Goal: Transaction & Acquisition: Book appointment/travel/reservation

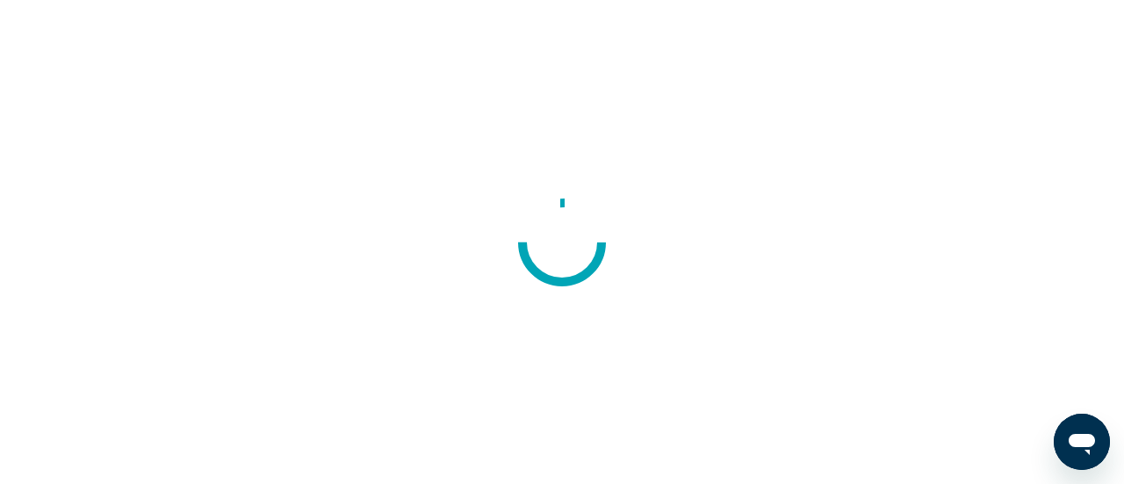
drag, startPoint x: 0, startPoint y: 0, endPoint x: 915, endPoint y: 13, distance: 915.6
click at [915, 13] on div at bounding box center [562, 242] width 1124 height 484
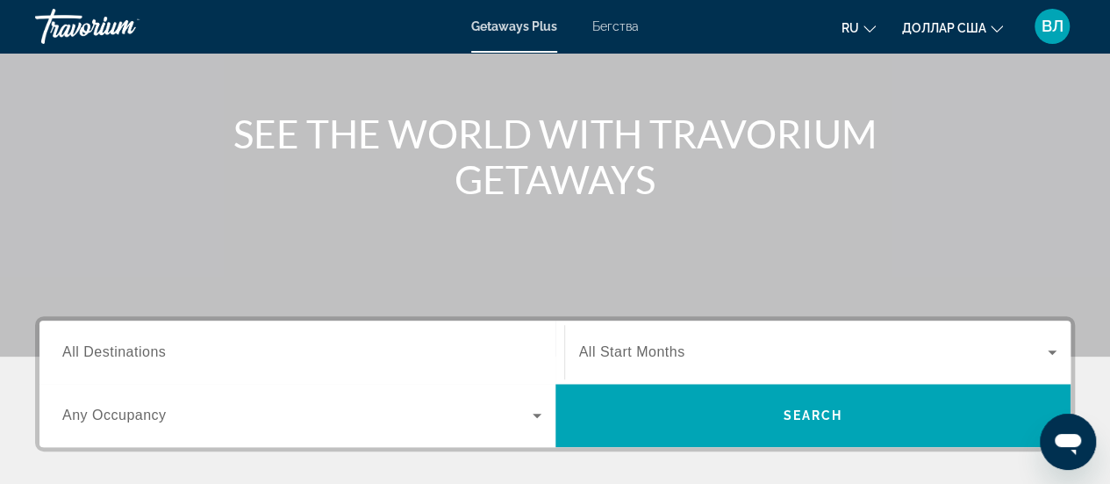
scroll to position [170, 0]
click at [643, 345] on span "All Start Months" at bounding box center [632, 351] width 106 height 15
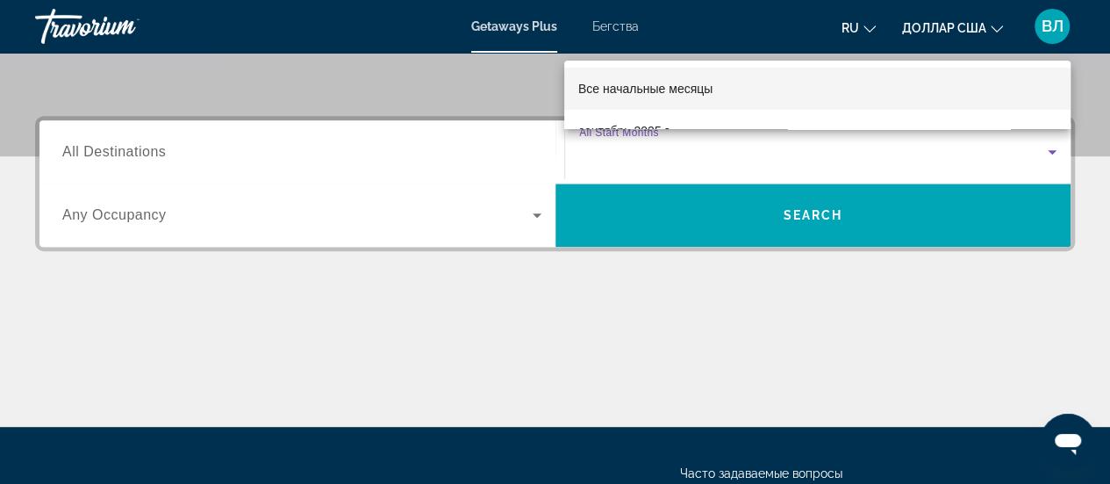
scroll to position [368, 0]
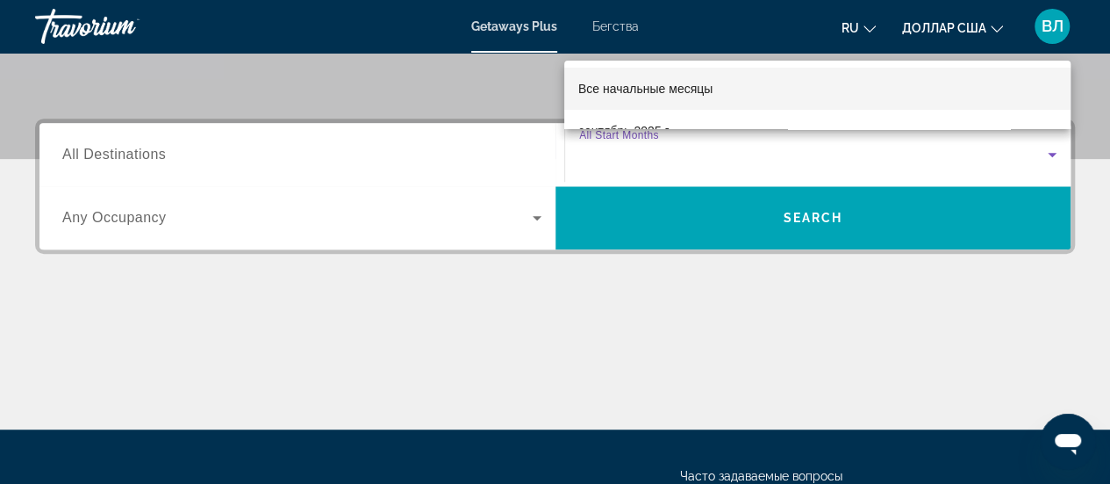
click at [205, 152] on div at bounding box center [555, 242] width 1110 height 484
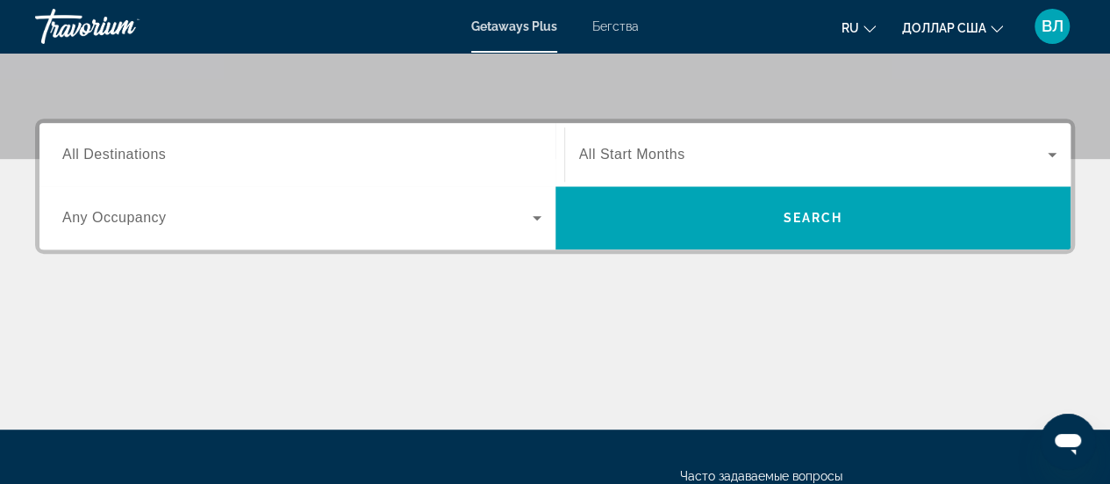
click at [621, 24] on font "Бегства" at bounding box center [615, 26] width 47 height 14
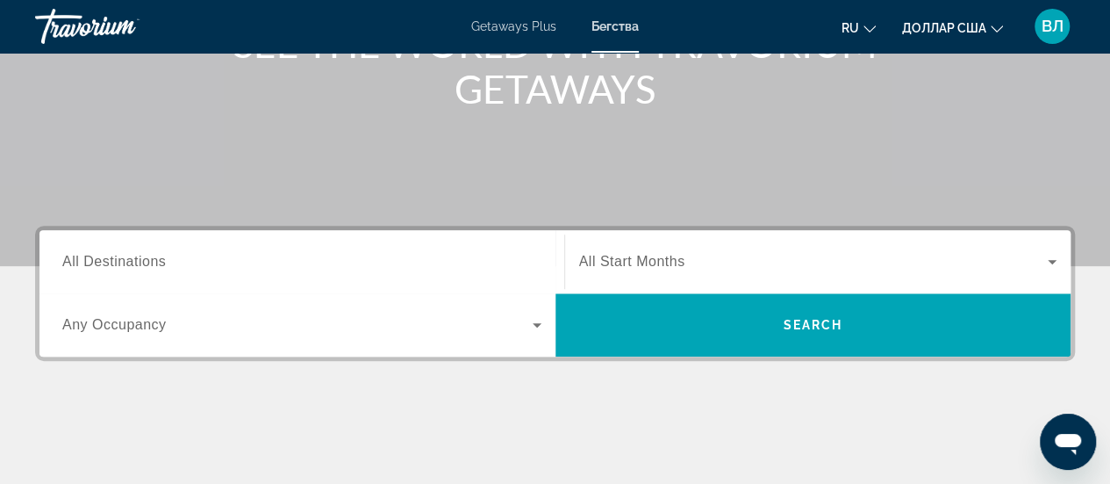
scroll to position [265, 0]
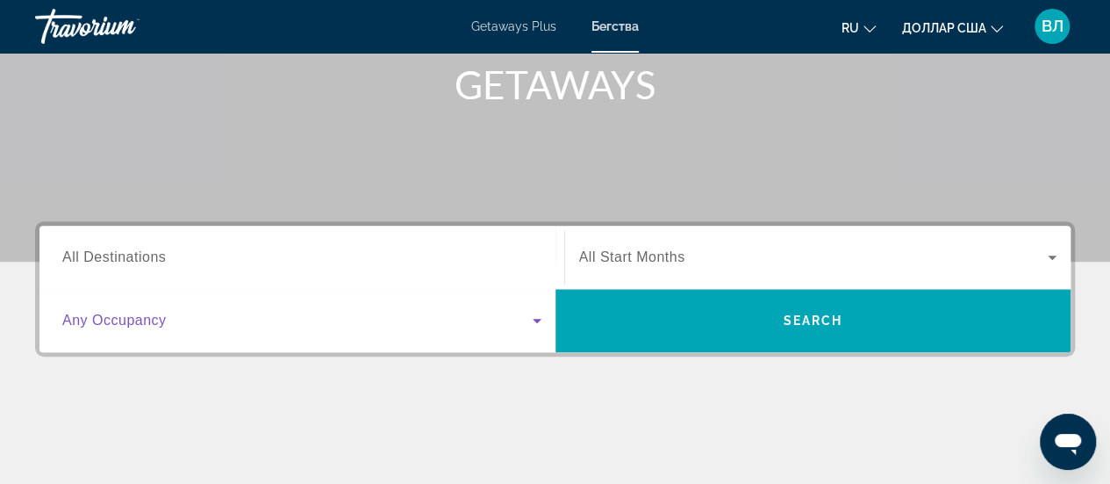
click at [290, 319] on span "Search widget" at bounding box center [297, 320] width 470 height 21
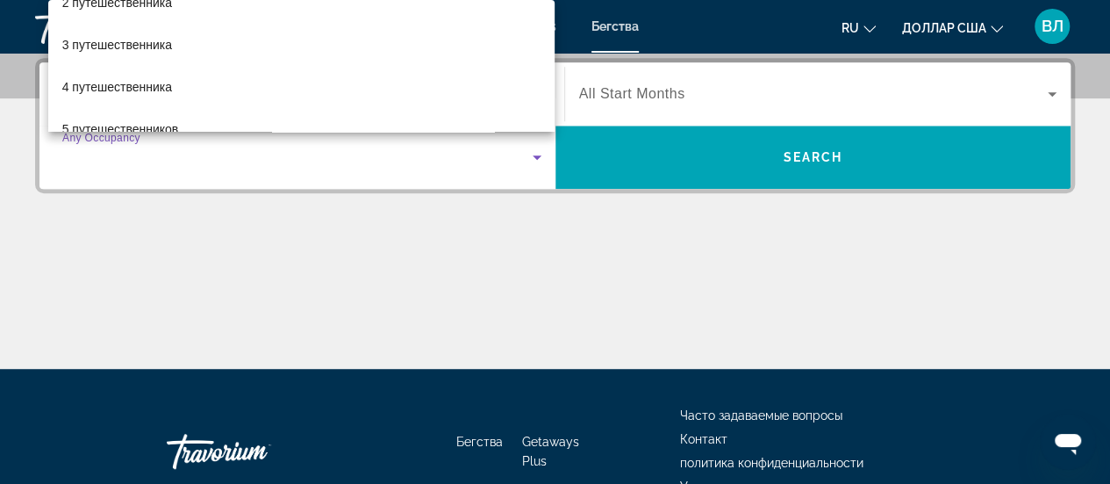
scroll to position [72, 0]
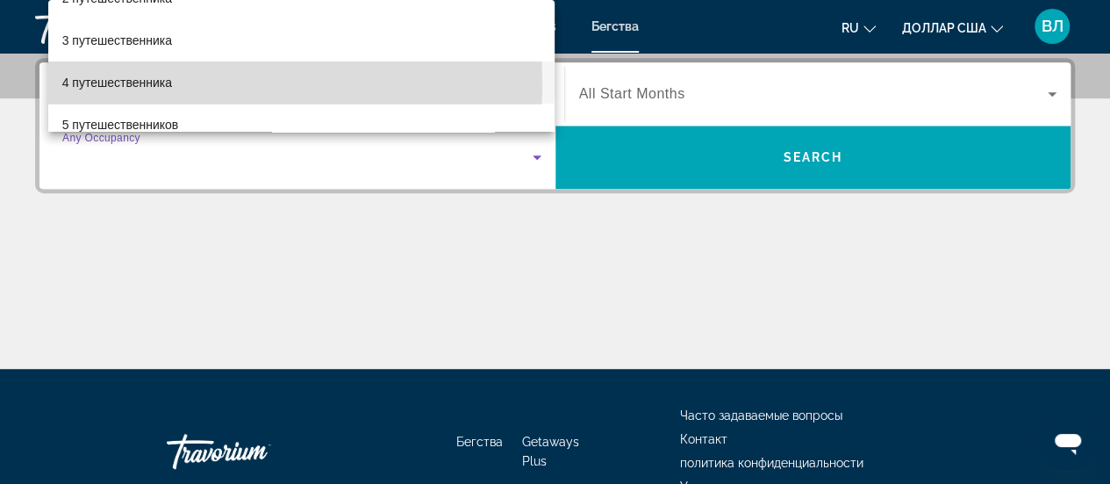
click at [99, 83] on font "4 путешественника" at bounding box center [117, 82] width 110 height 14
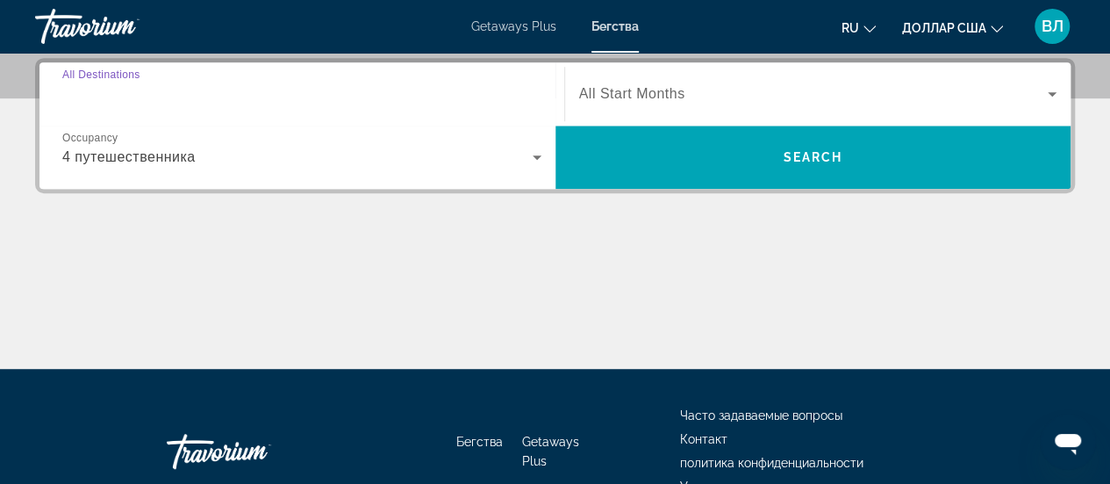
click at [166, 92] on input "Destination All Destinations" at bounding box center [301, 94] width 479 height 21
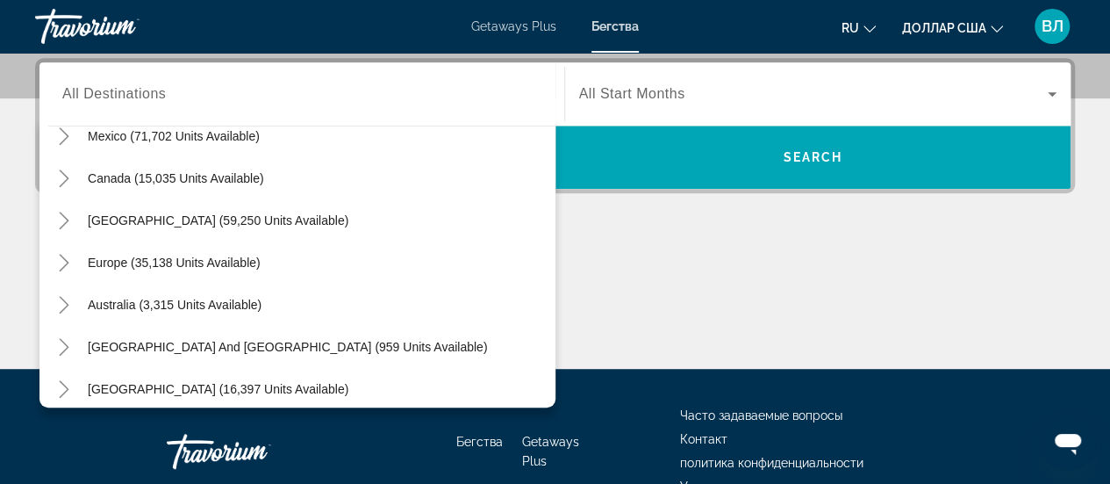
scroll to position [107, 0]
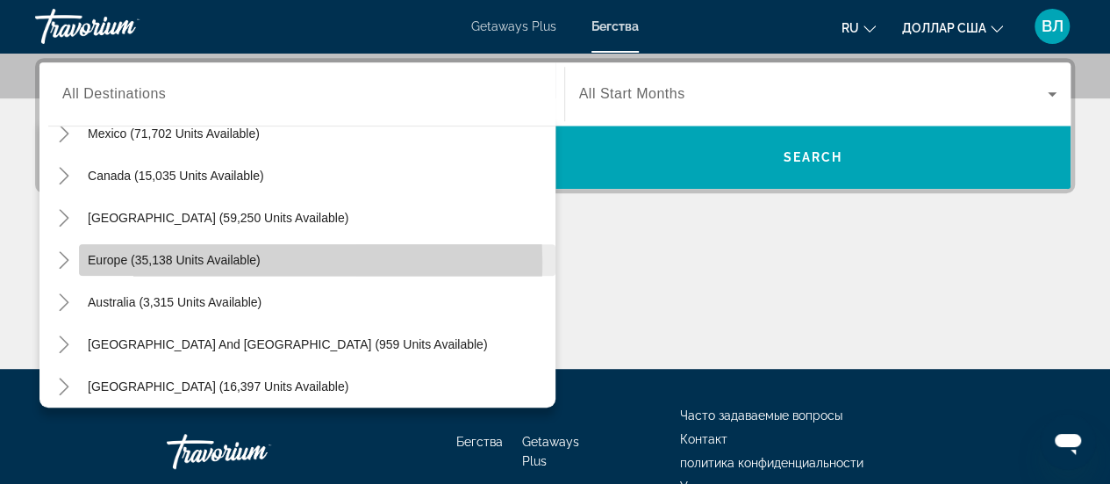
click at [114, 260] on span "Europe (35,138 units available)" at bounding box center [174, 260] width 173 height 14
type input "**********"
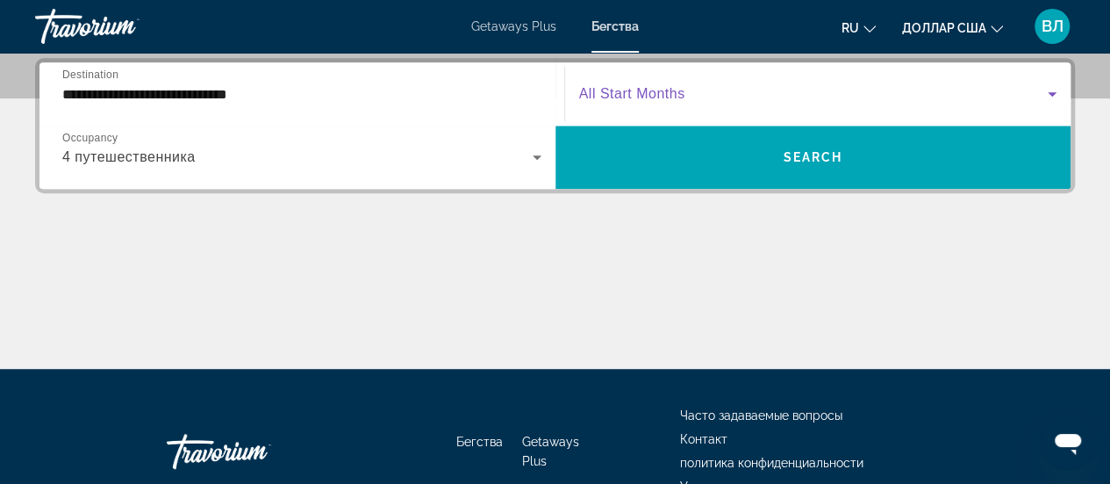
click at [743, 86] on span "Search widget" at bounding box center [814, 93] width 470 height 21
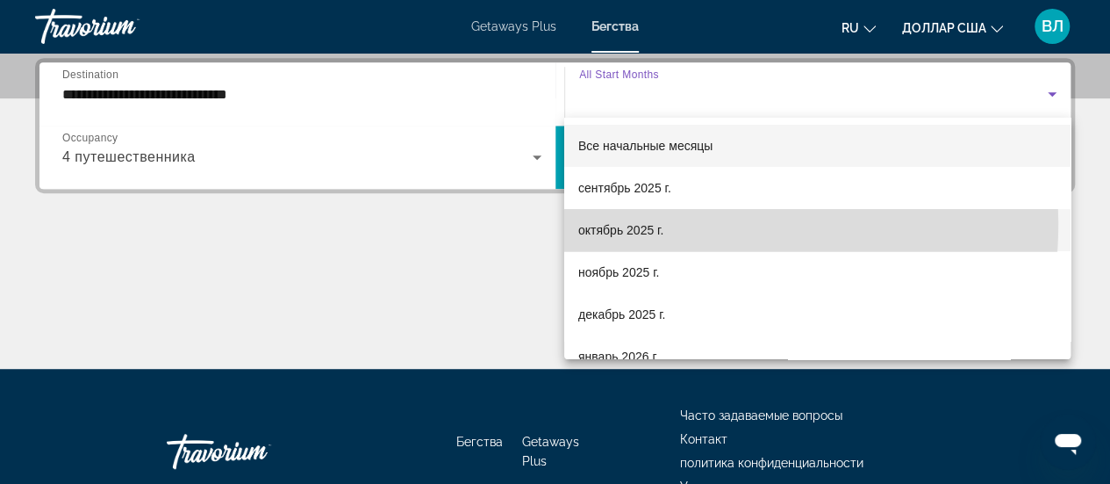
click at [635, 223] on font "октябрь 2025 г." at bounding box center [620, 230] width 85 height 14
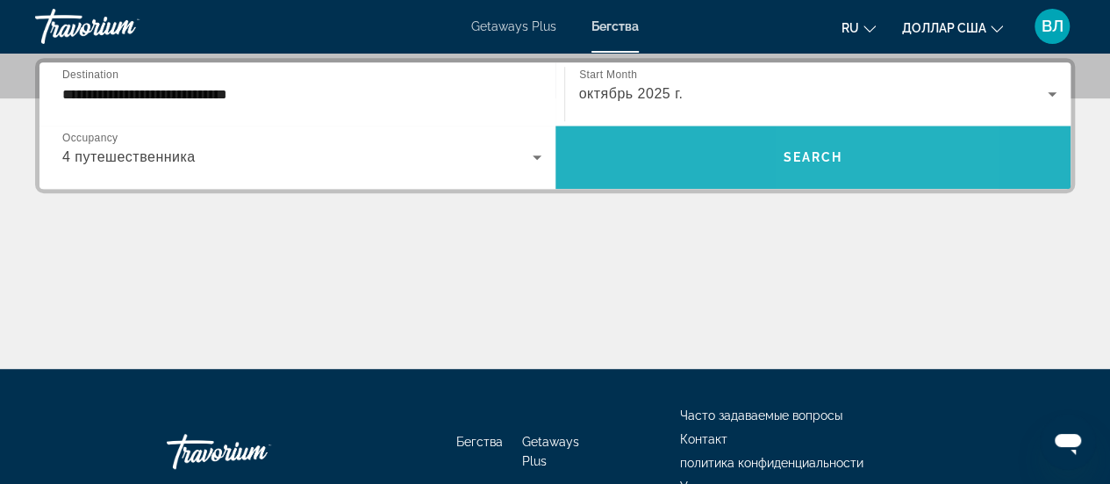
click at [821, 164] on span "Search widget" at bounding box center [814, 157] width 516 height 42
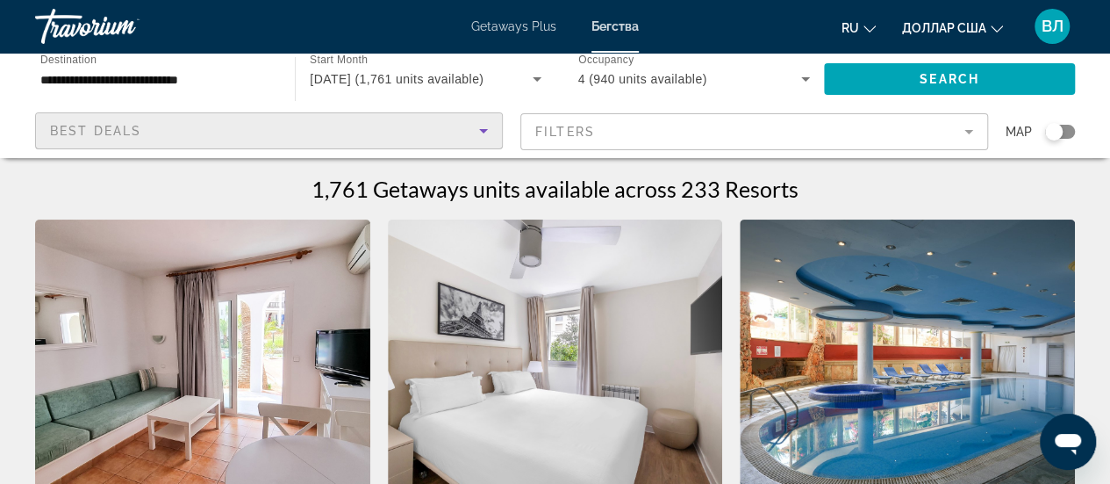
click at [442, 138] on div "Best Deals" at bounding box center [264, 130] width 429 height 21
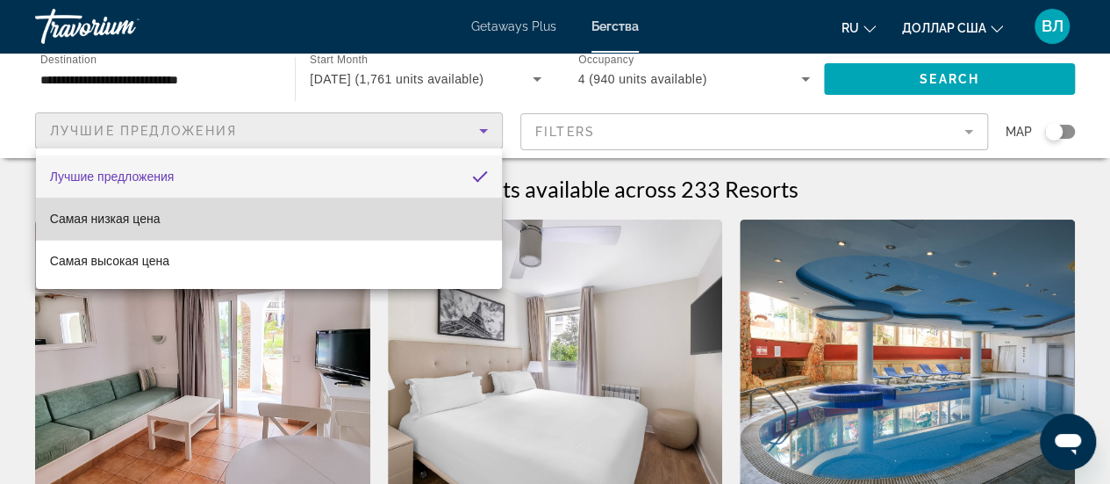
click at [162, 222] on mat-option "Самая низкая цена" at bounding box center [269, 218] width 466 height 42
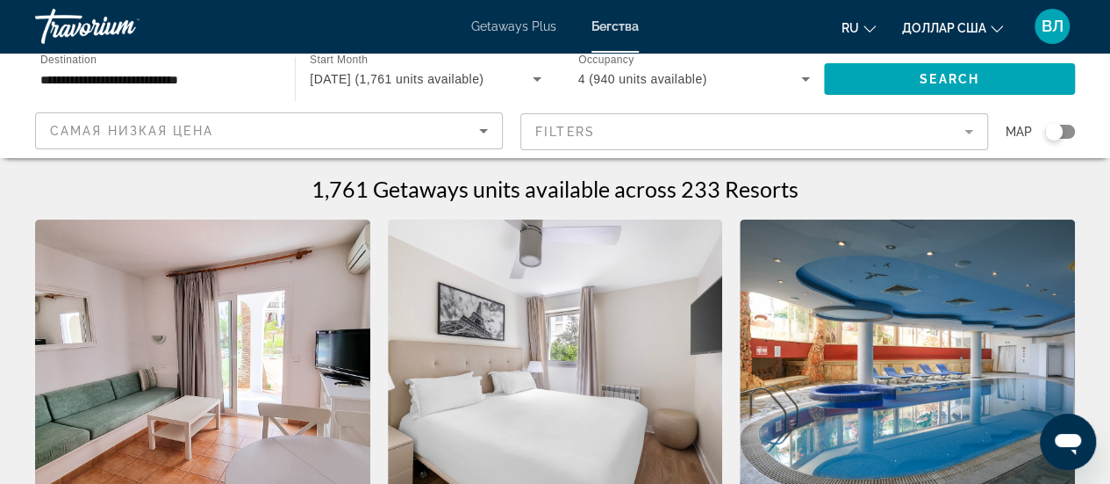
click at [872, 124] on mat-form-field "Filters" at bounding box center [755, 131] width 468 height 37
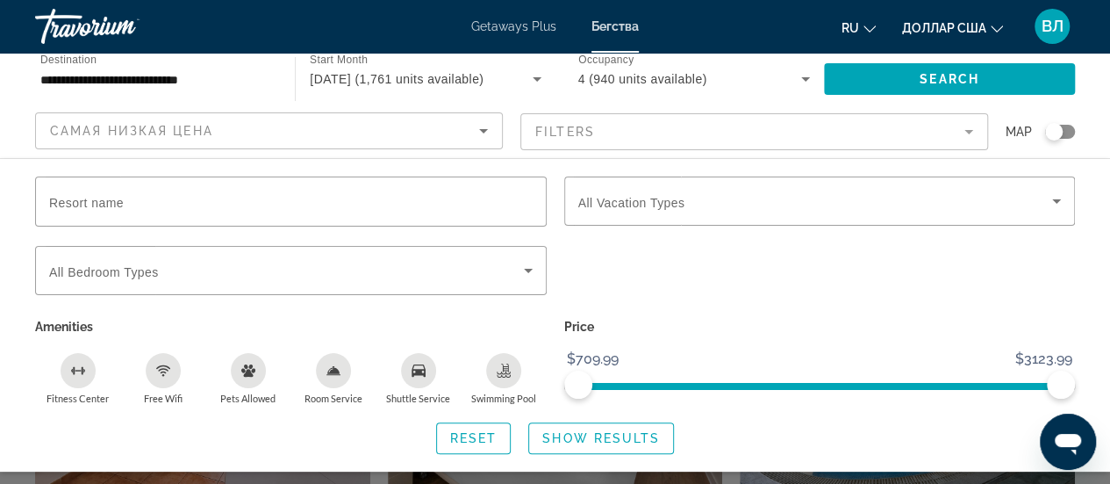
click at [872, 124] on mat-form-field "Filters" at bounding box center [755, 131] width 468 height 37
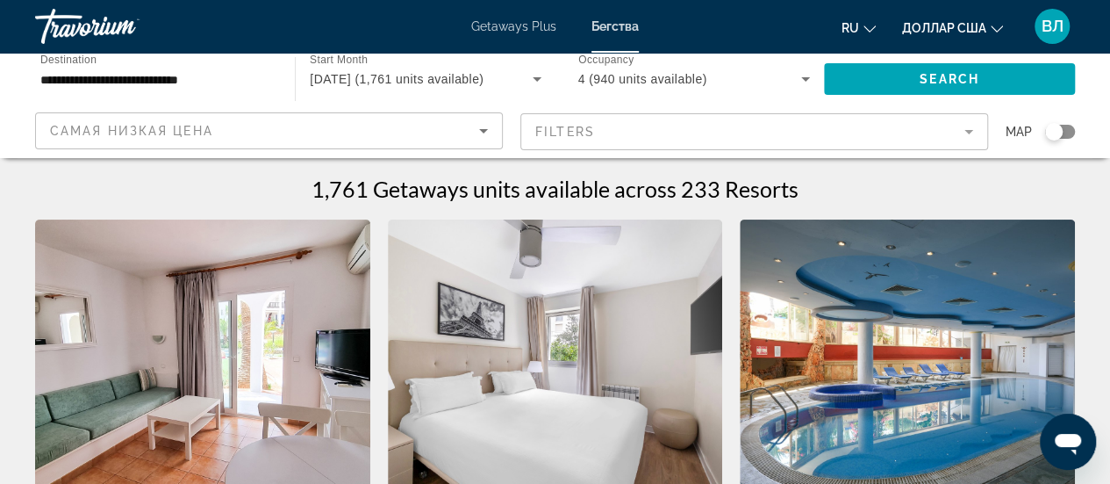
click at [872, 124] on mat-form-field "Filters" at bounding box center [755, 131] width 468 height 37
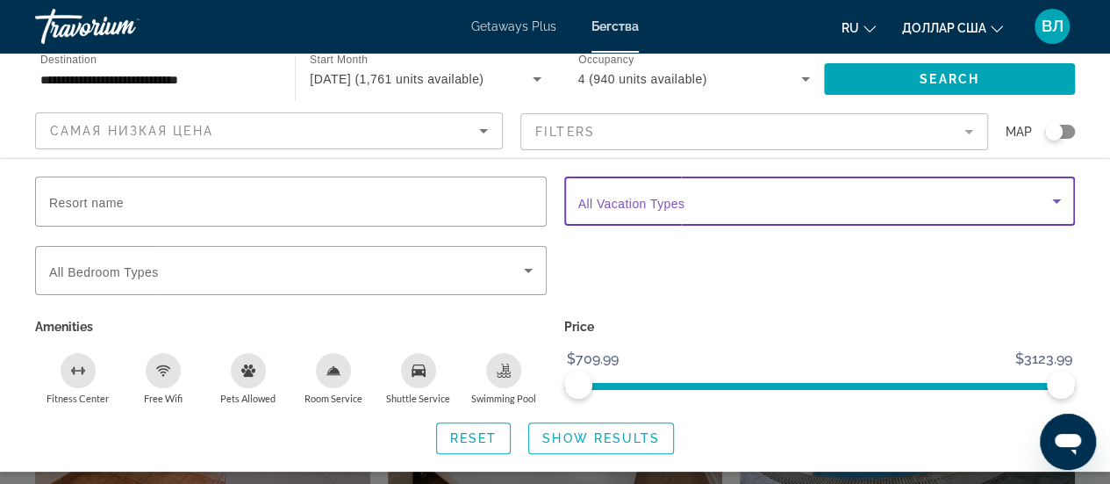
click at [811, 201] on span "Search widget" at bounding box center [815, 200] width 475 height 21
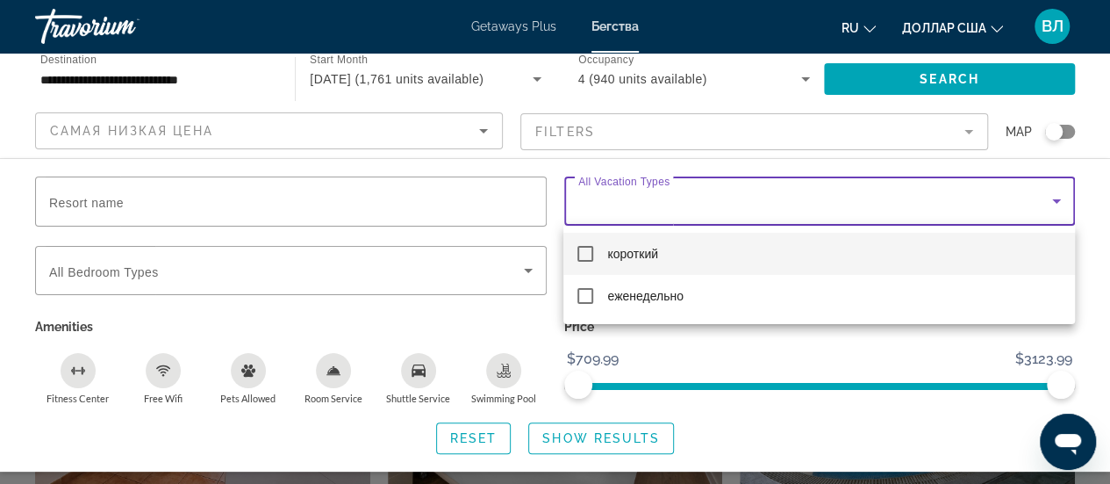
click at [811, 201] on div at bounding box center [555, 242] width 1110 height 484
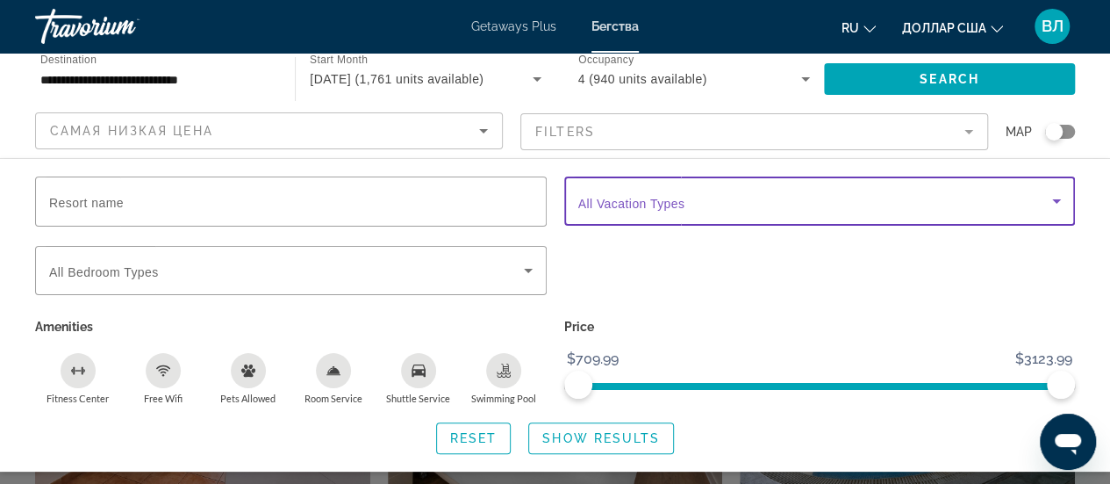
click at [811, 201] on span "Search widget" at bounding box center [815, 200] width 475 height 21
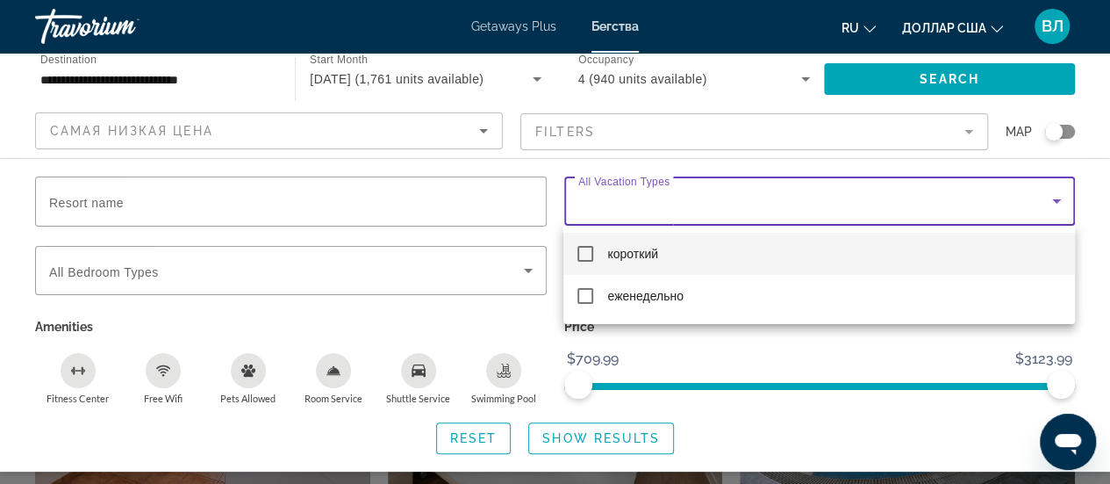
click at [811, 201] on div at bounding box center [555, 242] width 1110 height 484
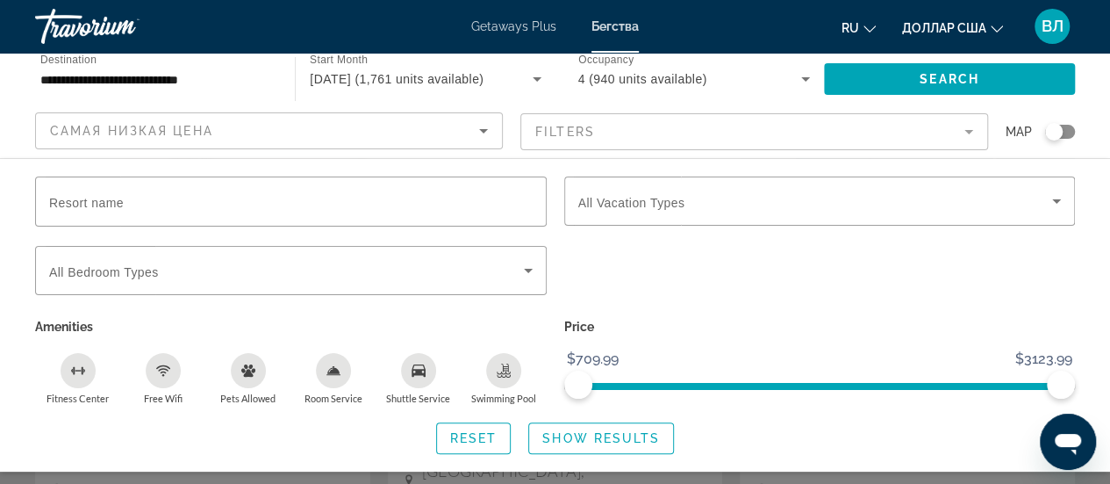
scroll to position [107, 0]
click at [562, 428] on span "Search widget" at bounding box center [601, 438] width 144 height 42
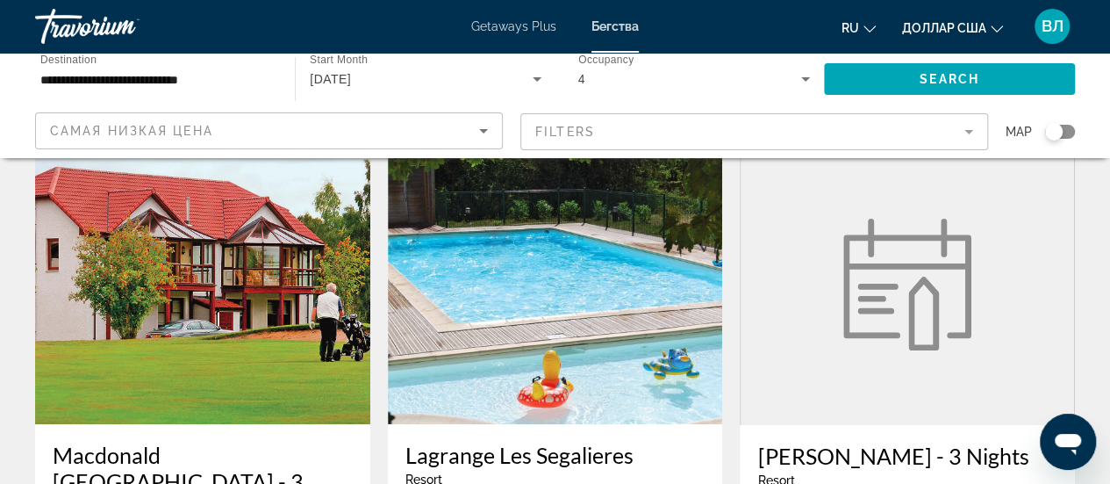
scroll to position [42, 0]
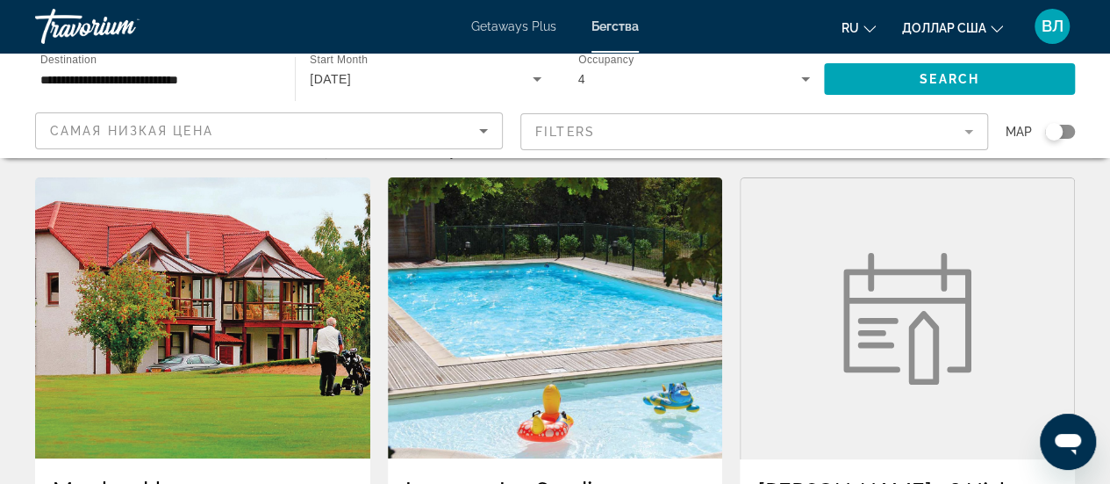
click at [864, 127] on mat-form-field "Filters" at bounding box center [755, 131] width 468 height 37
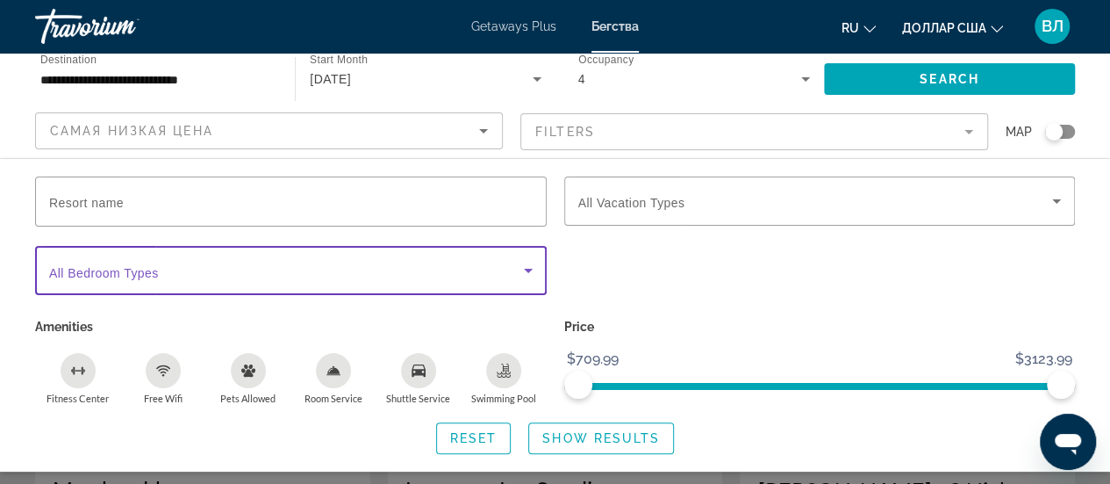
click at [456, 269] on span "Search widget" at bounding box center [286, 270] width 475 height 21
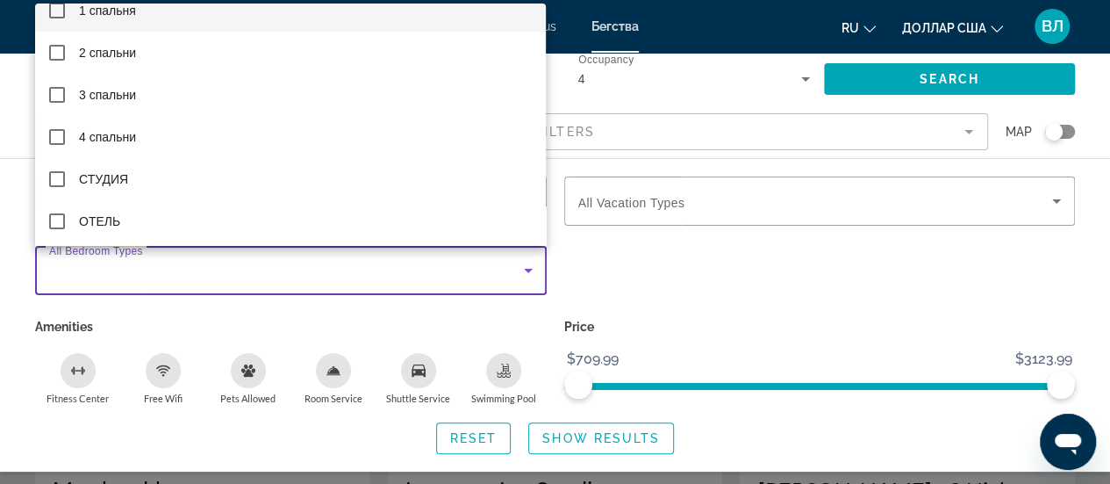
scroll to position [21, 0]
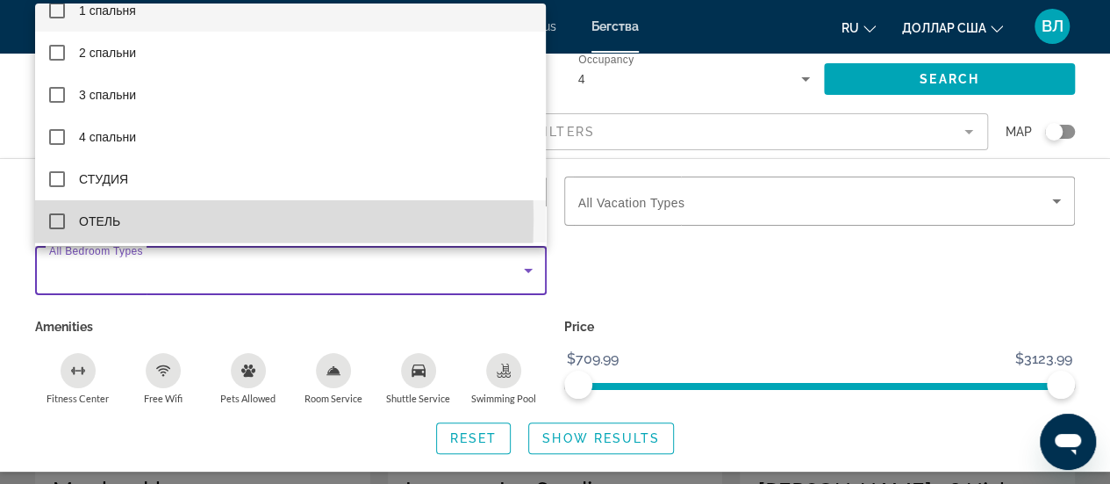
click at [61, 219] on mat-pseudo-checkbox at bounding box center [57, 221] width 16 height 16
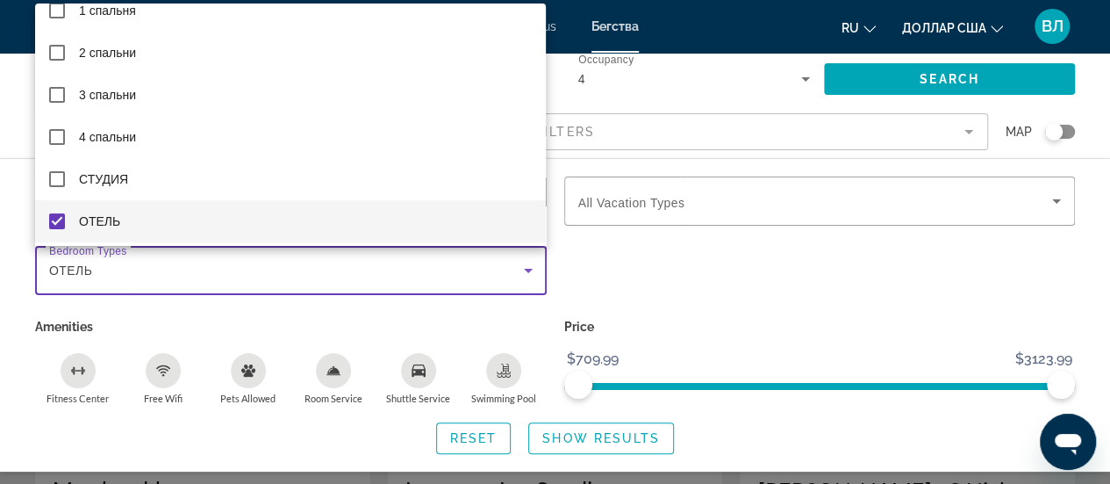
drag, startPoint x: 644, startPoint y: 245, endPoint x: 815, endPoint y: 340, distance: 194.9
click at [815, 340] on div at bounding box center [555, 242] width 1110 height 484
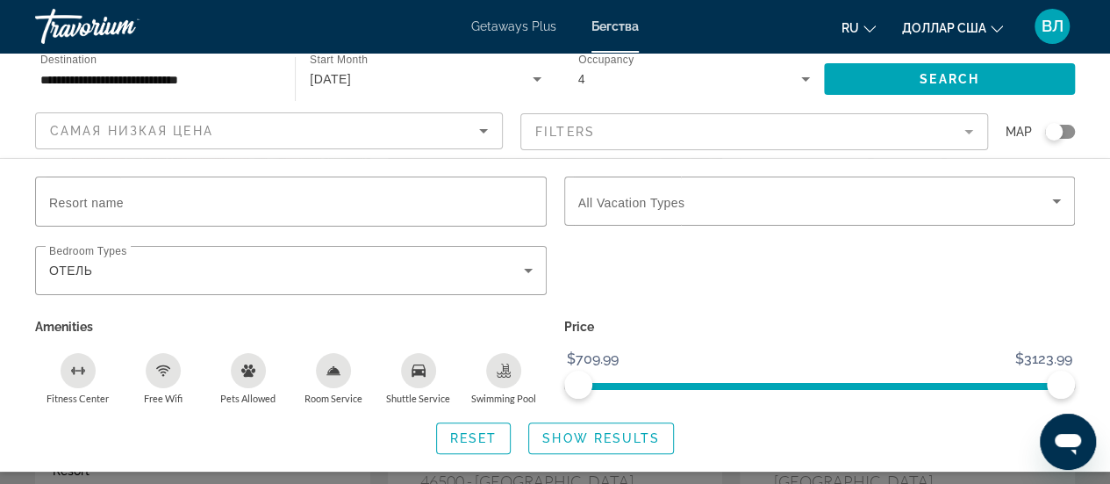
scroll to position [142, 0]
click at [569, 434] on span "Show Results" at bounding box center [601, 438] width 118 height 14
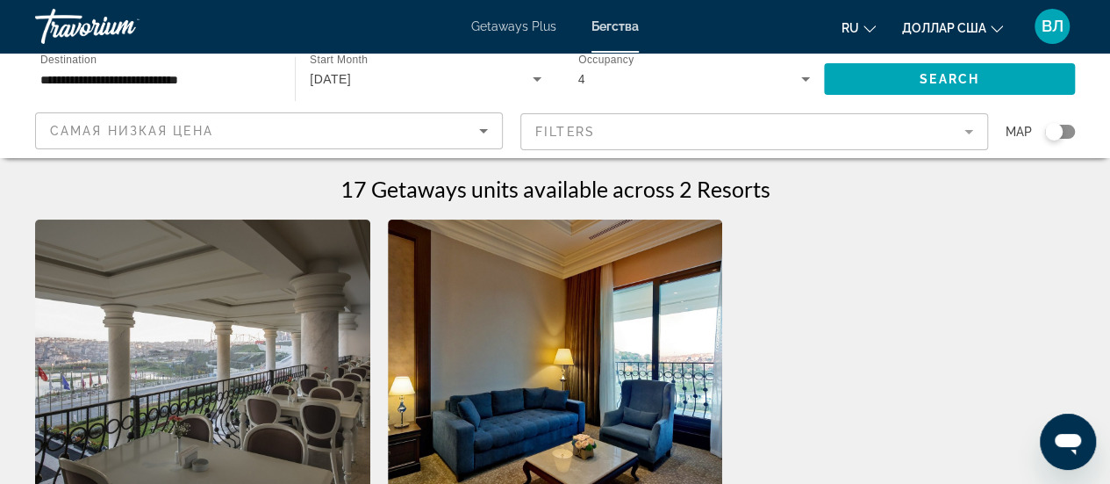
click at [650, 130] on mat-form-field "Filters" at bounding box center [755, 131] width 468 height 37
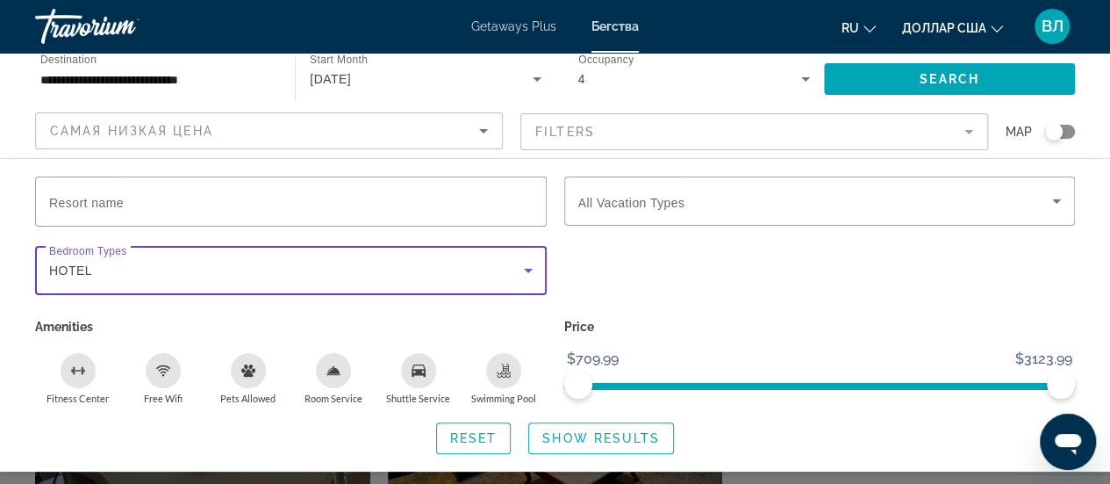
click at [453, 264] on div "HOTEL" at bounding box center [286, 270] width 475 height 21
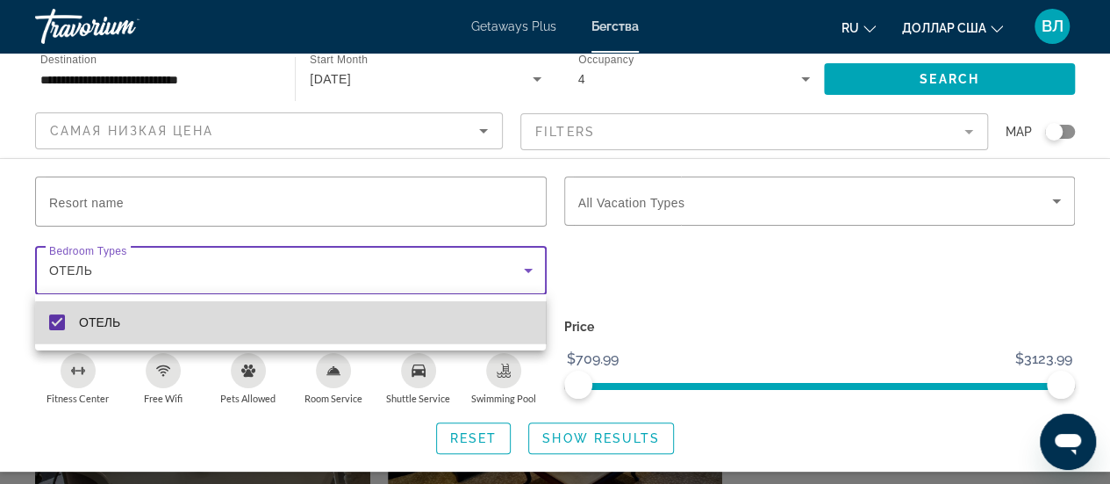
click at [424, 329] on mat-option "ОТЕЛЬ" at bounding box center [290, 322] width 511 height 42
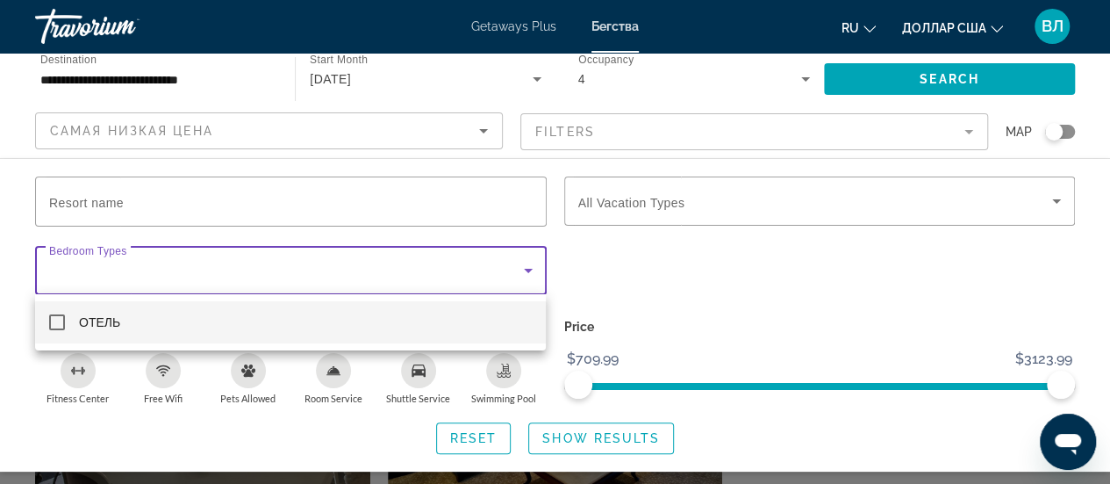
click at [525, 262] on div at bounding box center [555, 242] width 1110 height 484
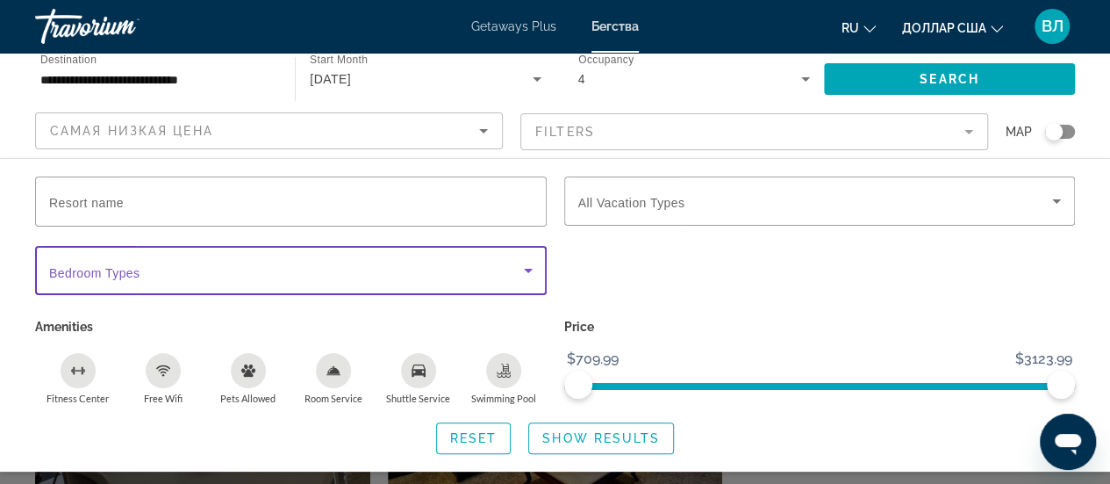
click at [525, 262] on icon "Search widget" at bounding box center [528, 270] width 21 height 21
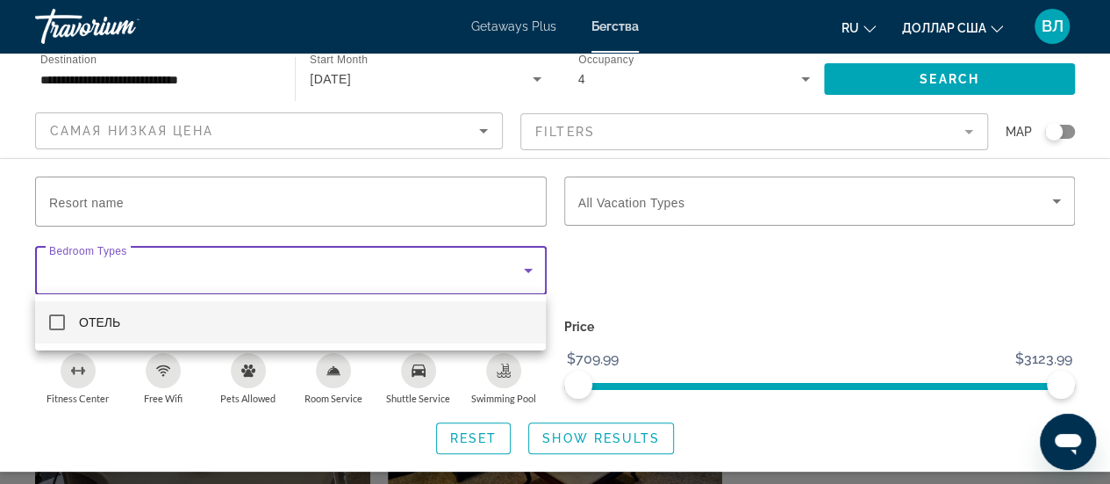
click at [528, 271] on div at bounding box center [555, 242] width 1110 height 484
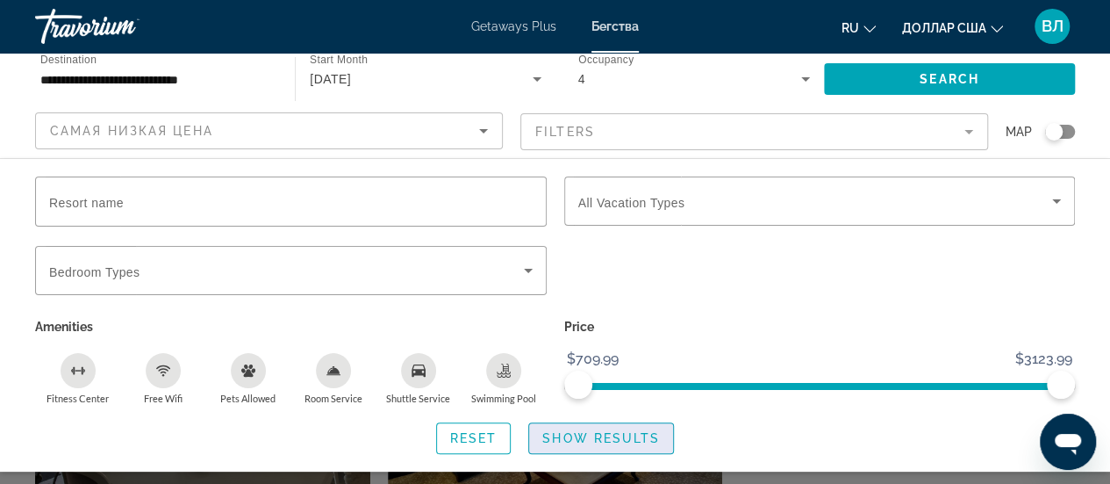
click at [585, 433] on span "Show Results" at bounding box center [601, 438] width 118 height 14
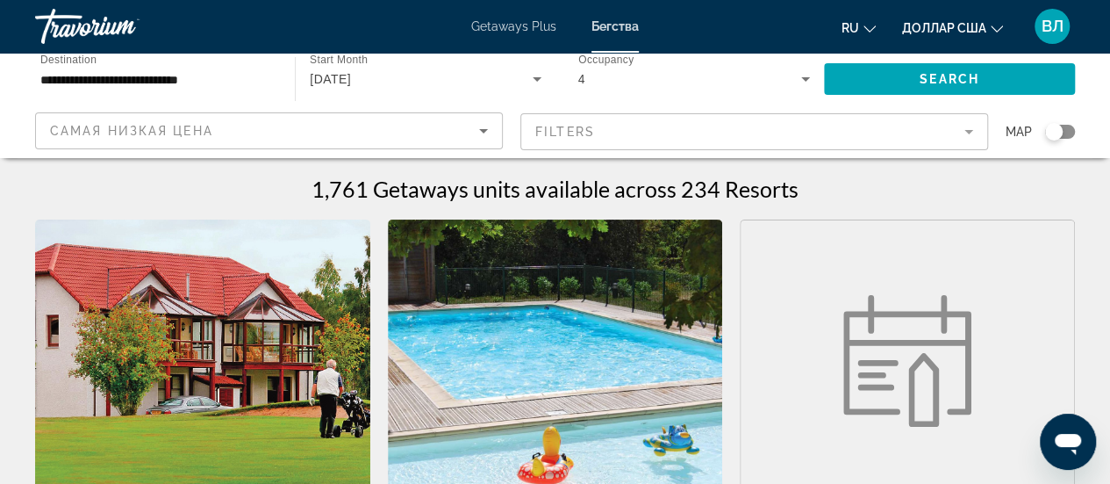
click at [585, 127] on mat-form-field "Filters" at bounding box center [755, 131] width 468 height 37
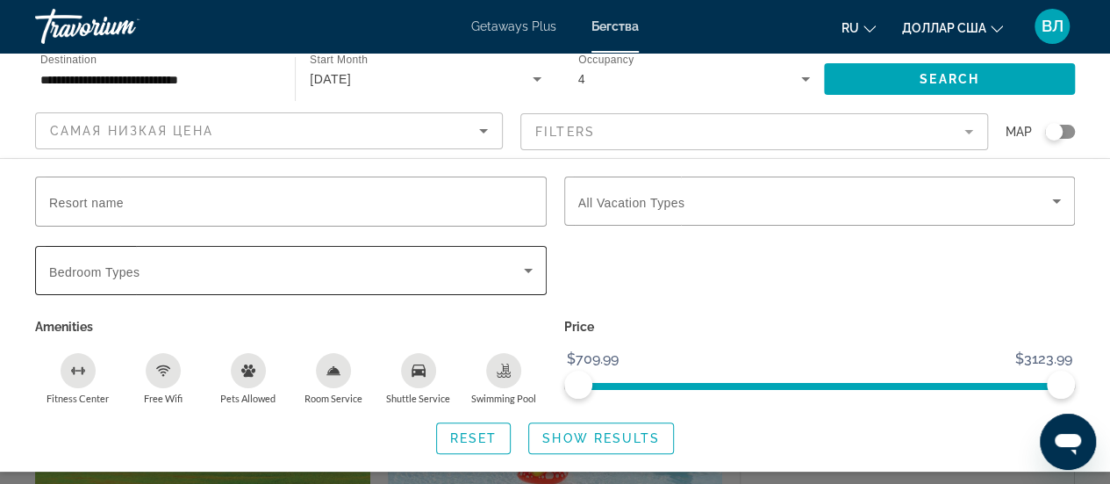
click at [495, 265] on span "Search widget" at bounding box center [286, 270] width 475 height 21
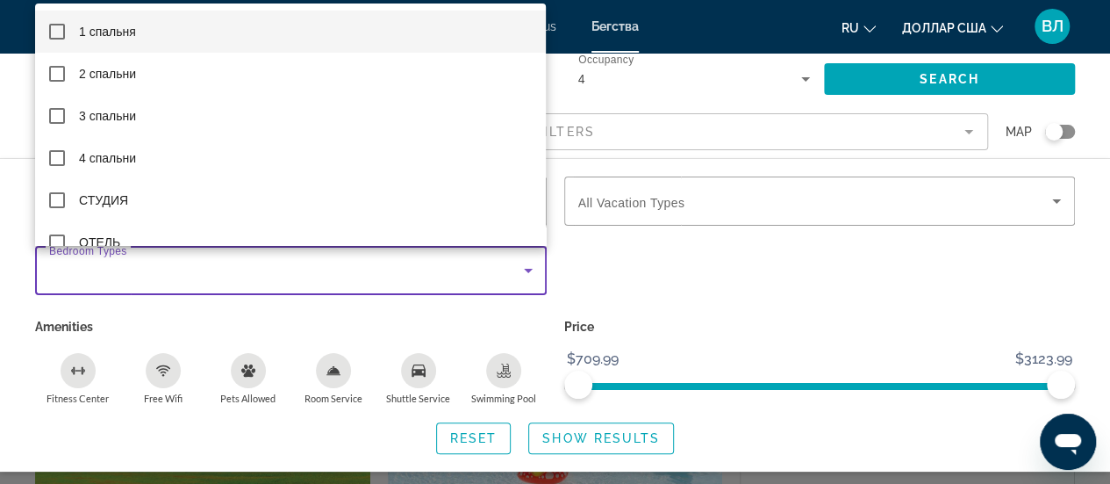
click at [643, 293] on div at bounding box center [555, 242] width 1110 height 484
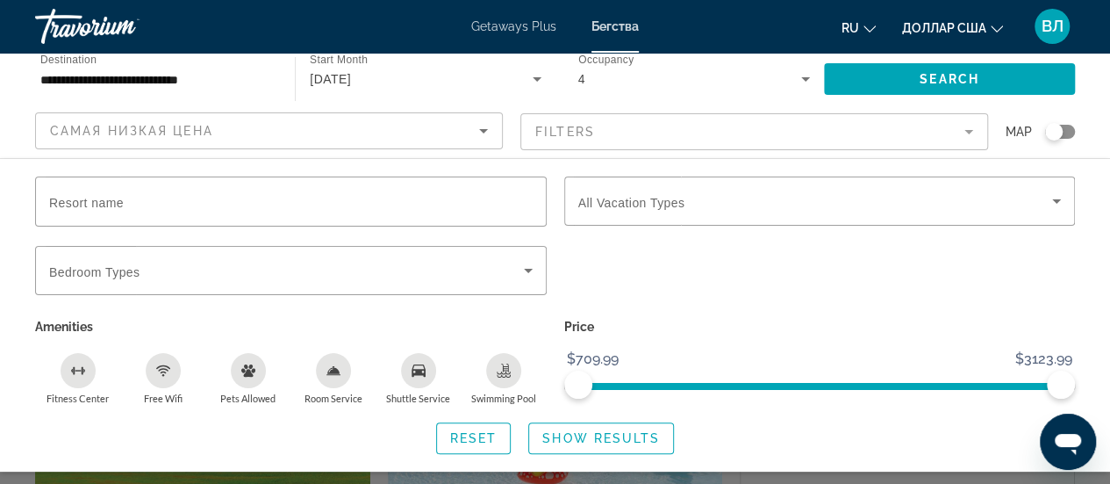
click at [493, 27] on font "Getaways Plus" at bounding box center [513, 26] width 85 height 14
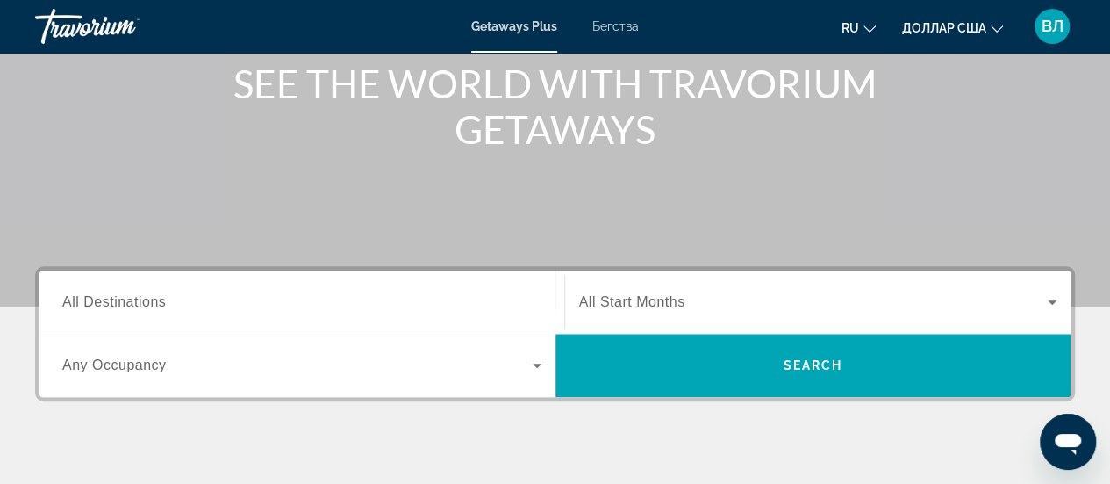
scroll to position [226, 0]
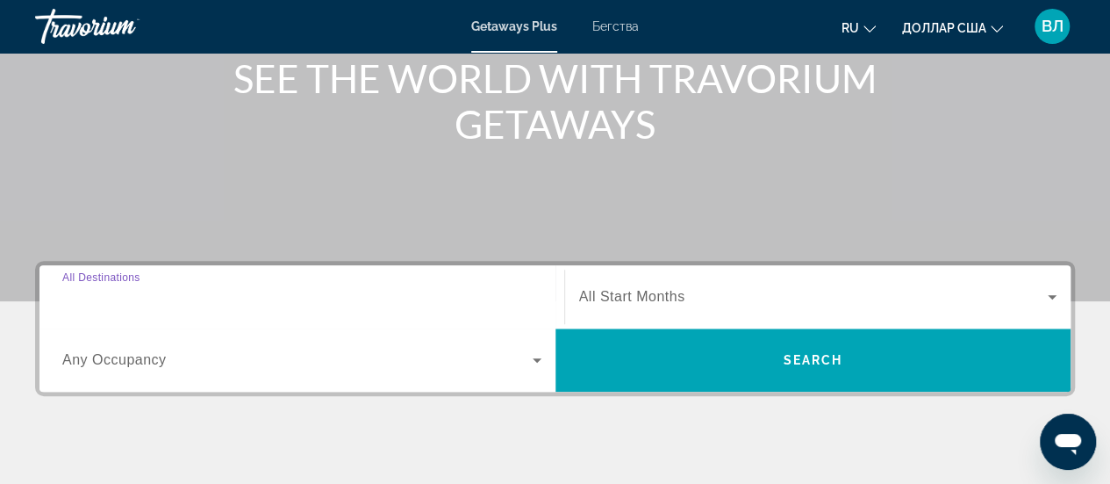
click at [190, 296] on input "Destination All Destinations" at bounding box center [301, 297] width 479 height 21
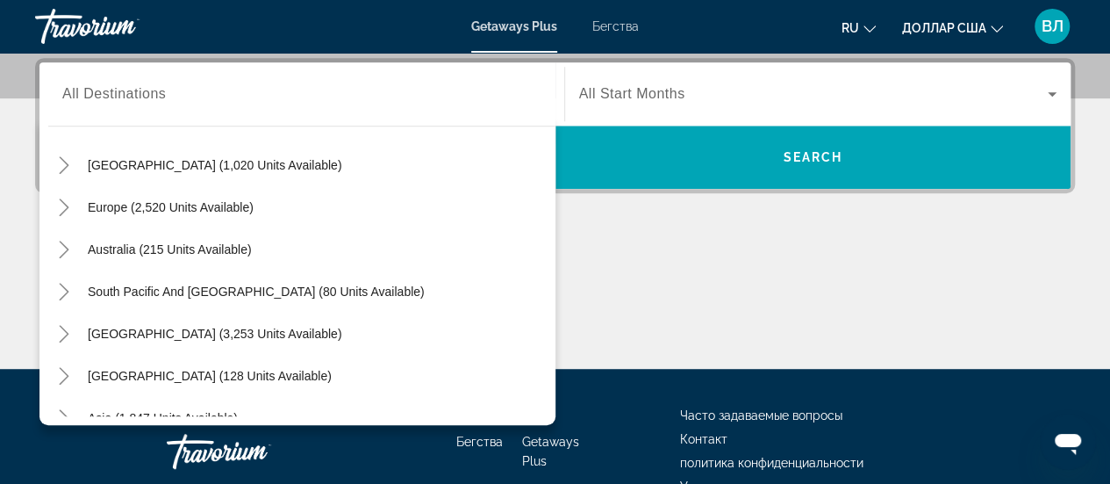
scroll to position [174, 0]
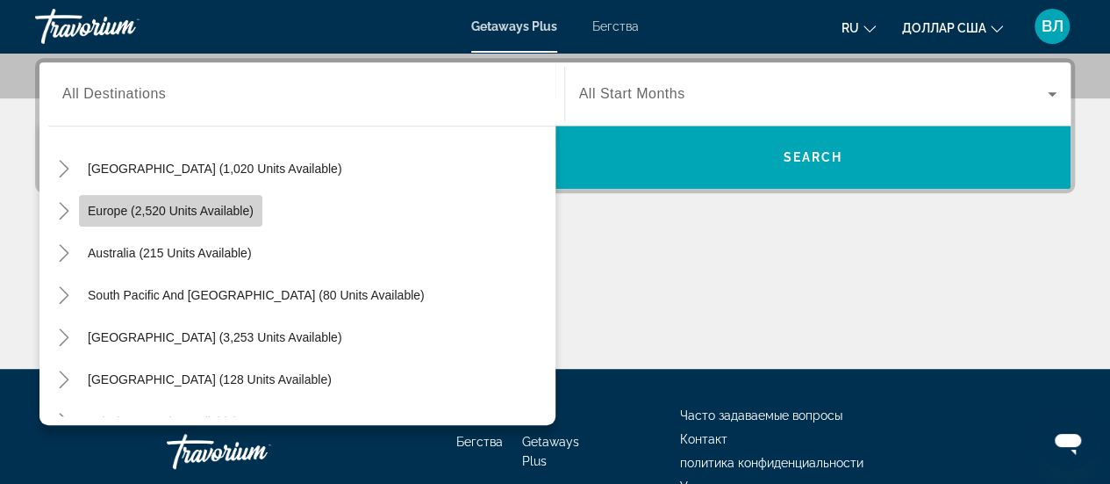
click at [203, 213] on span "Europe (2,520 units available)" at bounding box center [171, 211] width 166 height 14
type input "**********"
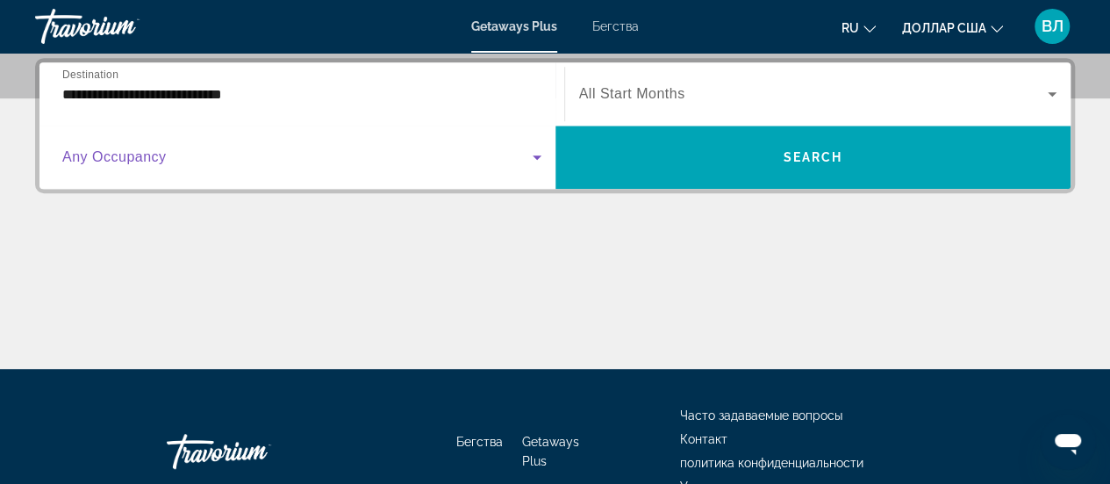
click at [213, 161] on span "Search widget" at bounding box center [297, 157] width 470 height 21
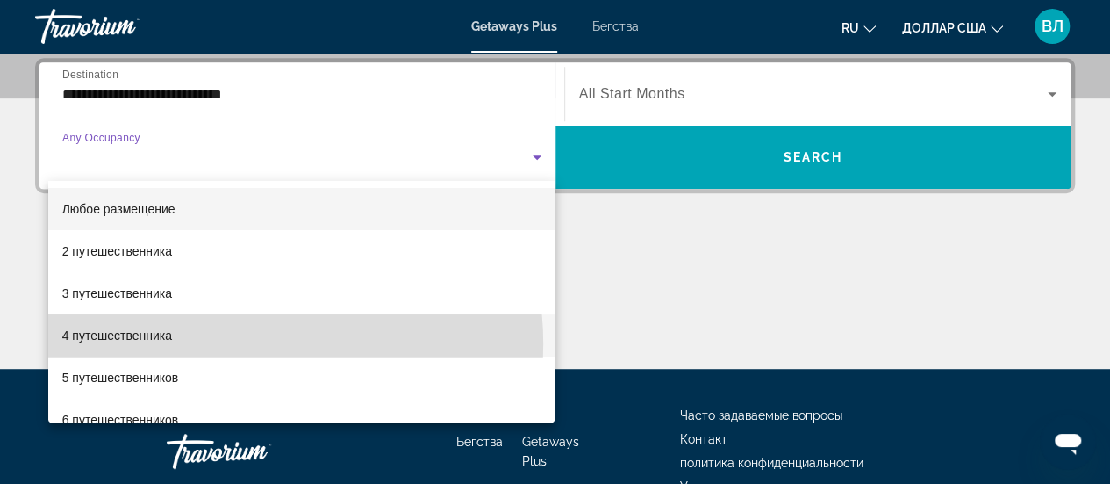
click at [252, 343] on mat-option "4 путешественника" at bounding box center [301, 335] width 507 height 42
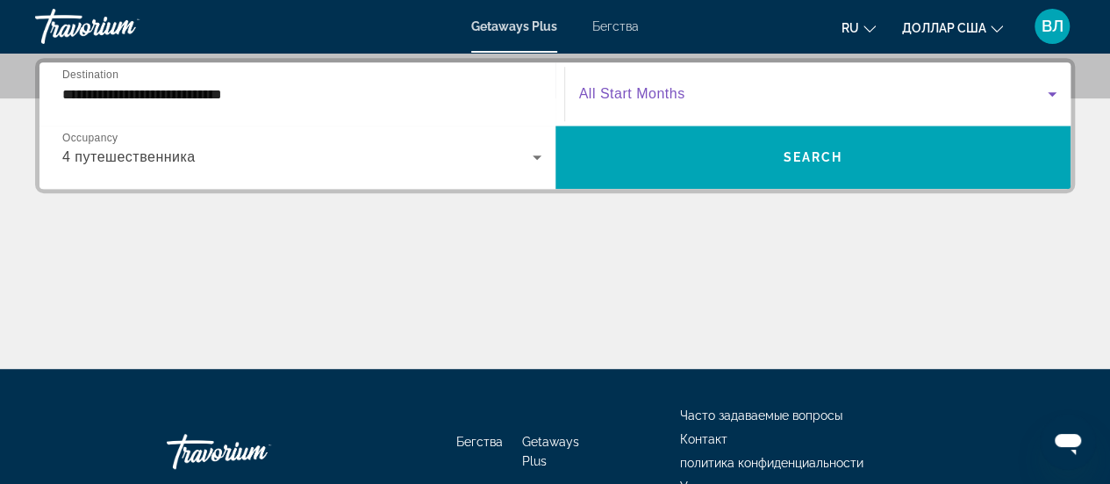
click at [858, 96] on span "Search widget" at bounding box center [814, 93] width 470 height 21
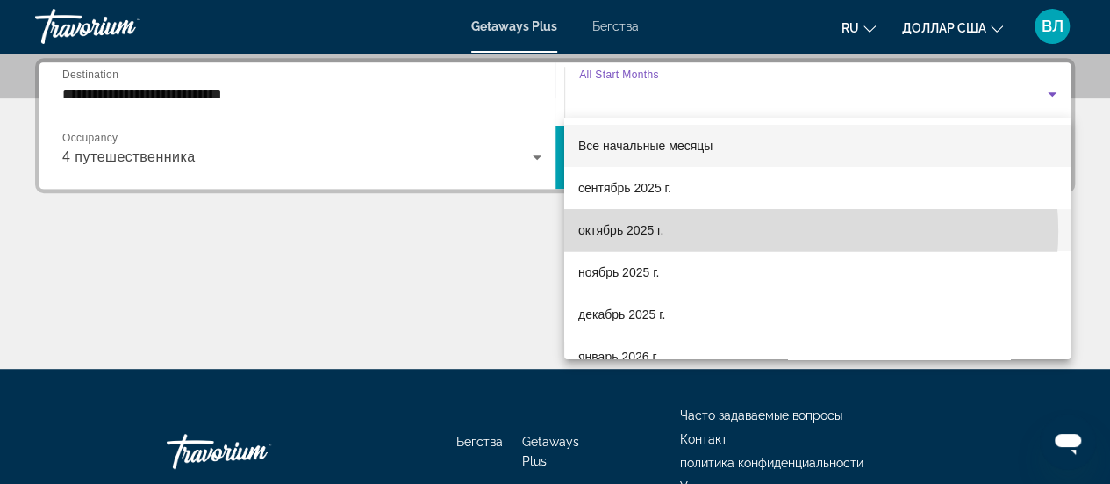
click at [800, 231] on mat-option "октябрь 2025 г." at bounding box center [817, 230] width 506 height 42
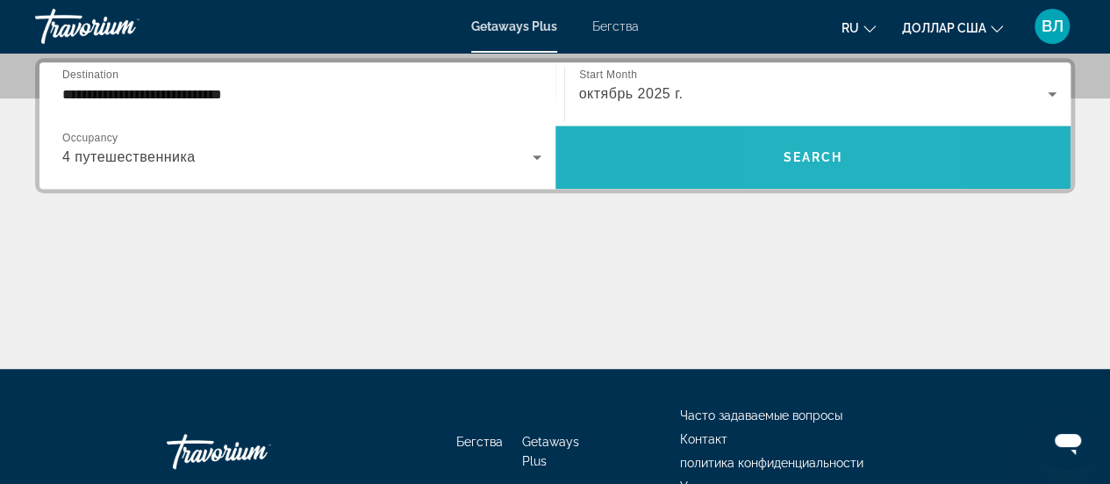
click at [795, 150] on span "Search" at bounding box center [813, 157] width 60 height 14
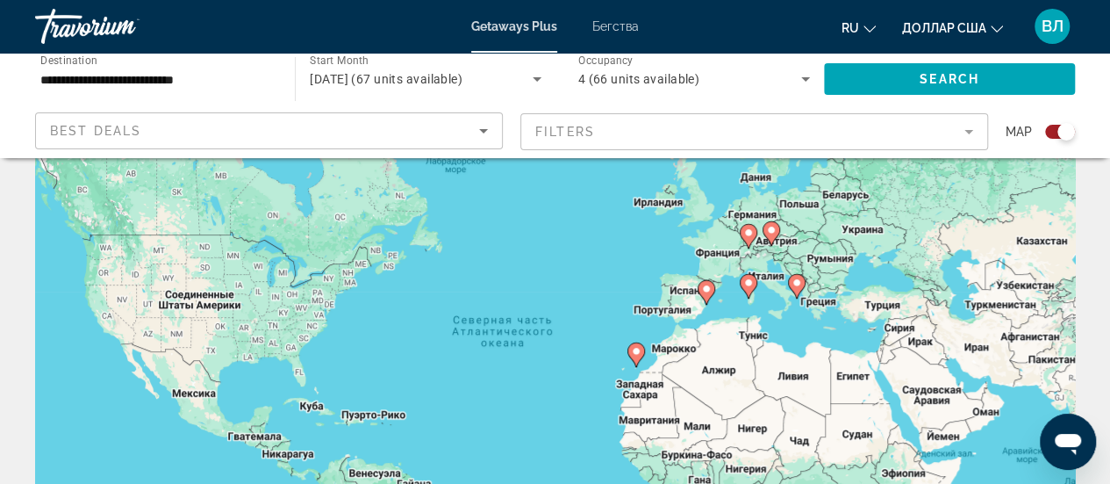
scroll to position [75, 0]
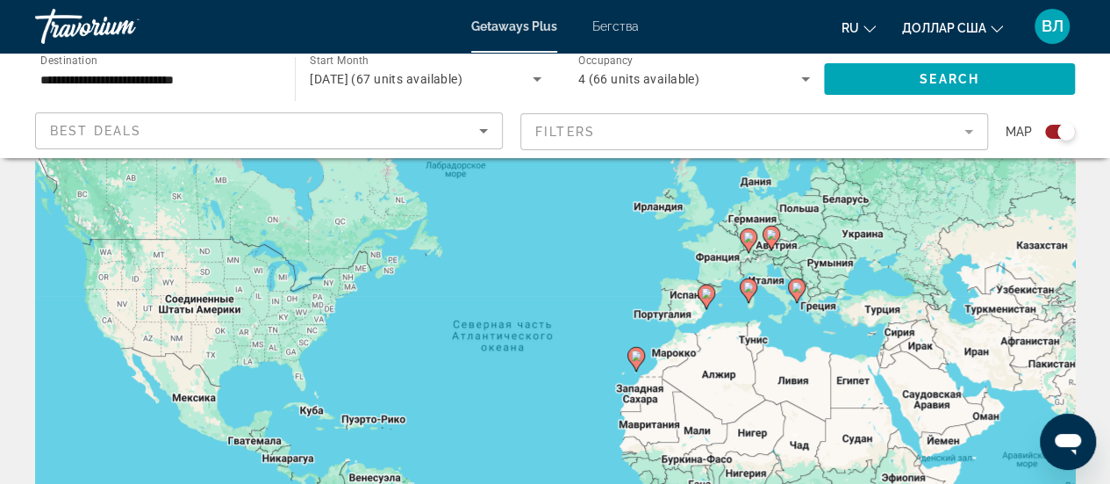
click at [750, 282] on image "Основное содержание" at bounding box center [748, 287] width 11 height 11
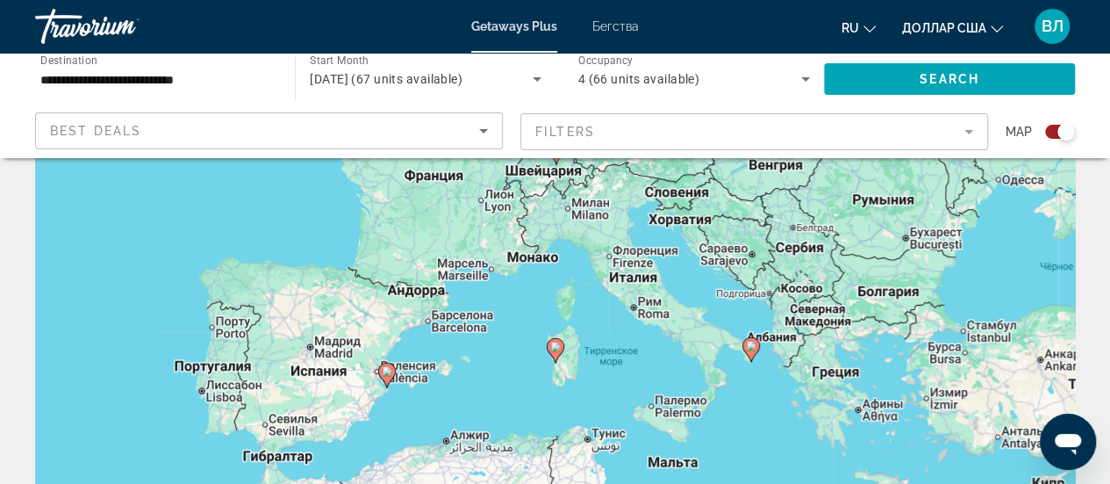
click at [555, 342] on image "Основное содержание" at bounding box center [555, 346] width 11 height 11
type input "**********"
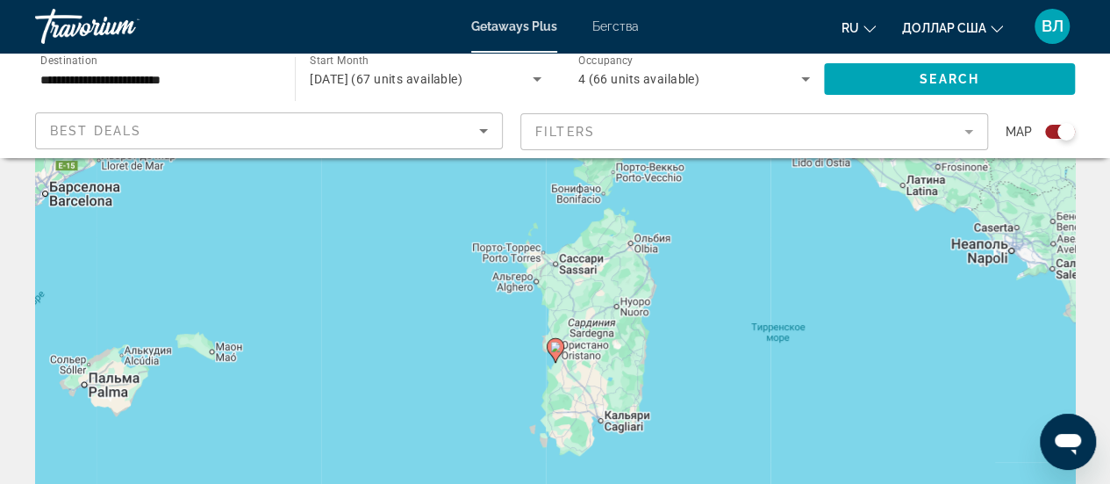
click at [555, 347] on image "Основное содержание" at bounding box center [555, 346] width 11 height 11
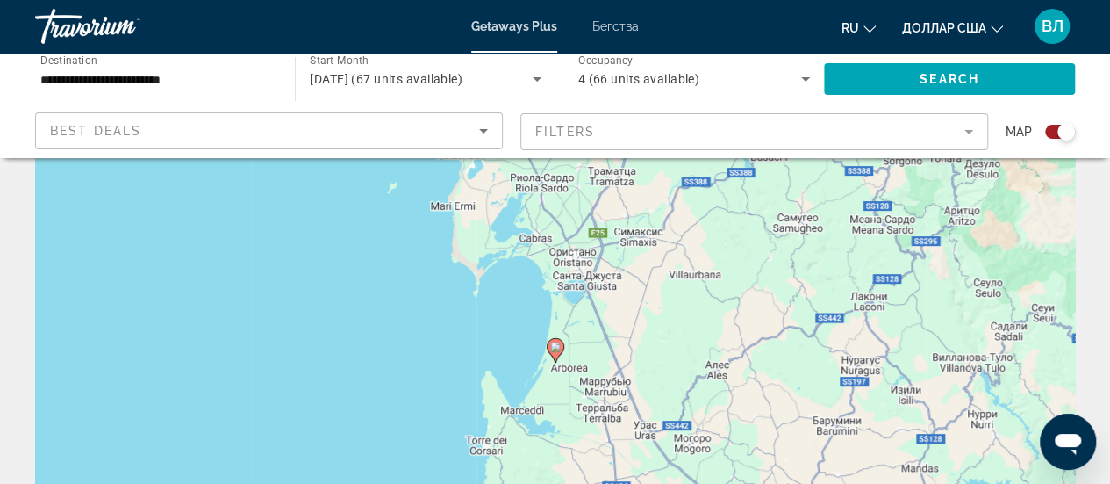
click at [553, 343] on image "Основное содержание" at bounding box center [555, 346] width 11 height 11
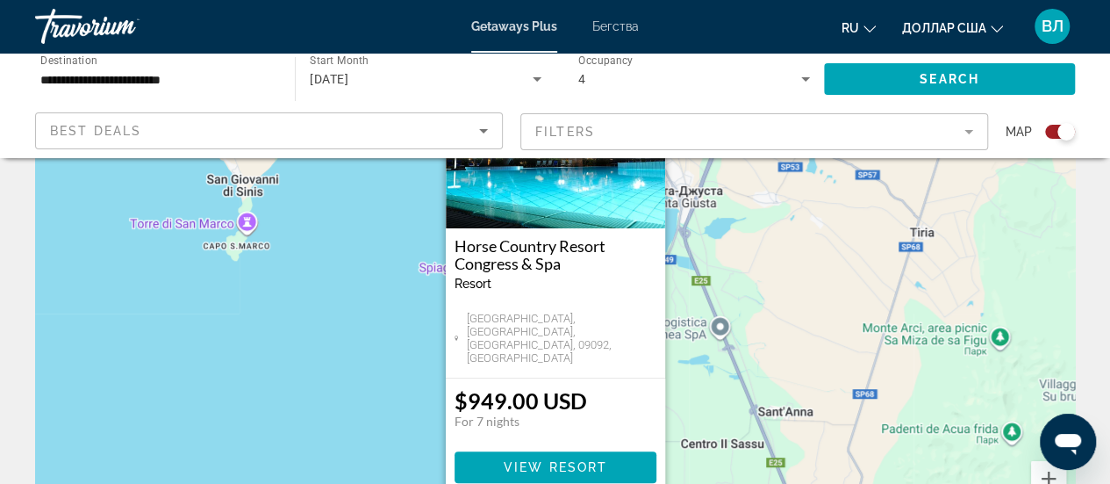
scroll to position [160, 0]
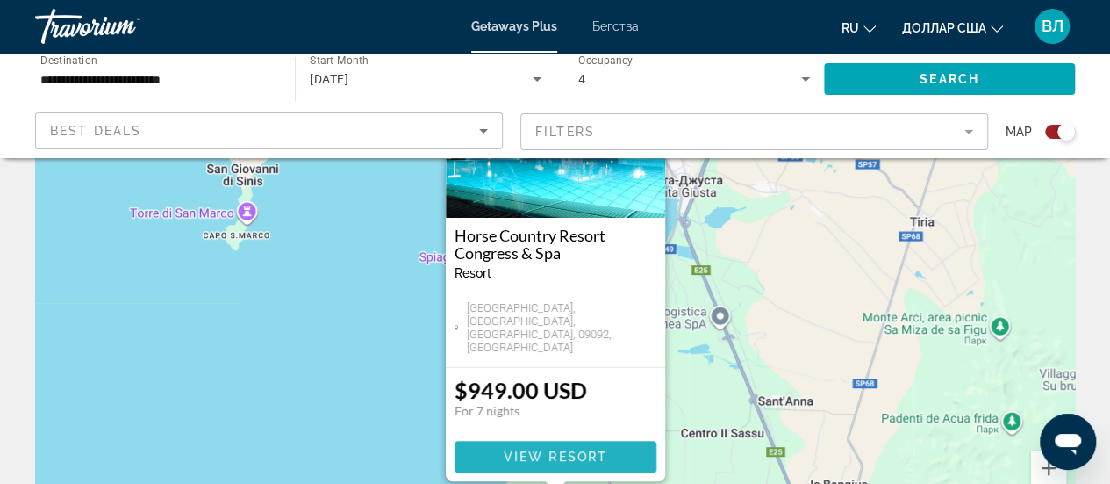
click at [549, 445] on span "Основное содержание" at bounding box center [556, 456] width 202 height 42
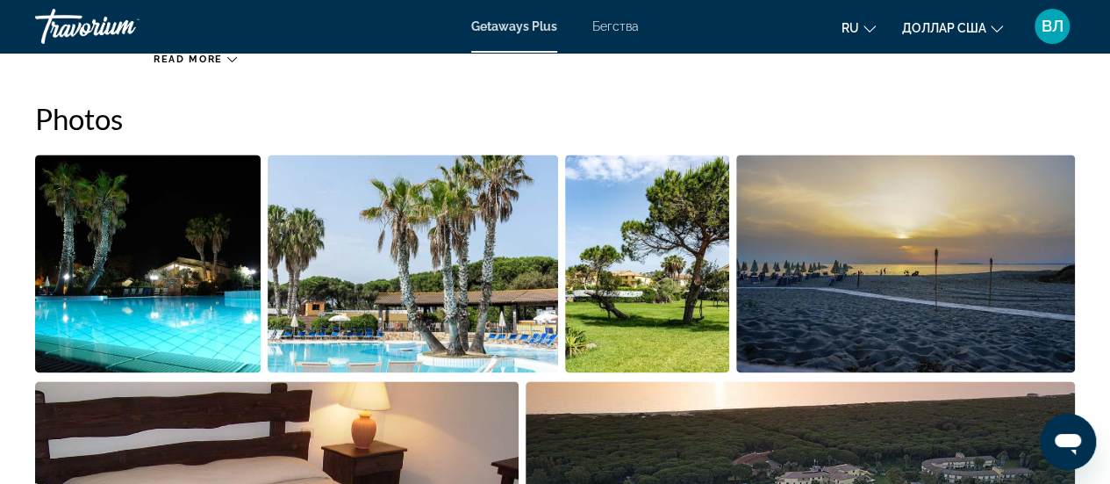
scroll to position [1073, 0]
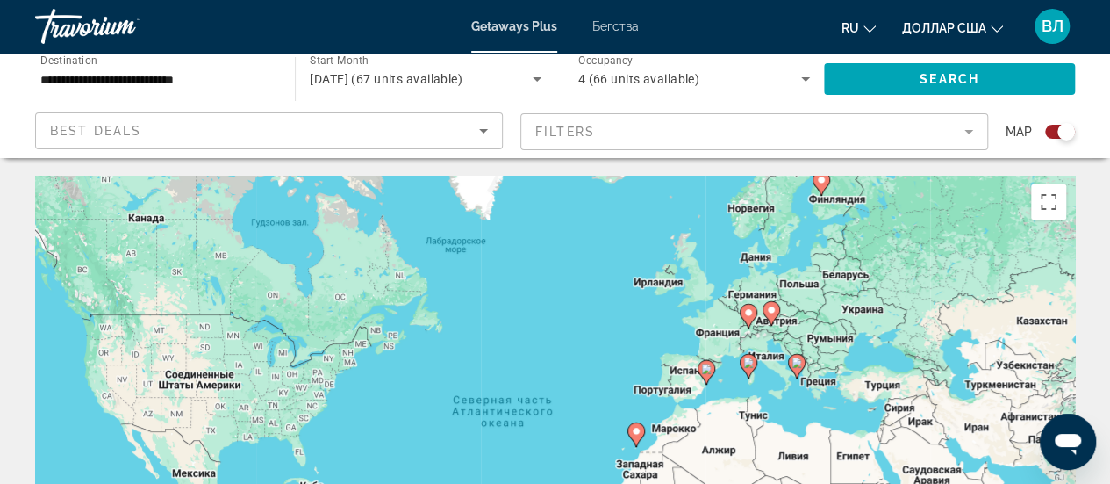
click at [798, 363] on image "Основное содержание" at bounding box center [797, 362] width 11 height 11
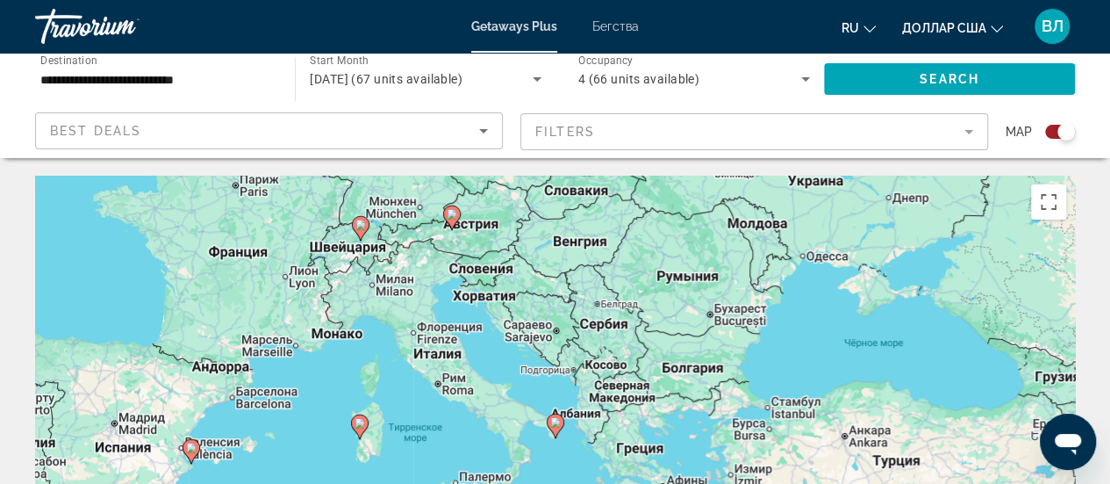
click at [555, 422] on image "Основное содержание" at bounding box center [555, 422] width 11 height 11
type input "**********"
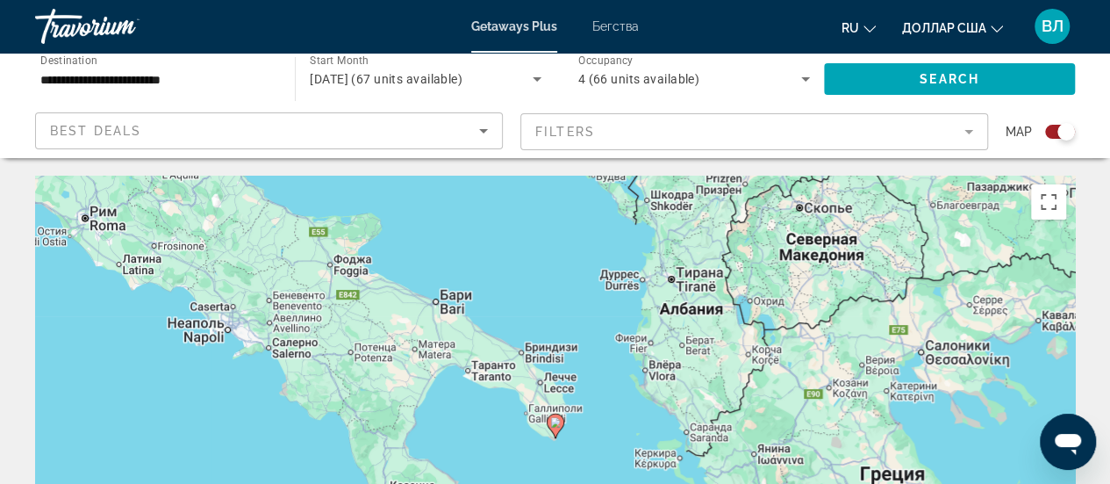
click at [555, 422] on image "Основное содержание" at bounding box center [555, 422] width 11 height 11
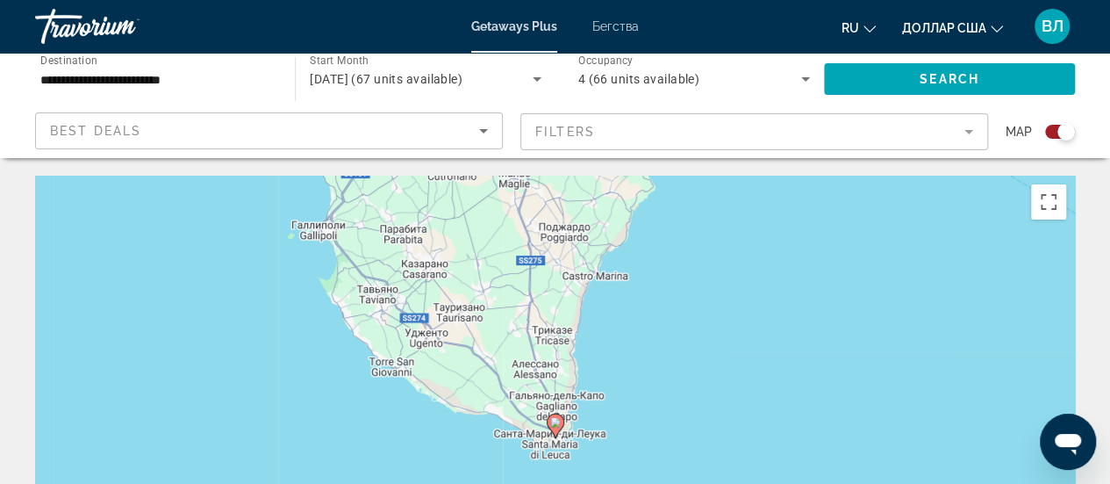
click at [555, 422] on image "Основное содержание" at bounding box center [555, 422] width 11 height 11
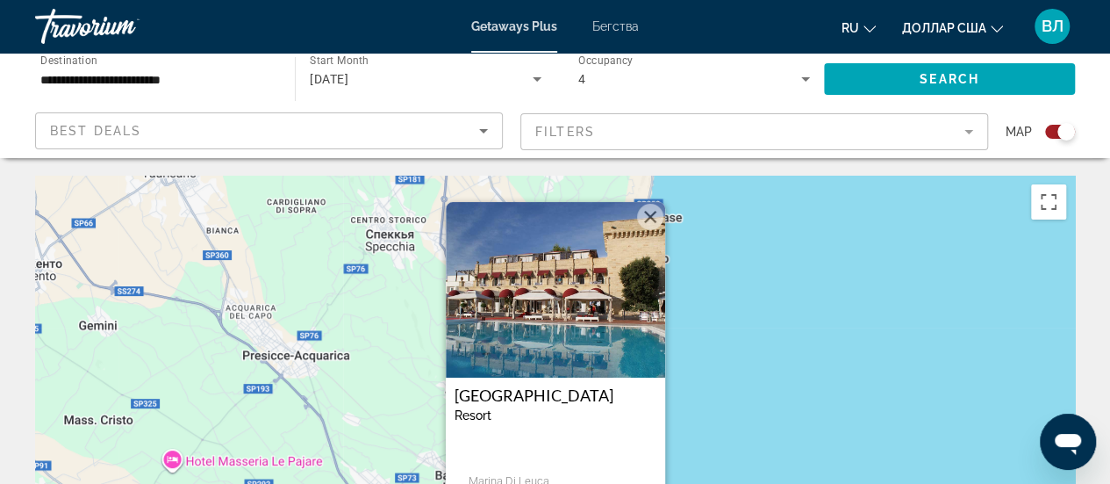
scroll to position [380, 0]
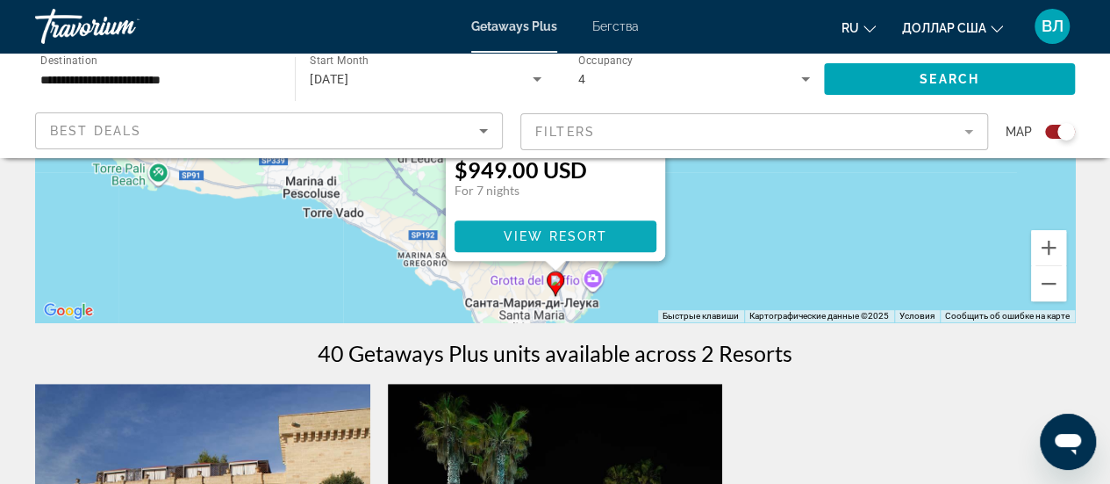
click at [542, 240] on span "View Resort" at bounding box center [555, 236] width 104 height 14
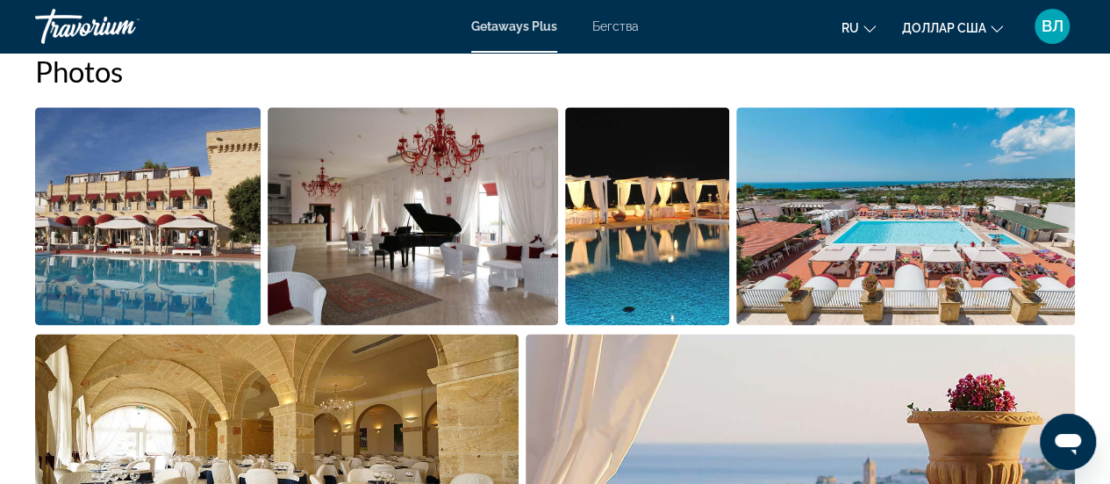
scroll to position [760, 0]
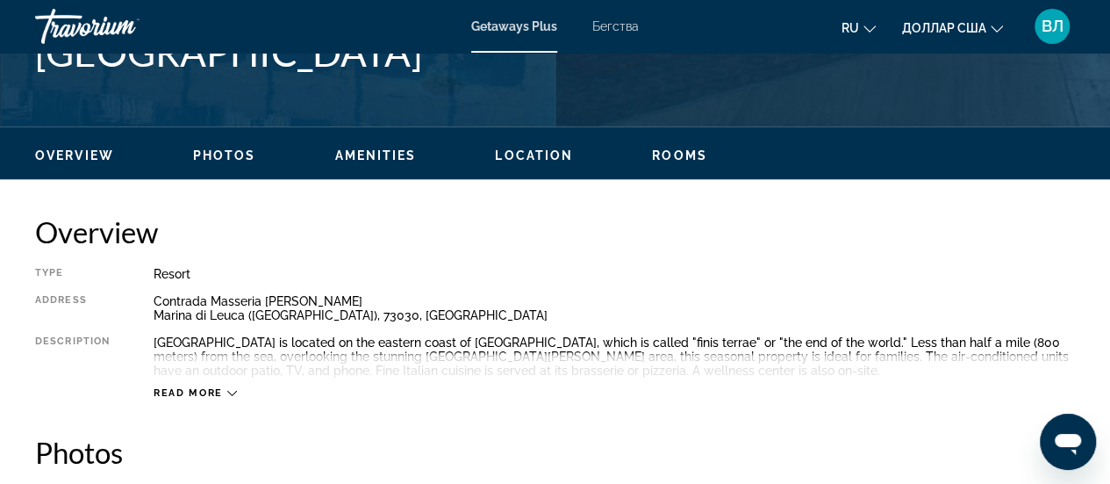
click at [232, 388] on icon "Основное содержание" at bounding box center [232, 393] width 10 height 10
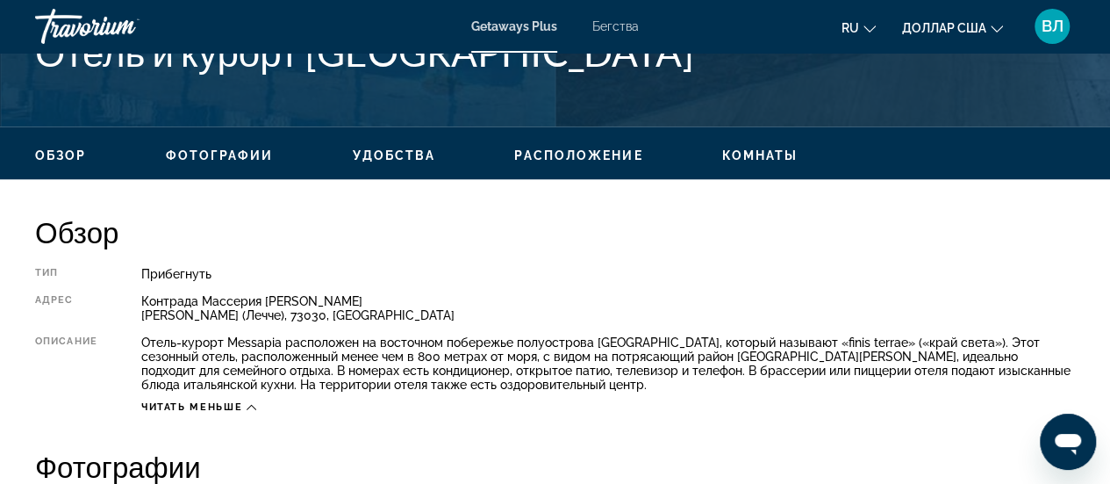
scroll to position [1141, 0]
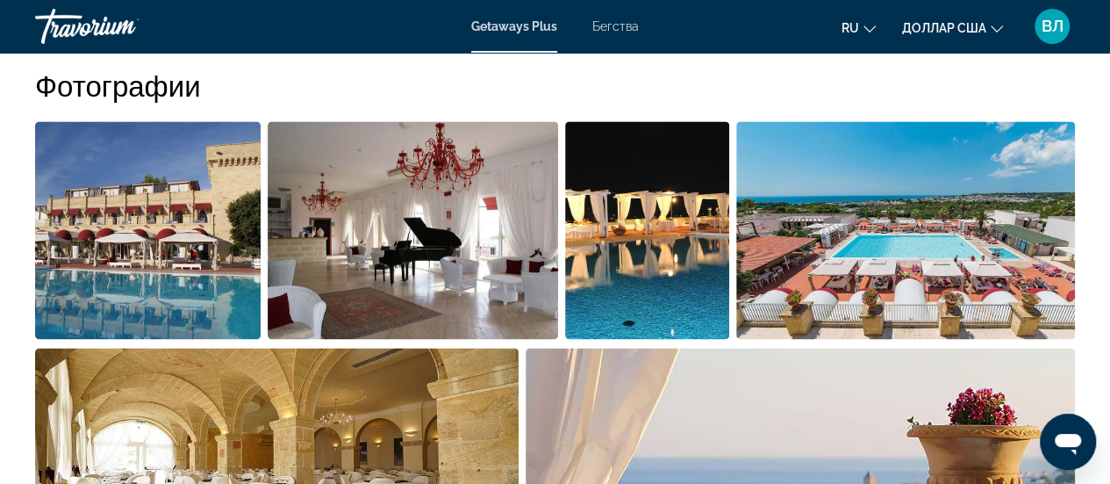
click at [819, 220] on img "Открыть полноэкранный слайдер изображений" at bounding box center [906, 230] width 340 height 218
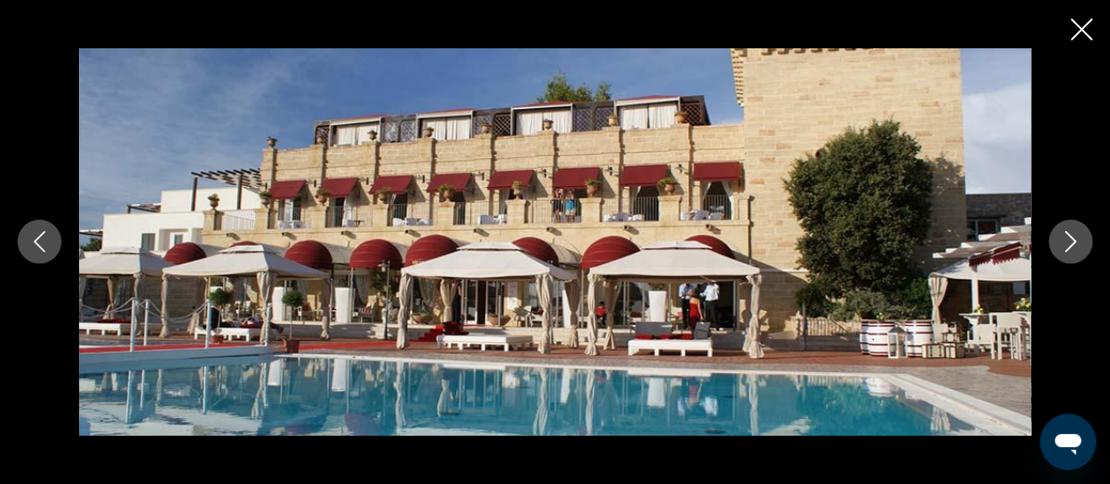
click at [1066, 240] on icon "Next image" at bounding box center [1070, 241] width 21 height 21
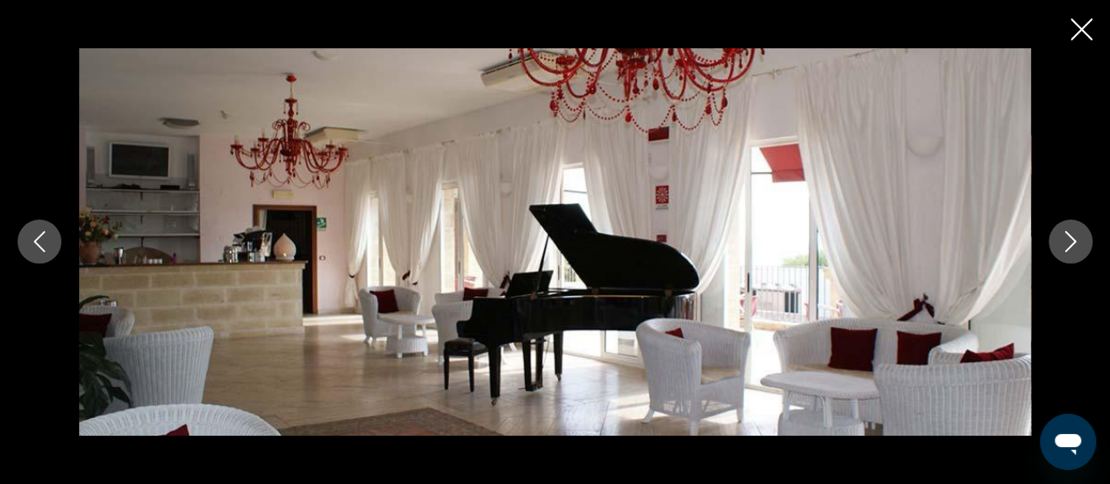
click at [1066, 240] on icon "Next image" at bounding box center [1070, 241] width 21 height 21
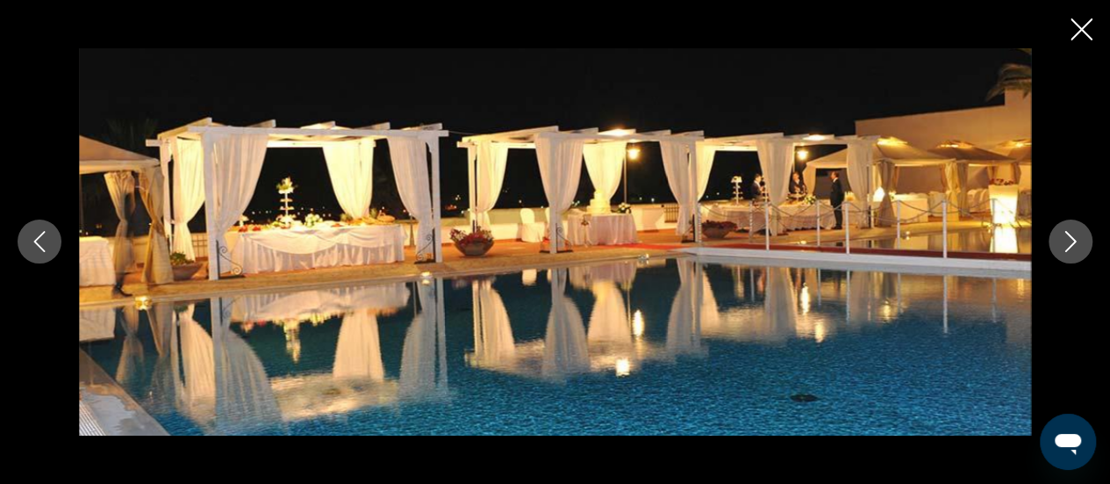
click at [1066, 240] on icon "Next image" at bounding box center [1070, 241] width 21 height 21
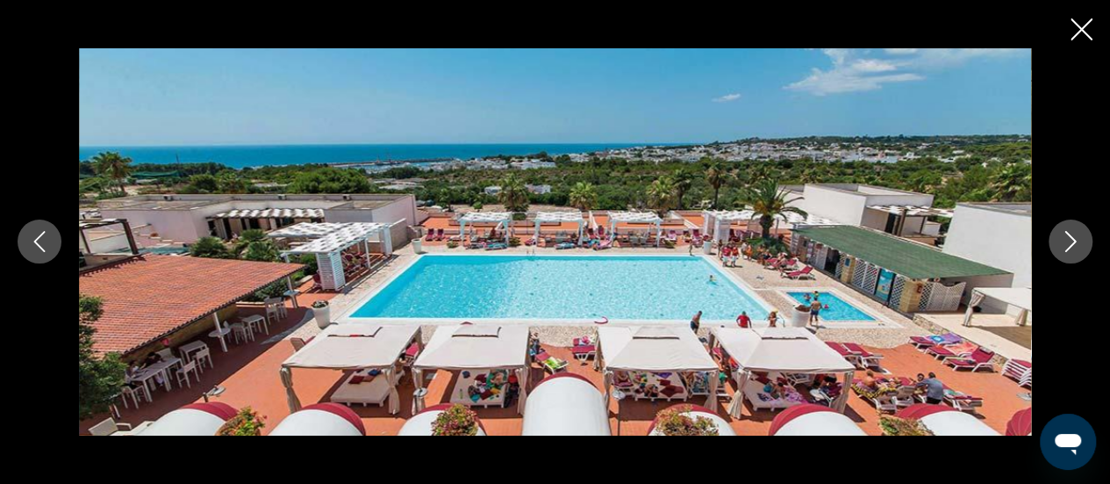
click at [1066, 240] on icon "Next image" at bounding box center [1070, 241] width 21 height 21
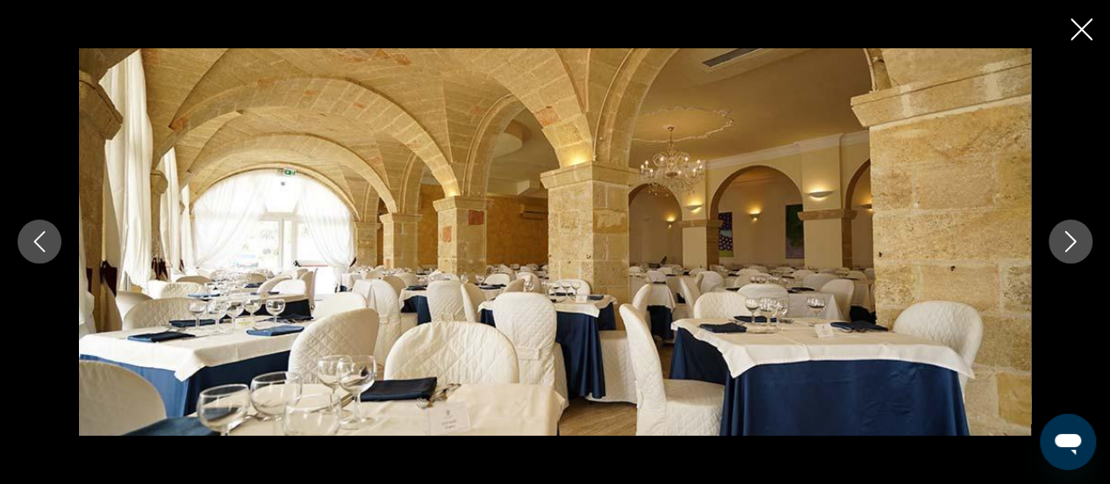
click at [1066, 240] on icon "Next image" at bounding box center [1070, 241] width 21 height 21
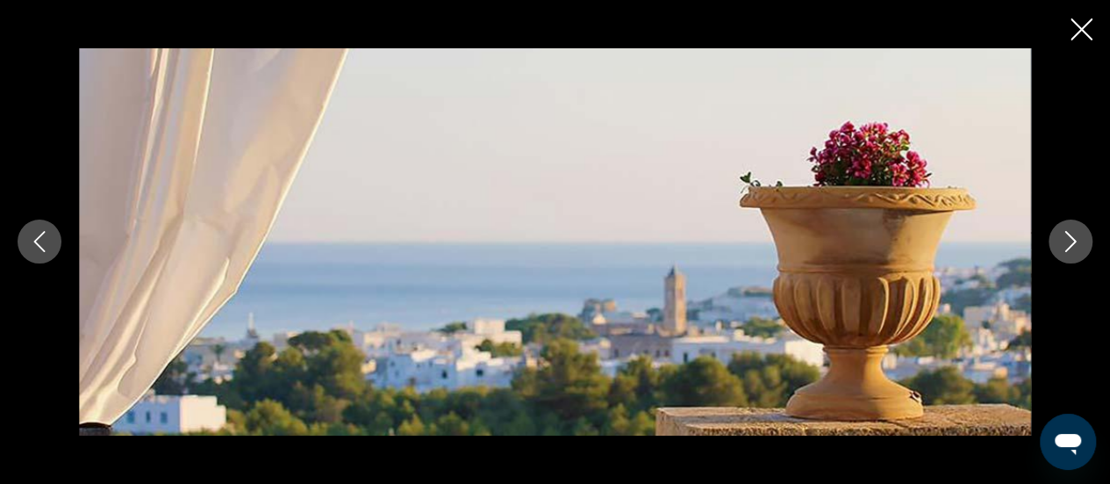
click at [1066, 240] on icon "Next image" at bounding box center [1070, 241] width 21 height 21
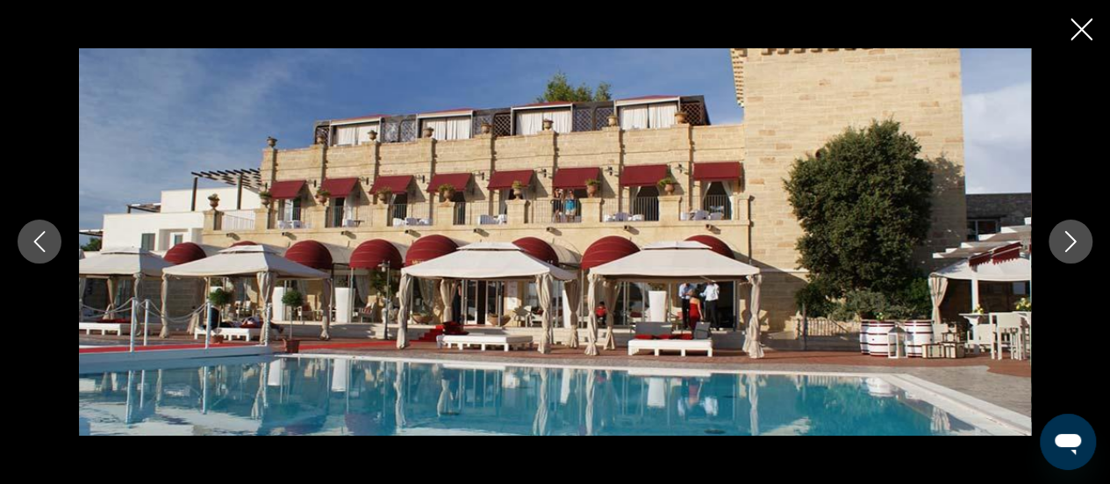
click at [1066, 240] on icon "Next image" at bounding box center [1070, 241] width 21 height 21
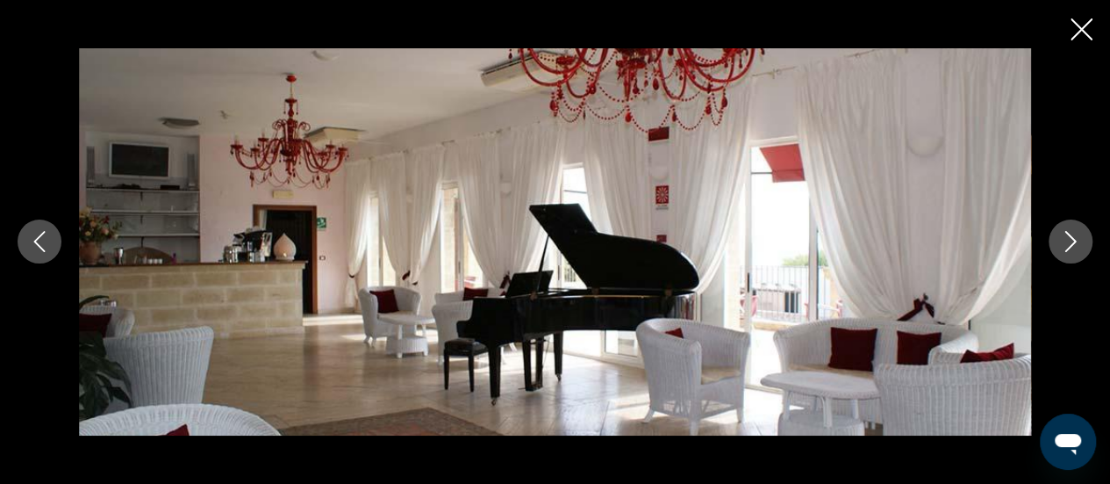
click at [1066, 240] on icon "Next image" at bounding box center [1070, 241] width 21 height 21
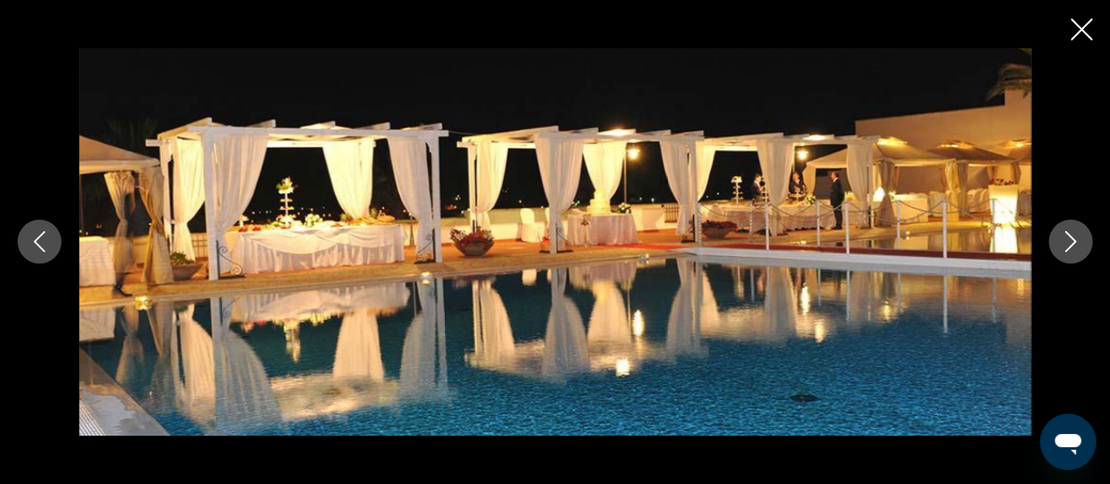
click at [1066, 240] on icon "Next image" at bounding box center [1070, 241] width 21 height 21
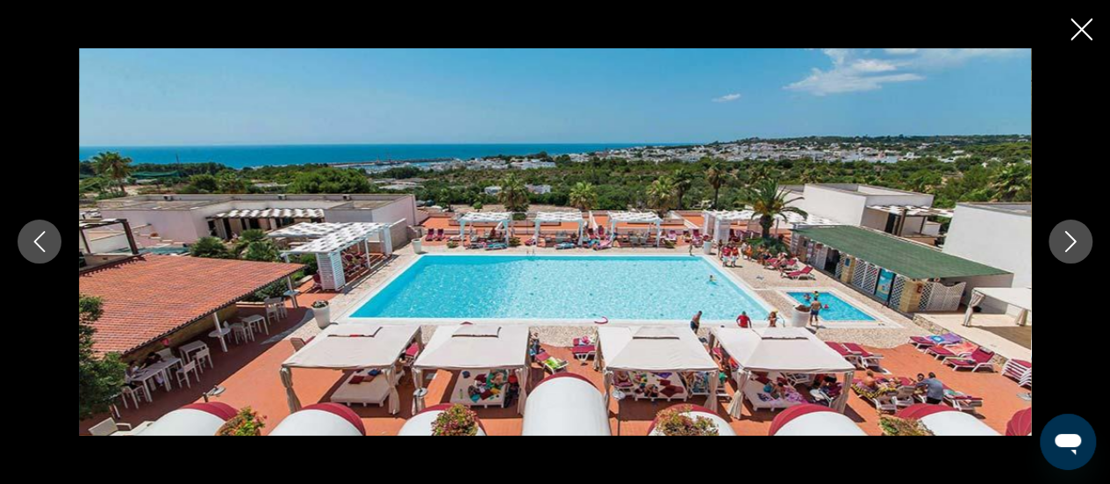
click at [1066, 240] on icon "Next image" at bounding box center [1070, 241] width 21 height 21
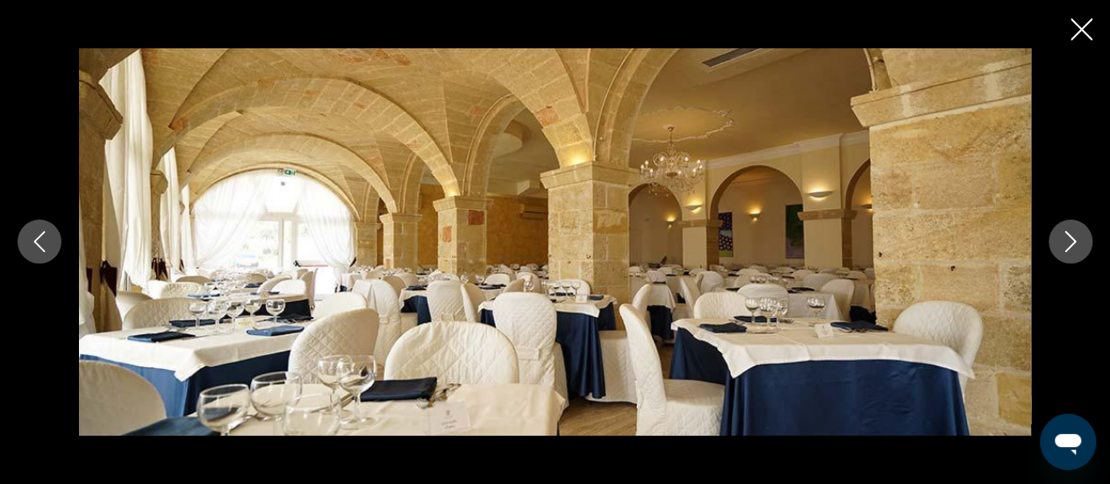
click at [1066, 240] on icon "Next image" at bounding box center [1070, 241] width 21 height 21
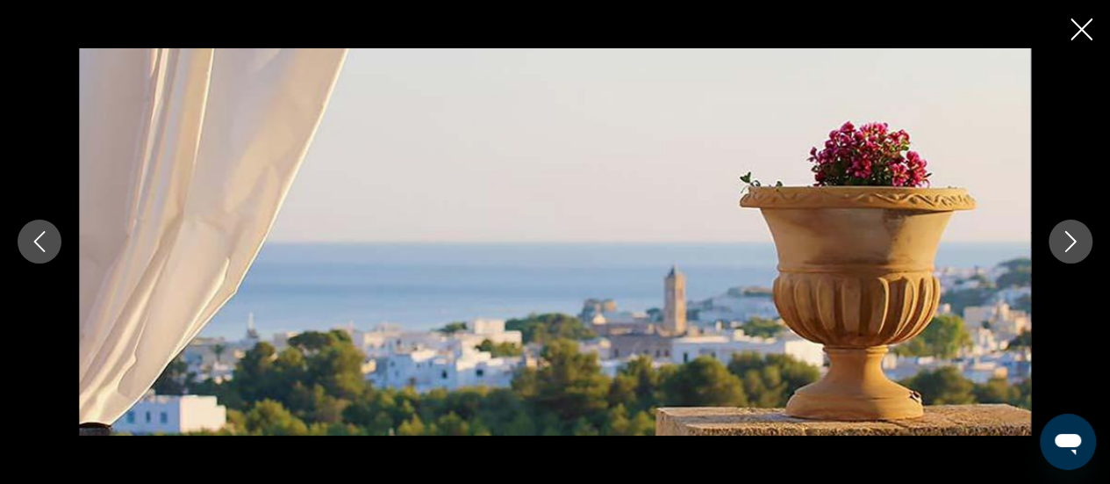
click at [1066, 240] on icon "Next image" at bounding box center [1070, 241] width 21 height 21
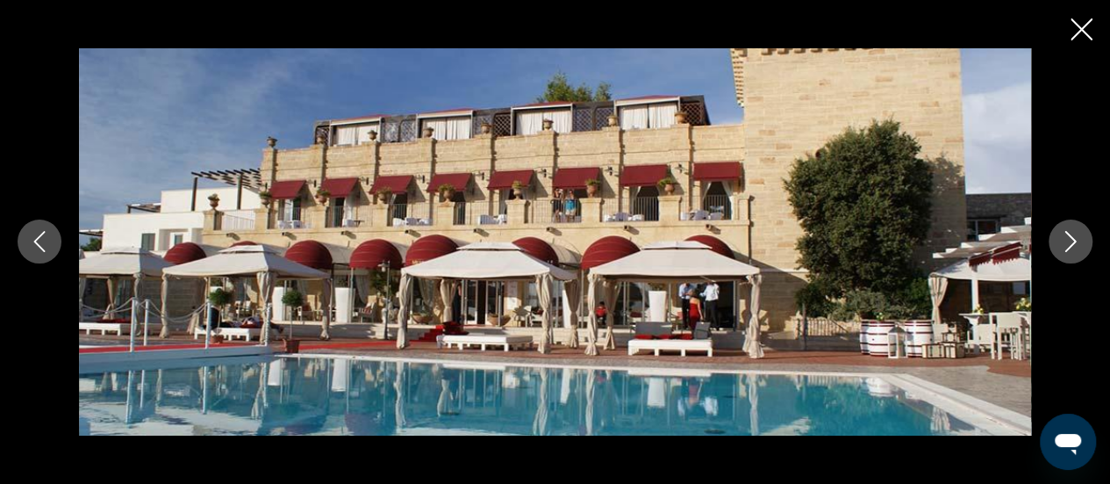
click at [1066, 240] on icon "Next image" at bounding box center [1070, 241] width 21 height 21
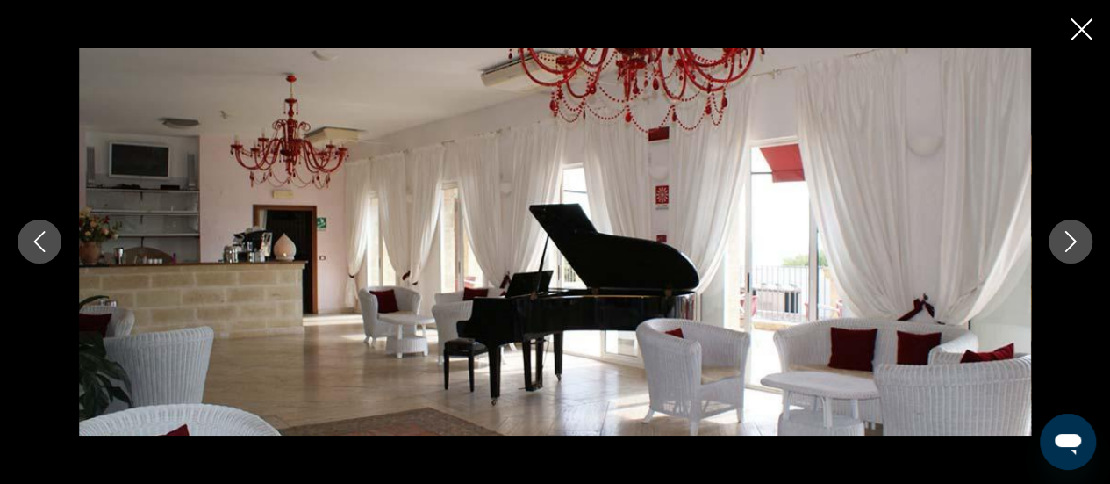
click at [1066, 240] on icon "Next image" at bounding box center [1070, 241] width 21 height 21
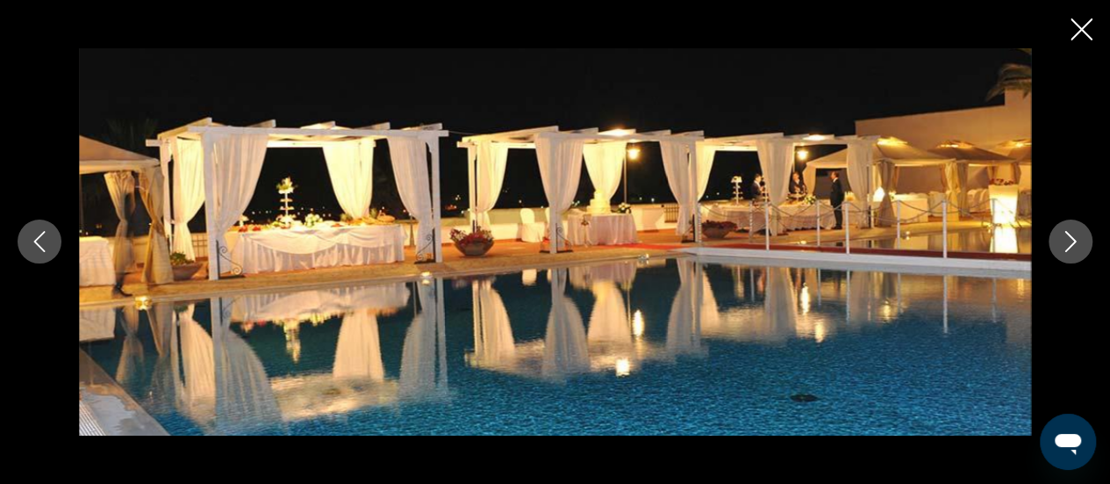
click at [1080, 25] on icon "Close slideshow" at bounding box center [1082, 29] width 22 height 22
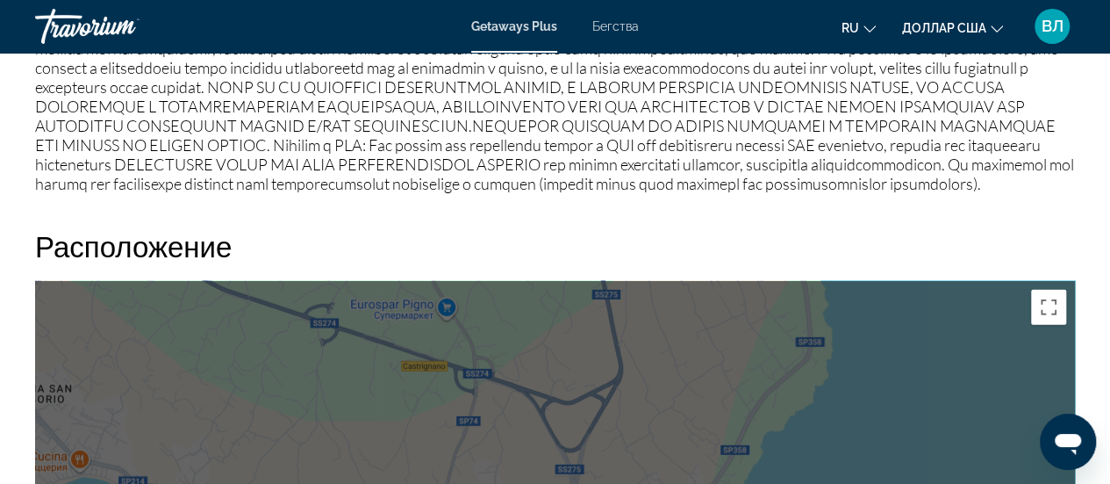
scroll to position [2662, 0]
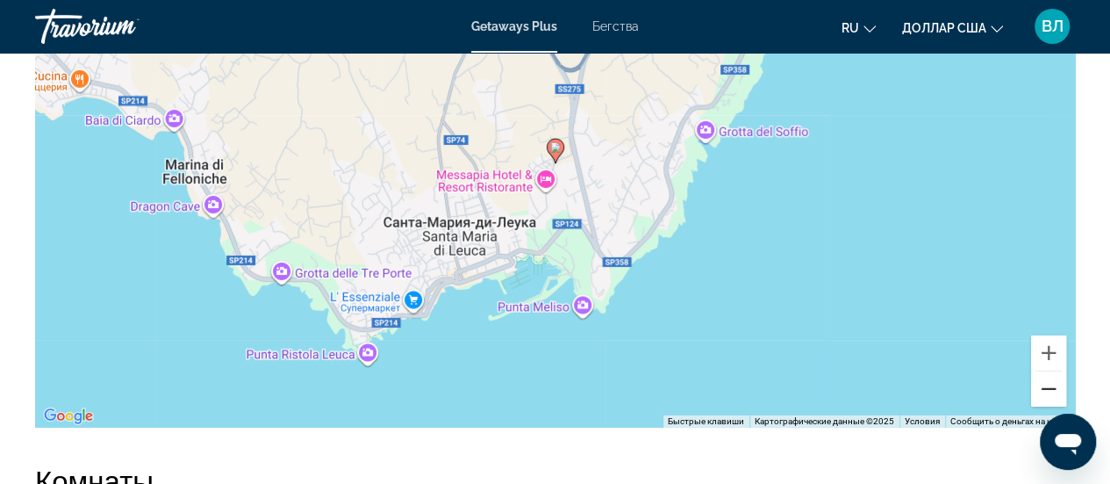
click at [1039, 406] on button "Уменьшить" at bounding box center [1048, 388] width 35 height 35
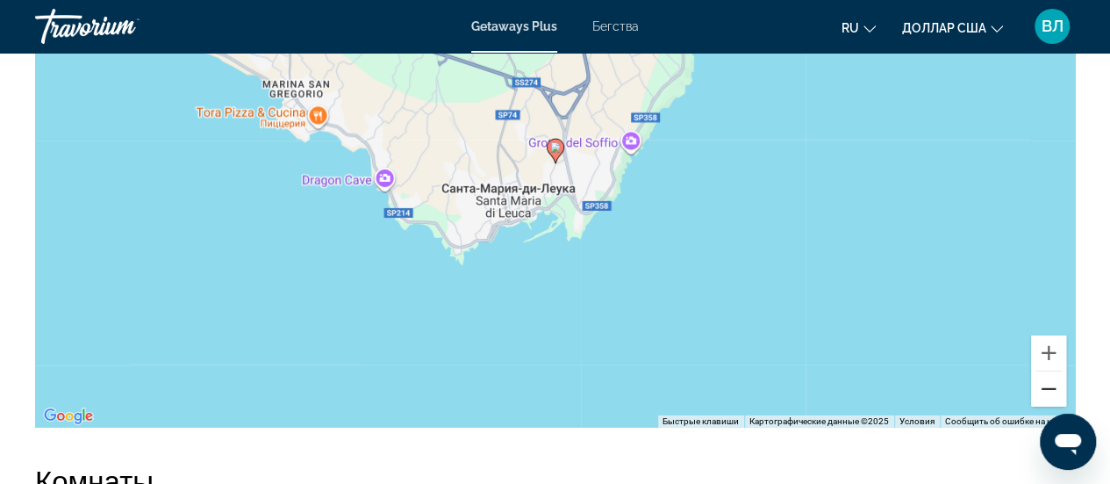
click at [1039, 406] on button "Уменьшить" at bounding box center [1048, 388] width 35 height 35
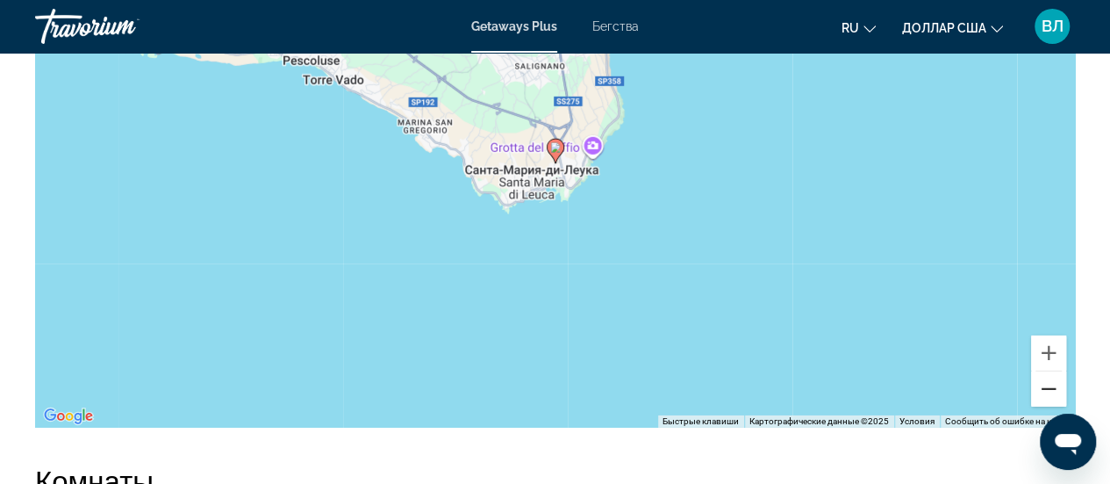
click at [1039, 406] on button "Уменьшить" at bounding box center [1048, 388] width 35 height 35
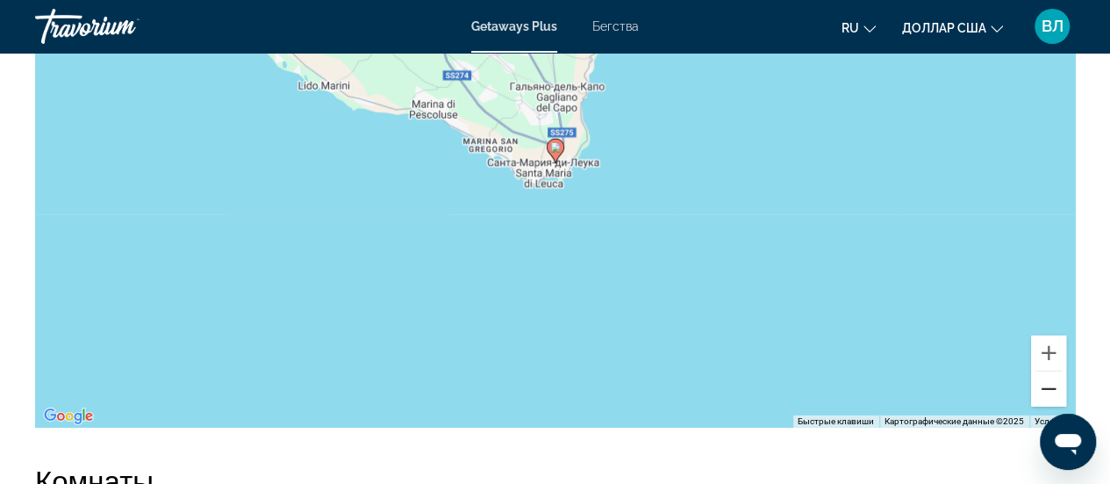
click at [1039, 406] on button "Уменьшить" at bounding box center [1048, 388] width 35 height 35
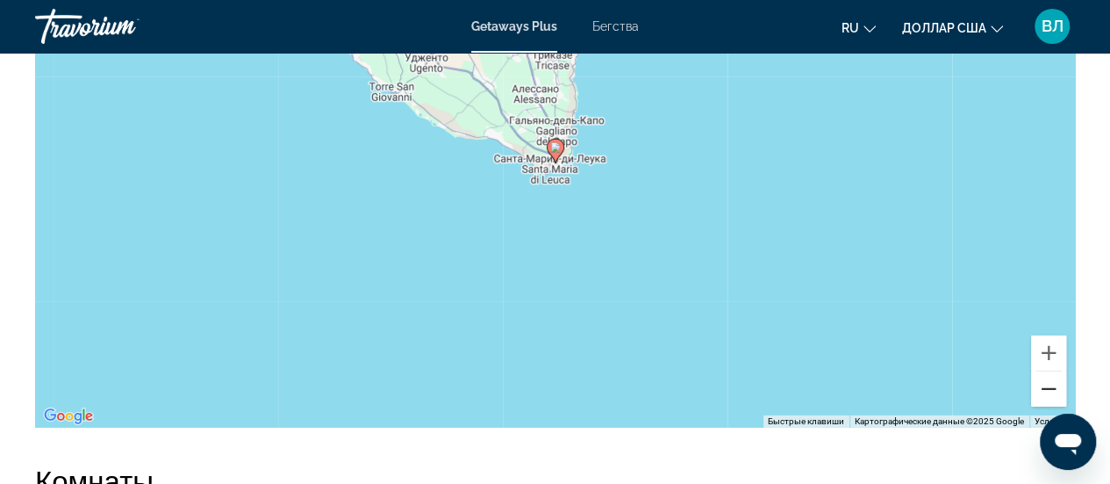
click at [1039, 406] on button "Уменьшить" at bounding box center [1048, 388] width 35 height 35
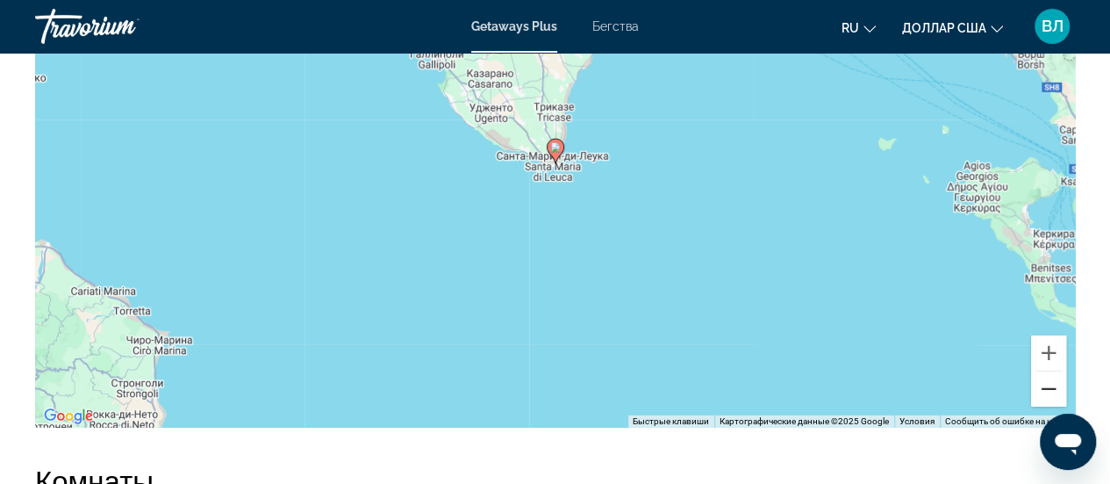
click at [1039, 406] on button "Уменьшить" at bounding box center [1048, 388] width 35 height 35
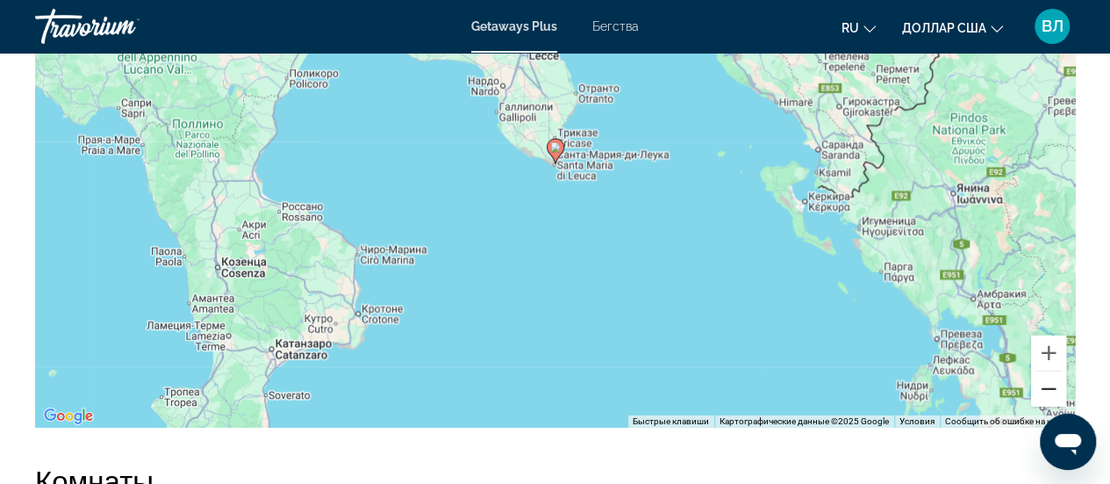
click at [1039, 406] on button "Уменьшить" at bounding box center [1048, 388] width 35 height 35
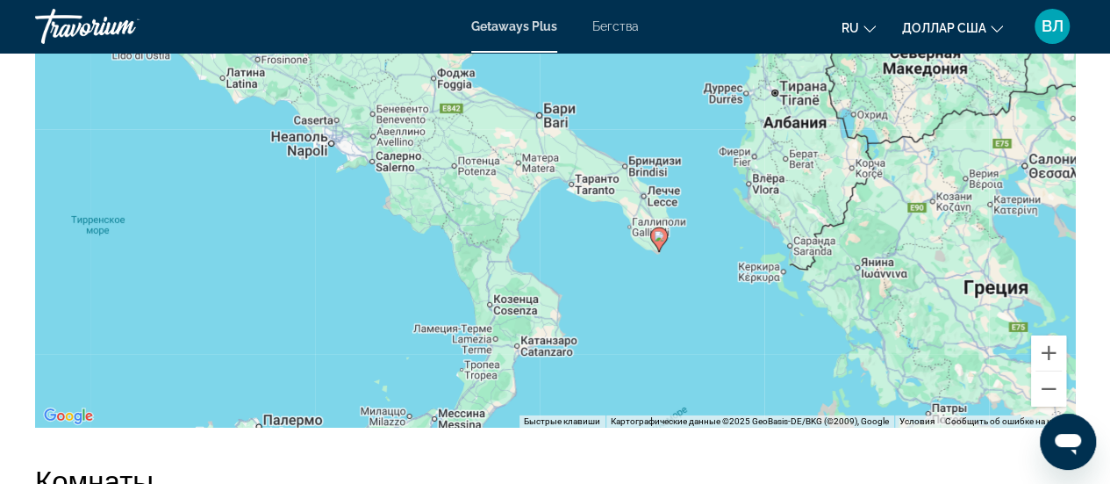
drag, startPoint x: 567, startPoint y: 244, endPoint x: 648, endPoint y: 317, distance: 108.8
click at [655, 322] on div "Чтобы активировать перетаскивание с помощью кнопок, нажмите Alt + Ввод. После э…" at bounding box center [555, 164] width 1040 height 527
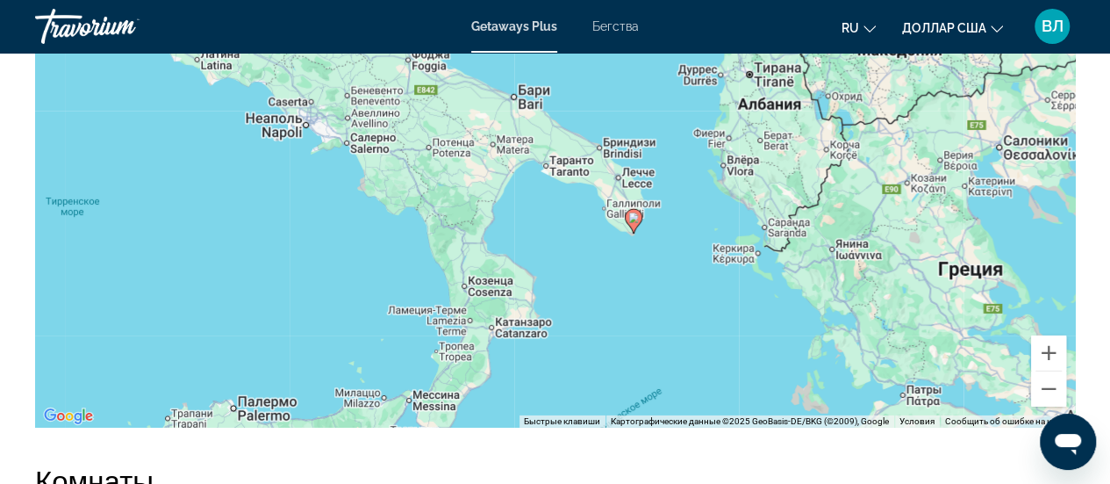
drag, startPoint x: 639, startPoint y: 306, endPoint x: 627, endPoint y: 299, distance: 14.2
click at [627, 234] on gmp-advanced-marker "Основное содержание" at bounding box center [634, 221] width 18 height 26
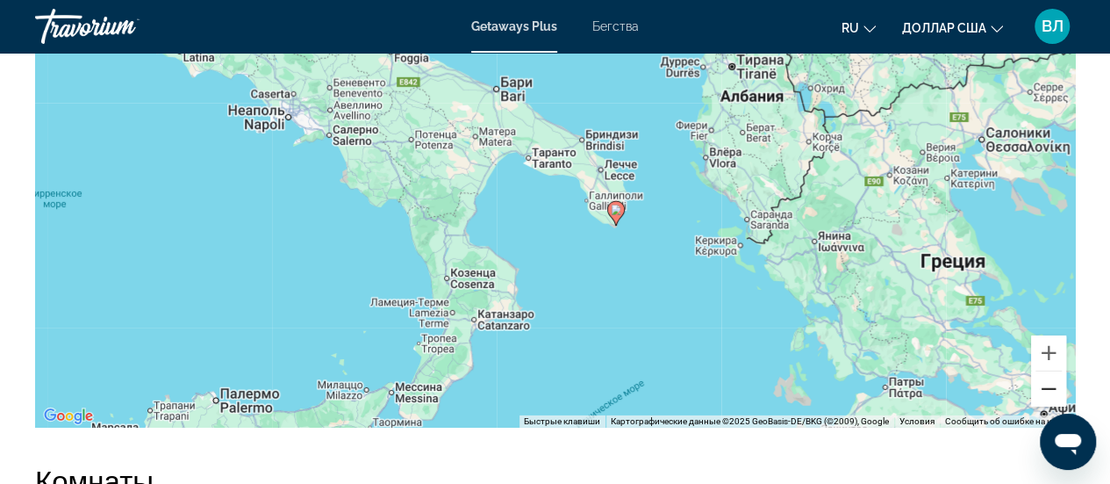
click at [1043, 406] on button "Уменьшить" at bounding box center [1048, 388] width 35 height 35
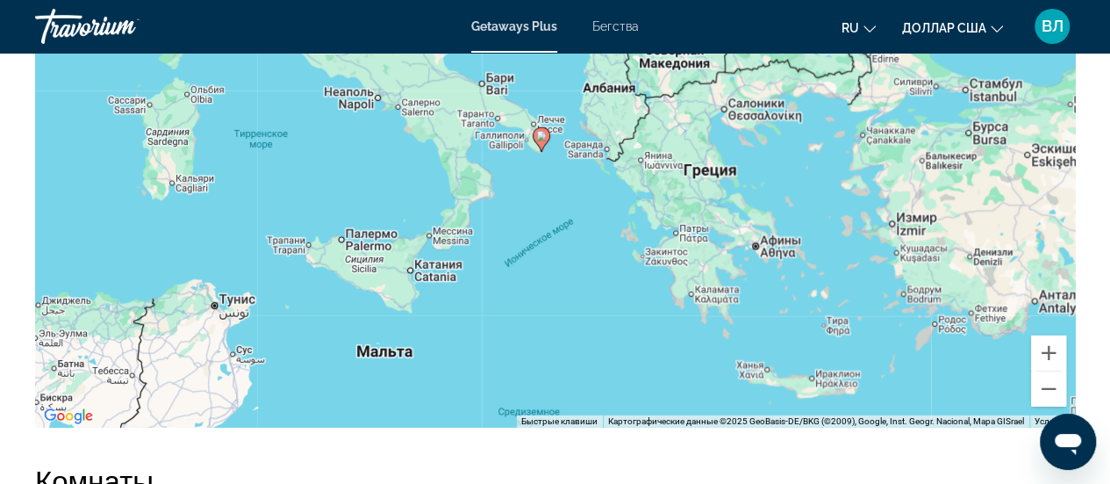
drag, startPoint x: 790, startPoint y: 327, endPoint x: 751, endPoint y: 305, distance: 44.4
click at [751, 305] on div "Чтобы активировать перетаскивание с помощью кнопок, нажмите Alt + Ввод. После э…" at bounding box center [555, 164] width 1040 height 527
click at [1039, 370] on button "Увеличить" at bounding box center [1048, 352] width 35 height 35
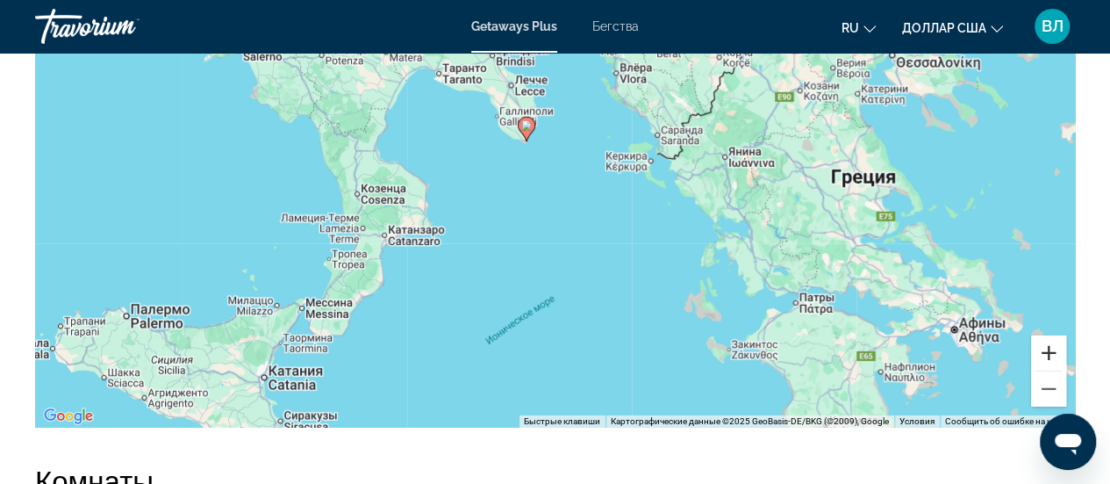
click at [1039, 370] on button "Увеличить" at bounding box center [1048, 352] width 35 height 35
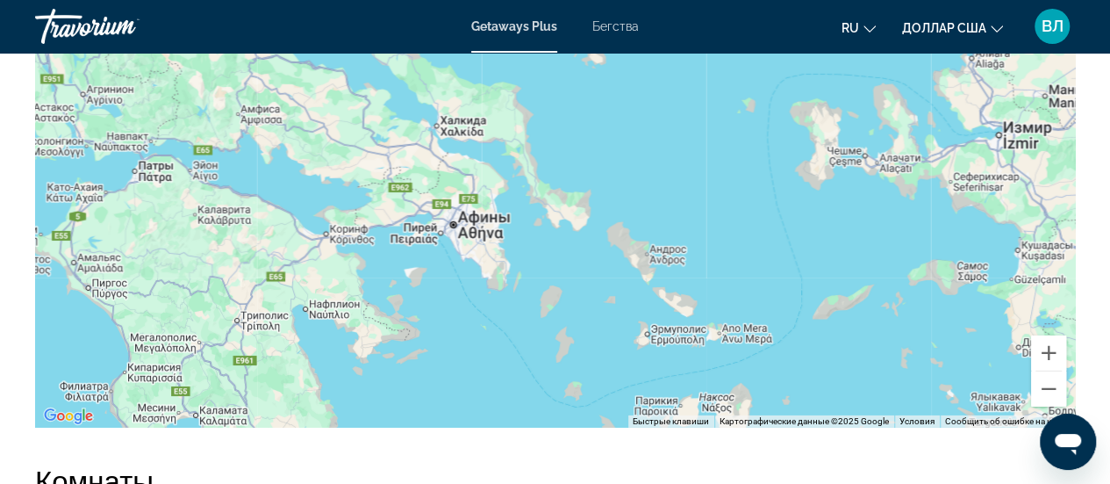
drag, startPoint x: 996, startPoint y: 377, endPoint x: 90, endPoint y: 106, distance: 945.3
click at [90, 106] on div "Чтобы активировать перетаскивание с помощью кнопок, нажмите Alt + Ввод. После э…" at bounding box center [555, 164] width 1040 height 527
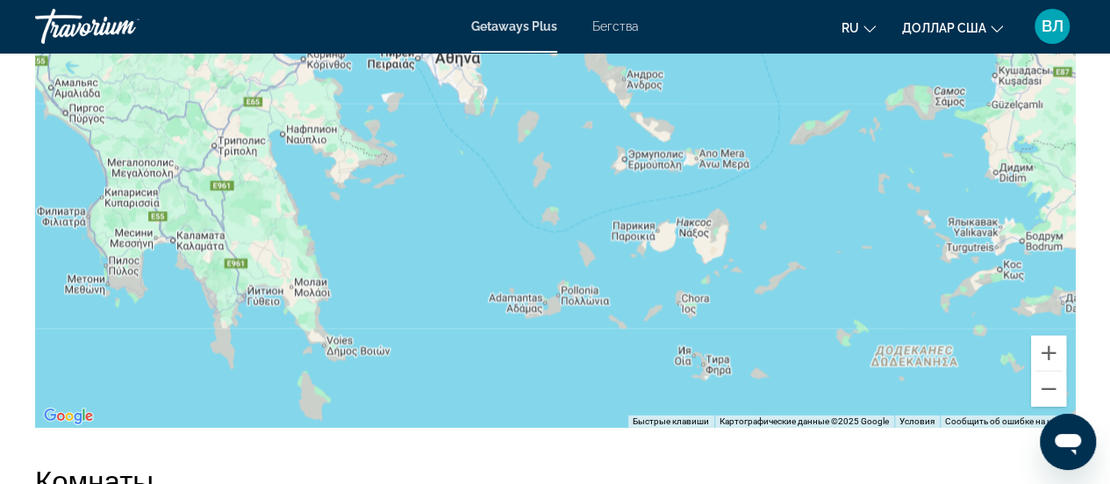
drag, startPoint x: 871, startPoint y: 394, endPoint x: 849, endPoint y: 216, distance: 179.5
click at [849, 216] on div "Основное содержание" at bounding box center [555, 164] width 1040 height 527
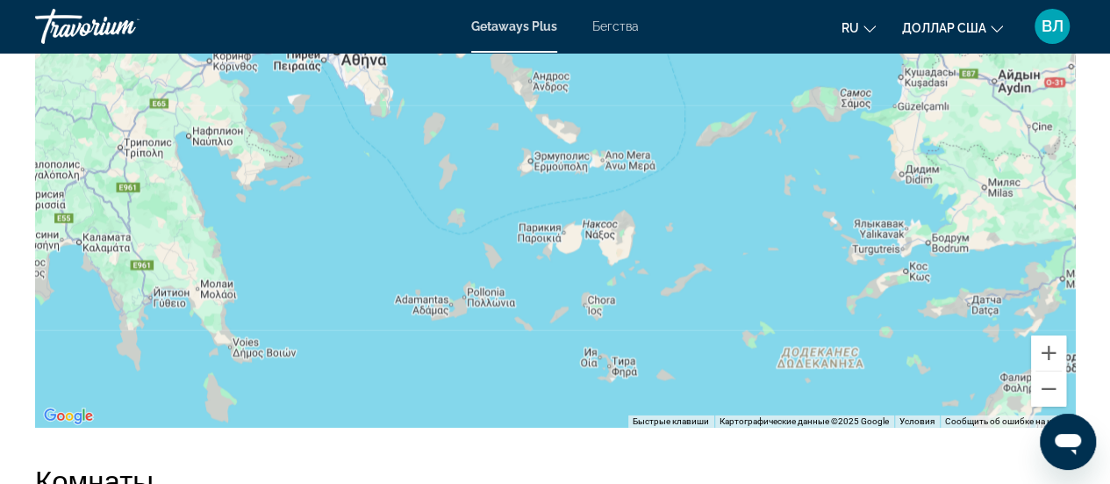
drag, startPoint x: 884, startPoint y: 298, endPoint x: 801, endPoint y: 196, distance: 132.3
click at [795, 261] on div "Основное содержание" at bounding box center [555, 164] width 1040 height 527
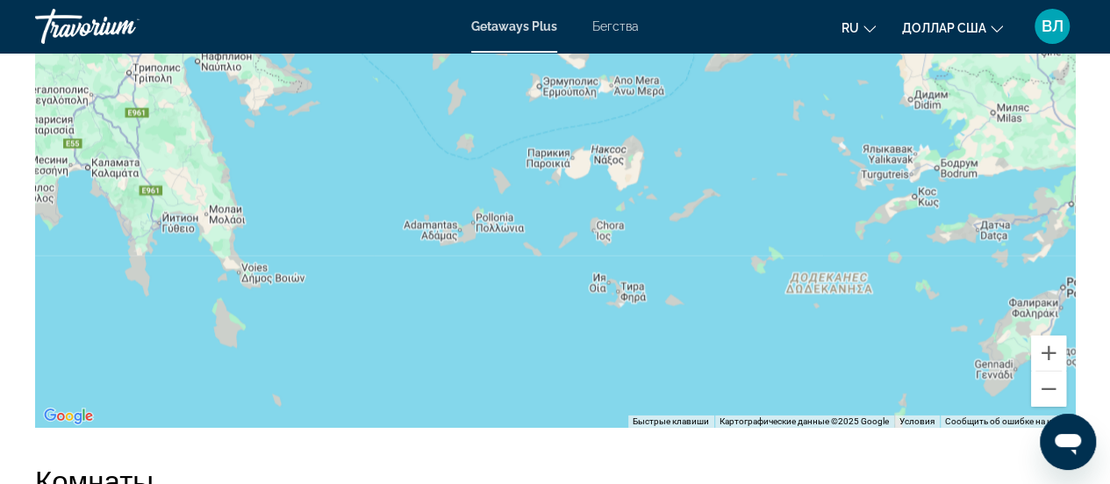
click at [807, 162] on div "Основное содержание" at bounding box center [555, 164] width 1040 height 527
drag, startPoint x: 722, startPoint y: 377, endPoint x: 775, endPoint y: 201, distance: 183.5
click at [775, 201] on div "Основное содержание" at bounding box center [555, 164] width 1040 height 527
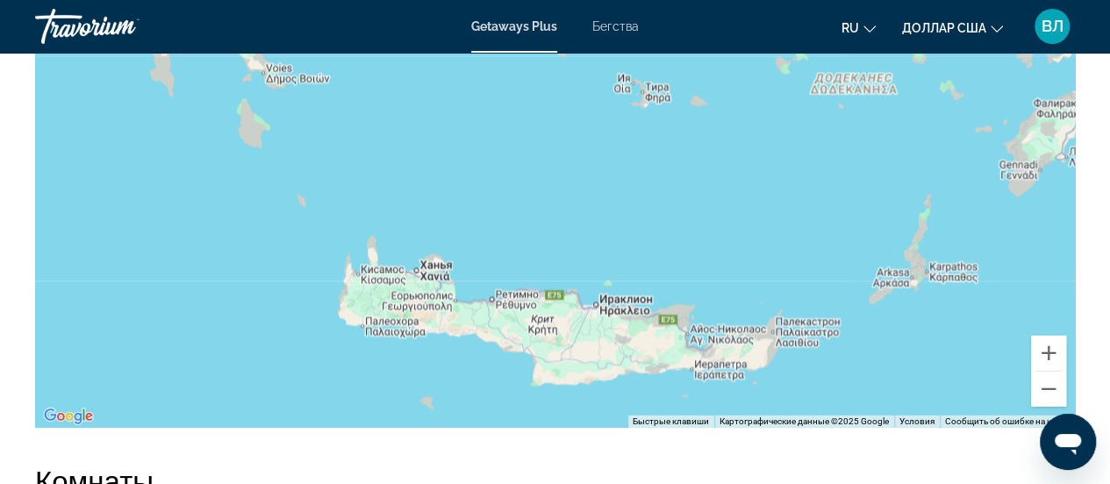
drag, startPoint x: 632, startPoint y: 402, endPoint x: 657, endPoint y: 205, distance: 199.0
click at [657, 205] on div "Основное содержание" at bounding box center [555, 164] width 1040 height 527
click at [1042, 406] on button "Уменьшить" at bounding box center [1048, 388] width 35 height 35
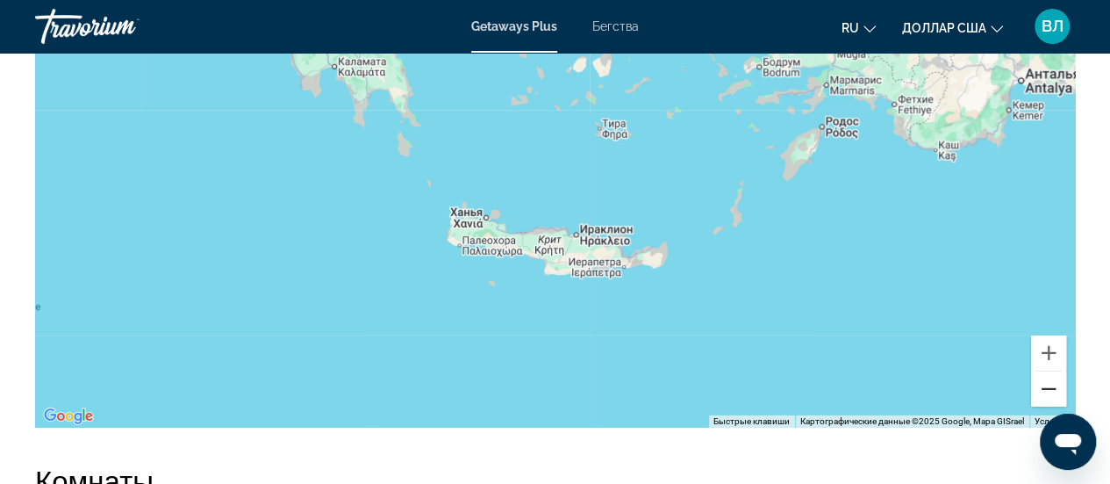
click at [1042, 406] on button "Уменьшить" at bounding box center [1048, 388] width 35 height 35
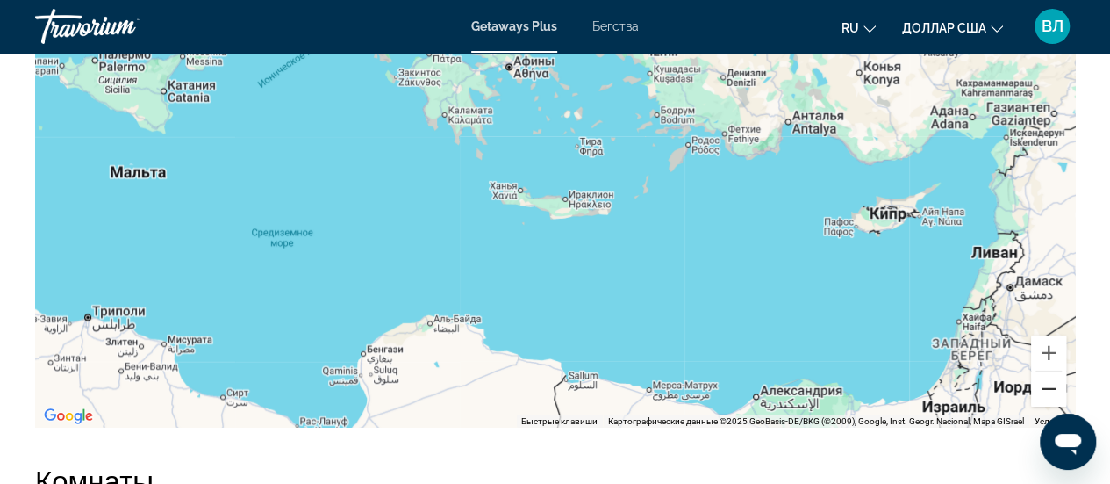
click at [1046, 406] on button "Уменьшить" at bounding box center [1048, 388] width 35 height 35
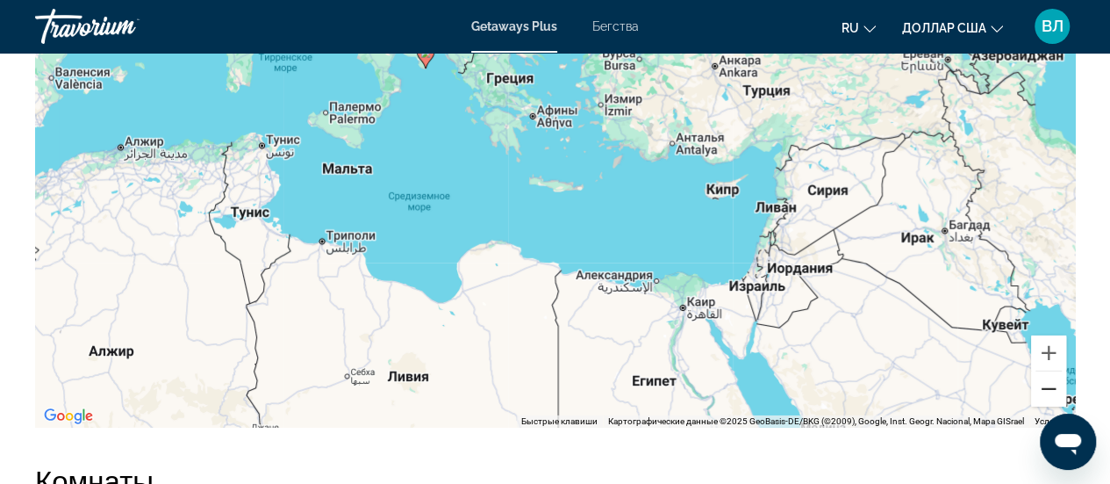
click at [1046, 406] on button "Уменьшить" at bounding box center [1048, 388] width 35 height 35
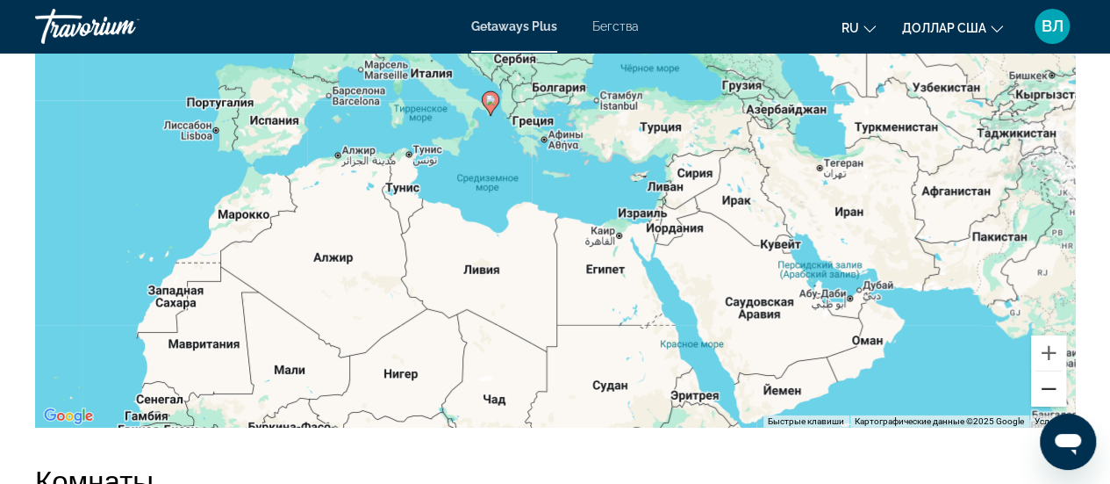
scroll to position [2282, 0]
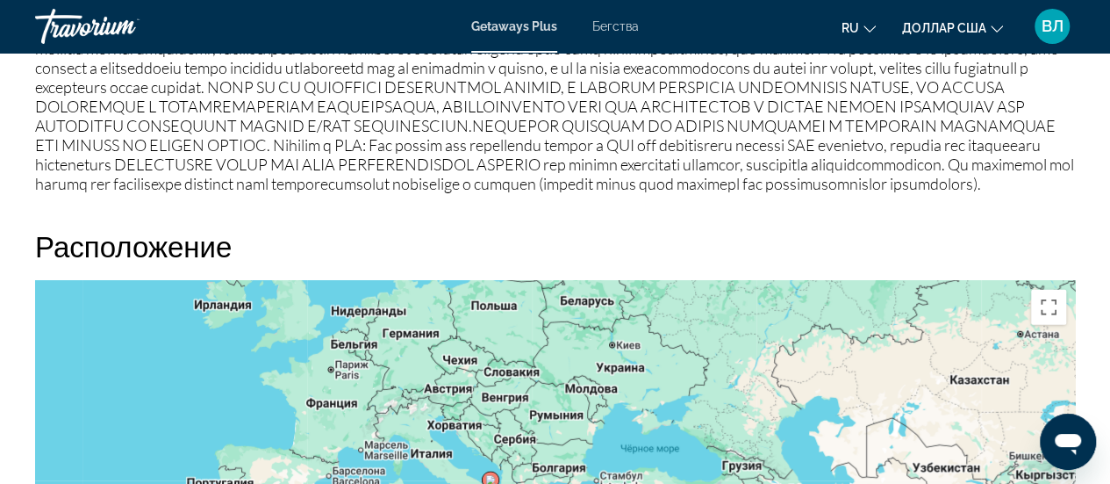
click at [72, 31] on div "Травориум" at bounding box center [123, 27] width 176 height 46
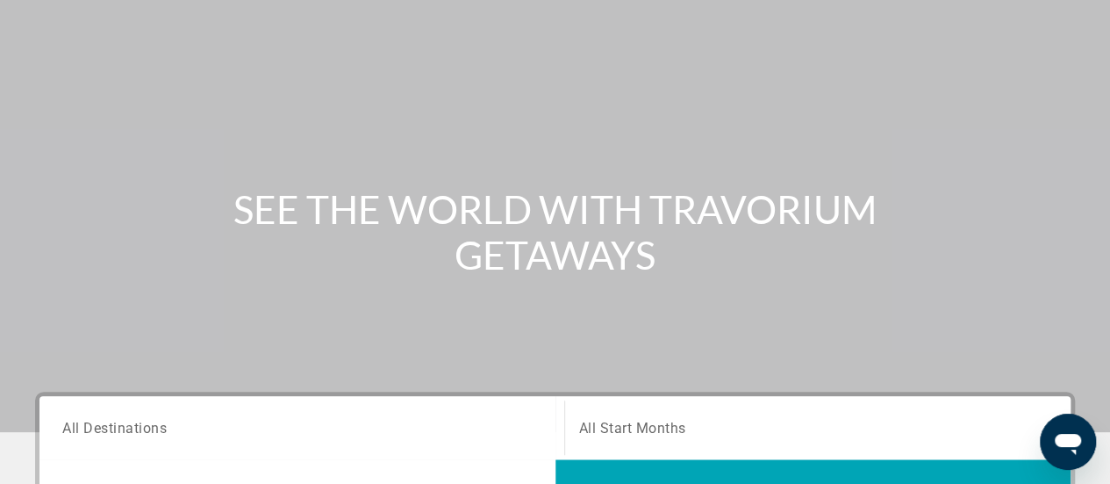
scroll to position [380, 0]
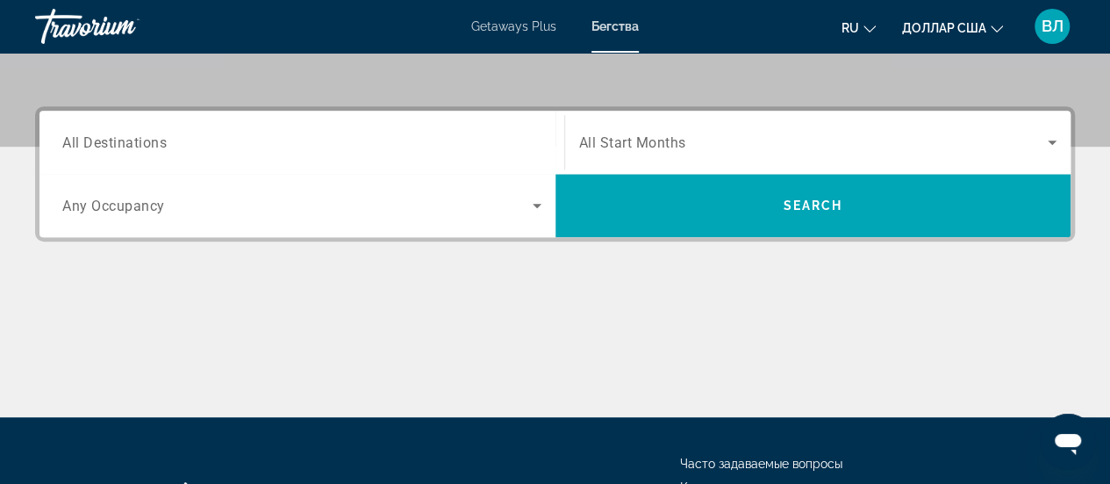
click at [496, 21] on font "Getaways Plus" at bounding box center [513, 26] width 85 height 14
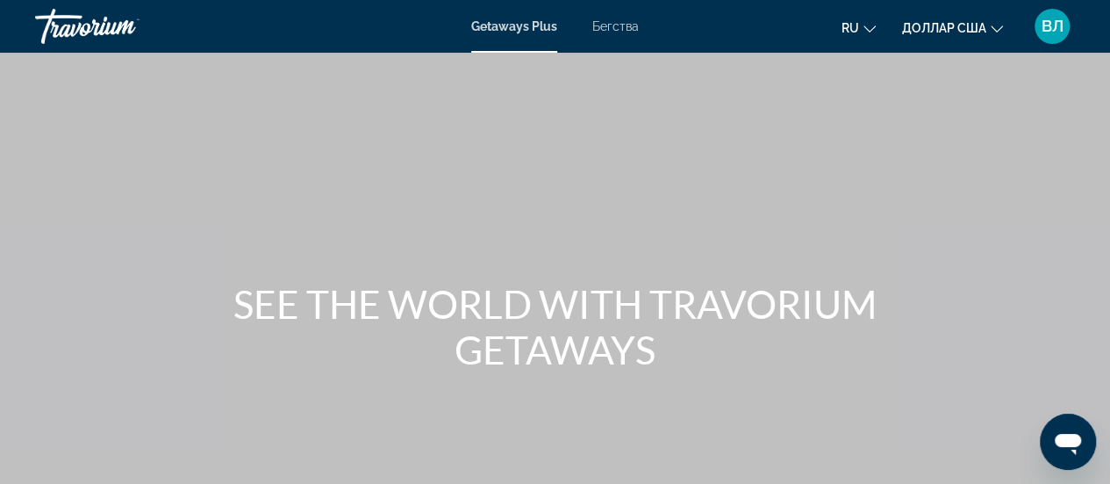
click at [608, 27] on font "Бегства" at bounding box center [615, 26] width 47 height 14
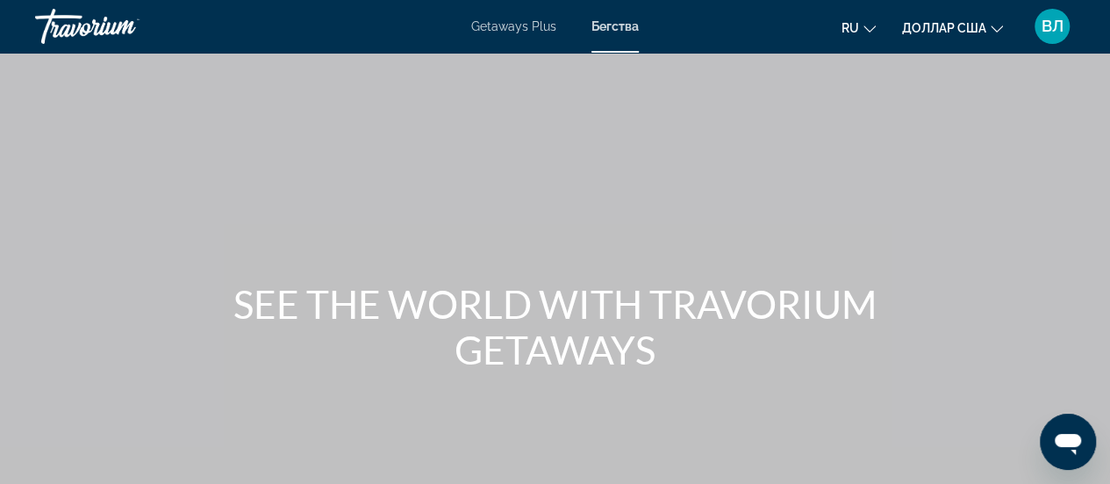
scroll to position [380, 0]
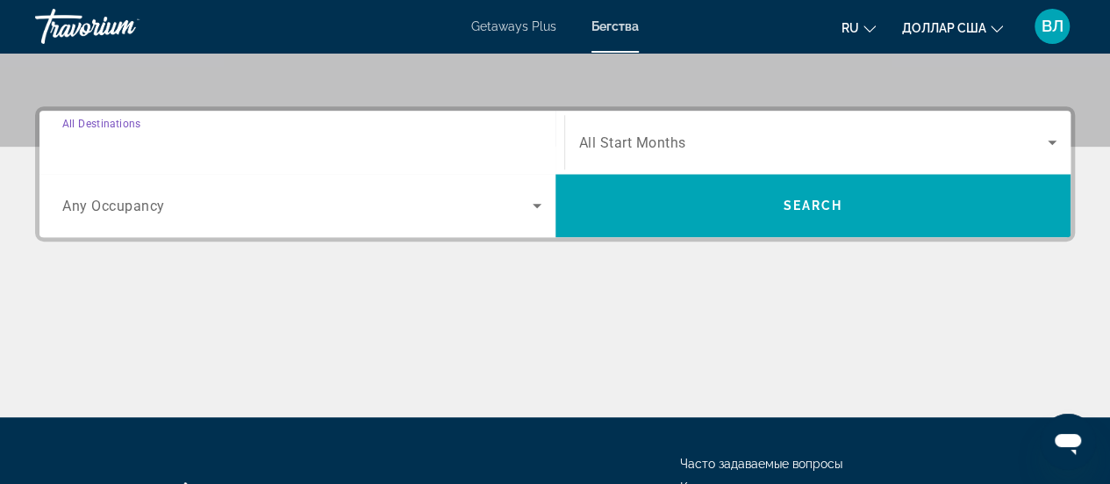
click at [311, 147] on input "Destination All Destinations" at bounding box center [301, 143] width 479 height 21
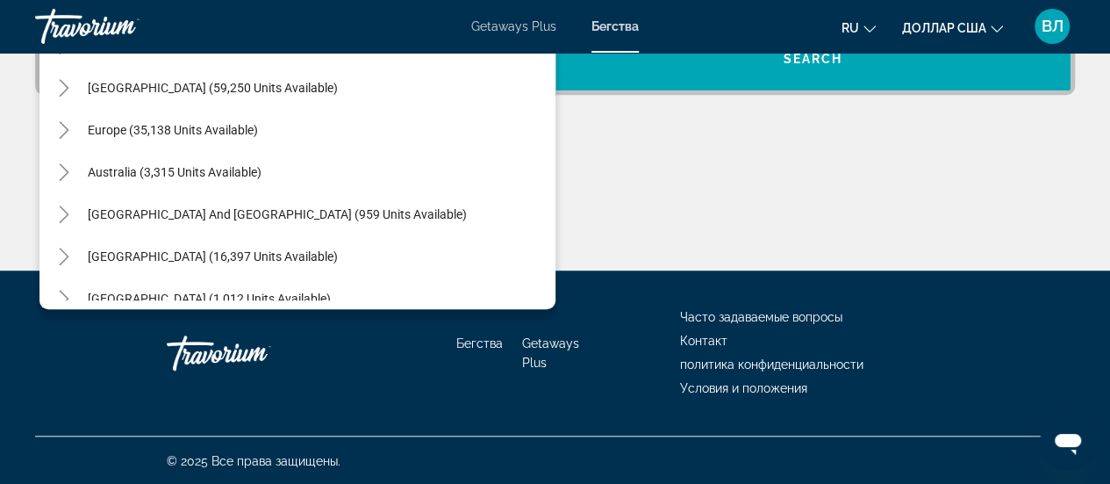
scroll to position [99, 0]
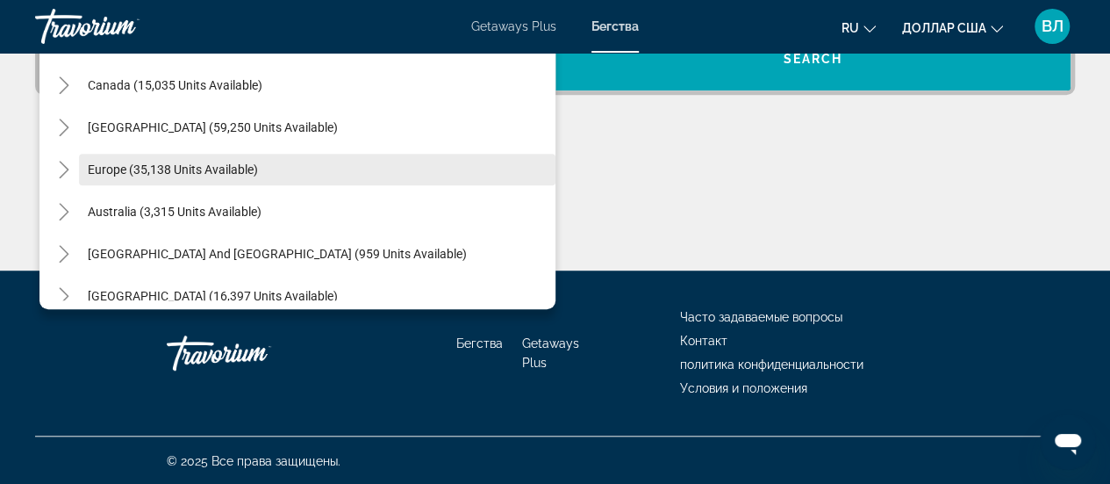
click at [153, 156] on span "Search widget" at bounding box center [317, 169] width 477 height 42
type input "**********"
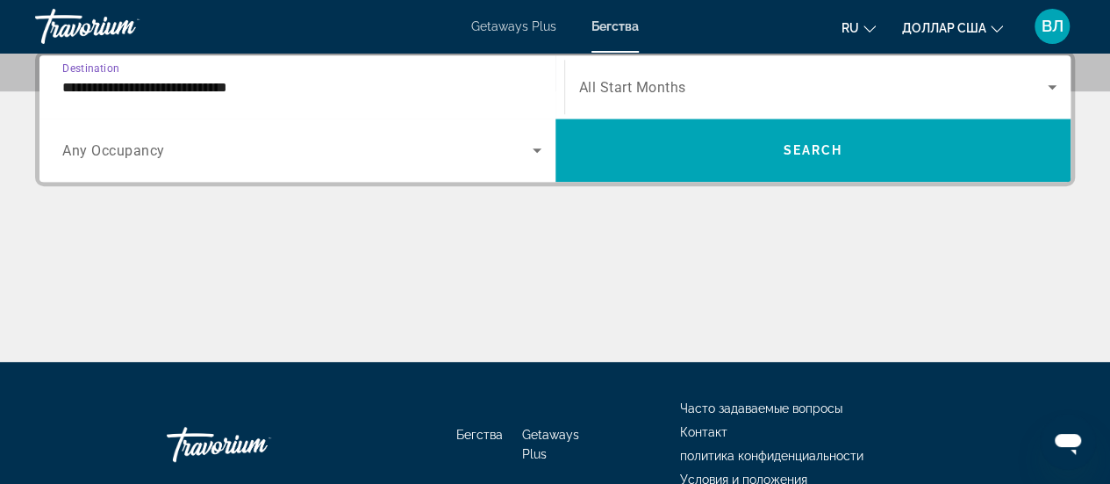
scroll to position [428, 0]
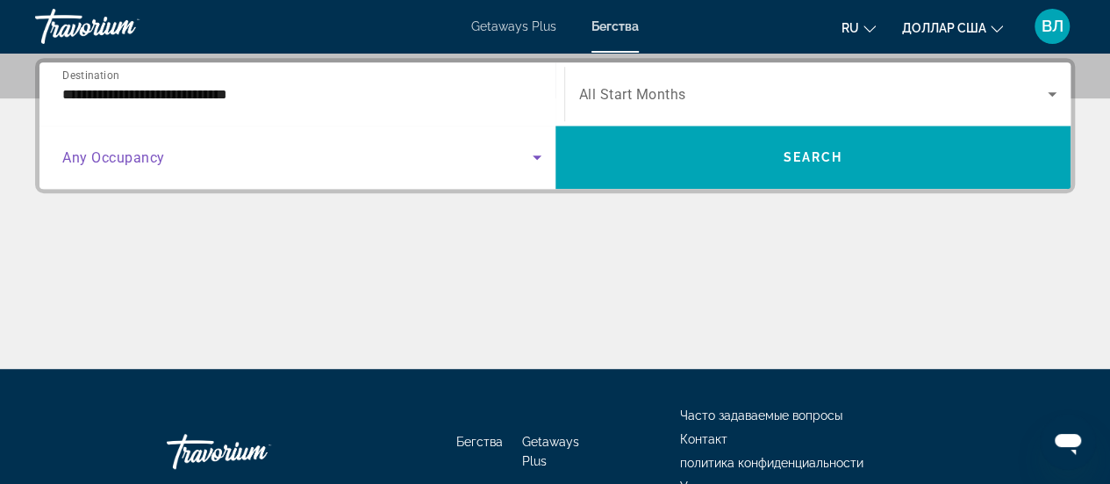
click at [376, 162] on span "Search widget" at bounding box center [297, 157] width 470 height 21
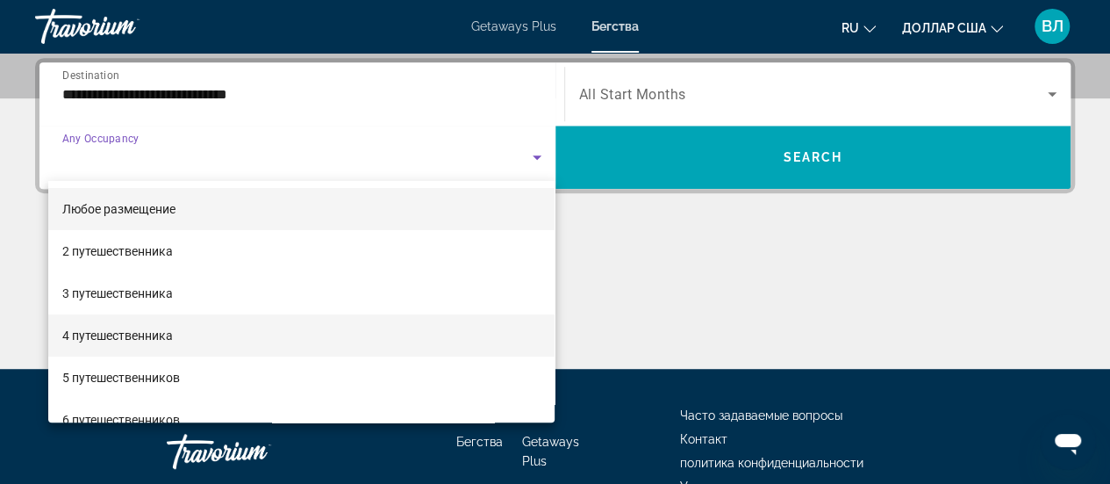
click at [242, 323] on mat-option "4 путешественника" at bounding box center [301, 335] width 507 height 42
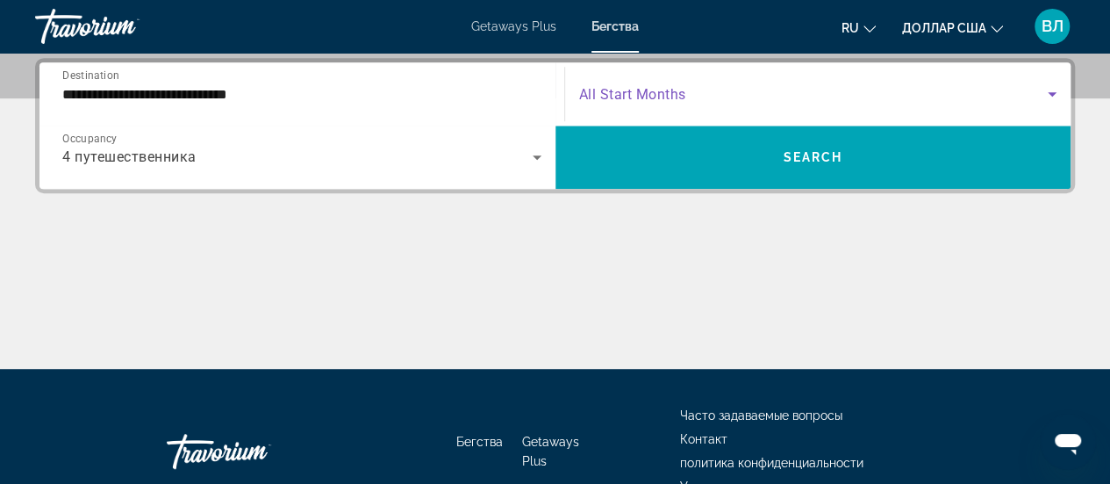
click at [726, 96] on span "Search widget" at bounding box center [814, 93] width 470 height 21
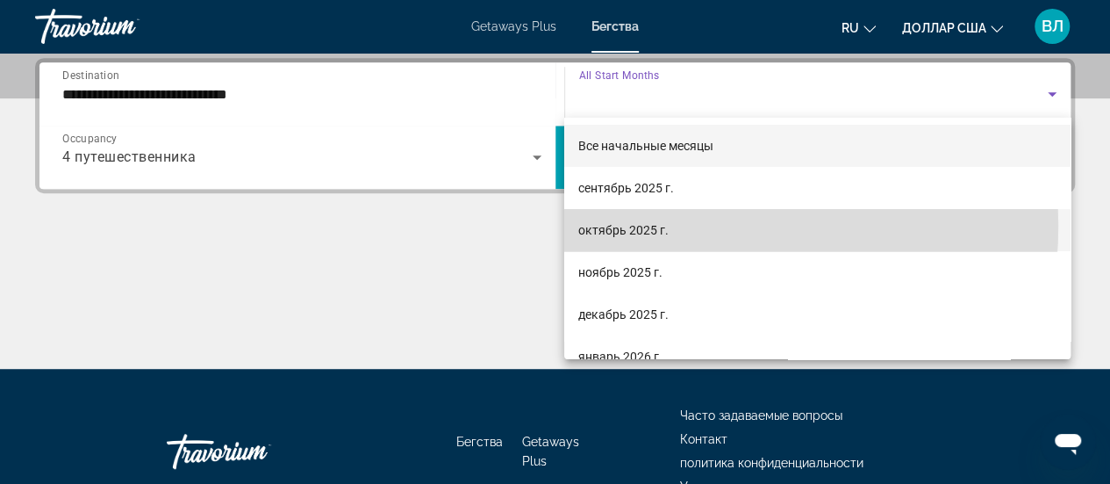
click at [646, 226] on font "октябрь 2025 г." at bounding box center [623, 230] width 90 height 14
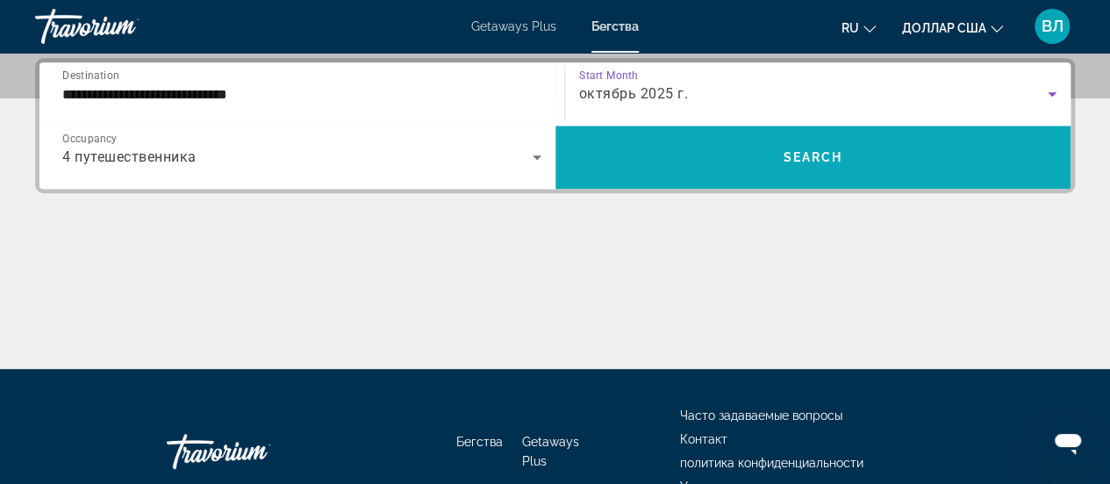
click at [716, 155] on span "Search widget" at bounding box center [814, 157] width 516 height 42
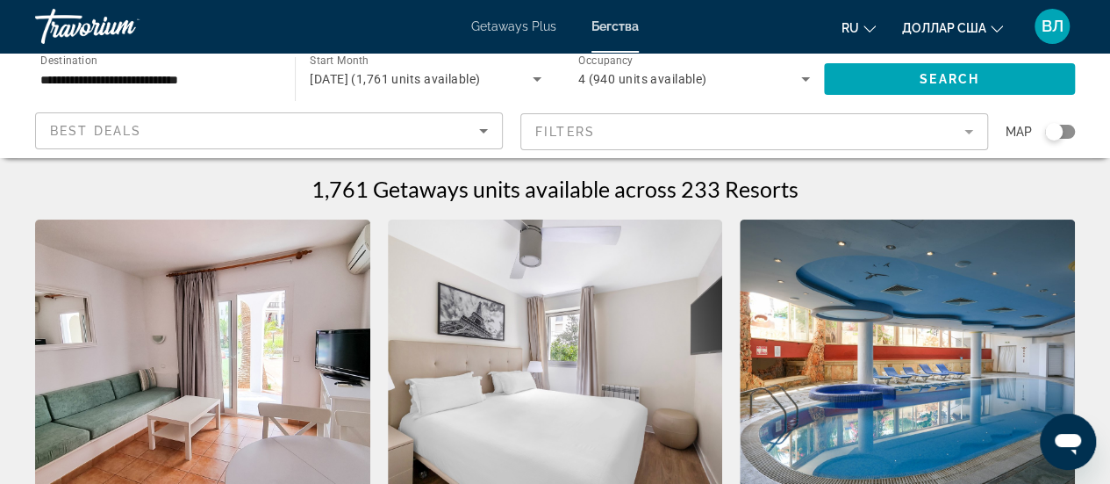
click at [1060, 129] on div "Search widget" at bounding box center [1054, 132] width 18 height 18
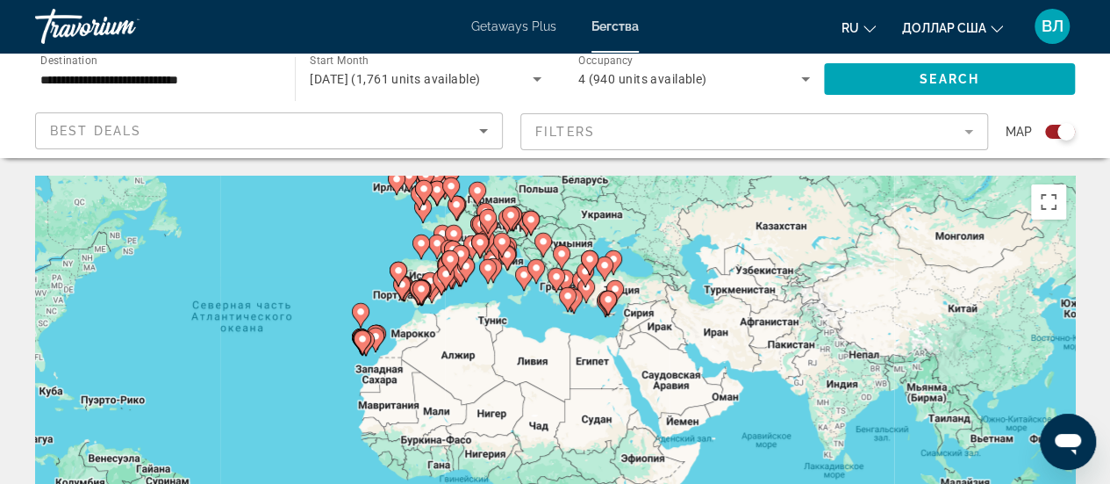
drag, startPoint x: 530, startPoint y: 305, endPoint x: 301, endPoint y: 211, distance: 247.9
click at [301, 211] on div "Чтобы активировать перетаскивание с помощью клавиатуры, нажмите Alt + Ввод. Пос…" at bounding box center [555, 439] width 1040 height 527
click at [1045, 201] on button "Включить полноэкранный режим" at bounding box center [1048, 201] width 35 height 35
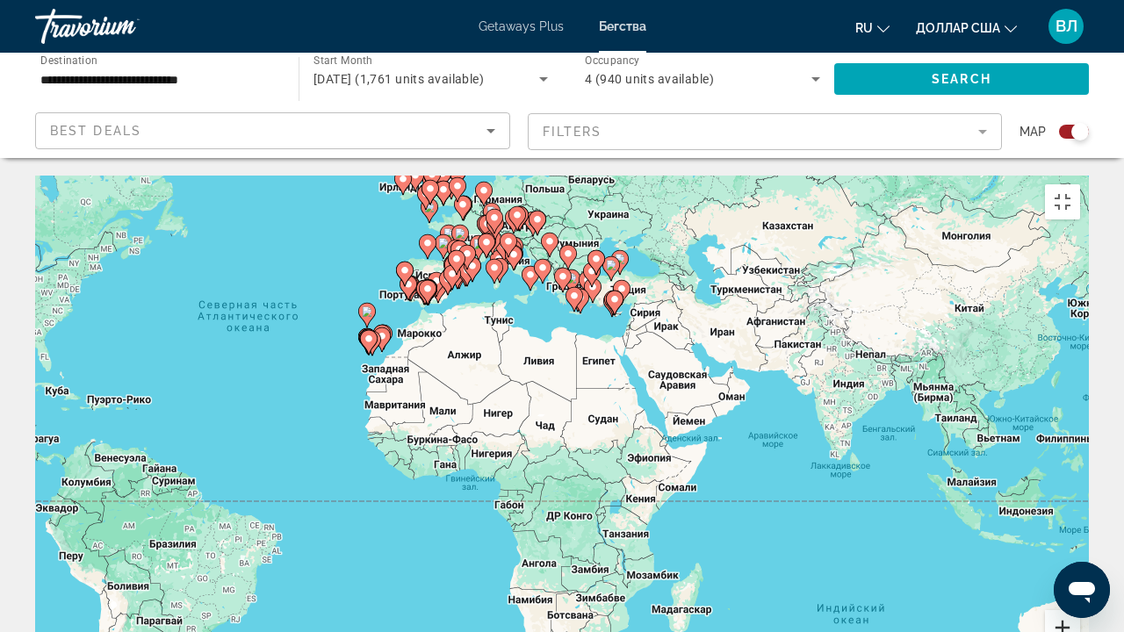
click at [1080, 483] on button "Увеличить" at bounding box center [1062, 627] width 35 height 35
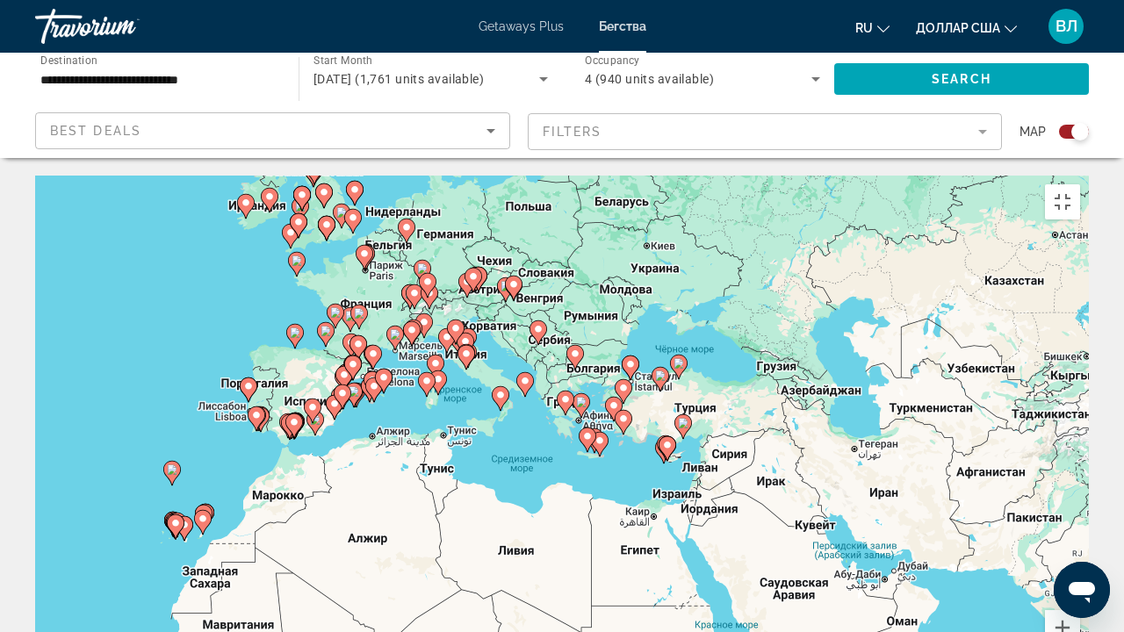
drag, startPoint x: 669, startPoint y: 259, endPoint x: 666, endPoint y: 501, distance: 242.3
click at [666, 483] on div "Чтобы активировать перетаскивание с помощью клавиатуры, нажмите Alt + Ввод. Пос…" at bounding box center [561, 439] width 1053 height 527
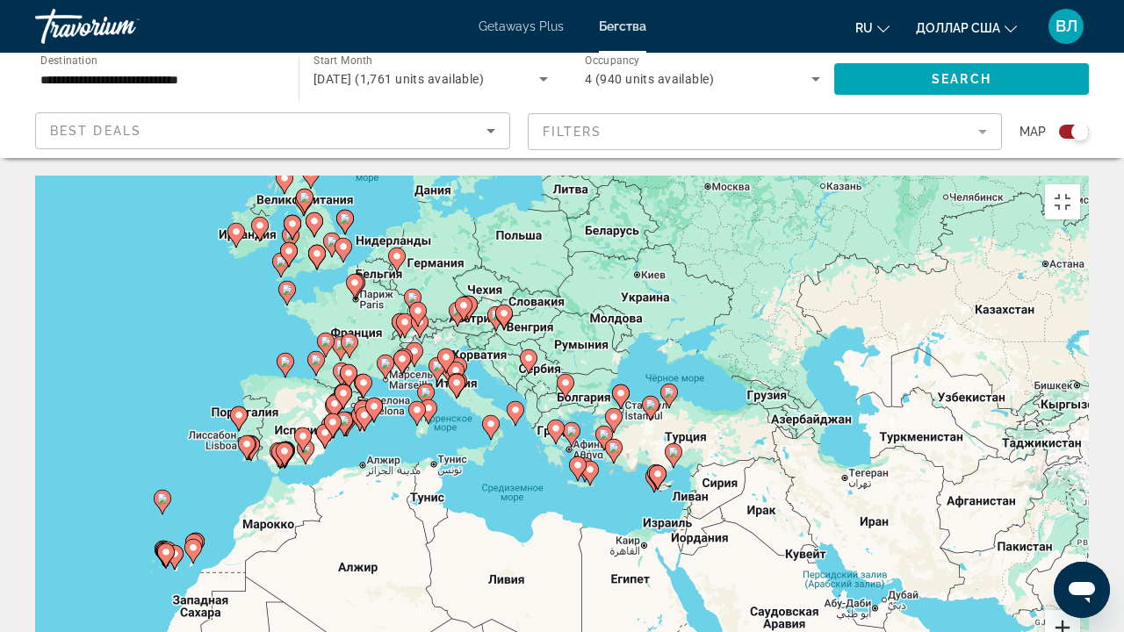
click at [1080, 483] on button "Увеличить" at bounding box center [1062, 627] width 35 height 35
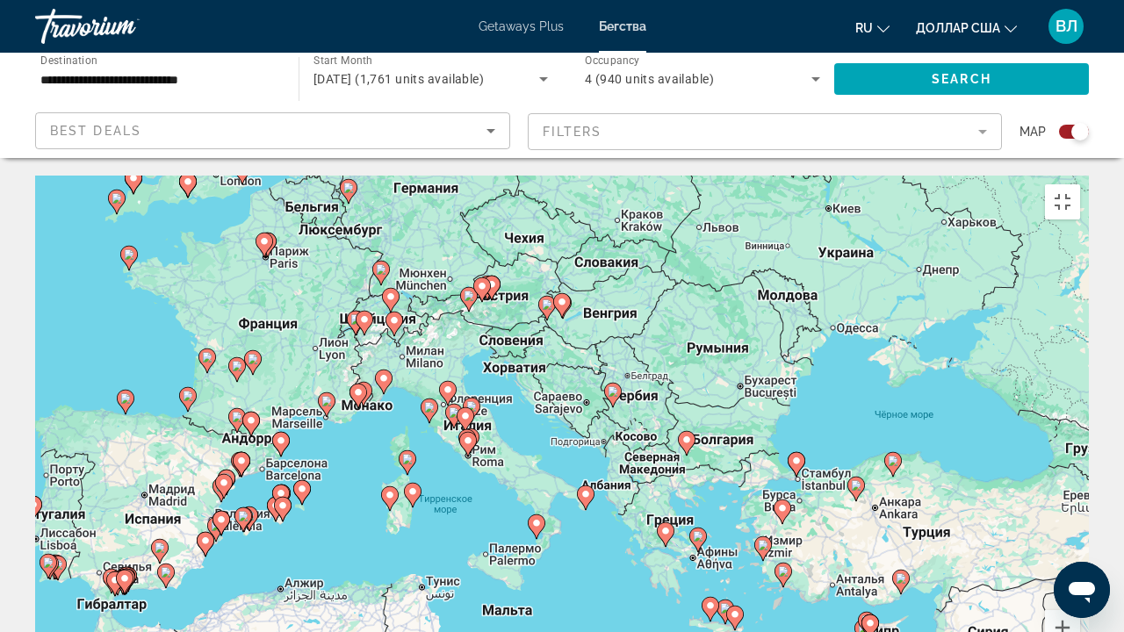
drag, startPoint x: 650, startPoint y: 276, endPoint x: 766, endPoint y: 376, distance: 153.8
click at [766, 376] on div "Чтобы активировать перетаскивание с помощью клавиатуры, нажмите Alt + Ввод. Пос…" at bounding box center [561, 439] width 1053 height 527
click at [534, 483] on image "Основное содержание" at bounding box center [536, 523] width 11 height 11
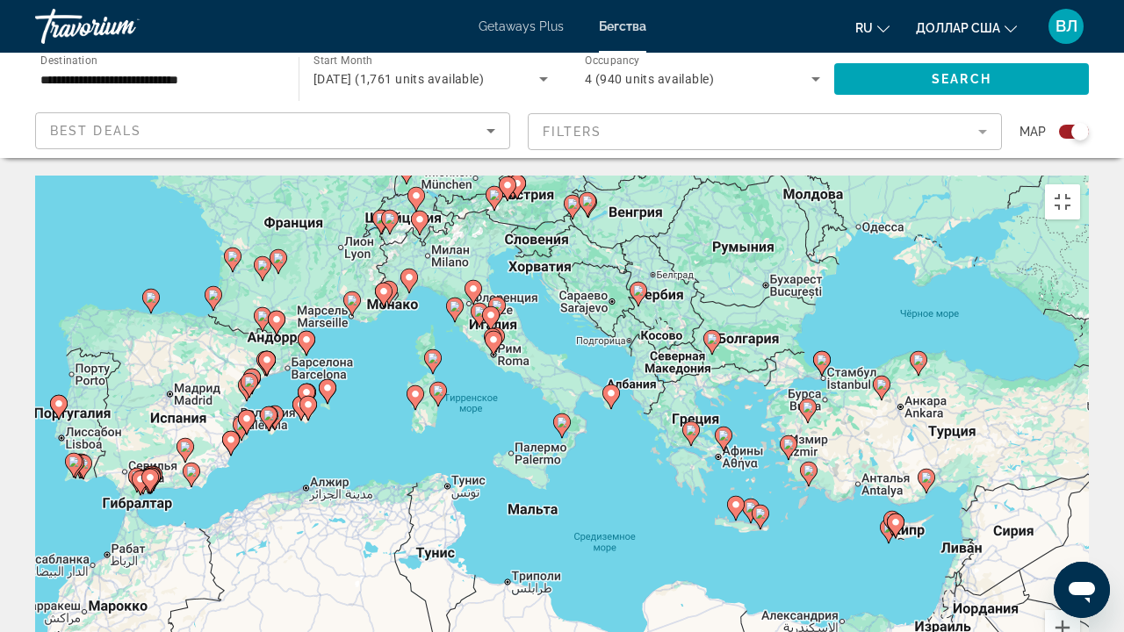
click at [534, 399] on div "Чтобы активировать перетаскивание с помощью клавиатуры, нажмите Alt + Ввод. Пос…" at bounding box center [561, 439] width 1053 height 527
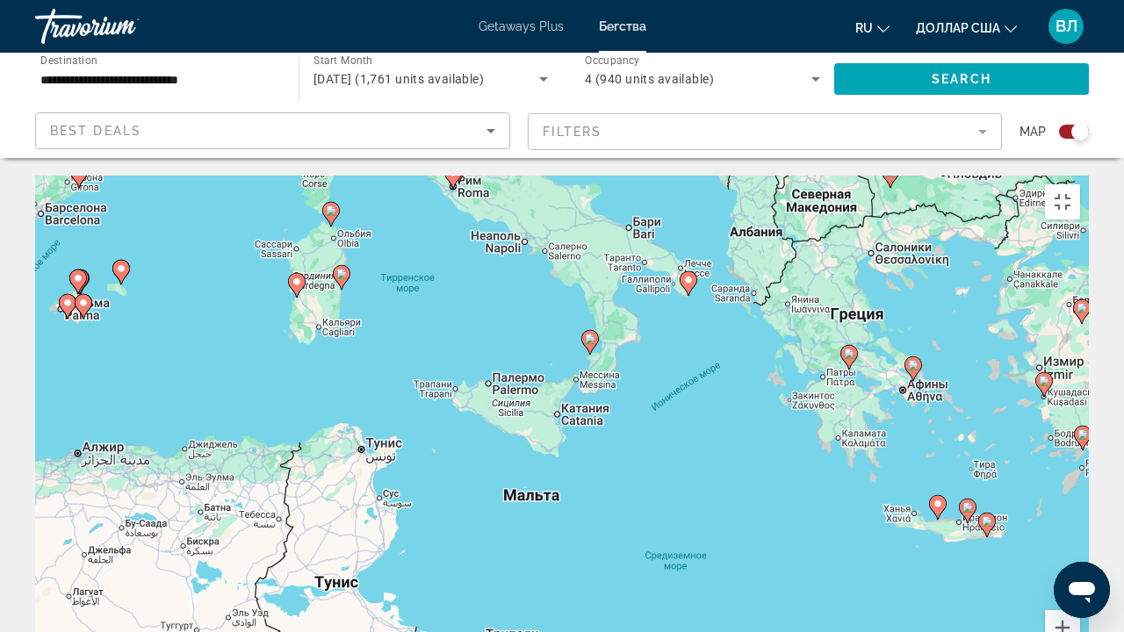
click at [590, 334] on image "Основное содержание" at bounding box center [590, 339] width 11 height 11
type input "**********"
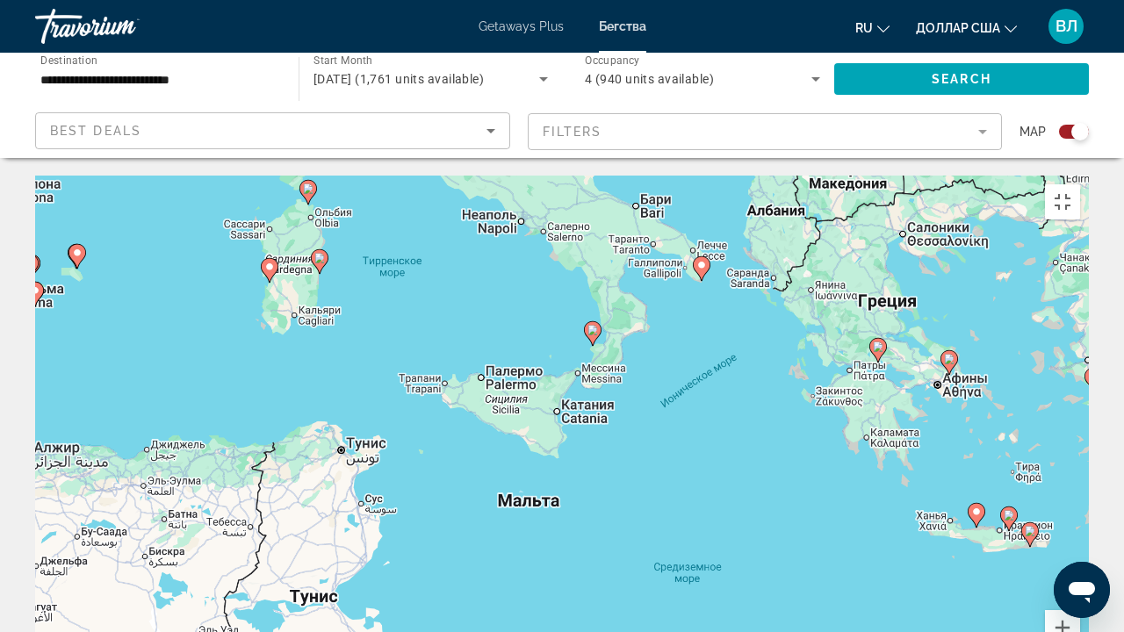
click at [590, 214] on div "Чтобы активировать перетаскивание с помощью клавиатуры, нажмите Alt + Ввод. Пос…" at bounding box center [561, 439] width 1053 height 527
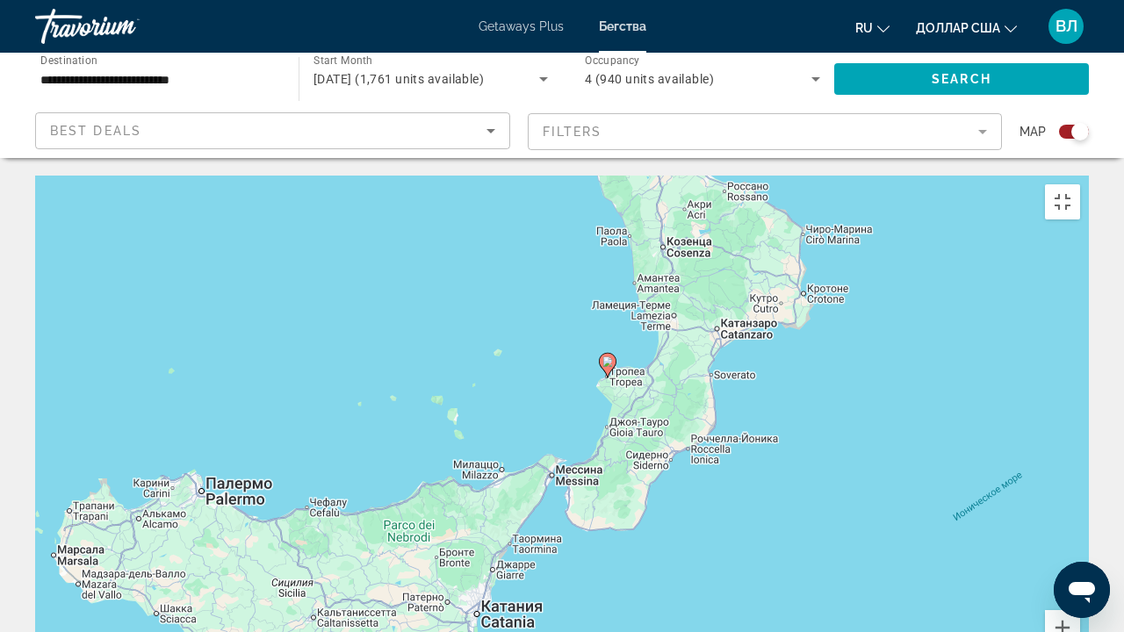
drag, startPoint x: 651, startPoint y: 276, endPoint x: 591, endPoint y: 282, distance: 60.8
click at [627, 390] on div "Чтобы активировать перетаскивание с помощью клавиатуры, нажмите Alt + Ввод. Пос…" at bounding box center [561, 439] width 1053 height 527
click at [608, 357] on image "Основное содержание" at bounding box center [606, 362] width 11 height 11
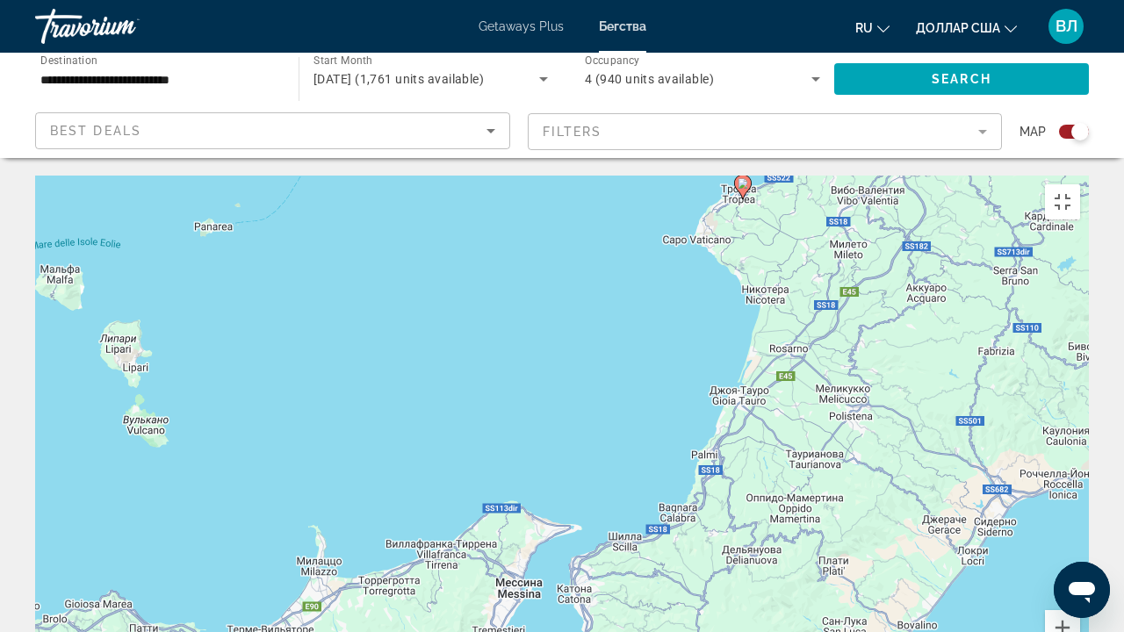
click at [743, 178] on image "Основное содержание" at bounding box center [742, 183] width 11 height 11
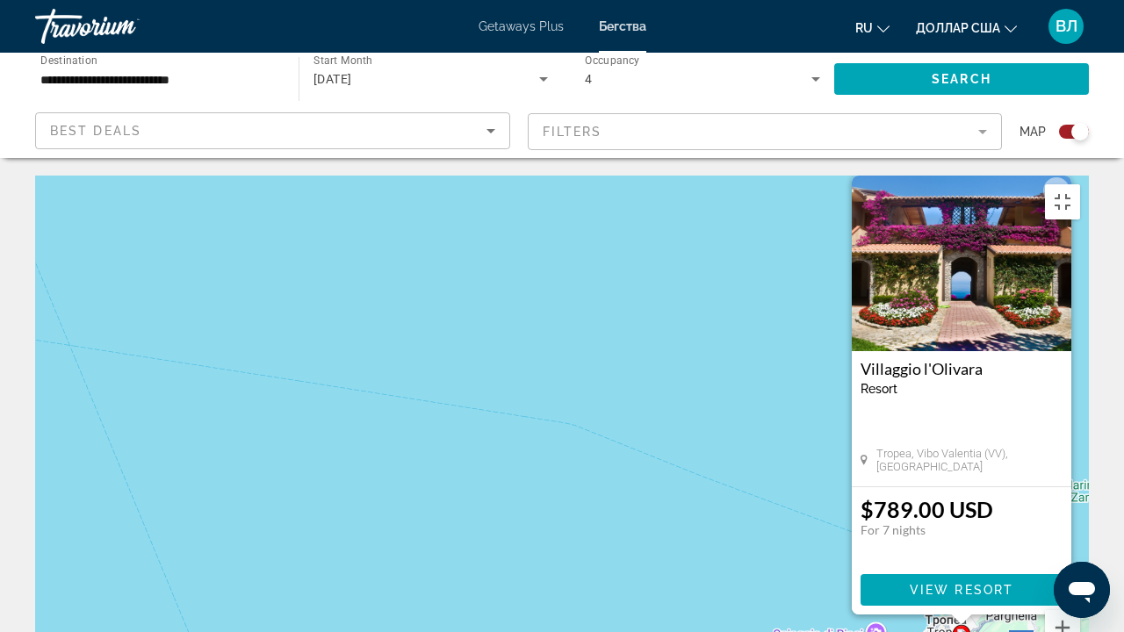
drag, startPoint x: 930, startPoint y: 246, endPoint x: 880, endPoint y: 242, distance: 51.0
click at [880, 360] on h3 "Villaggio l'Olivara" at bounding box center [961, 369] width 202 height 18
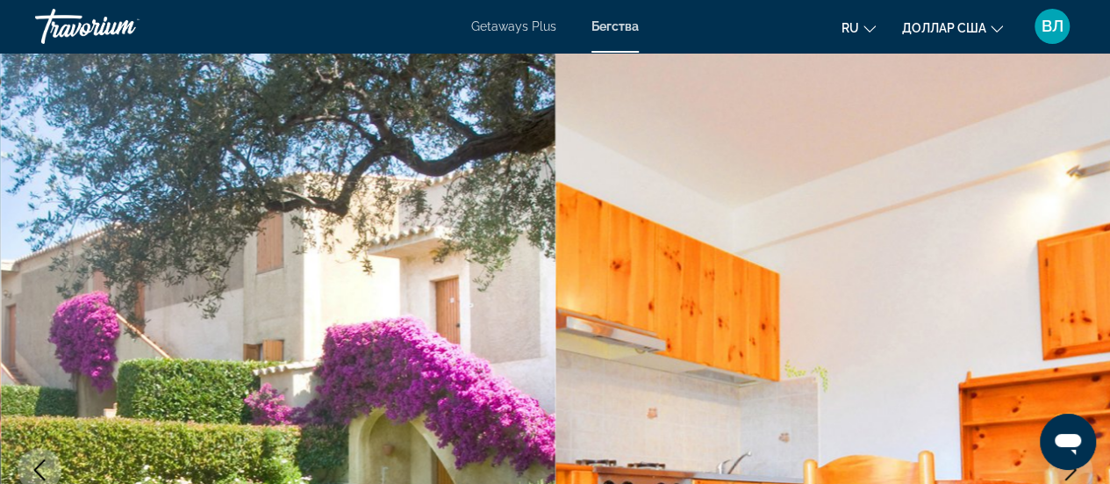
click at [994, 139] on img "Основное содержание" at bounding box center [834, 470] width 556 height 834
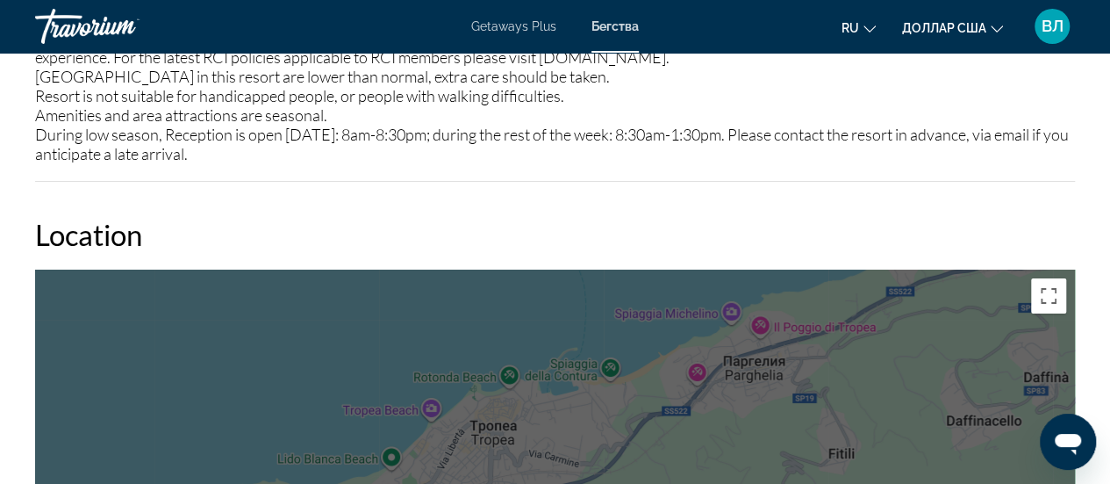
scroll to position [3178, 0]
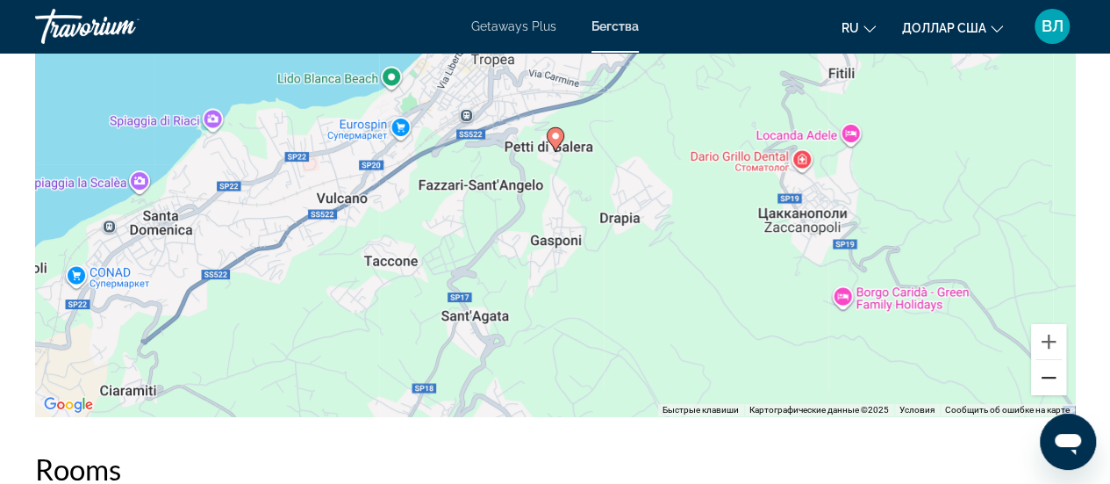
click at [1052, 373] on button "Уменьшить" at bounding box center [1048, 377] width 35 height 35
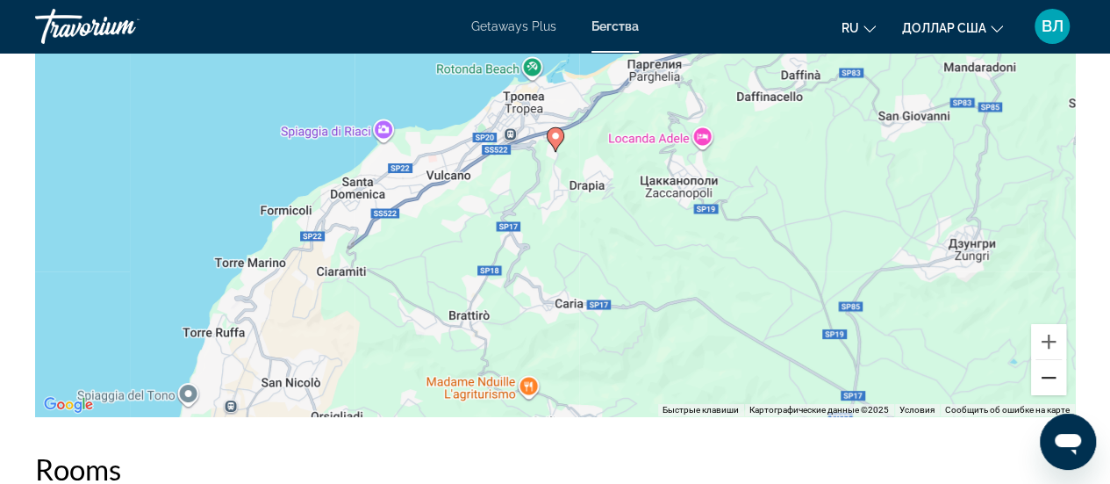
click at [1052, 374] on button "Уменьшить" at bounding box center [1048, 377] width 35 height 35
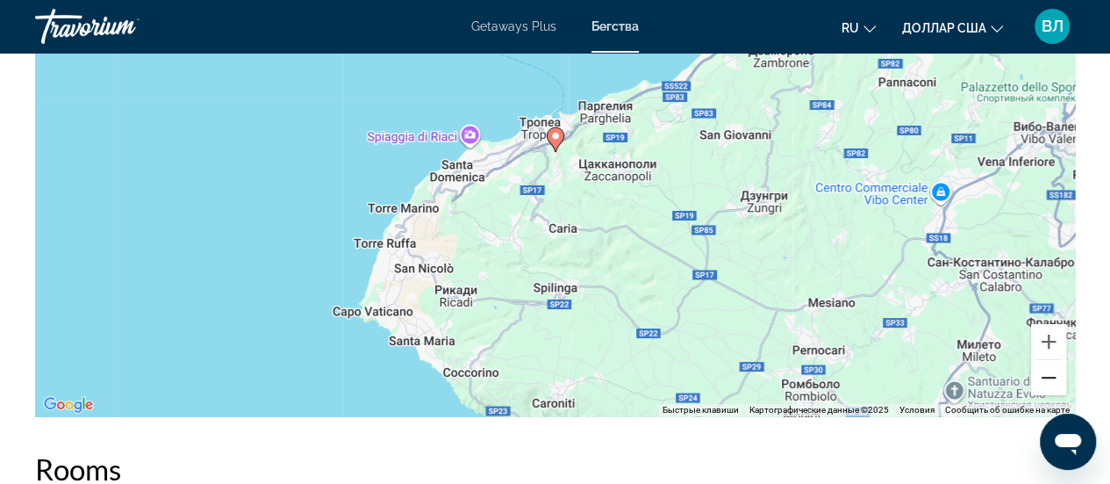
click at [1048, 373] on button "Уменьшить" at bounding box center [1048, 377] width 35 height 35
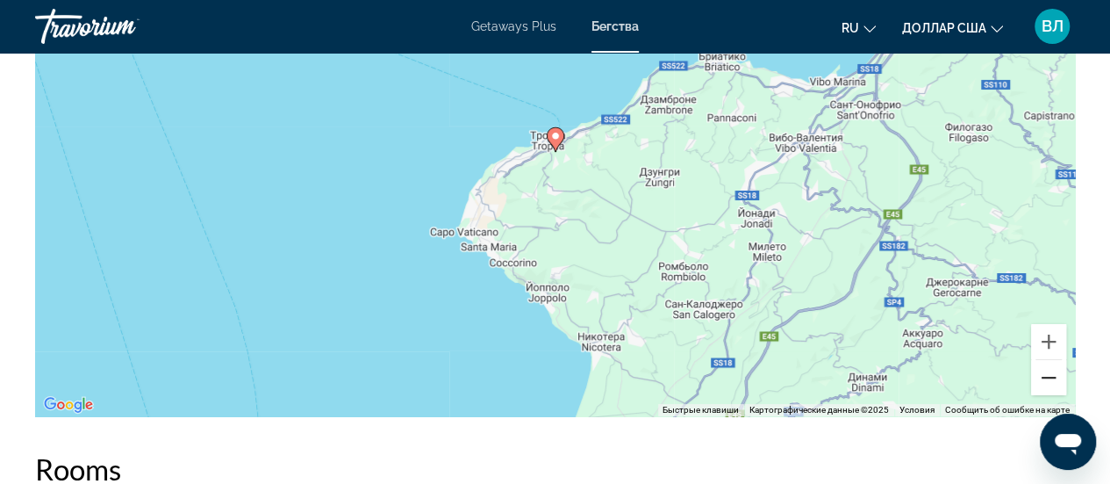
click at [1048, 373] on button "Уменьшить" at bounding box center [1048, 377] width 35 height 35
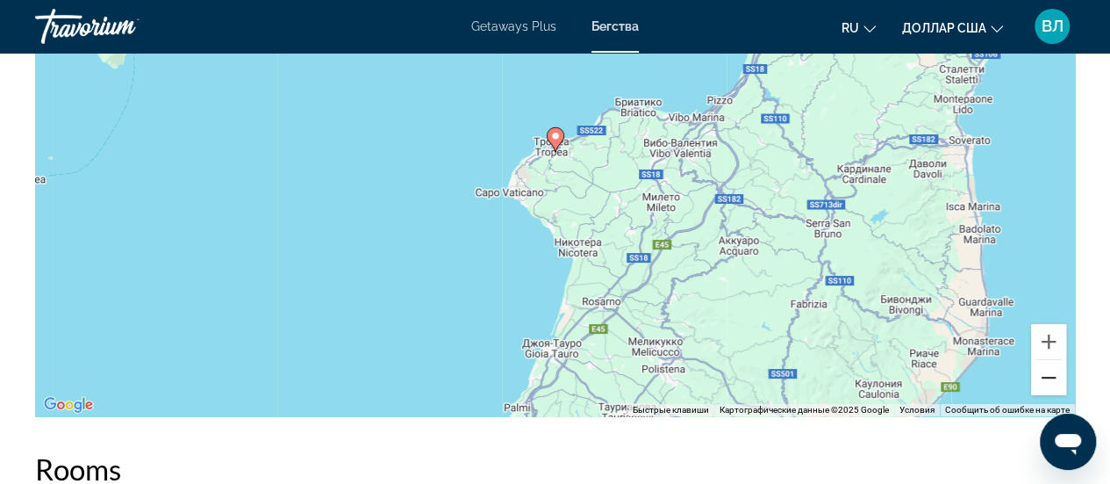
click at [1048, 373] on button "Уменьшить" at bounding box center [1048, 377] width 35 height 35
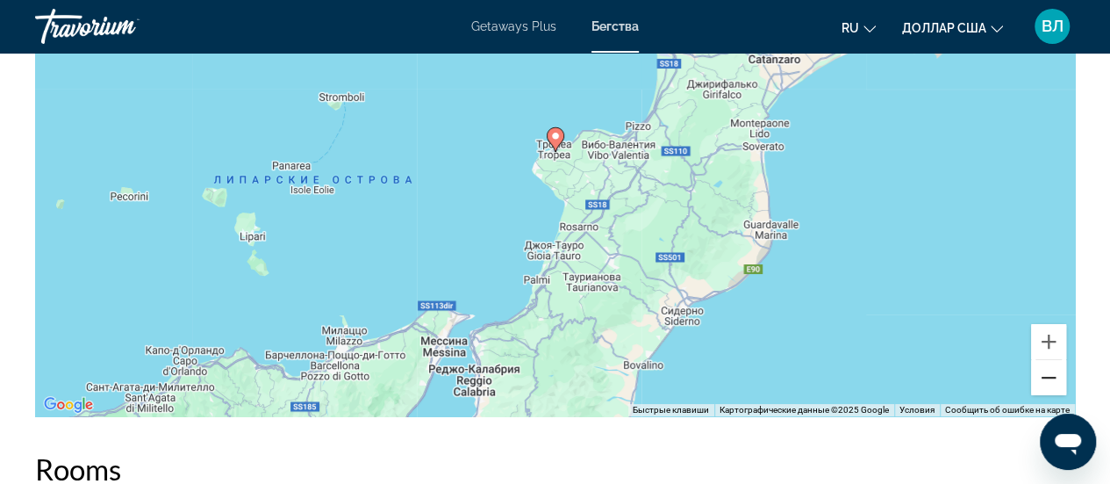
click at [1048, 373] on button "Уменьшить" at bounding box center [1048, 377] width 35 height 35
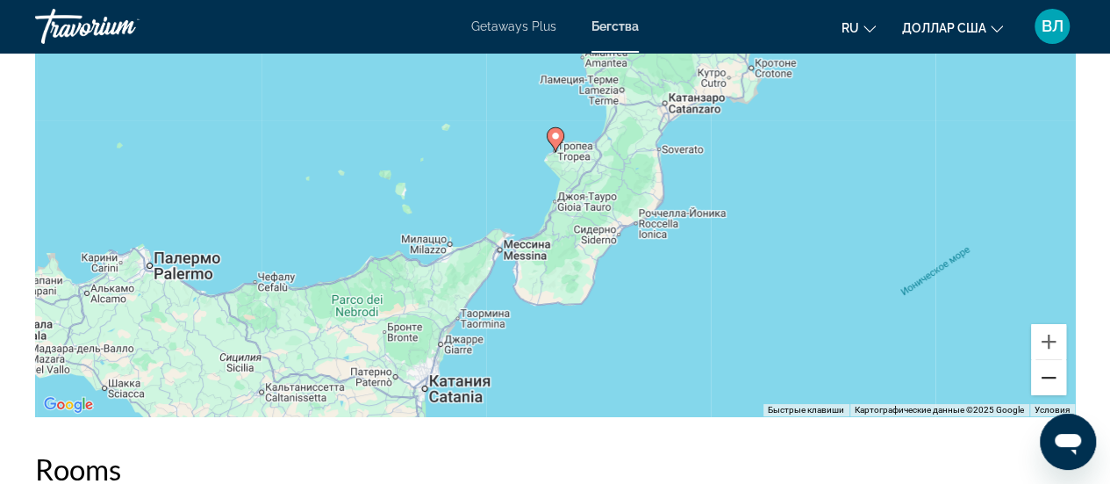
click at [1048, 373] on button "Уменьшить" at bounding box center [1048, 377] width 35 height 35
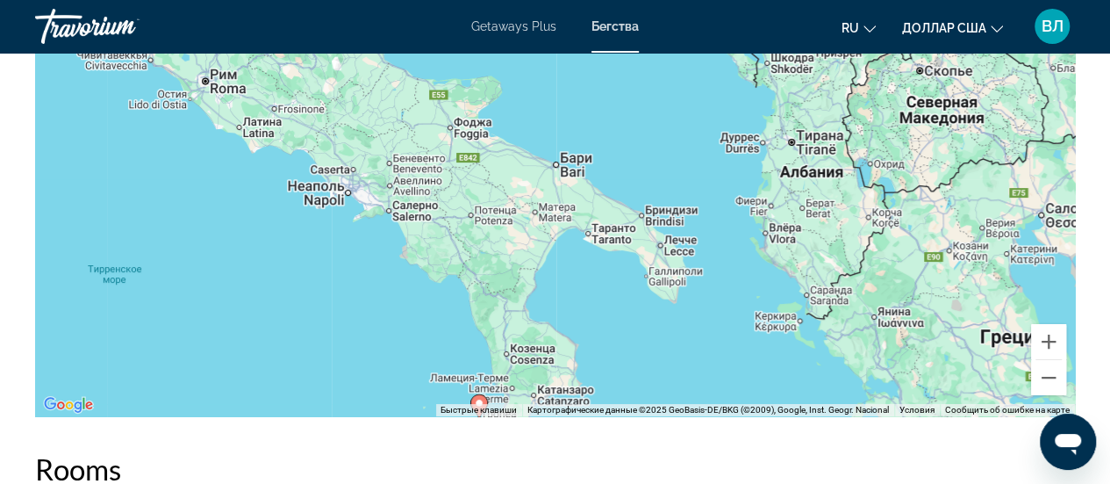
drag, startPoint x: 621, startPoint y: 140, endPoint x: 565, endPoint y: 413, distance: 279.6
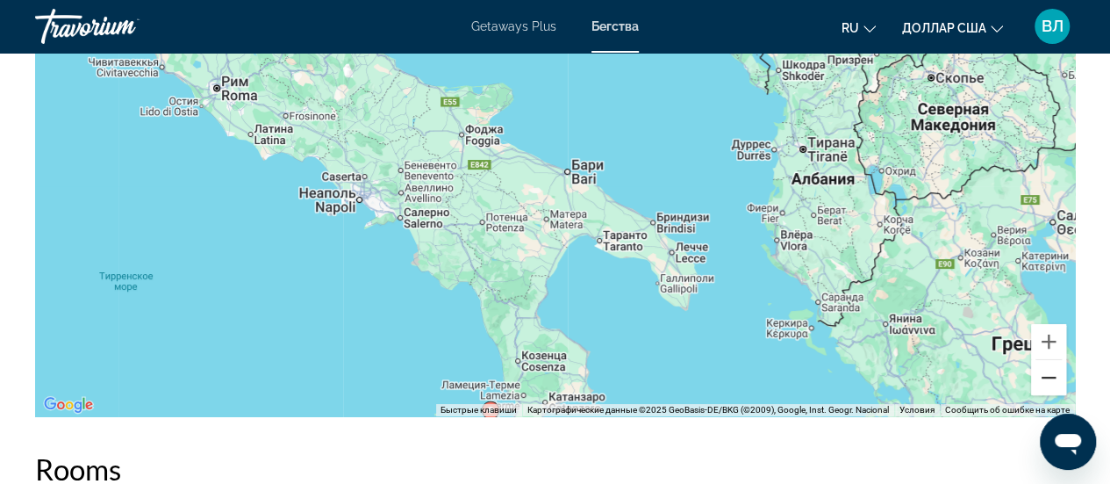
click at [1046, 370] on button "Уменьшить" at bounding box center [1048, 377] width 35 height 35
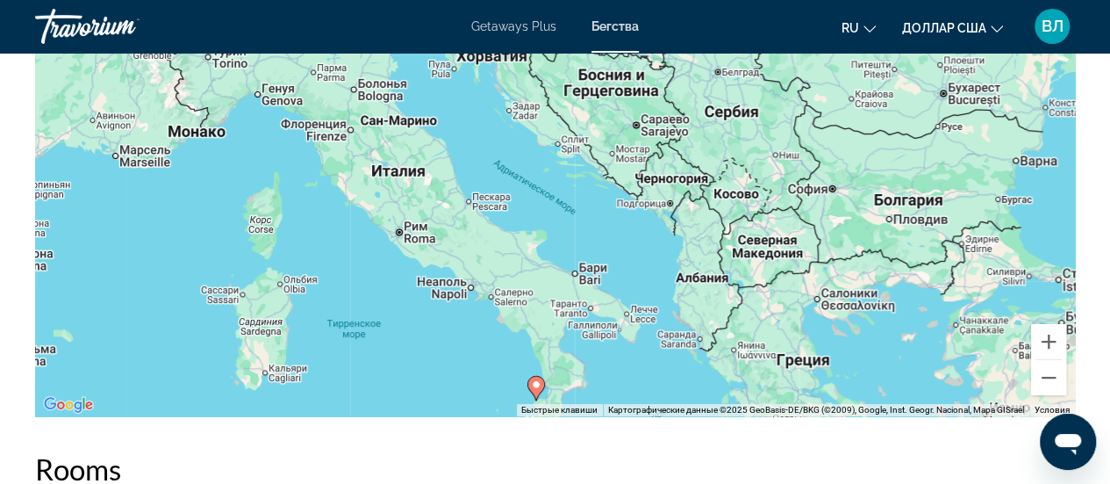
drag, startPoint x: 692, startPoint y: 237, endPoint x: 704, endPoint y: 334, distance: 98.2
click at [704, 334] on div "Чтобы активировать перетаскивание с помощью клавиатуры, нажмите Alt + Ввод. Пос…" at bounding box center [555, 152] width 1040 height 527
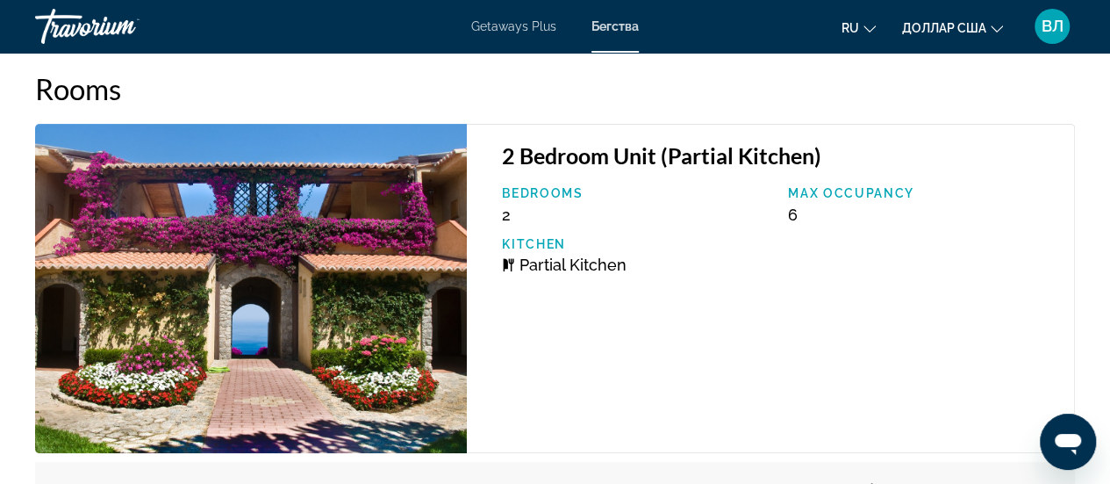
scroll to position [3939, 0]
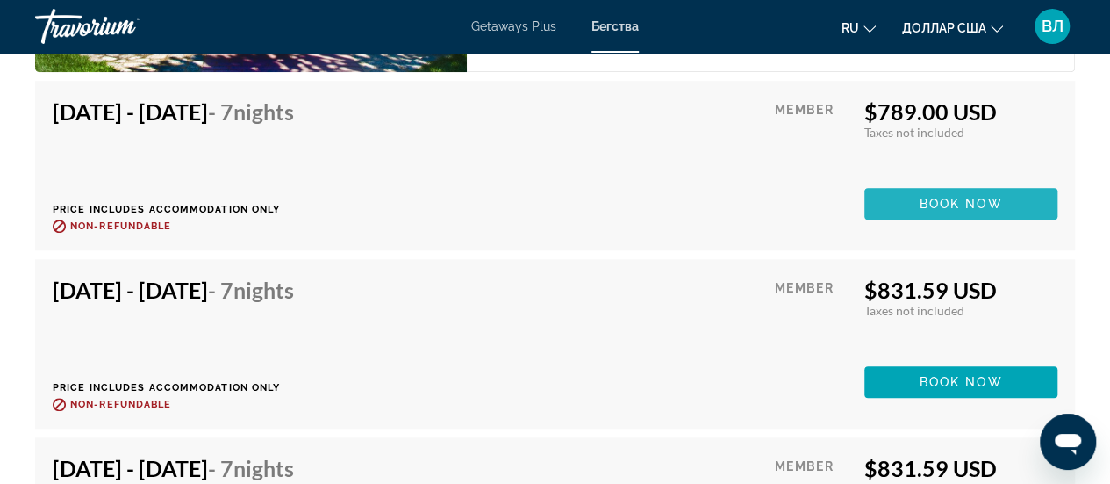
click at [909, 199] on span "Основное содержание" at bounding box center [961, 204] width 193 height 42
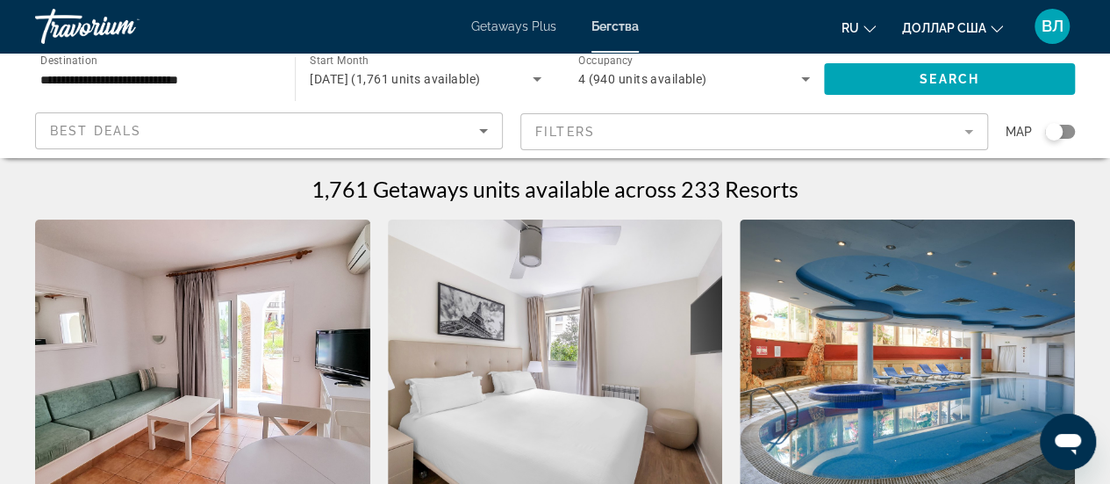
click at [1064, 133] on div "Search widget" at bounding box center [1060, 132] width 30 height 14
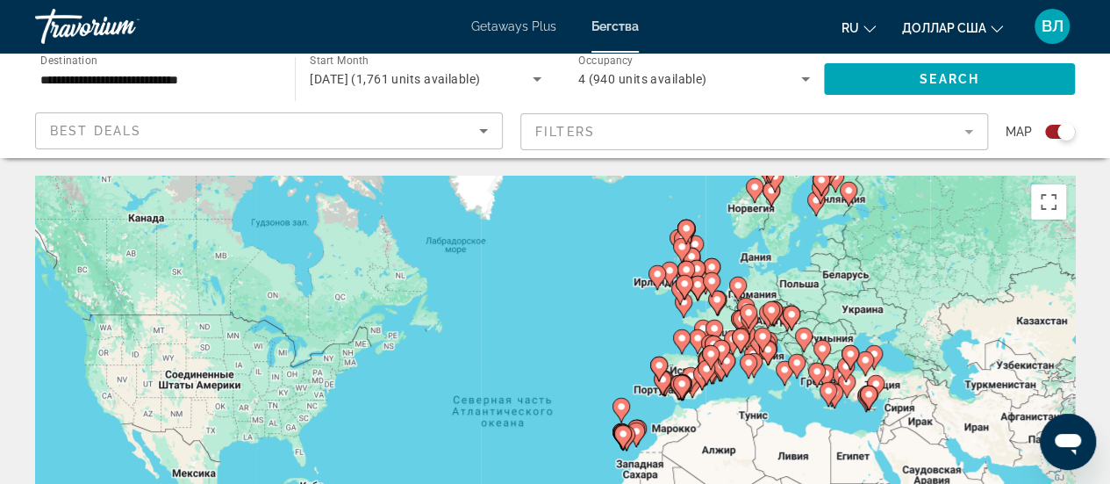
click at [417, 137] on div "Best Deals" at bounding box center [264, 130] width 429 height 21
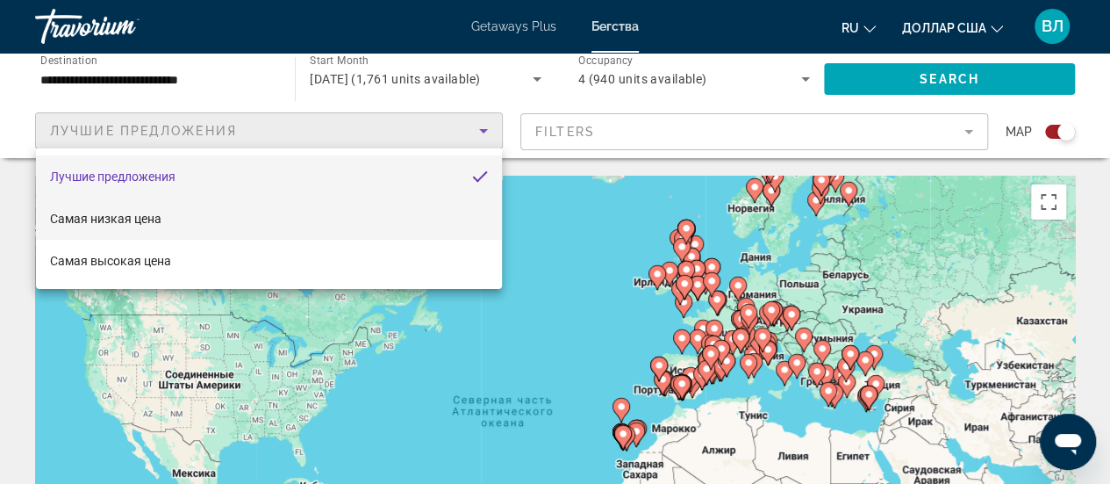
click at [232, 221] on mat-option "Самая низкая цена" at bounding box center [269, 218] width 466 height 42
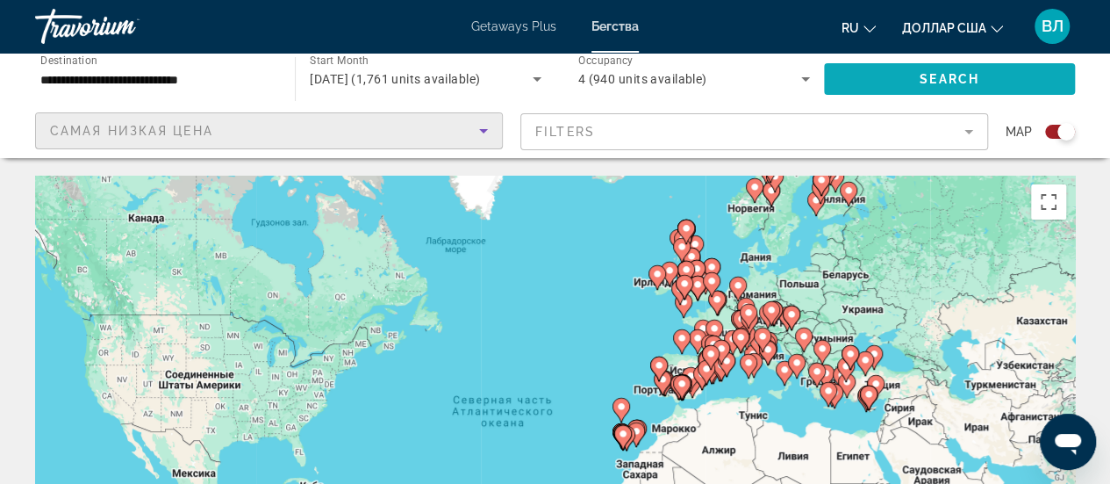
click at [936, 72] on span "Search" at bounding box center [950, 79] width 60 height 14
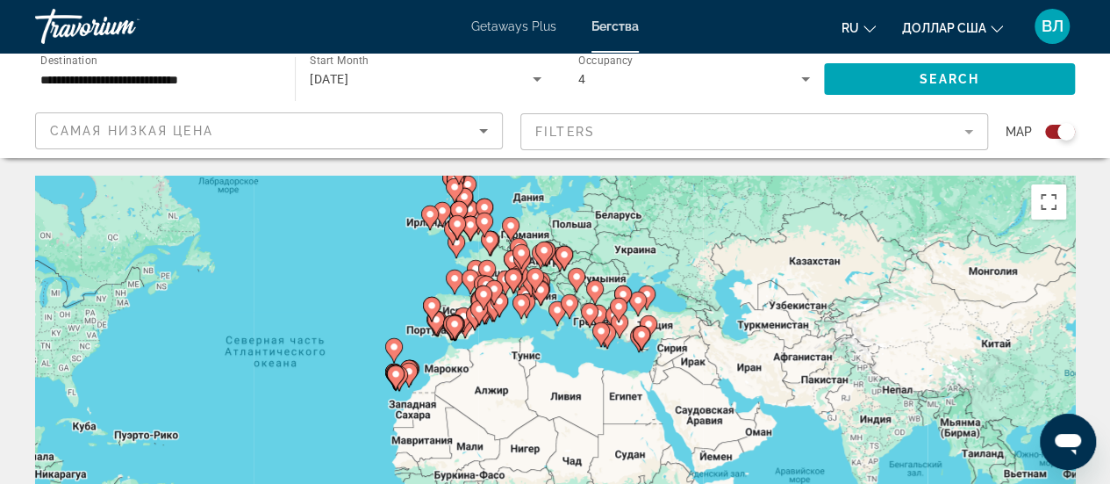
drag, startPoint x: 578, startPoint y: 311, endPoint x: 376, endPoint y: 270, distance: 205.9
click at [354, 269] on div "Чтобы активировать перетаскивание с помощью клавиатуры, нажмите Alt + Ввод. Пос…" at bounding box center [555, 439] width 1040 height 527
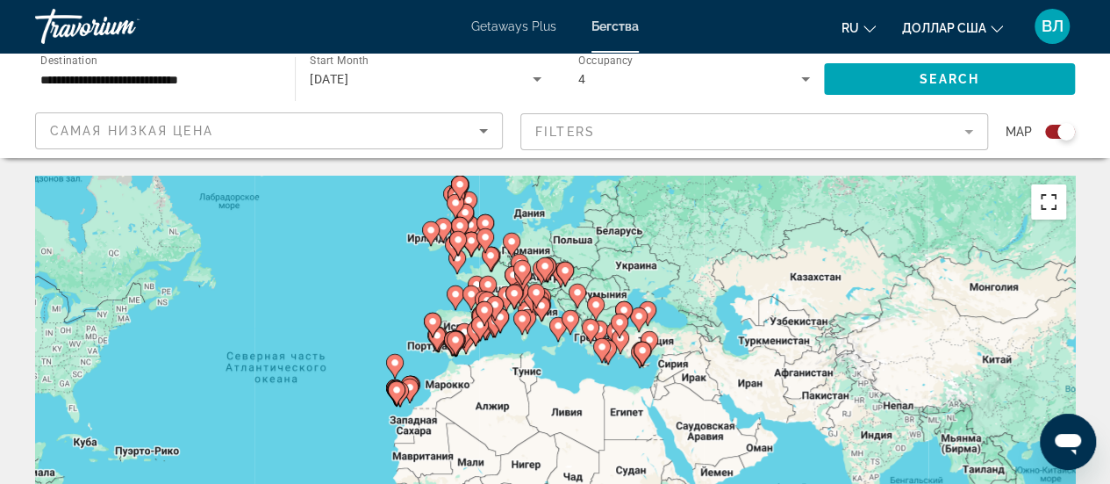
click at [1045, 210] on button "Включить полноэкранный режим" at bounding box center [1048, 201] width 35 height 35
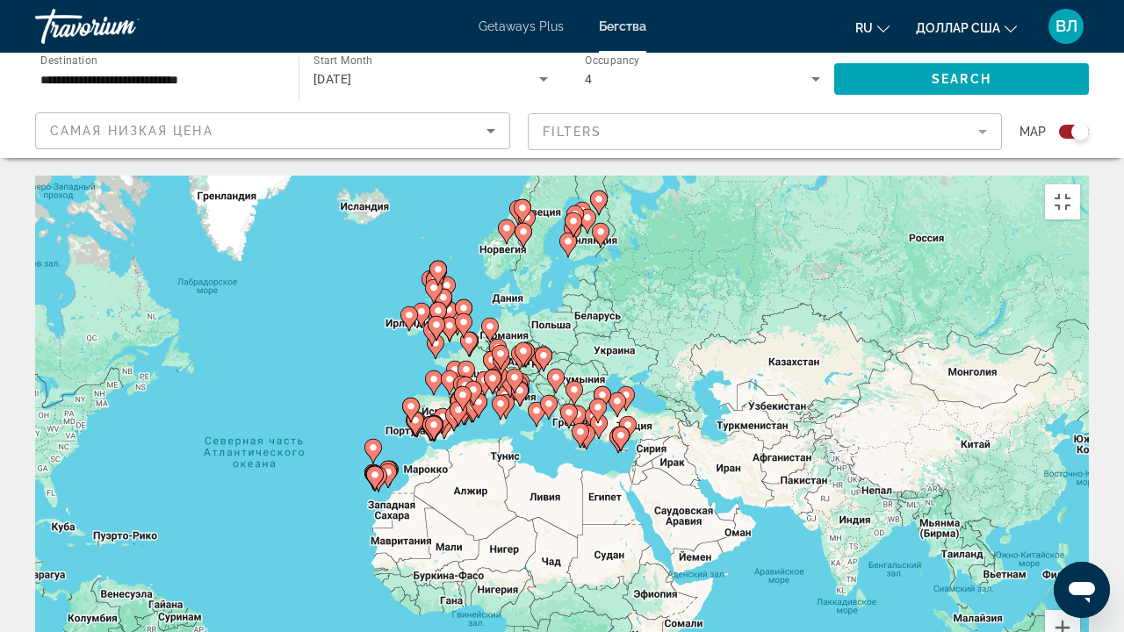
drag, startPoint x: 551, startPoint y: 286, endPoint x: 521, endPoint y: 380, distance: 98.5
click at [521, 380] on div "Чтобы активировать перетаскивание с помощью клавиатуры, нажмите Alt + Ввод. Пос…" at bounding box center [561, 439] width 1053 height 527
click at [1080, 483] on button "Увеличить" at bounding box center [1062, 627] width 35 height 35
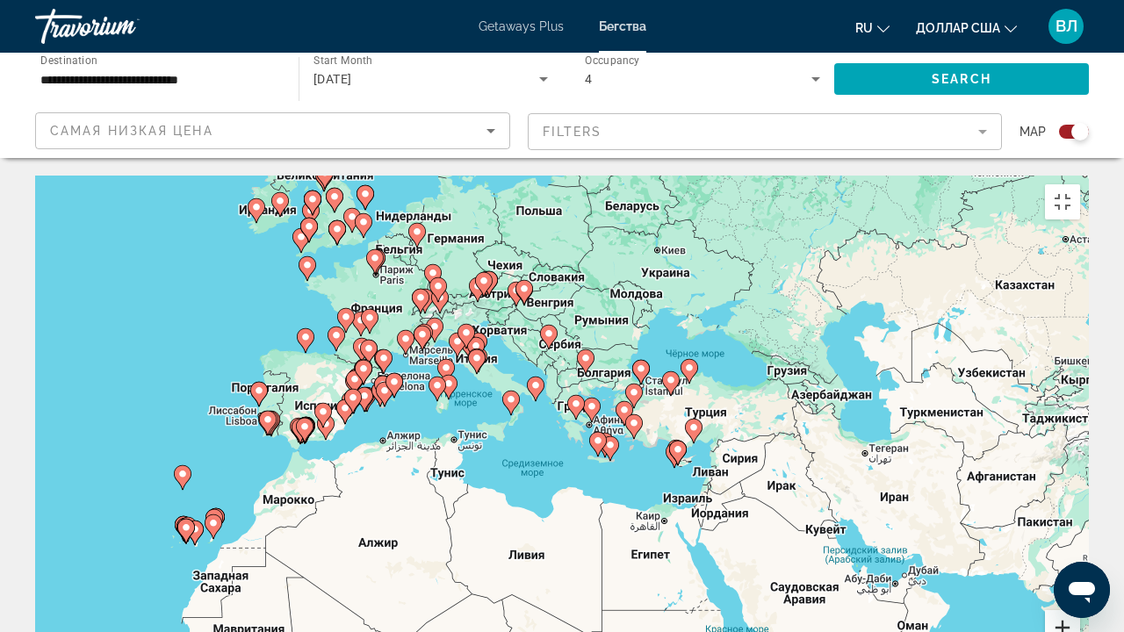
click at [1080, 483] on button "Увеличить" at bounding box center [1062, 627] width 35 height 35
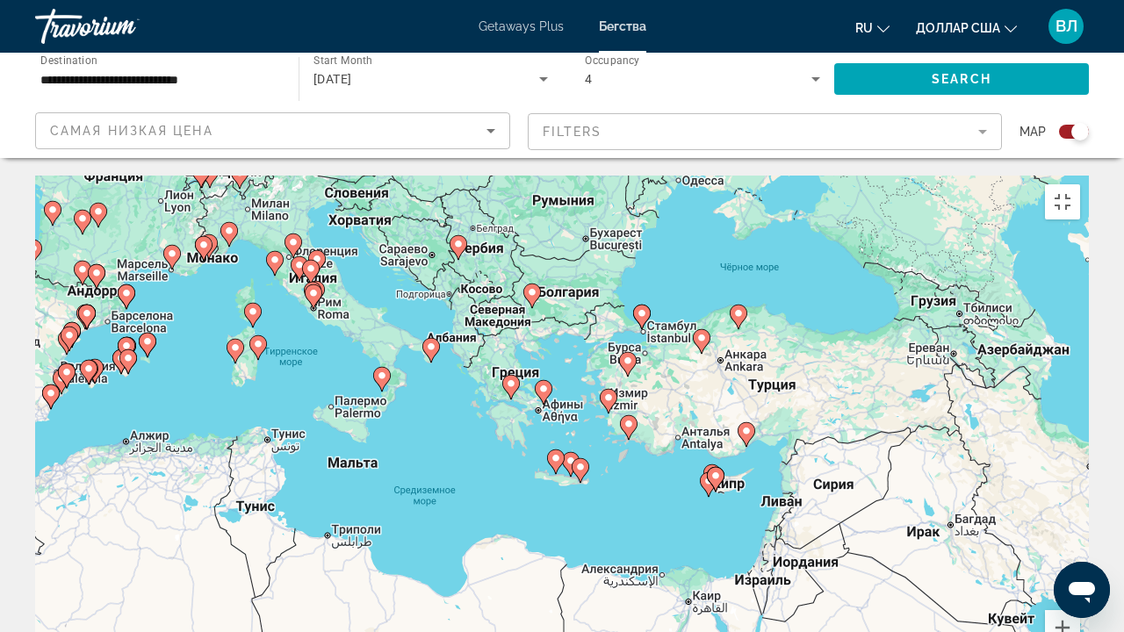
drag, startPoint x: 771, startPoint y: 401, endPoint x: 692, endPoint y: 400, distance: 79.0
click at [692, 400] on div "Чтобы активировать перетаскивание с помощью клавиатуры, нажмите Alt + Ввод. Пос…" at bounding box center [561, 439] width 1053 height 527
click at [553, 453] on image "Основное содержание" at bounding box center [555, 458] width 11 height 11
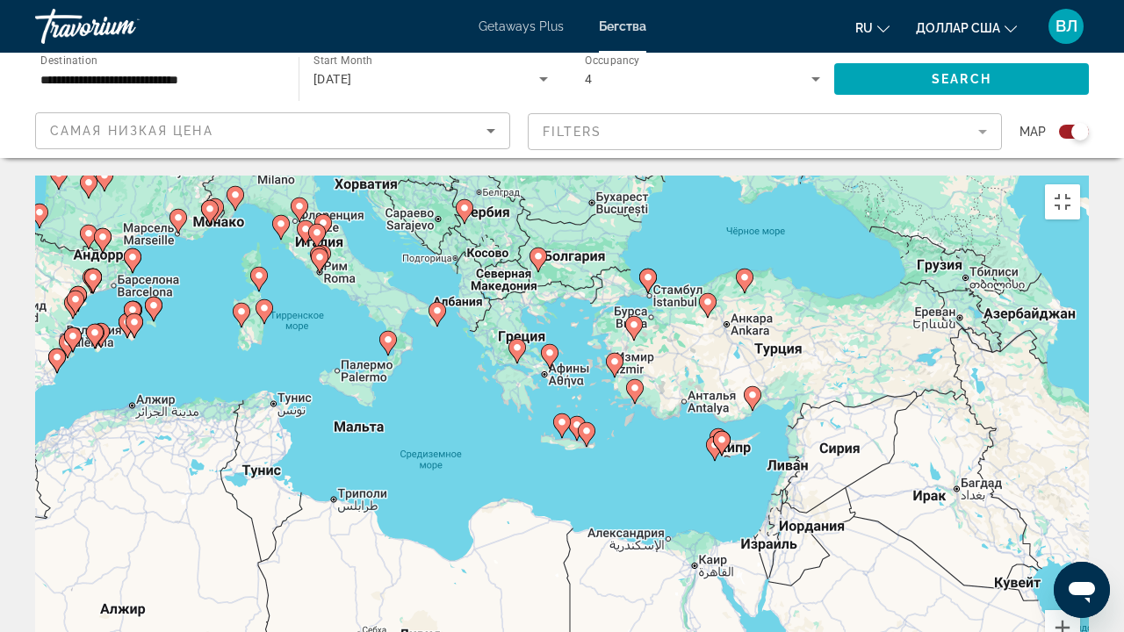
click at [720, 434] on image "Основное содержание" at bounding box center [721, 439] width 11 height 11
type input "**********"
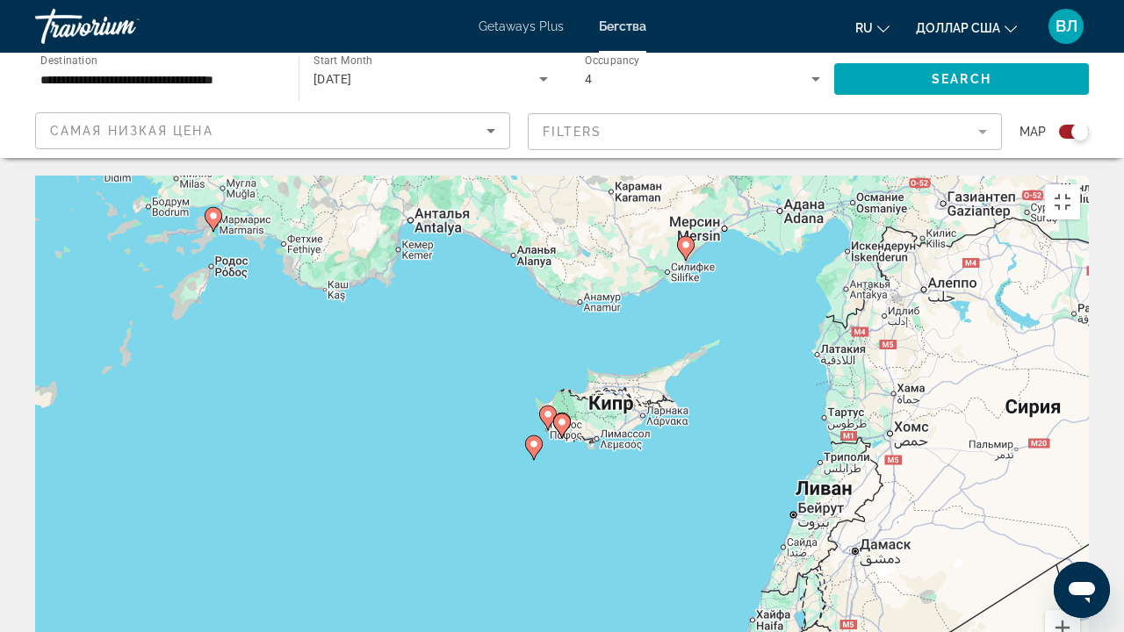
click at [532, 439] on image "Основное содержание" at bounding box center [533, 444] width 11 height 11
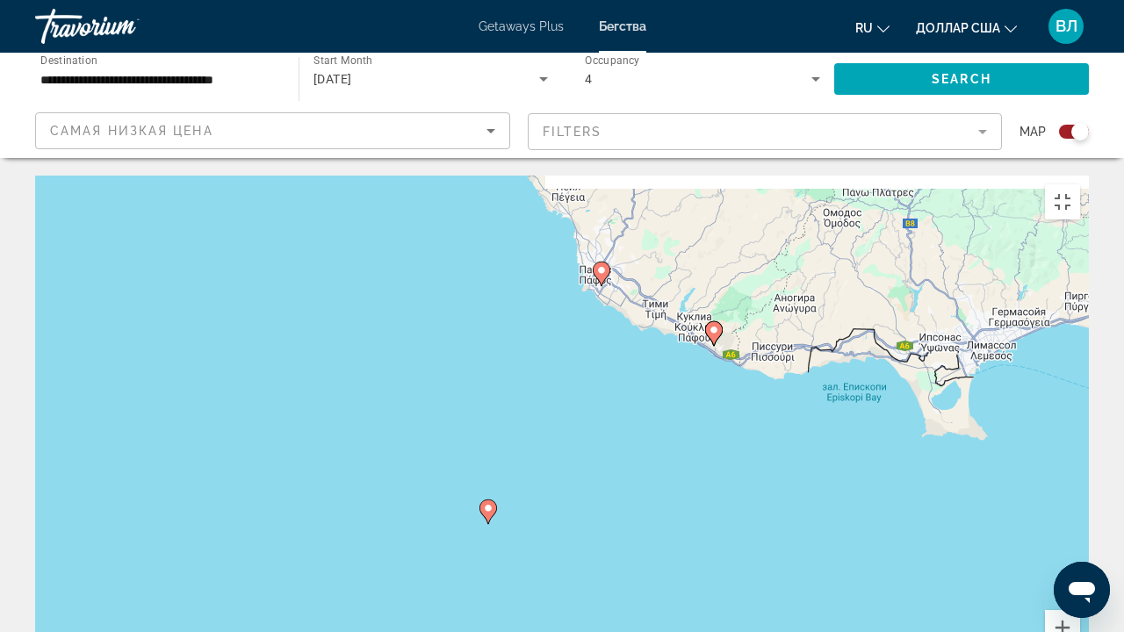
drag, startPoint x: 691, startPoint y: 235, endPoint x: 613, endPoint y: 330, distance: 122.8
click at [613, 330] on div "Чтобы активировать перетаскивание с помощью клавиатуры, нажмите Alt + Ввод. Пос…" at bounding box center [561, 439] width 1053 height 527
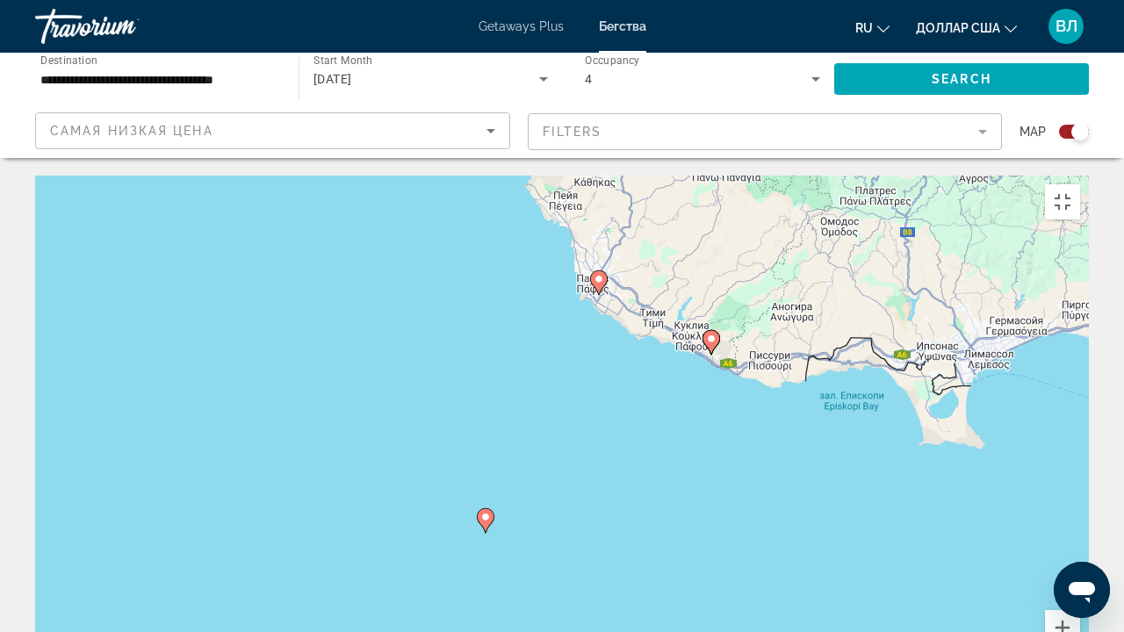
click at [600, 274] on image "Основное содержание" at bounding box center [598, 279] width 11 height 11
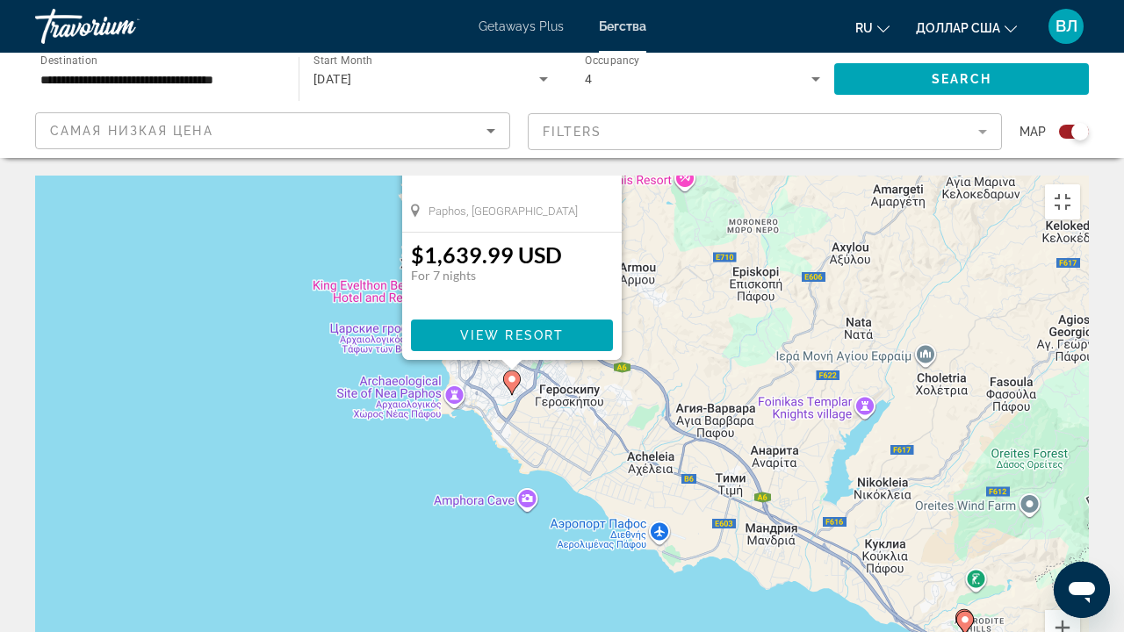
drag, startPoint x: 657, startPoint y: 528, endPoint x: 606, endPoint y: 271, distance: 261.3
click at [606, 271] on div "Чтобы активировать перетаскивание с помощью клавиатуры, нажмите Alt + Ввод. Пос…" at bounding box center [561, 439] width 1053 height 527
click at [966, 483] on image "Основное содержание" at bounding box center [964, 619] width 11 height 11
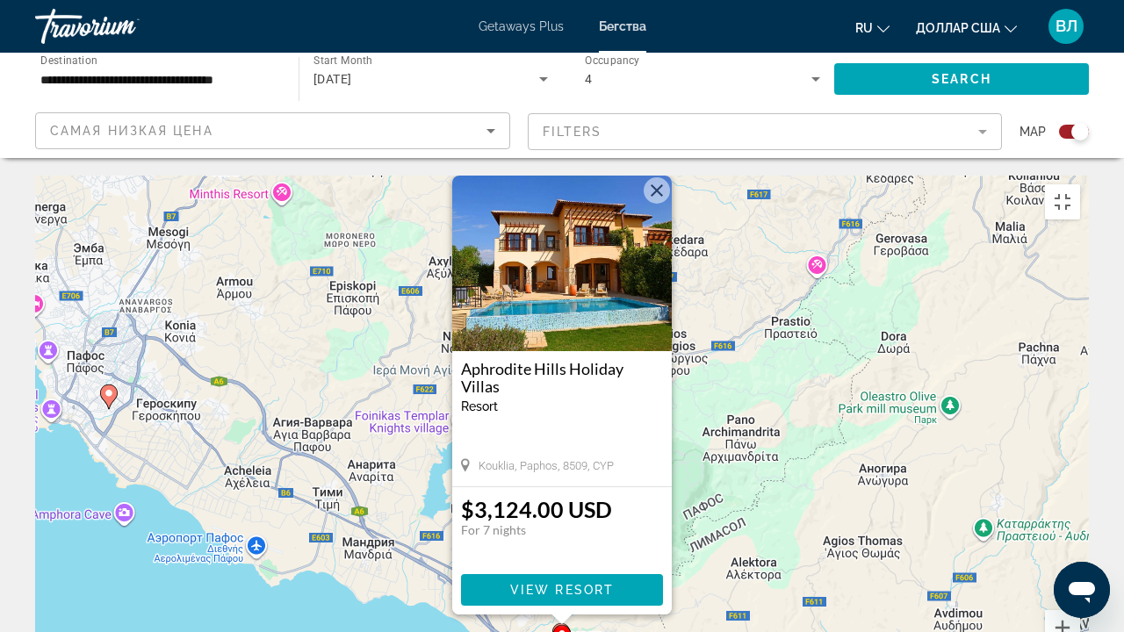
click at [104, 388] on image "Основное содержание" at bounding box center [109, 393] width 11 height 11
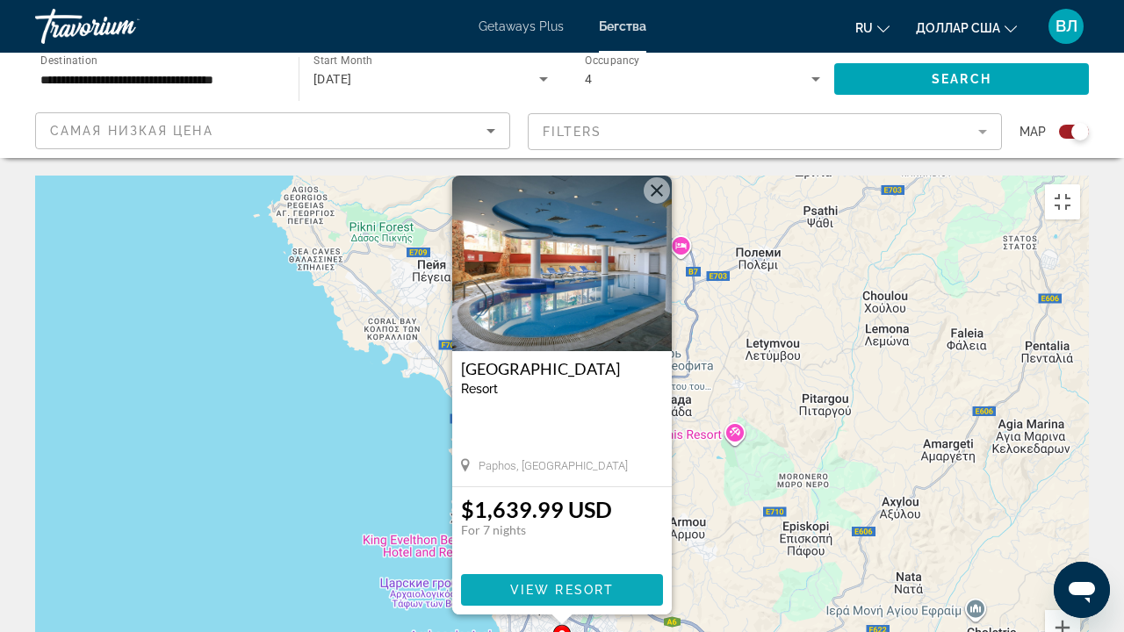
click at [551, 483] on span "View Resort" at bounding box center [562, 590] width 104 height 14
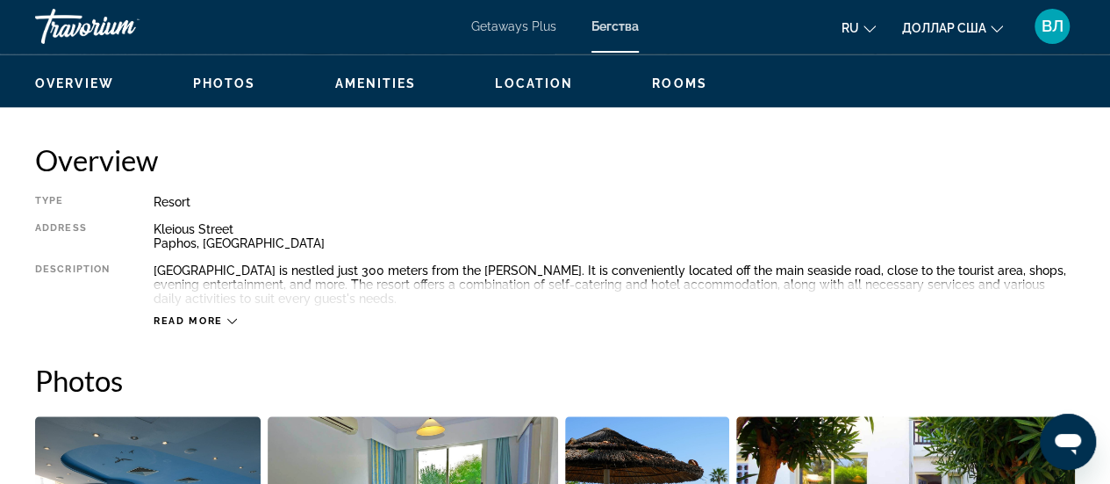
scroll to position [837, 0]
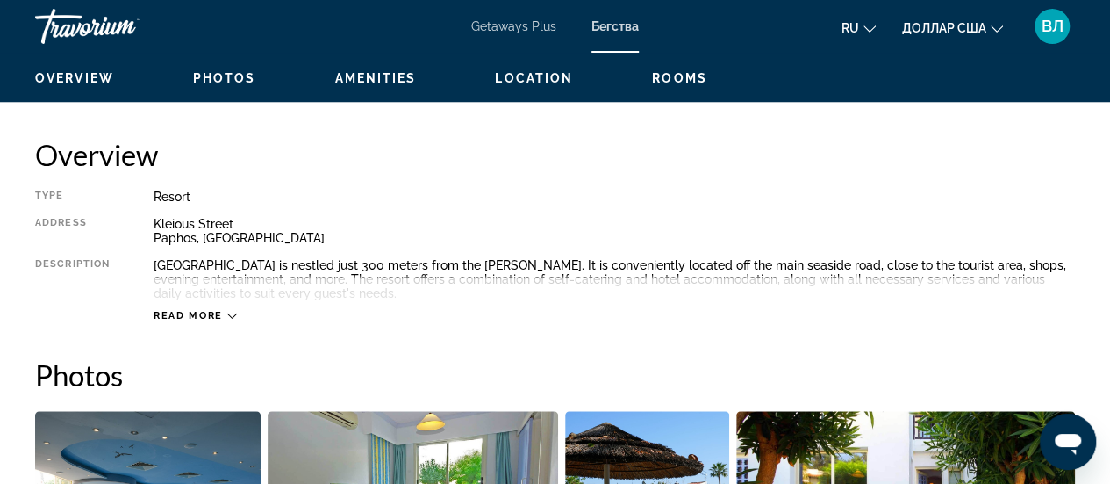
click at [228, 315] on icon "Основное содержание" at bounding box center [232, 316] width 10 height 10
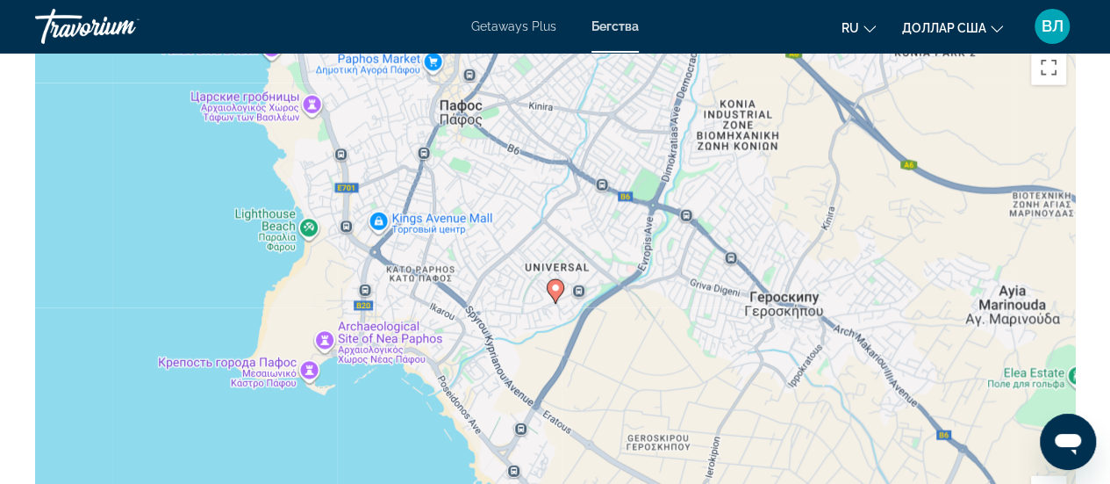
scroll to position [2354, 0]
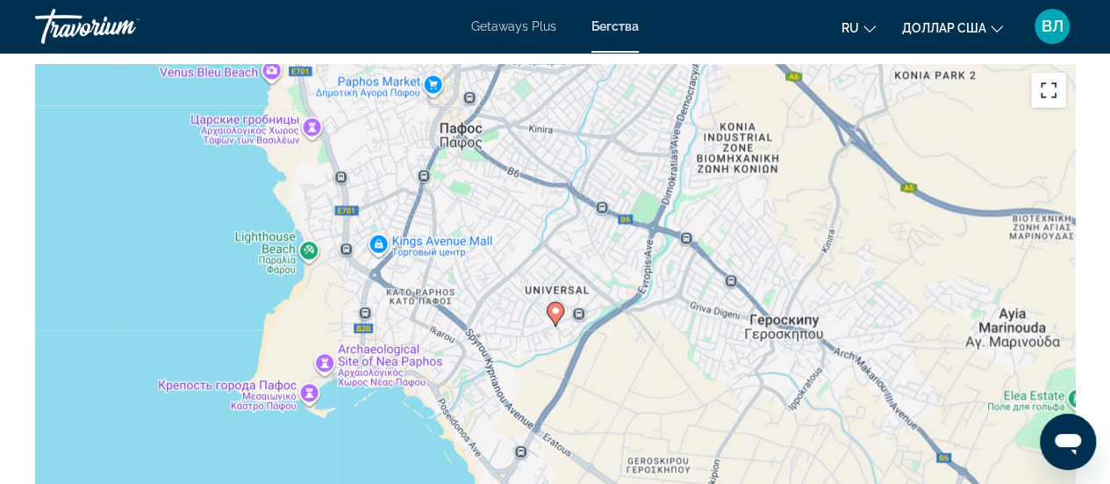
click at [1055, 92] on button "Включить полноэкранный режим" at bounding box center [1048, 90] width 35 height 35
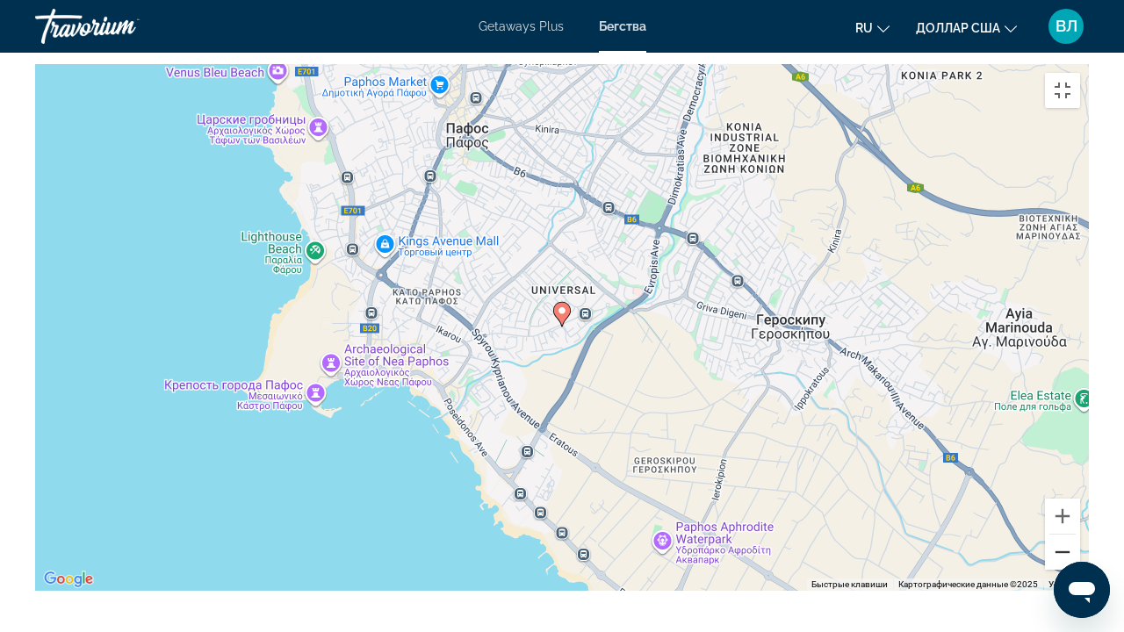
click at [1080, 483] on button "Уменьшить" at bounding box center [1062, 552] width 35 height 35
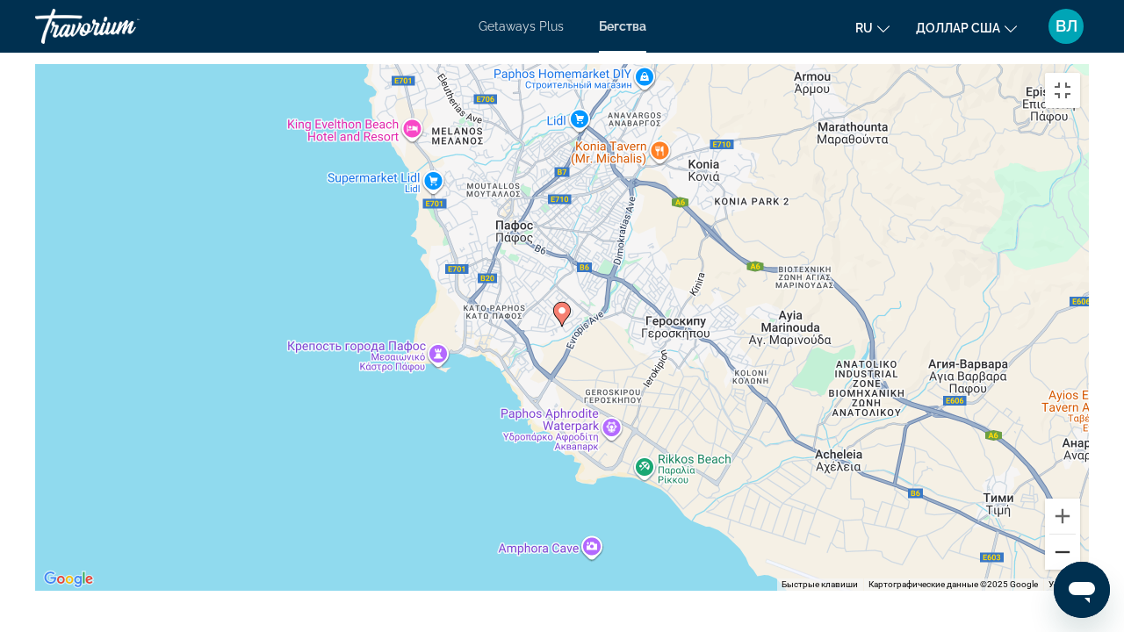
click at [1080, 483] on button "Уменьшить" at bounding box center [1062, 552] width 35 height 35
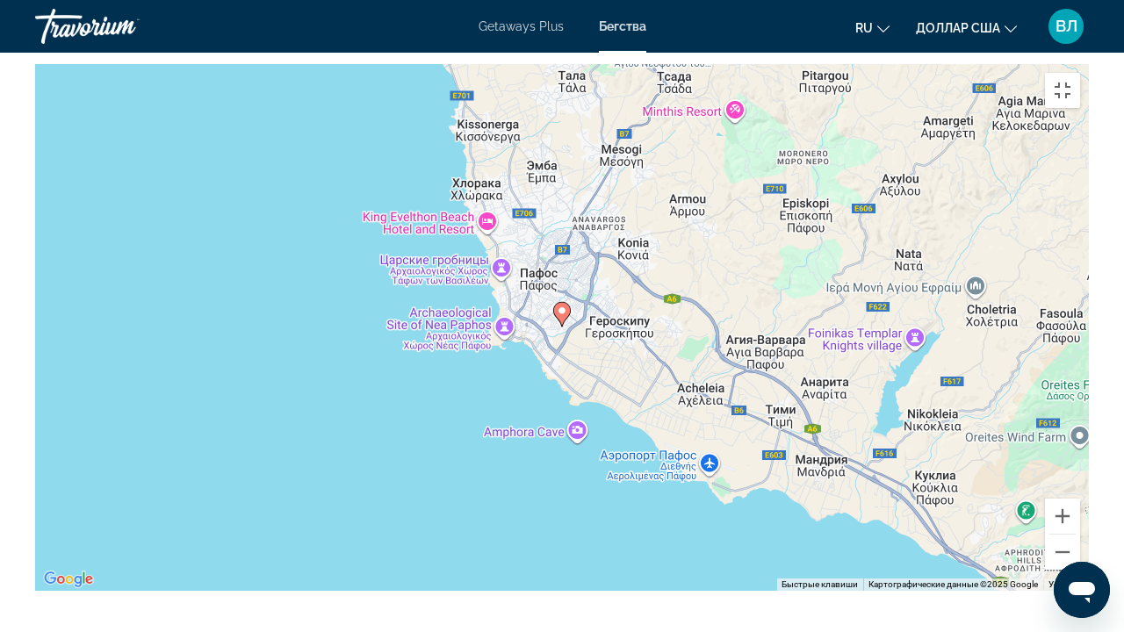
click at [560, 305] on image "Основное содержание" at bounding box center [561, 310] width 11 height 11
click at [567, 303] on icon "Основное содержание" at bounding box center [562, 314] width 16 height 23
click at [563, 305] on image "Основное содержание" at bounding box center [561, 310] width 11 height 11
click at [1080, 483] on button "Увеличить" at bounding box center [1062, 516] width 35 height 35
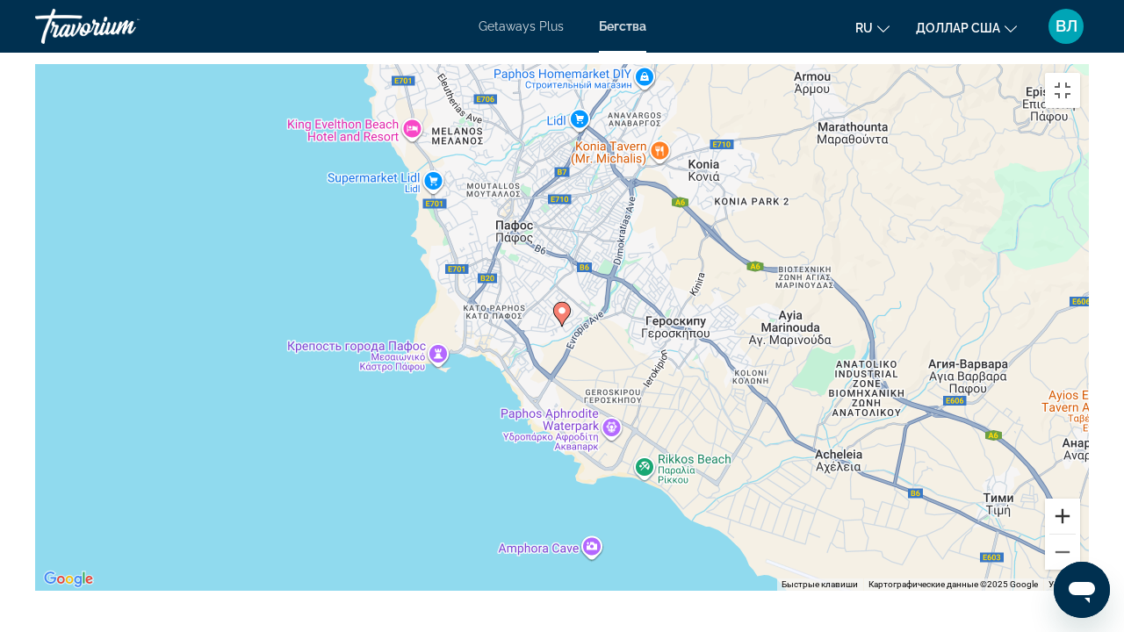
click at [1080, 483] on button "Увеличить" at bounding box center [1062, 516] width 35 height 35
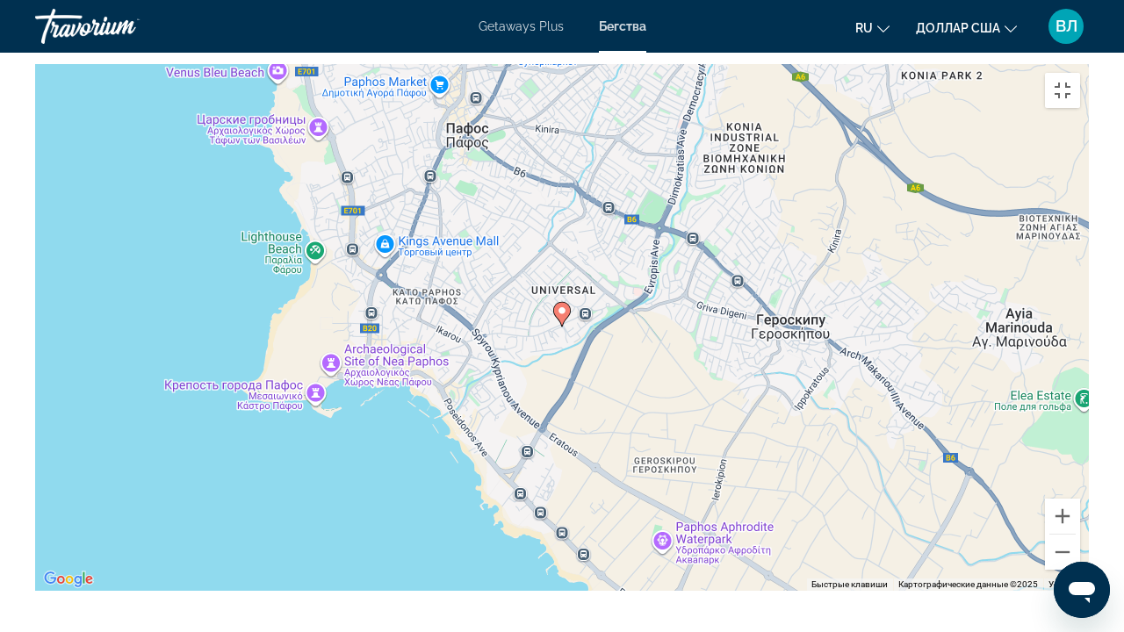
click at [557, 305] on image "Основное содержание" at bounding box center [561, 310] width 11 height 11
click at [1080, 483] on button "Увеличить" at bounding box center [1062, 516] width 35 height 35
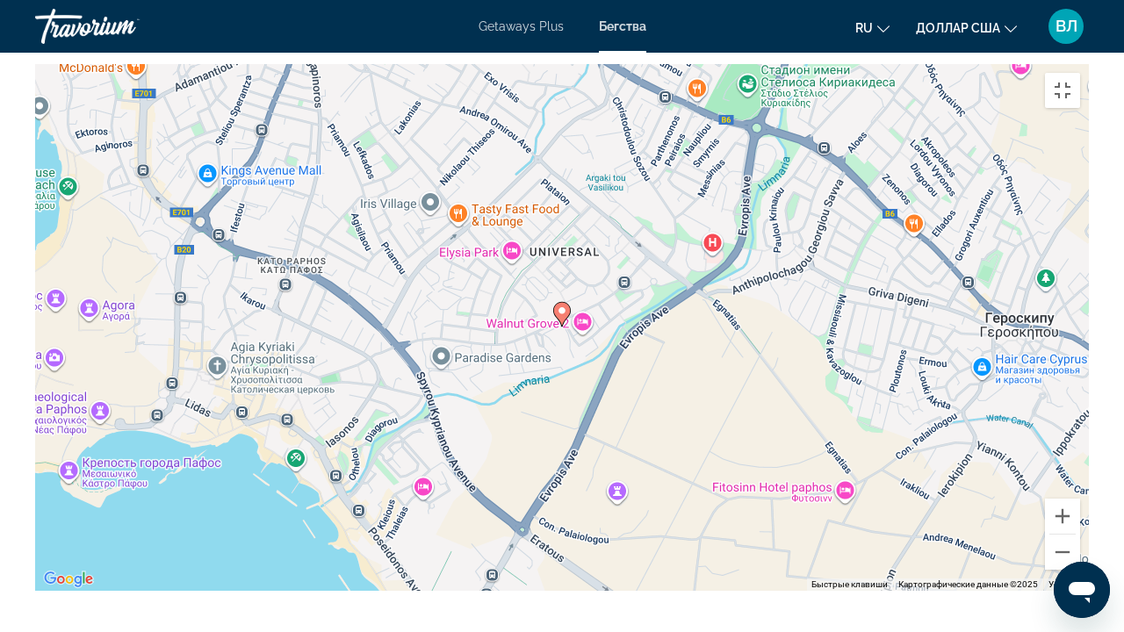
click at [560, 305] on image "Основное содержание" at bounding box center [561, 310] width 11 height 11
click at [1080, 483] on button "Увеличить" at bounding box center [1062, 516] width 35 height 35
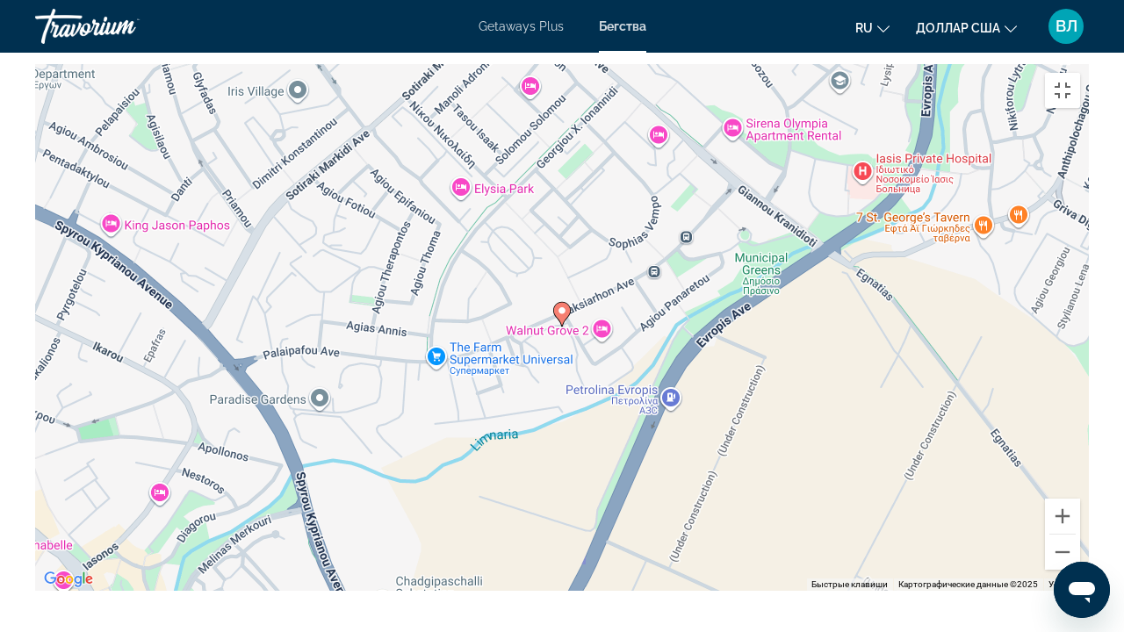
click at [559, 305] on image "Основное содержание" at bounding box center [561, 310] width 11 height 11
click at [1080, 483] on button "Уменьшить" at bounding box center [1062, 552] width 35 height 35
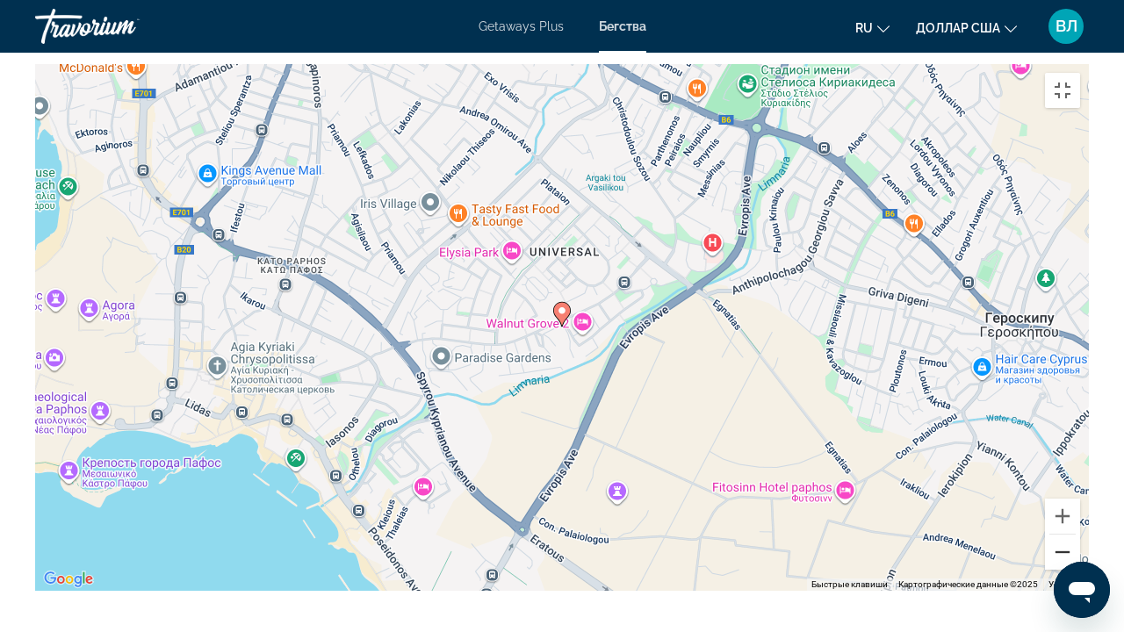
click at [1080, 483] on button "Уменьшить" at bounding box center [1062, 552] width 35 height 35
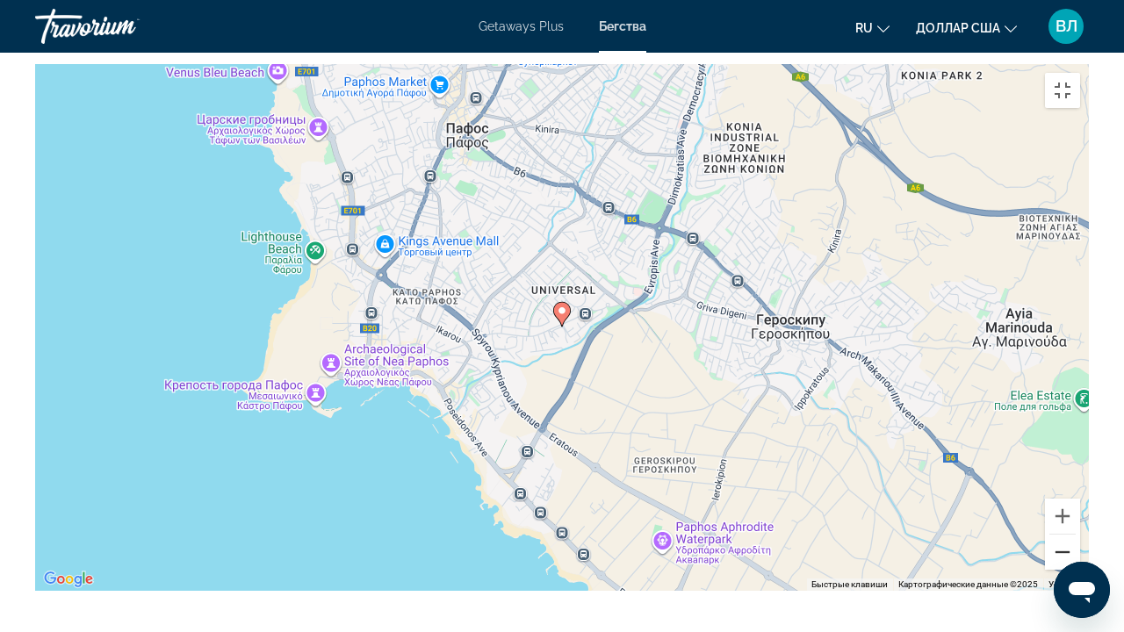
click at [1080, 483] on button "Уменьшить" at bounding box center [1062, 552] width 35 height 35
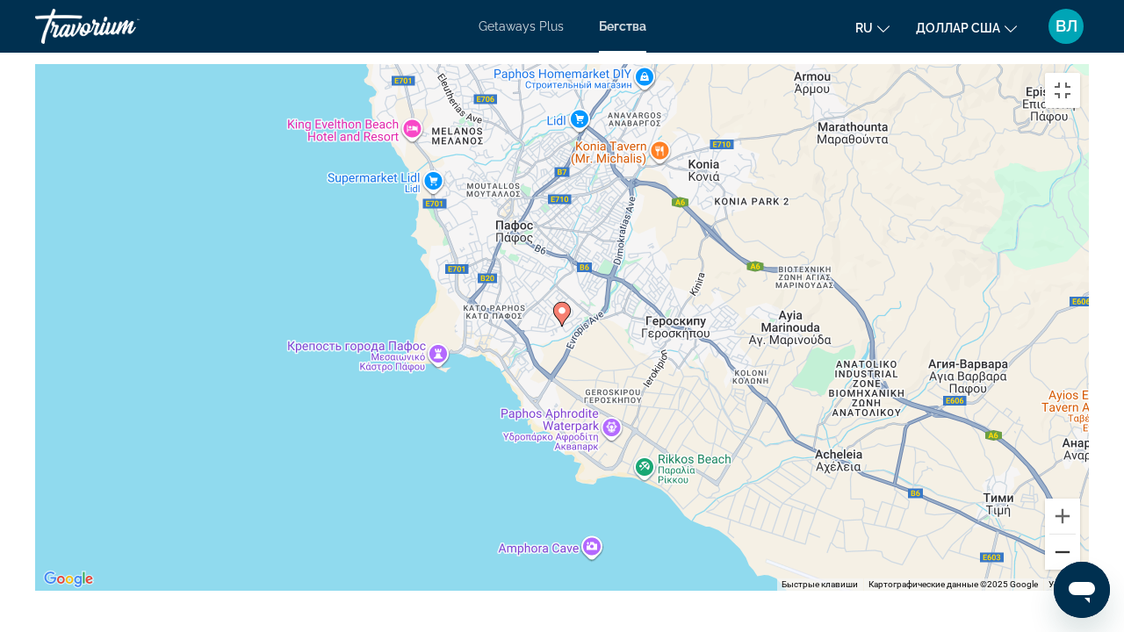
click at [1080, 483] on button "Уменьшить" at bounding box center [1062, 552] width 35 height 35
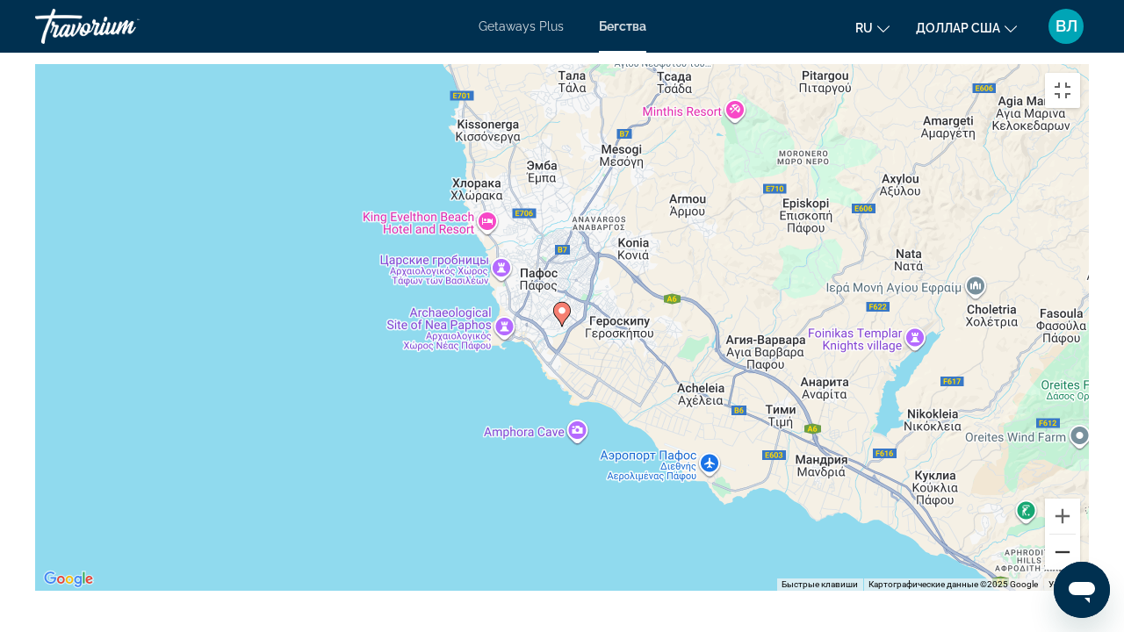
click at [1080, 483] on button "Уменьшить" at bounding box center [1062, 552] width 35 height 35
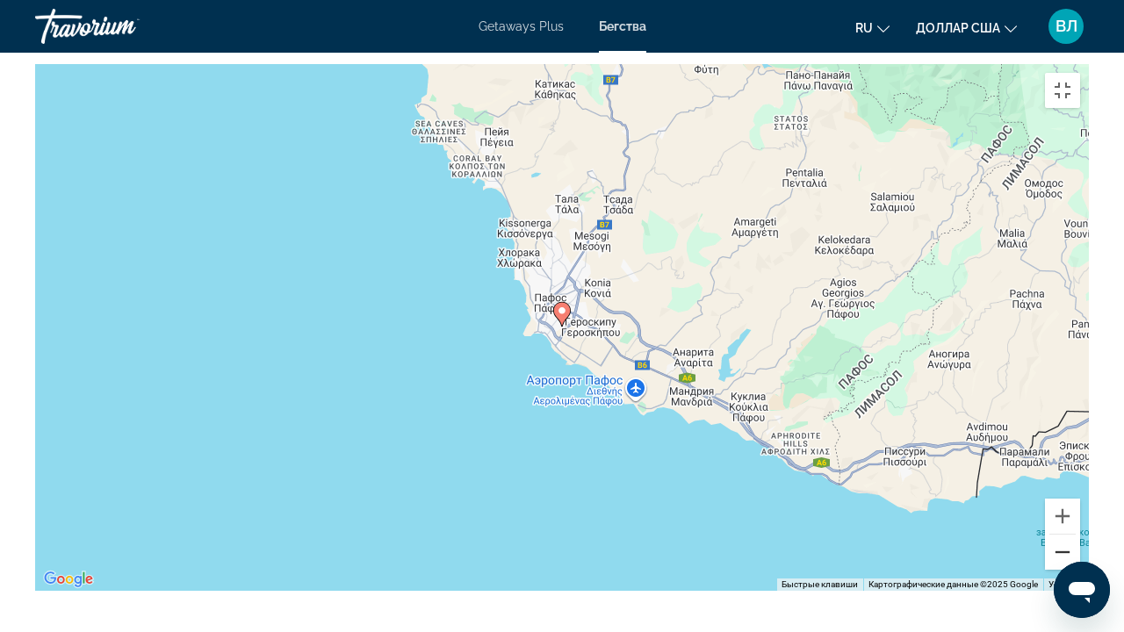
click at [1080, 483] on button "Уменьшить" at bounding box center [1062, 552] width 35 height 35
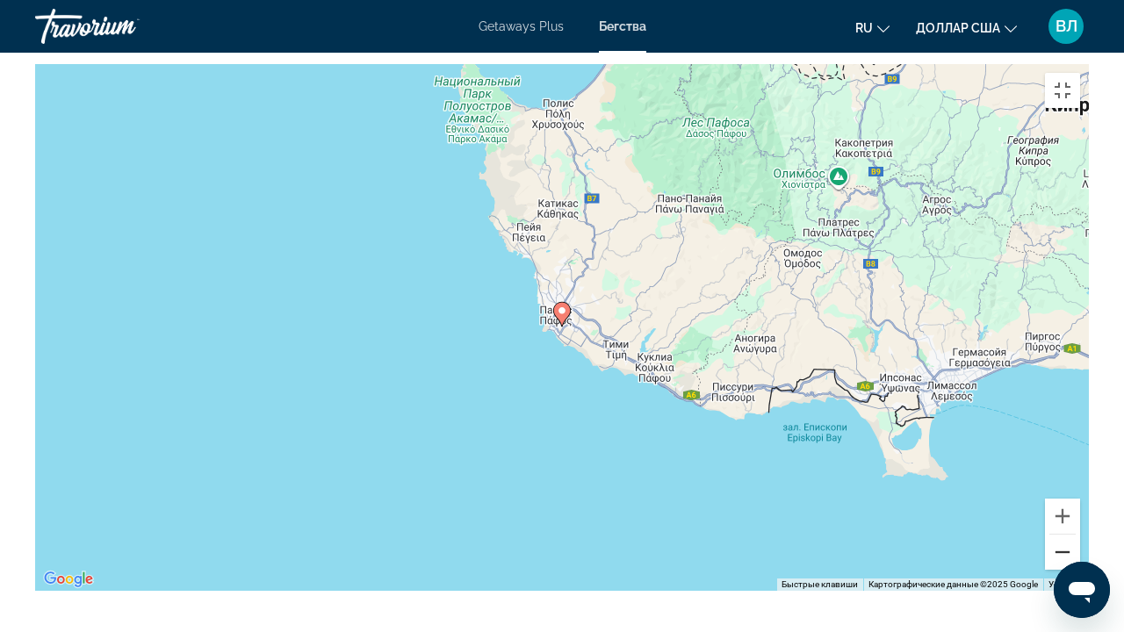
click at [1080, 483] on button "Уменьшить" at bounding box center [1062, 552] width 35 height 35
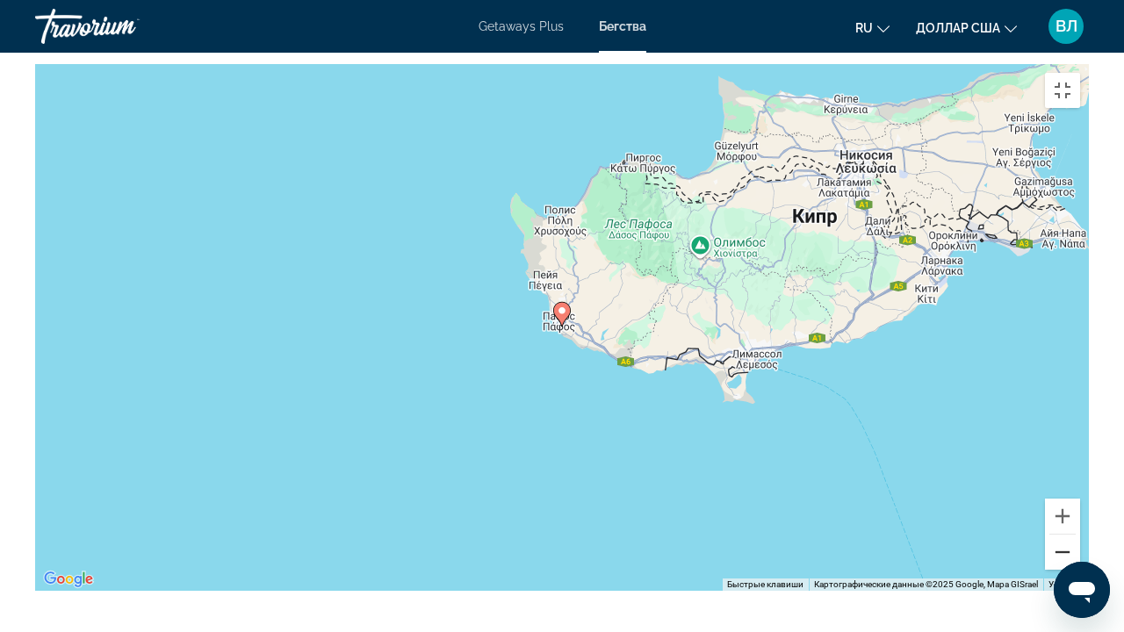
click at [1080, 483] on button "Уменьшить" at bounding box center [1062, 552] width 35 height 35
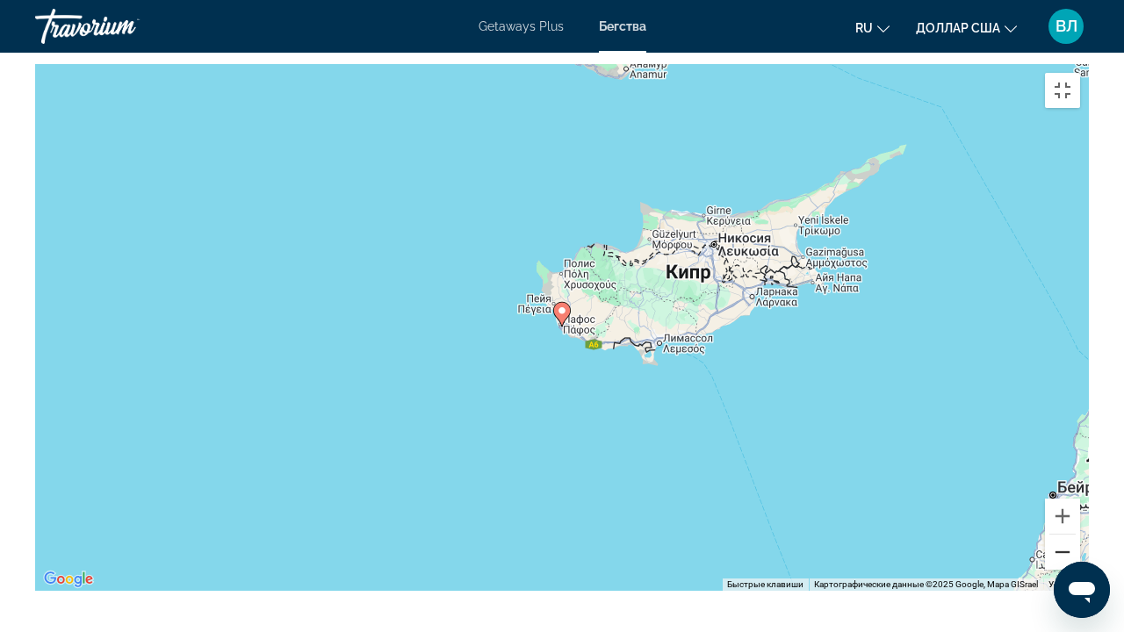
click at [1080, 483] on button "Уменьшить" at bounding box center [1062, 552] width 35 height 35
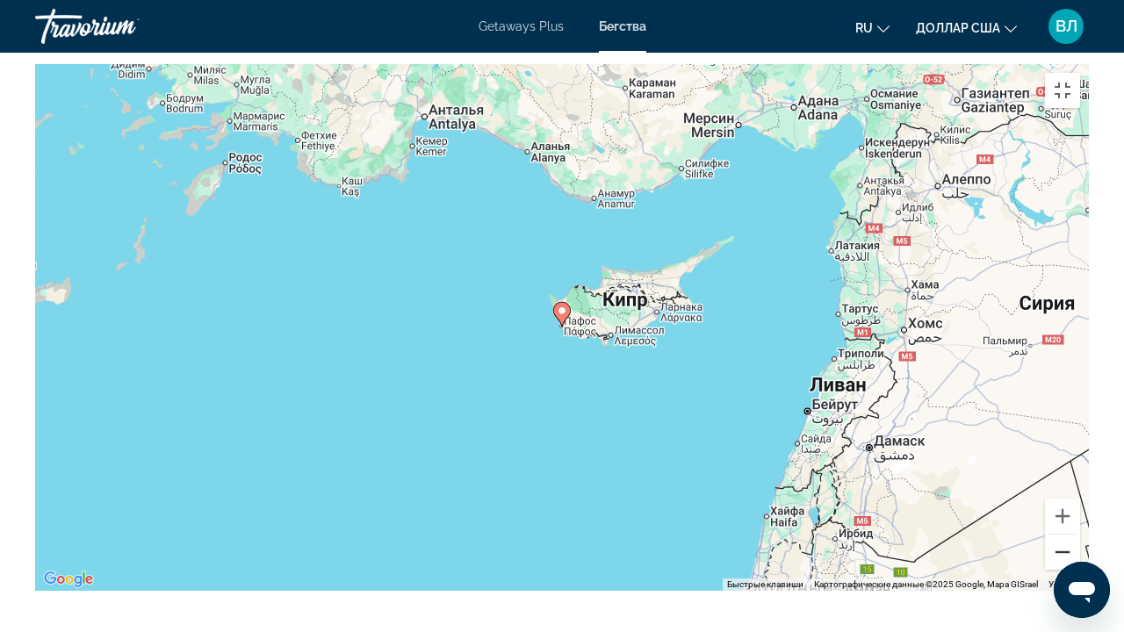
click at [1080, 483] on button "Уменьшить" at bounding box center [1062, 552] width 35 height 35
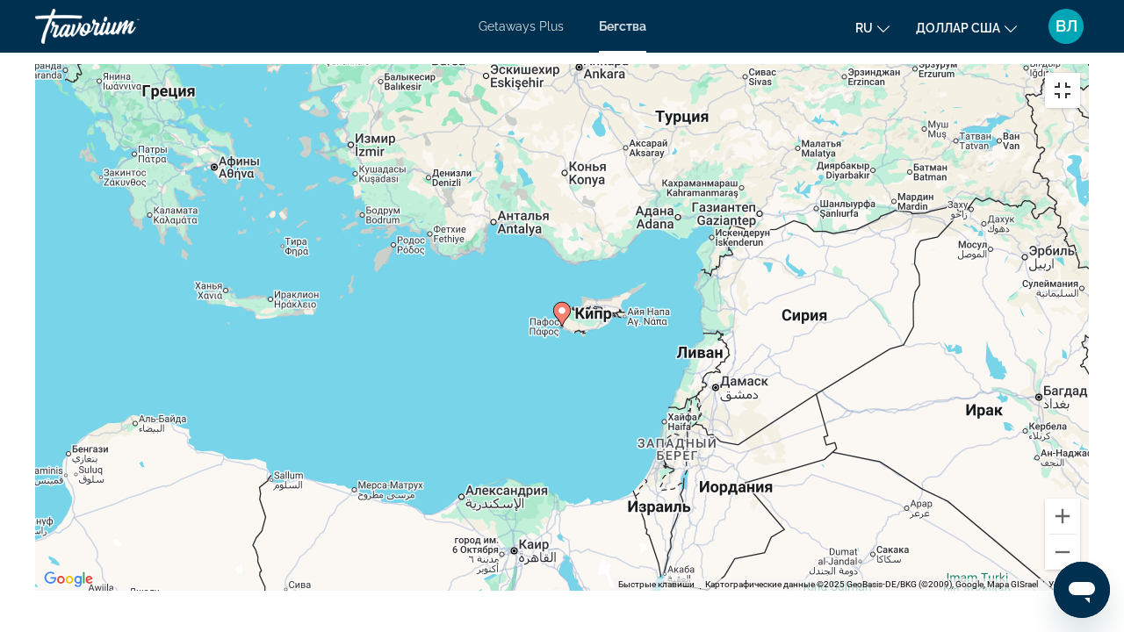
click at [1080, 73] on button "Включить полноэкранный режим" at bounding box center [1062, 90] width 35 height 35
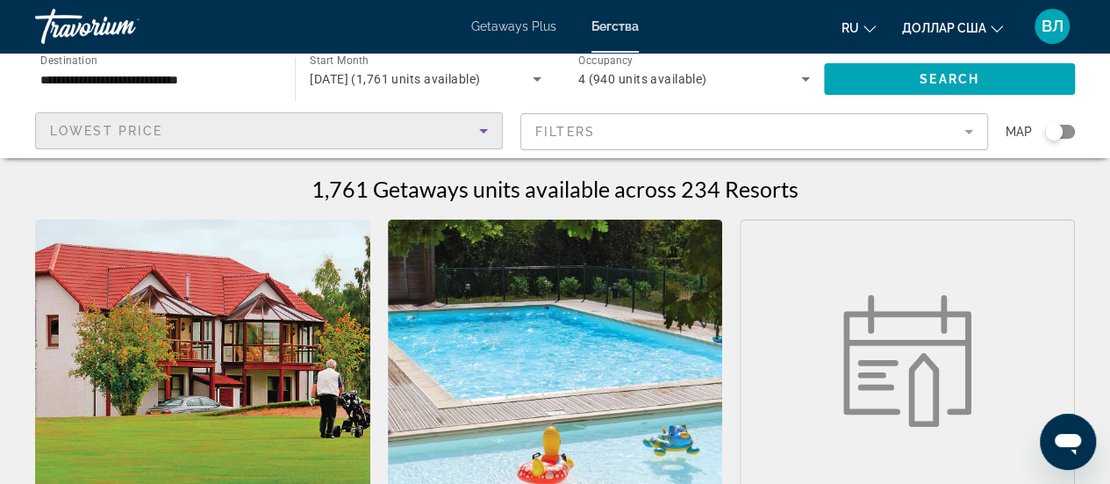
click at [429, 132] on div "Lowest Price" at bounding box center [264, 130] width 429 height 21
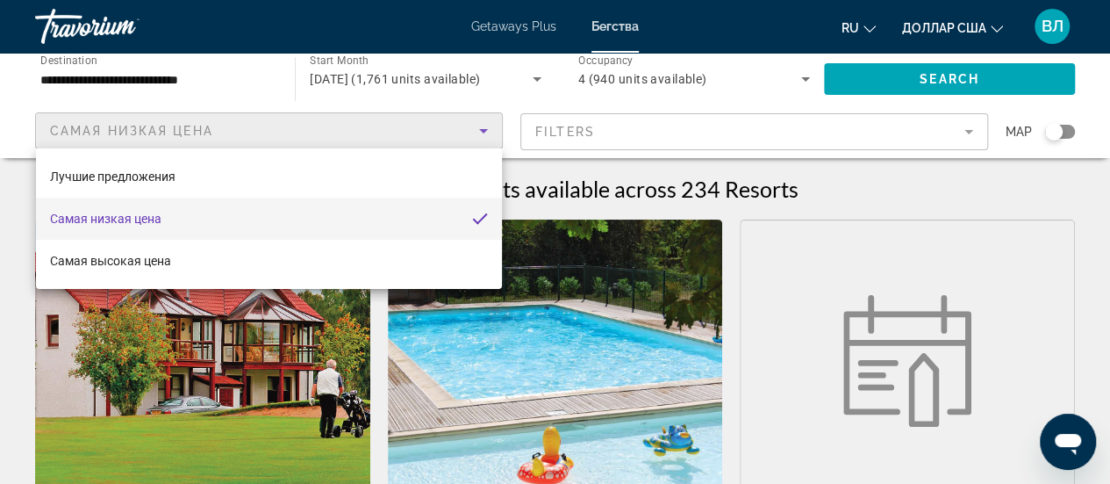
click at [375, 208] on mat-option "Самая низкая цена" at bounding box center [269, 218] width 466 height 42
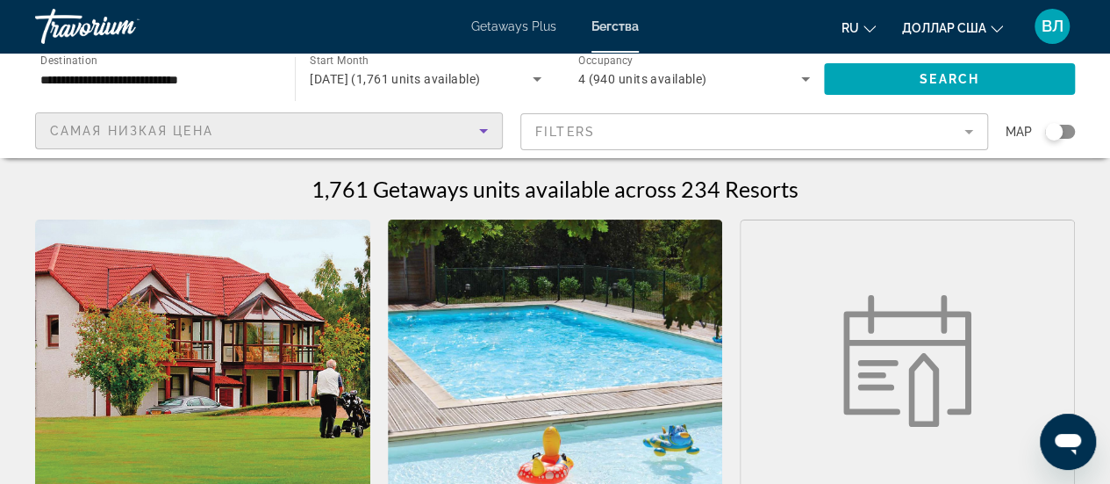
click at [698, 138] on mat-form-field "Filters" at bounding box center [755, 131] width 468 height 37
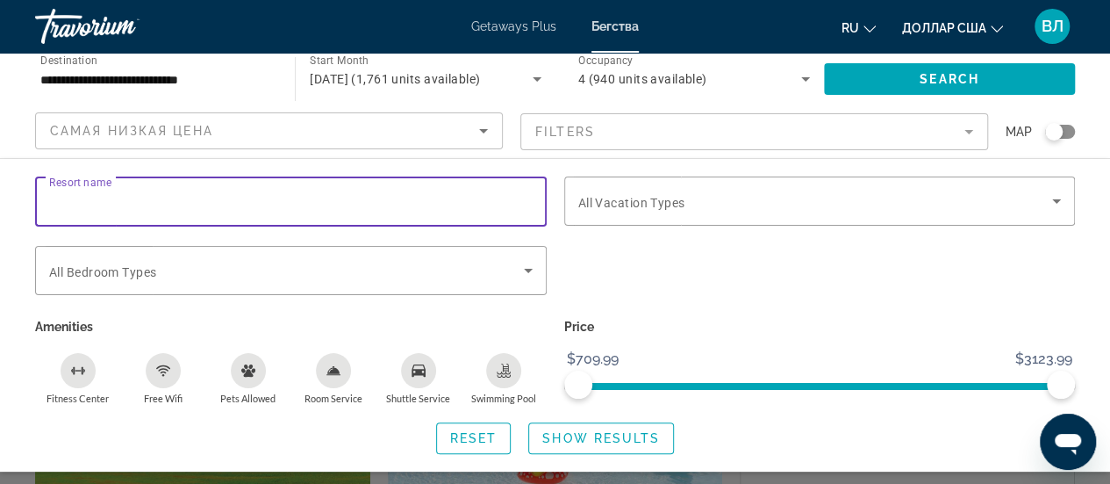
click at [427, 205] on input "Resort name" at bounding box center [291, 201] width 484 height 21
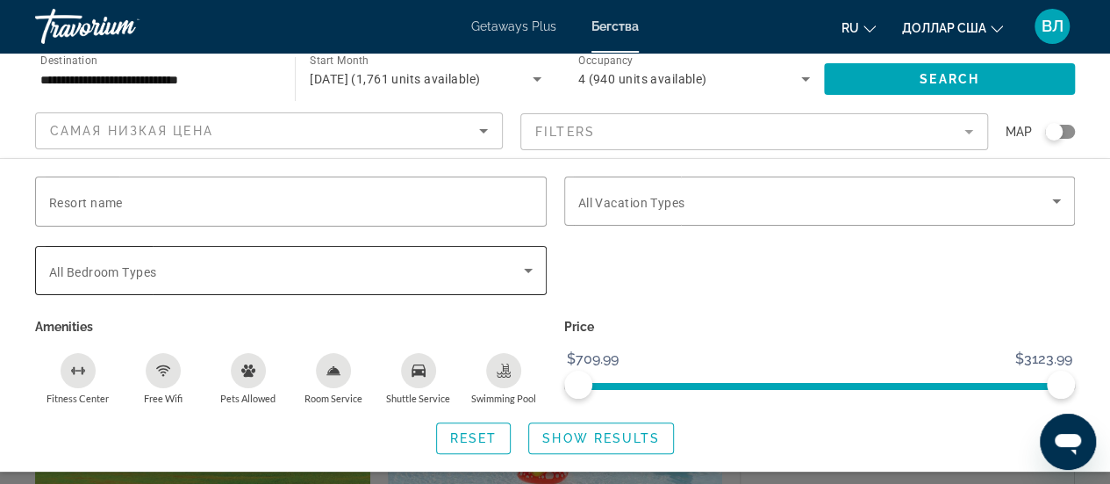
click at [391, 282] on div "Search widget" at bounding box center [291, 270] width 484 height 49
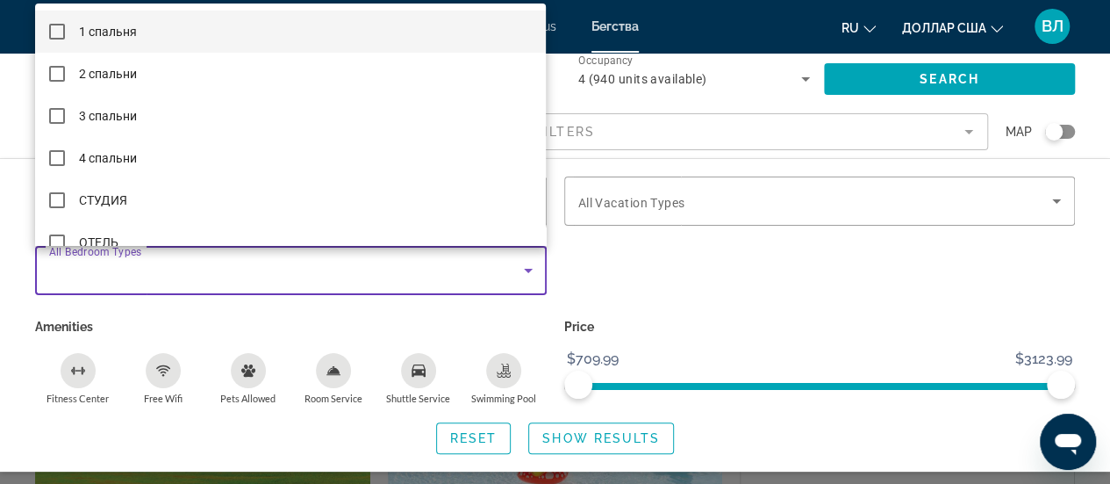
click at [585, 252] on div at bounding box center [555, 242] width 1110 height 484
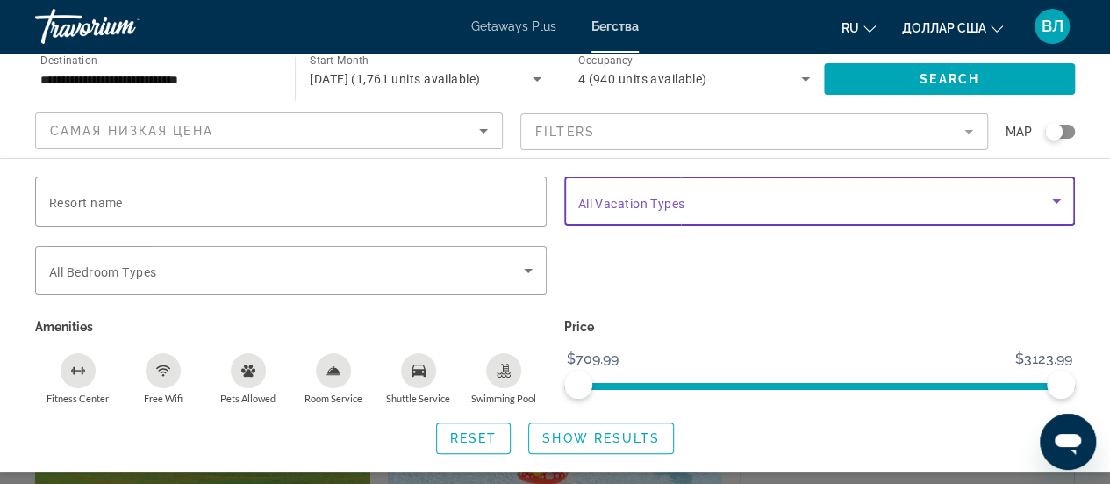
click at [687, 194] on span "Search widget" at bounding box center [815, 200] width 475 height 21
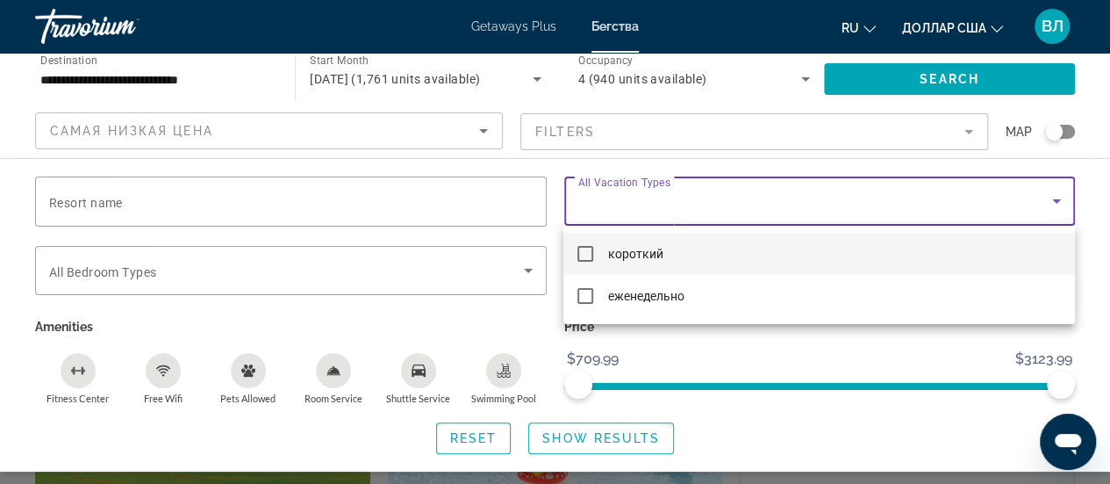
click at [664, 202] on div at bounding box center [555, 242] width 1110 height 484
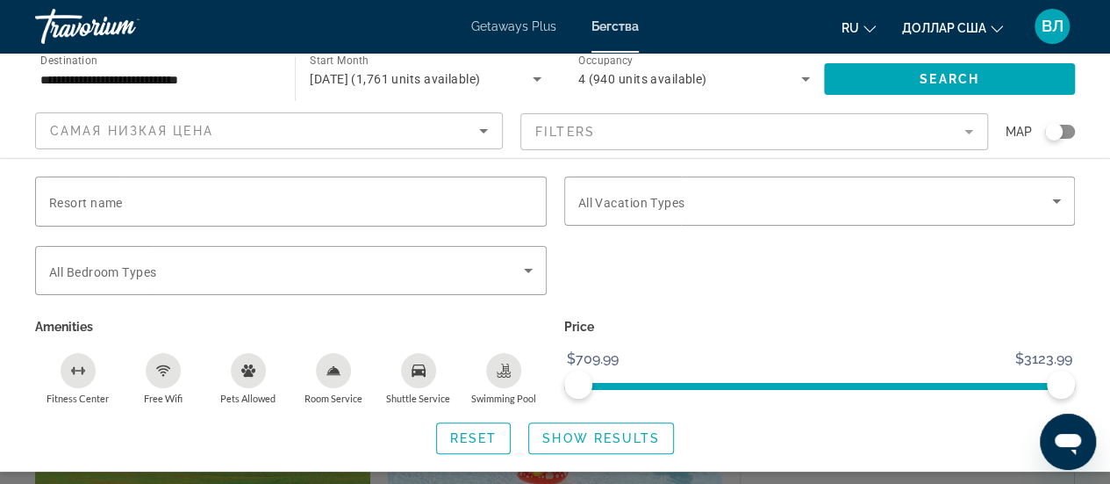
scroll to position [380, 0]
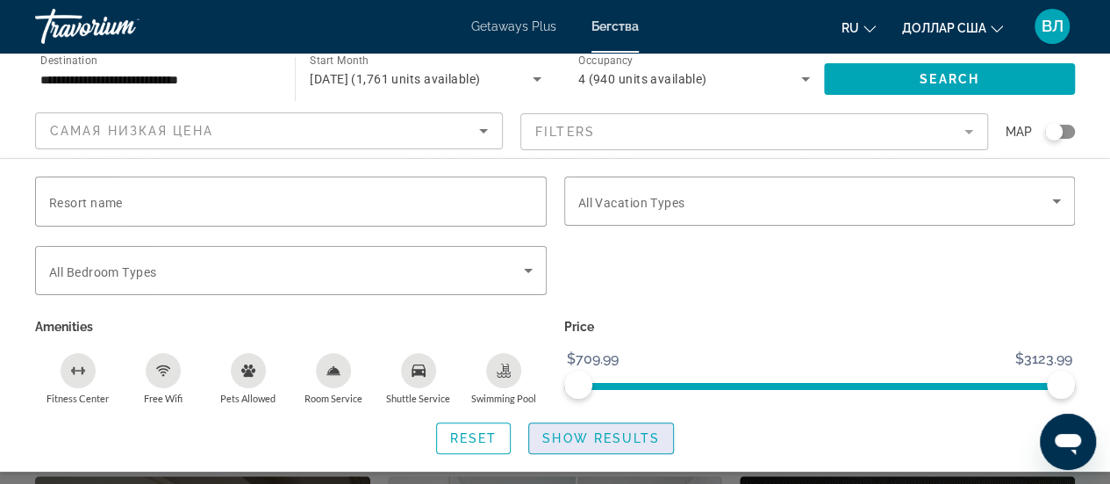
click at [576, 442] on span "Show Results" at bounding box center [601, 438] width 118 height 14
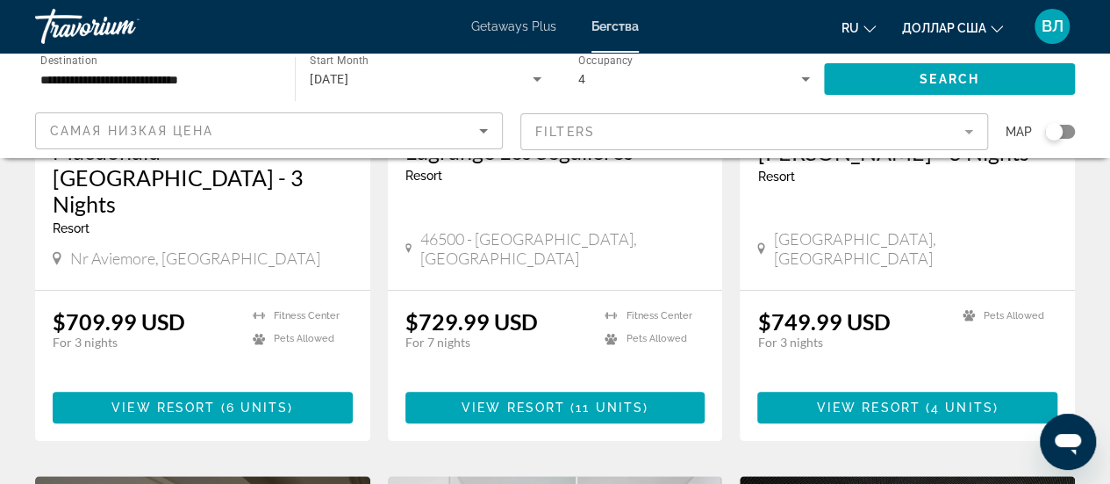
scroll to position [0, 0]
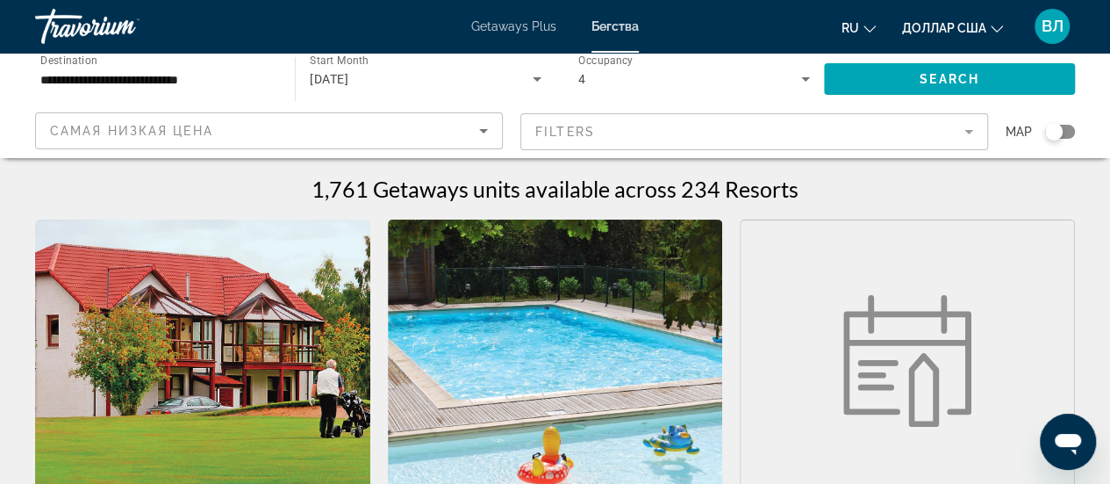
click at [1067, 126] on div "Search widget" at bounding box center [1060, 132] width 30 height 14
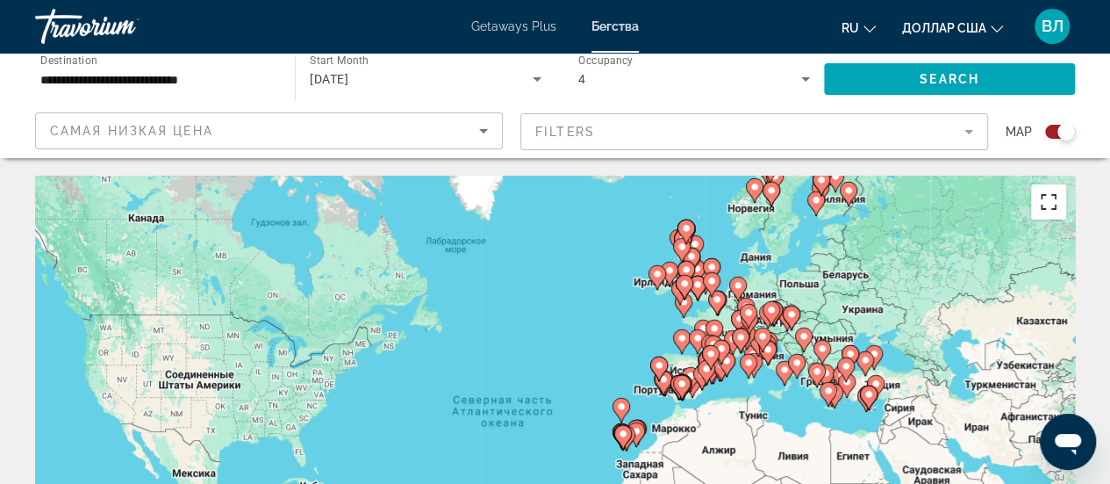
click at [1055, 200] on button "Включить полноэкранный режим" at bounding box center [1048, 201] width 35 height 35
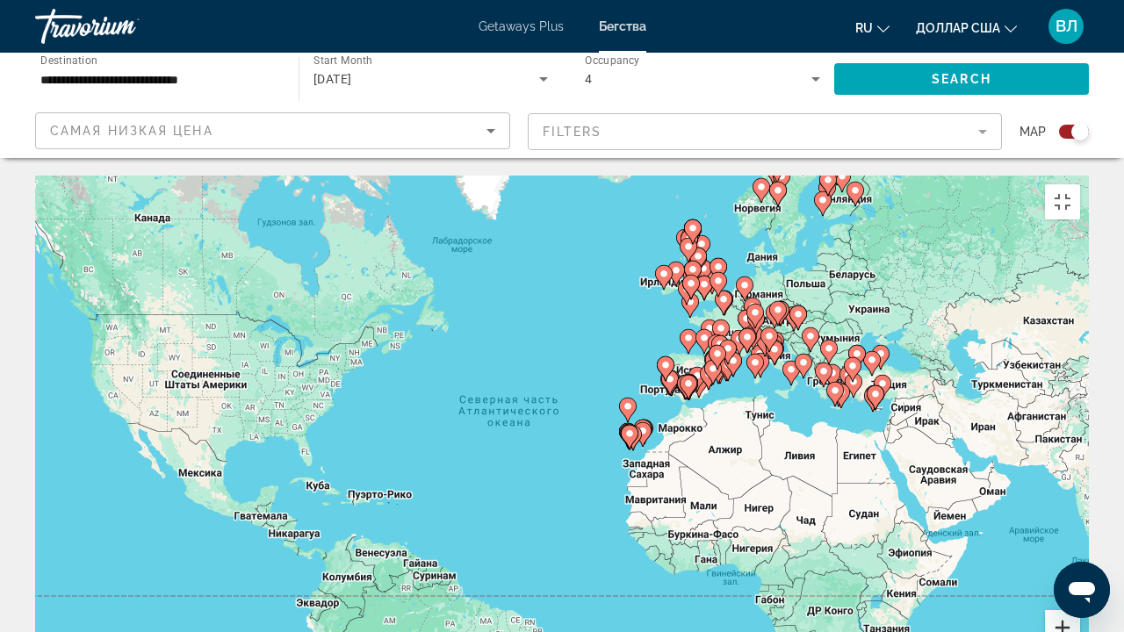
click at [1080, 483] on button "Увеличить" at bounding box center [1062, 627] width 35 height 35
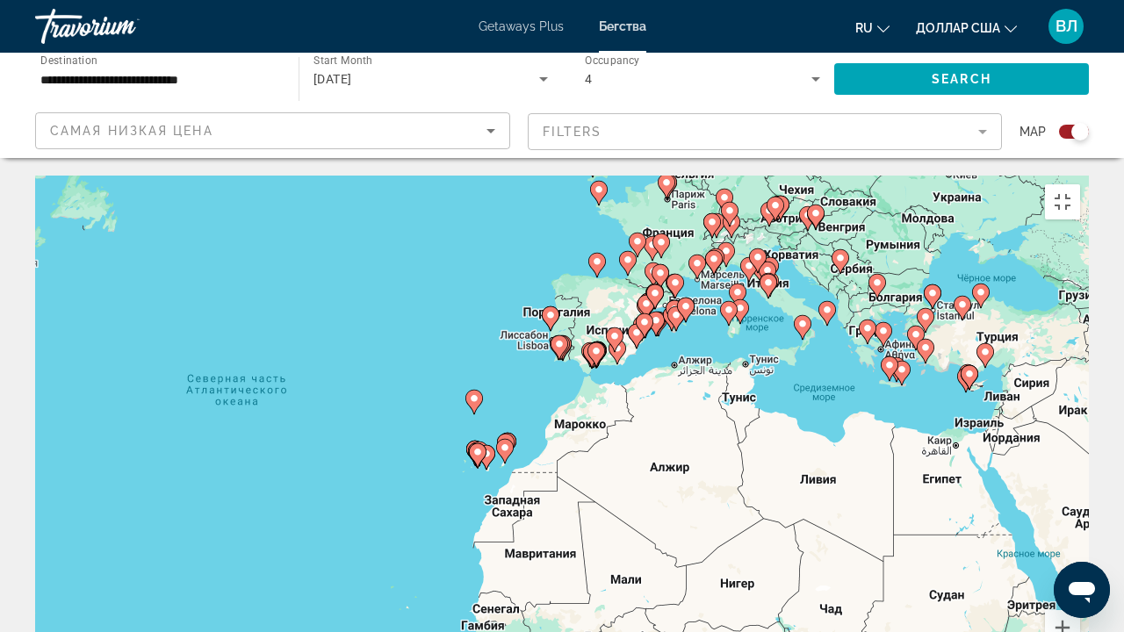
drag, startPoint x: 867, startPoint y: 286, endPoint x: 635, endPoint y: 295, distance: 231.9
click at [635, 295] on div "Чтобы активировать перетаскивание с помощью клавиатуры, нажмите Alt + Ввод. Пос…" at bounding box center [561, 439] width 1053 height 527
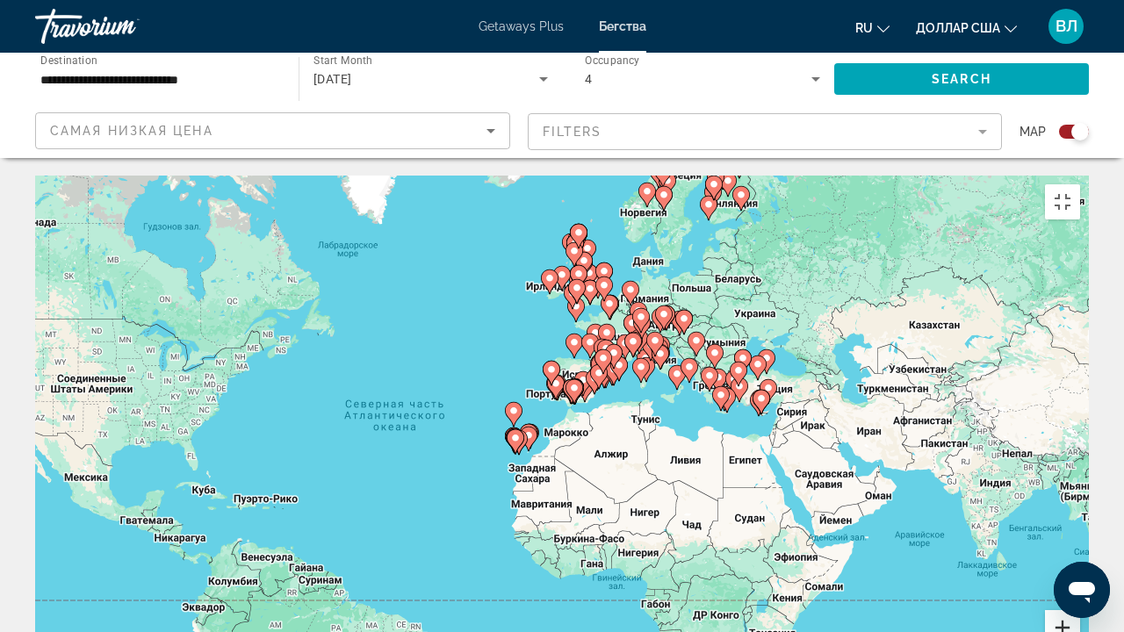
click at [1080, 483] on button "Увеличить" at bounding box center [1062, 627] width 35 height 35
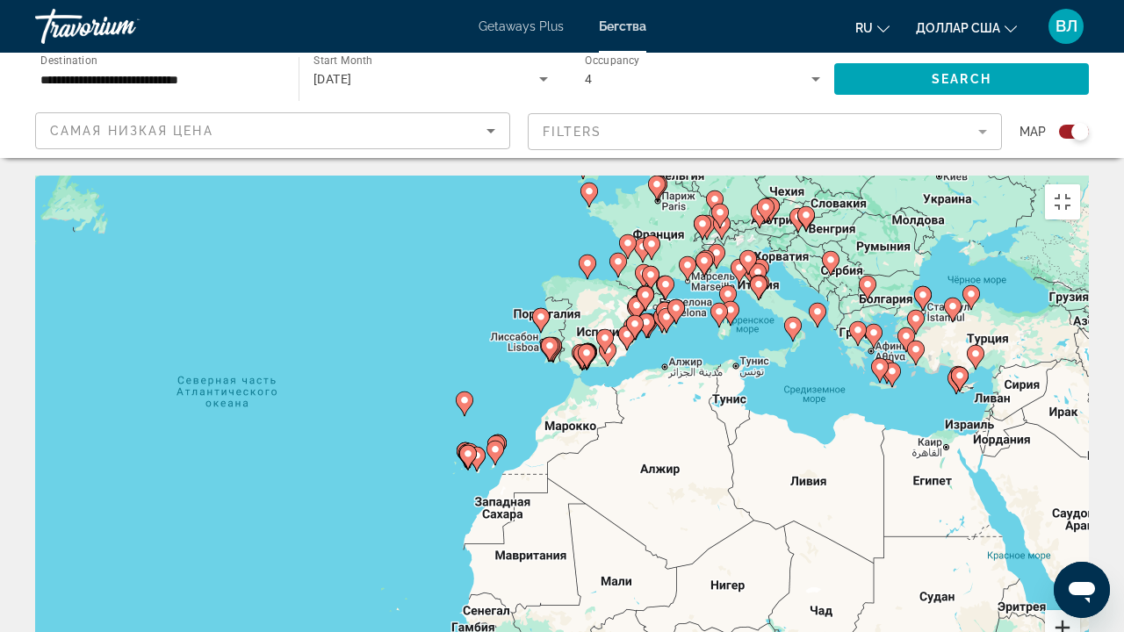
click at [1080, 483] on button "Увеличить" at bounding box center [1062, 627] width 35 height 35
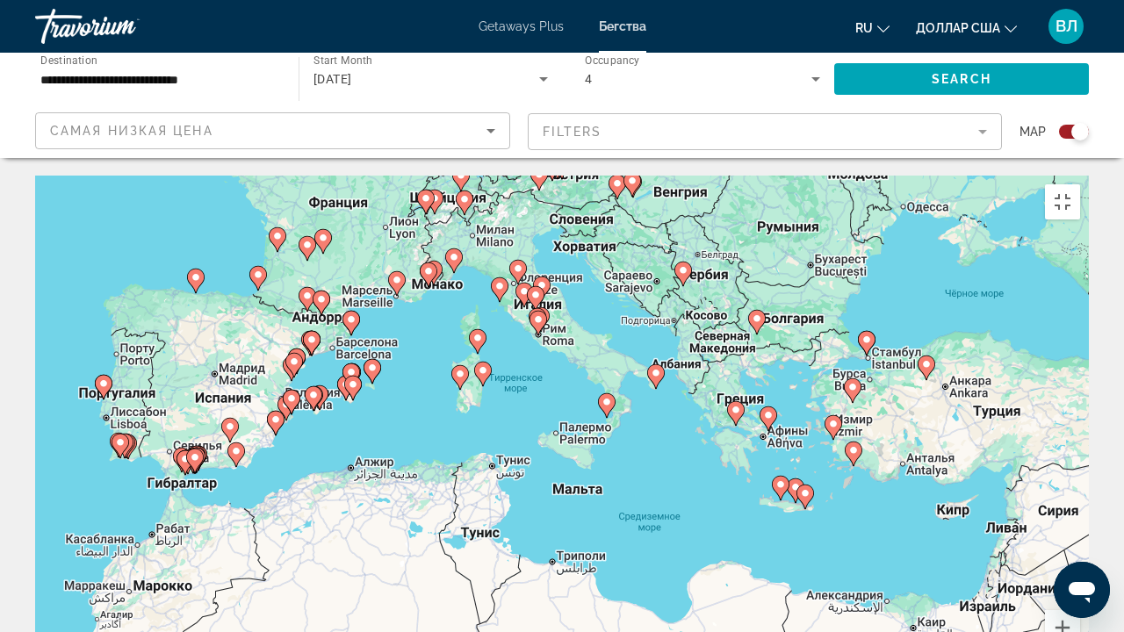
drag, startPoint x: 1004, startPoint y: 147, endPoint x: 606, endPoint y: 310, distance: 430.3
click at [606, 310] on div "Чтобы активировать перетаскивание с помощью клавиатуры, нажмите Alt + Ввод. Пос…" at bounding box center [561, 439] width 1053 height 527
click at [1080, 483] on button "Увеличить" at bounding box center [1062, 627] width 35 height 35
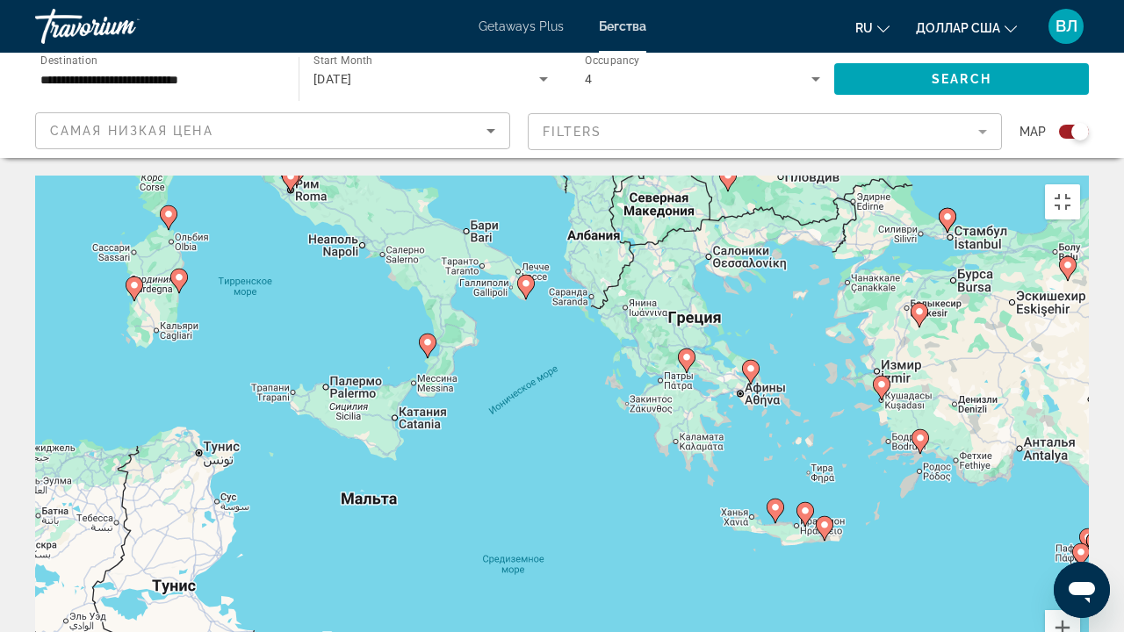
drag, startPoint x: 1045, startPoint y: 477, endPoint x: 811, endPoint y: 434, distance: 237.4
click at [811, 434] on div "Чтобы активировать перетаскивание с помощью клавиатуры, нажмите Alt + Ввод. Пос…" at bounding box center [561, 439] width 1053 height 527
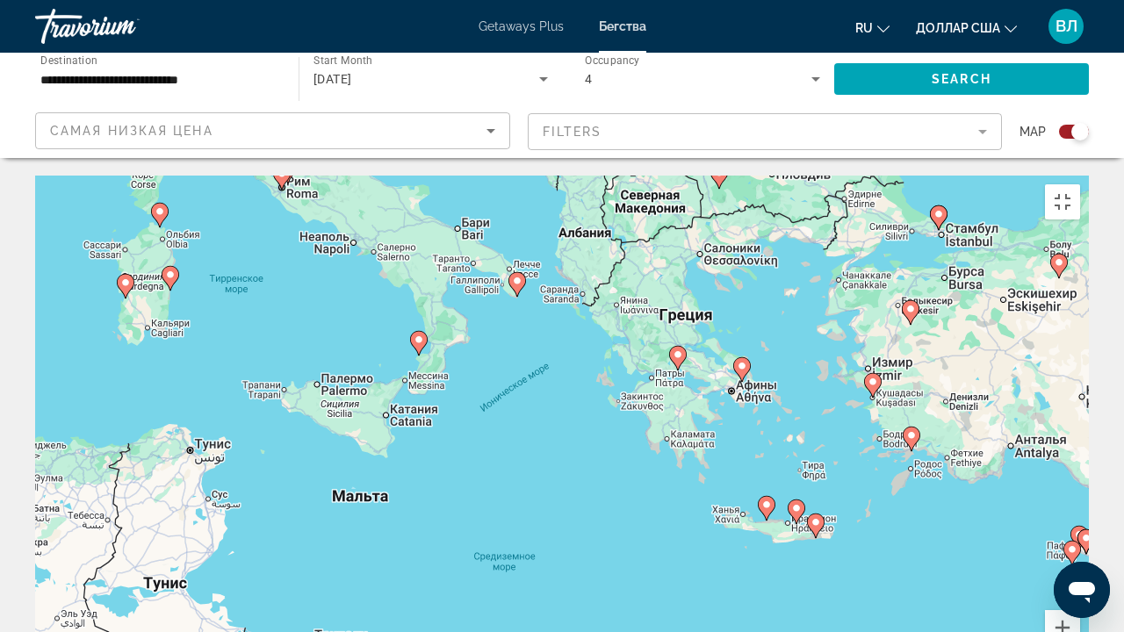
click at [742, 361] on image "Основное содержание" at bounding box center [741, 366] width 11 height 11
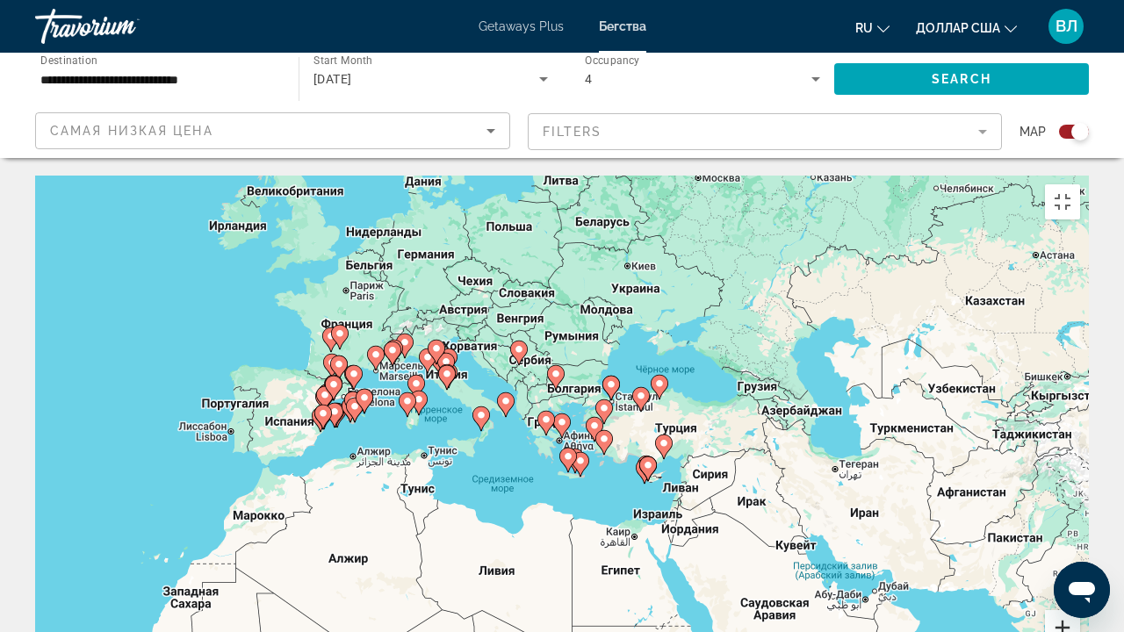
click at [1080, 483] on button "Увеличить" at bounding box center [1062, 627] width 35 height 35
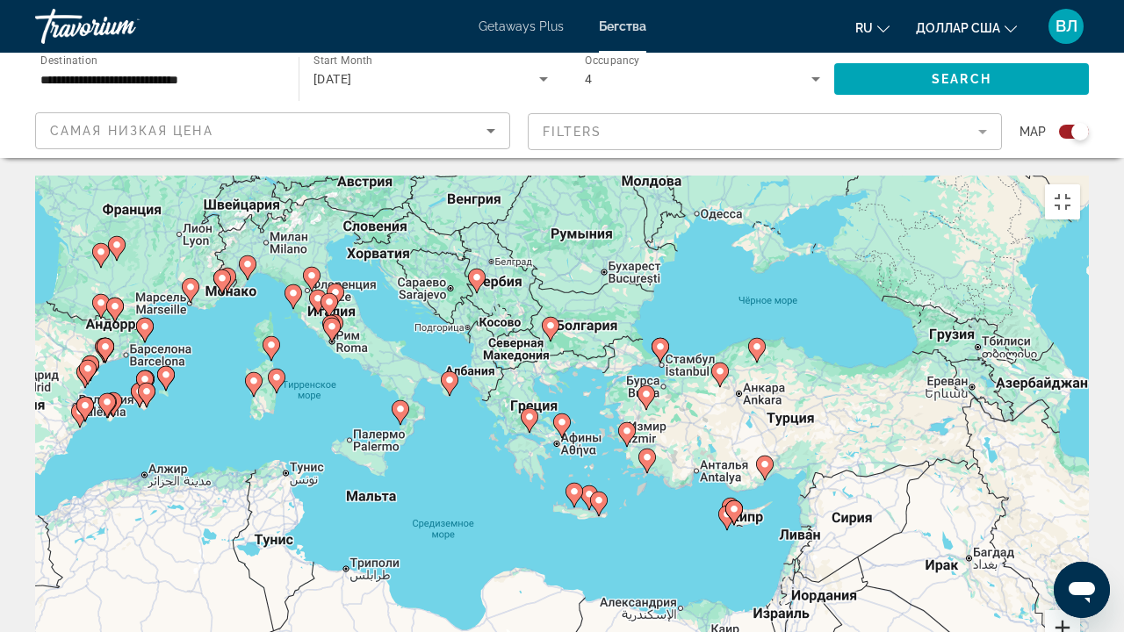
click at [1080, 483] on button "Увеличить" at bounding box center [1062, 627] width 35 height 35
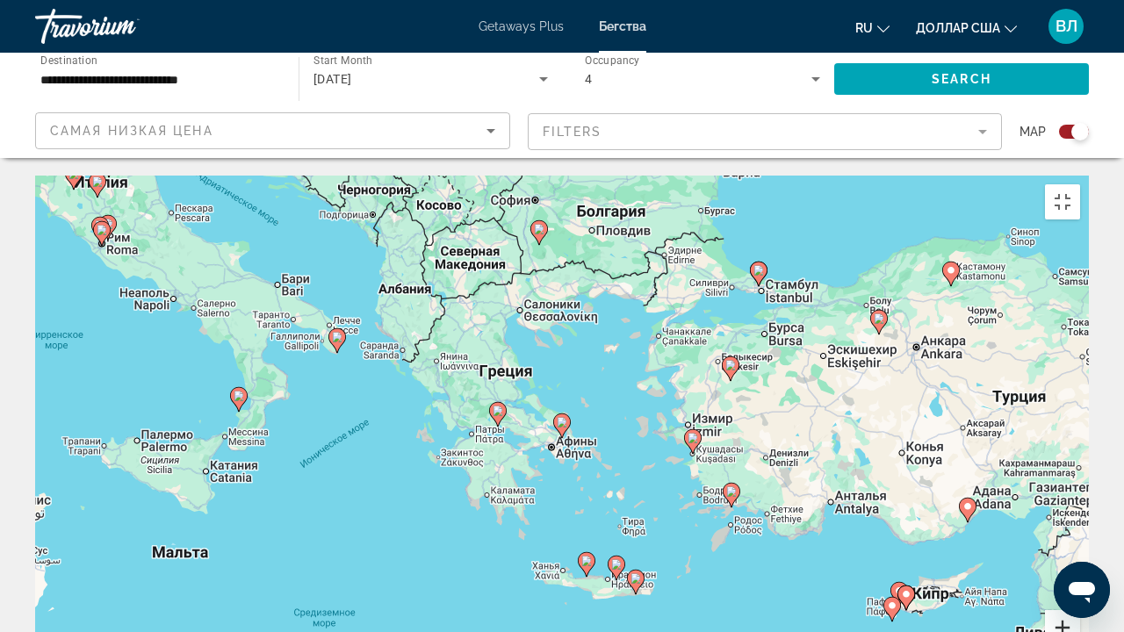
click at [1080, 483] on button "Увеличить" at bounding box center [1062, 627] width 35 height 35
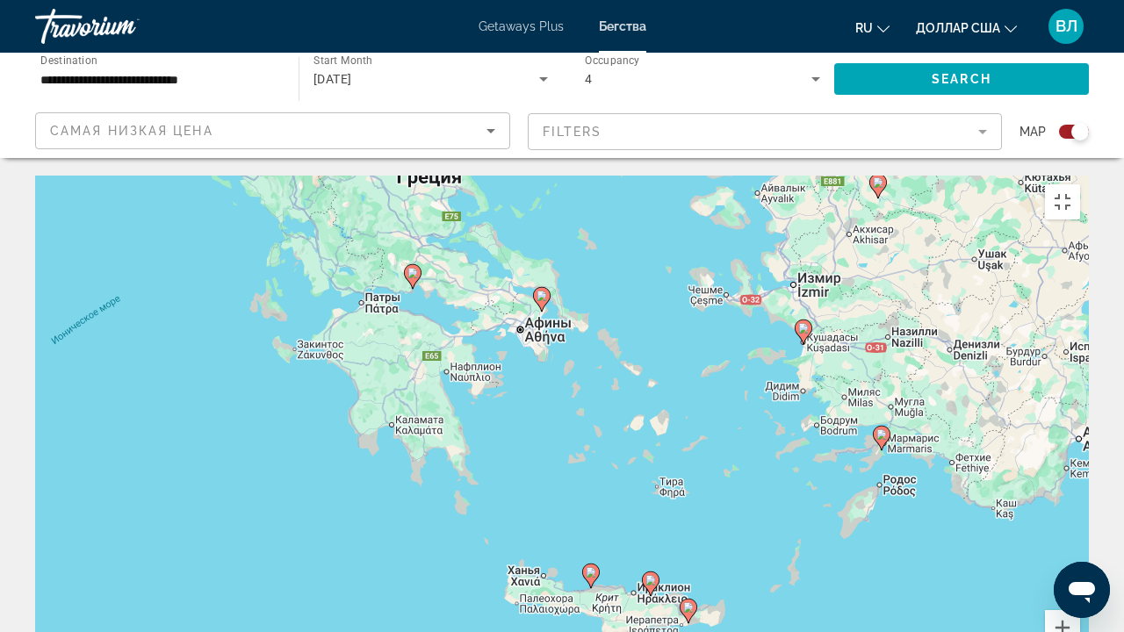
drag, startPoint x: 731, startPoint y: 529, endPoint x: 712, endPoint y: 400, distance: 130.5
click at [712, 400] on div "Чтобы активировать перетаскивание с помощью клавиатуры, нажмите Alt + Ввод. Пос…" at bounding box center [561, 439] width 1053 height 527
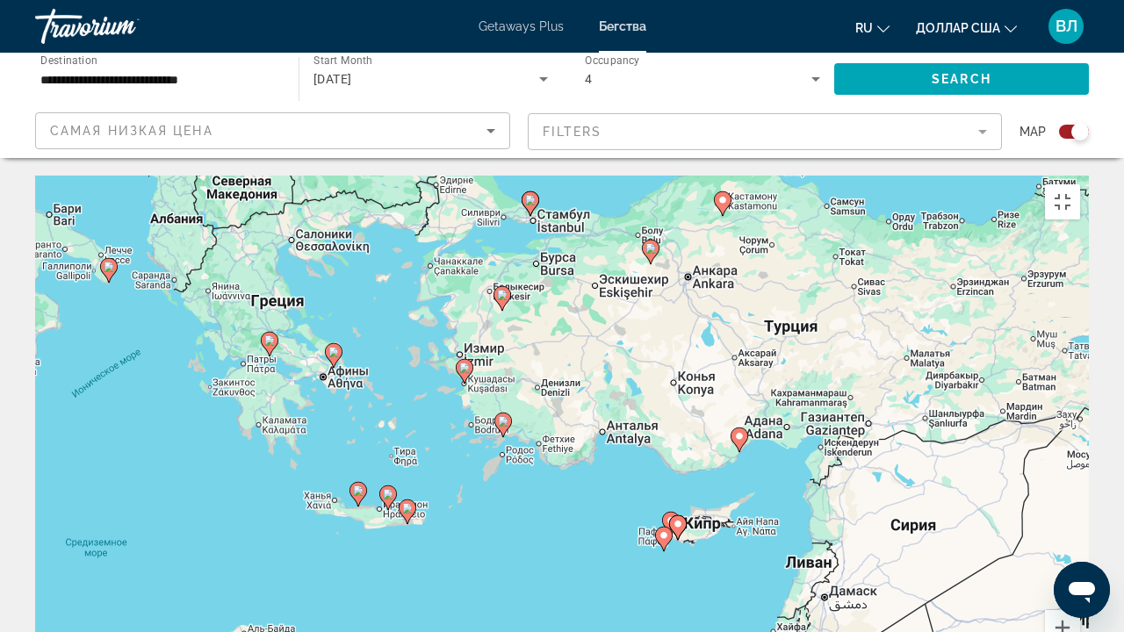
drag, startPoint x: 934, startPoint y: 421, endPoint x: 713, endPoint y: 414, distance: 221.3
click at [713, 414] on div "Чтобы активировать перетаскивание с помощью клавиатуры, нажмите Alt + Ввод. Пос…" at bounding box center [561, 439] width 1053 height 527
click at [1080, 483] on button "Увеличить" at bounding box center [1062, 627] width 35 height 35
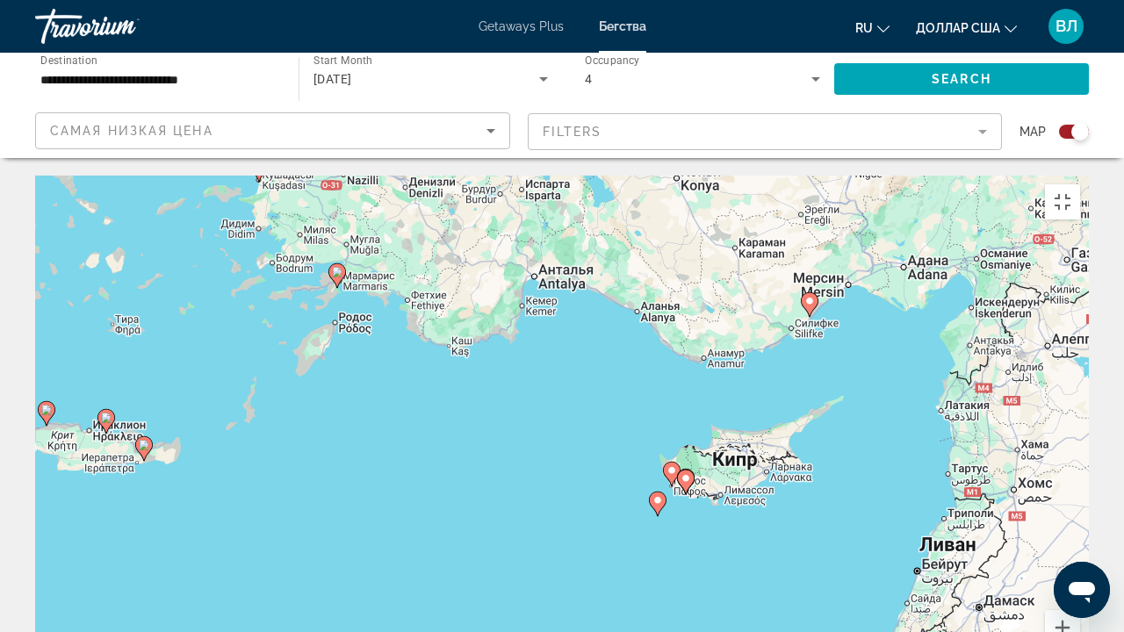
drag, startPoint x: 908, startPoint y: 497, endPoint x: 792, endPoint y: 326, distance: 206.7
click at [793, 327] on div "Чтобы активировать перетаскивание с помощью клавиатуры, нажмите Alt + Ввод. Пос…" at bounding box center [561, 439] width 1053 height 527
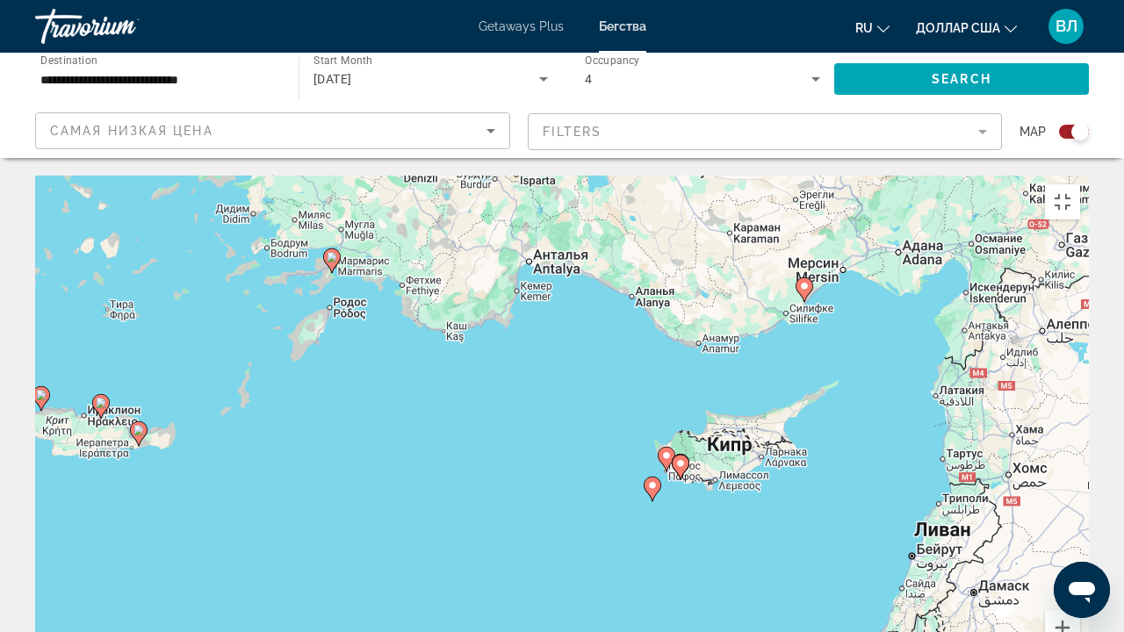
click at [653, 480] on image "Основное содержание" at bounding box center [652, 485] width 11 height 11
type input "**********"
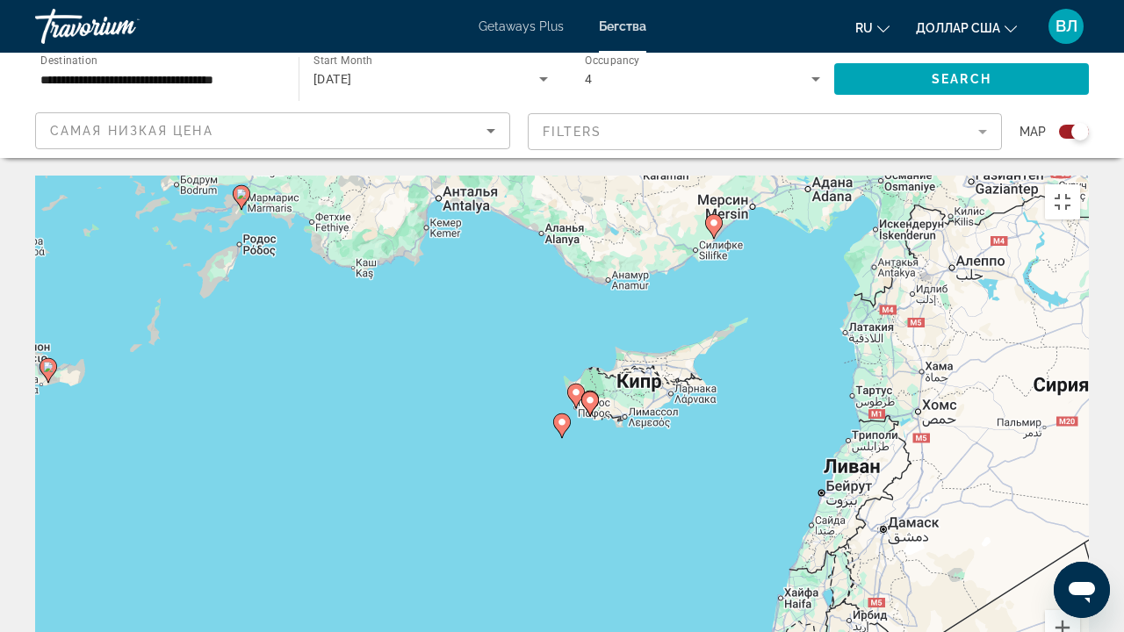
click at [558, 417] on image "Основное содержание" at bounding box center [561, 422] width 11 height 11
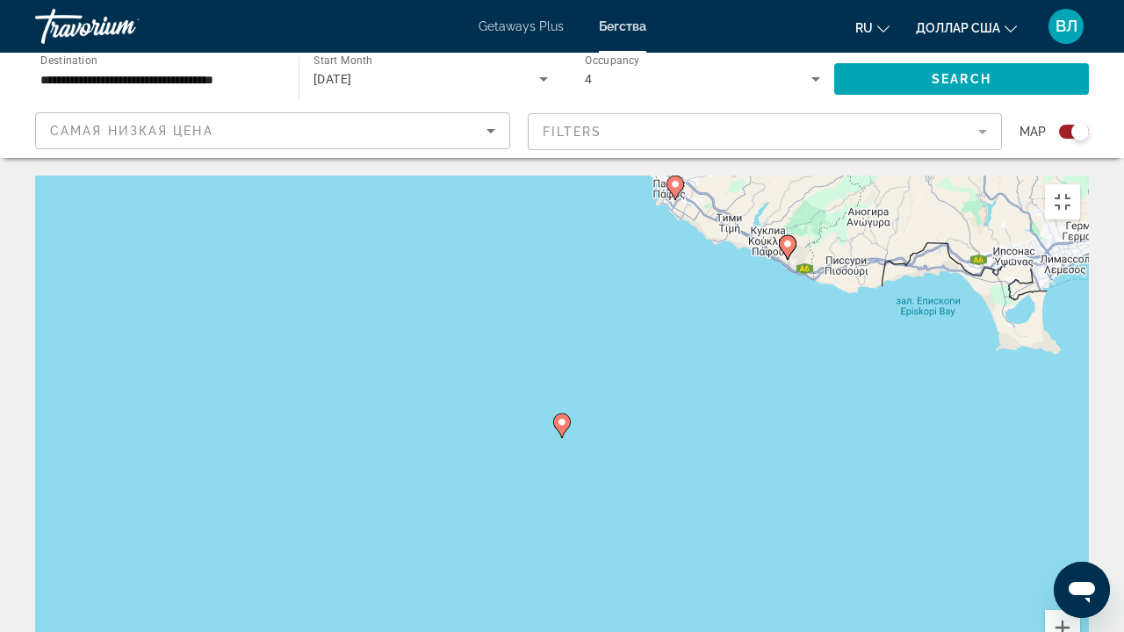
click at [558, 417] on image "Основное содержание" at bounding box center [561, 422] width 11 height 11
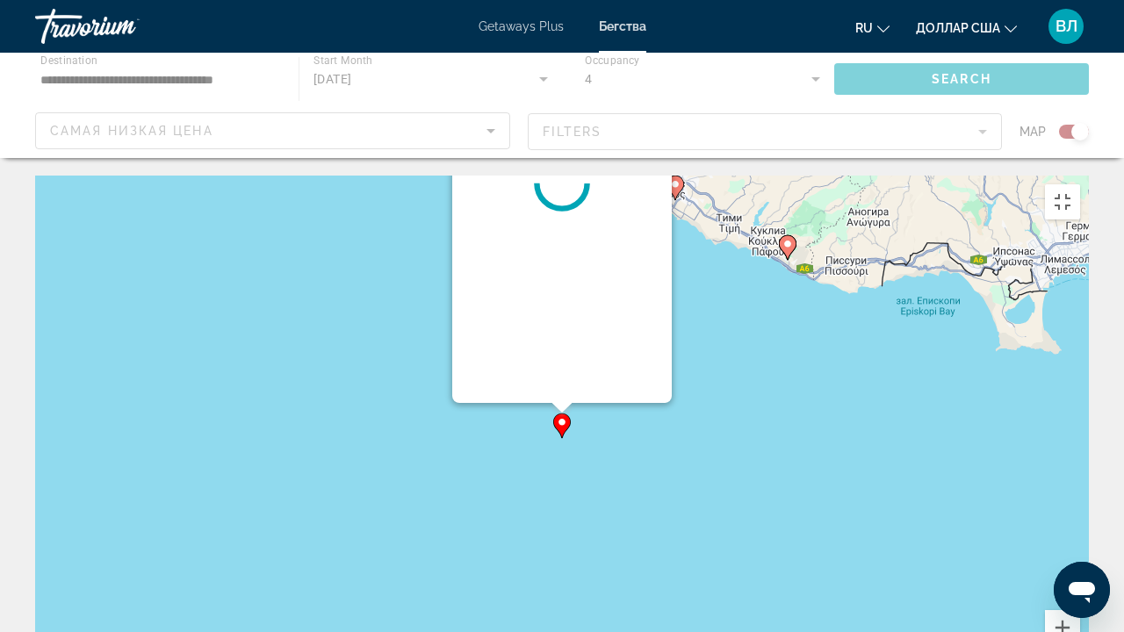
click at [562, 439] on div "Для навигации используйте клавиши со стрелками. Чтобы активировать перетаскиван…" at bounding box center [1088, 439] width 1053 height 0
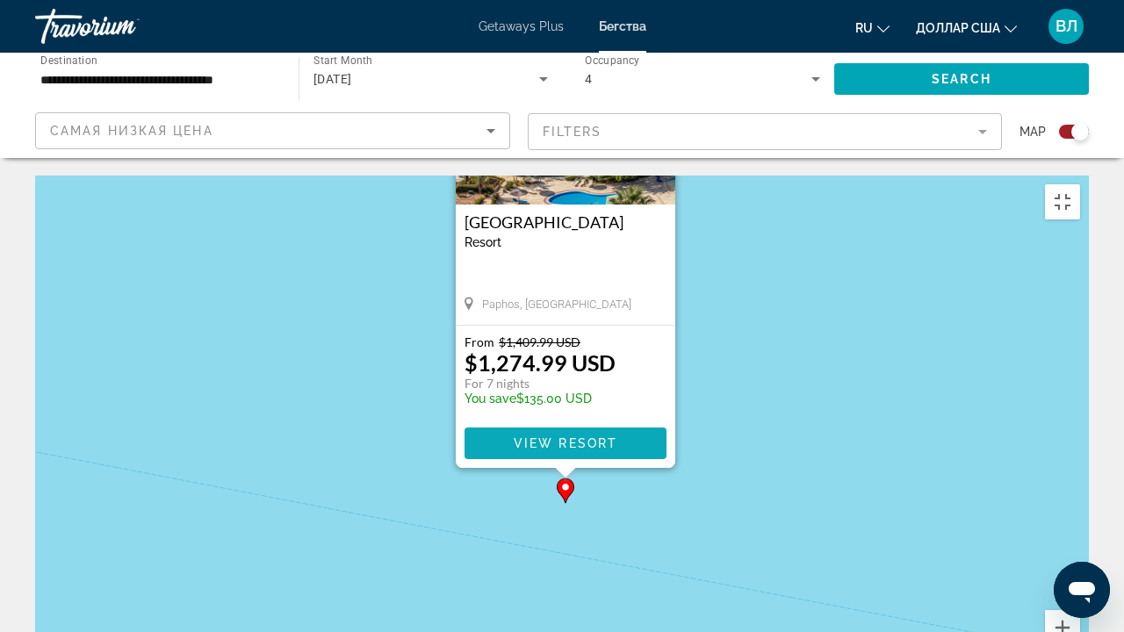
click at [548, 436] on span "View Resort" at bounding box center [565, 443] width 104 height 14
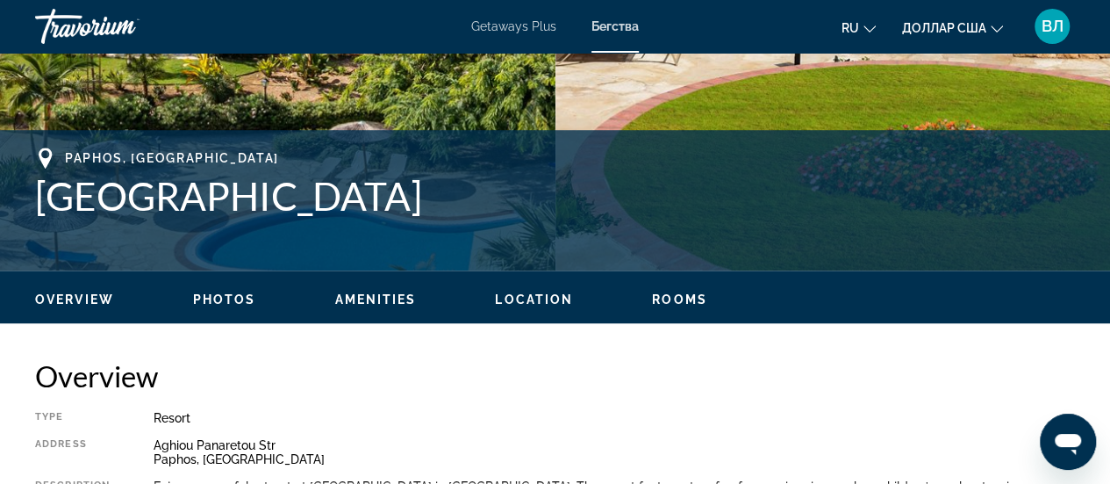
scroll to position [623, 0]
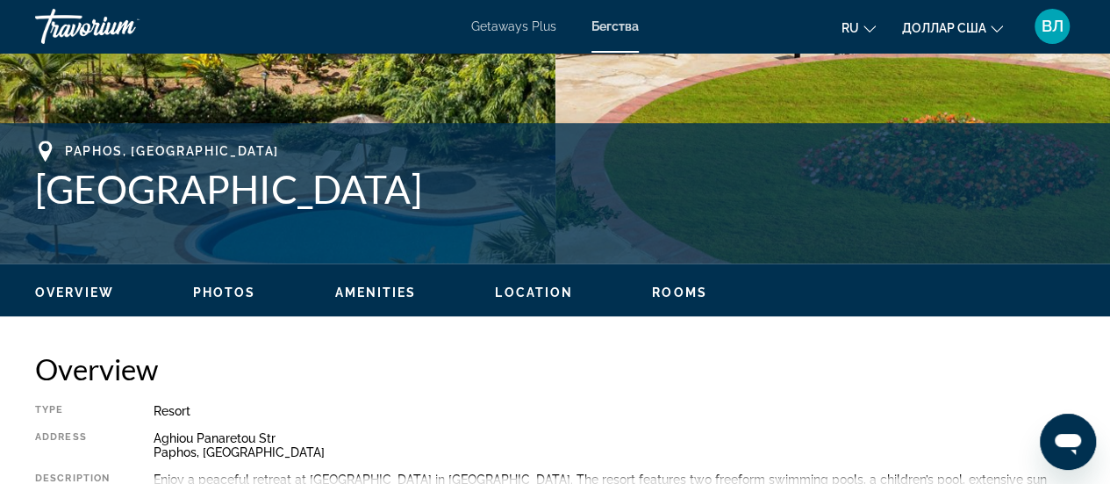
click at [866, 29] on icon "Изменить язык" at bounding box center [870, 28] width 12 height 7
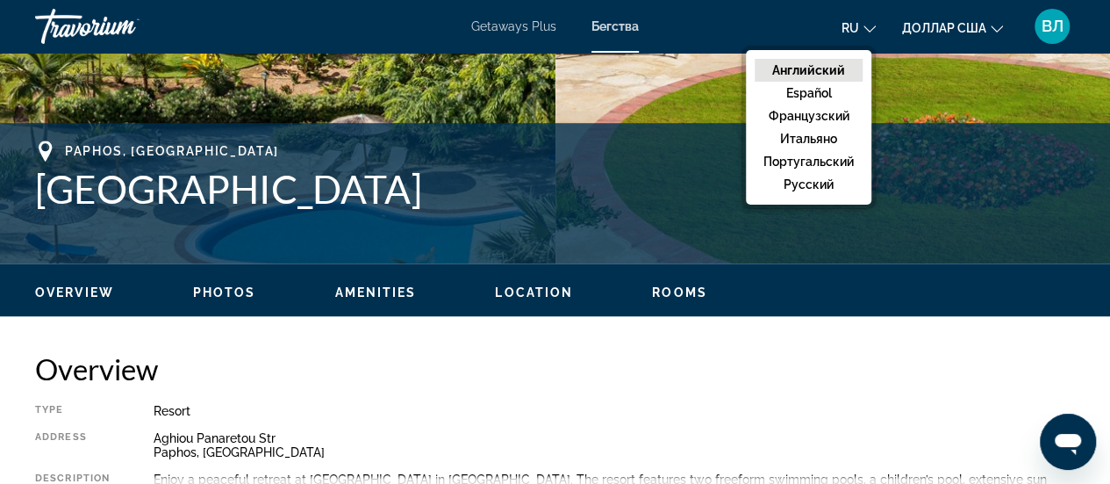
click at [808, 68] on font "Английский" at bounding box center [808, 70] width 73 height 14
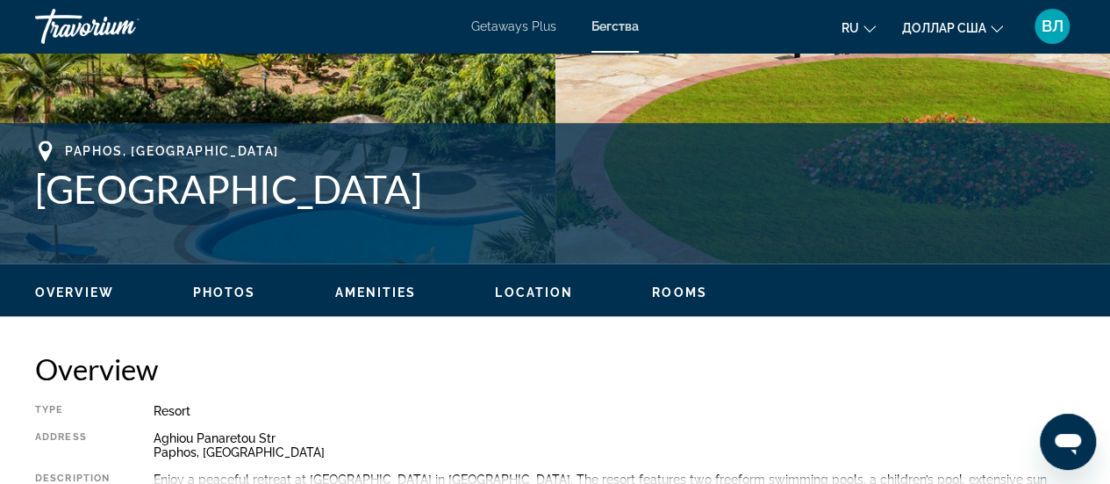
click at [849, 31] on font "ru" at bounding box center [851, 28] width 18 height 14
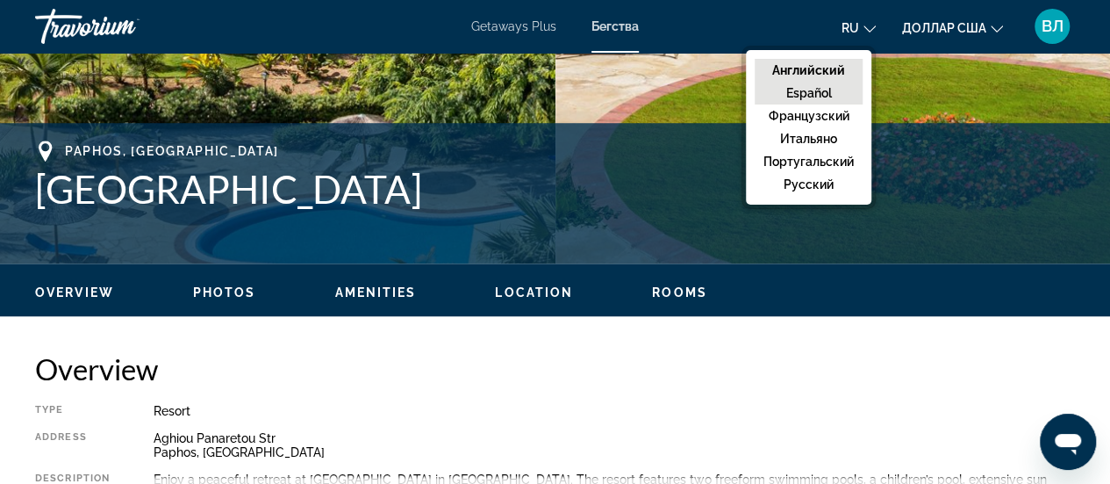
click at [806, 90] on font "Español" at bounding box center [809, 93] width 46 height 14
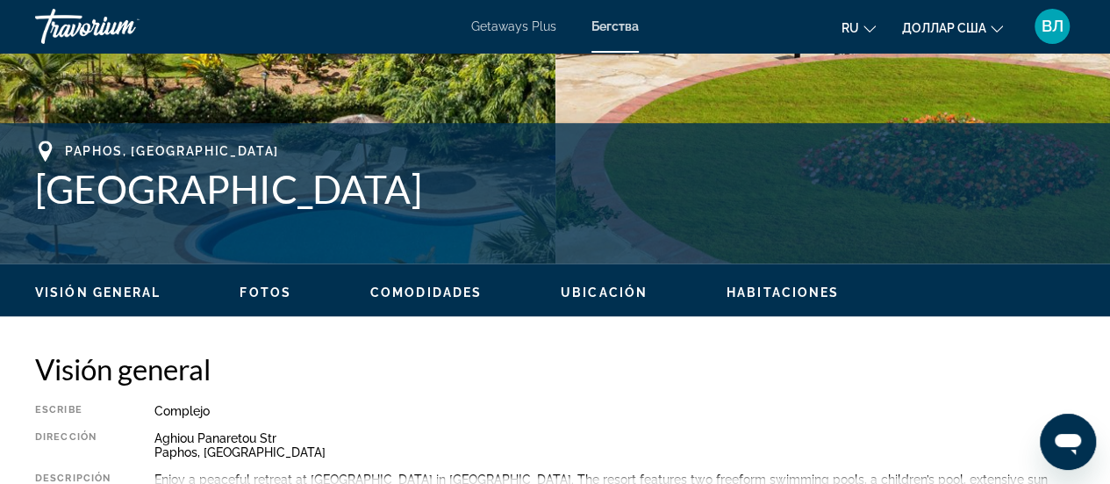
click at [858, 27] on button "ru English Español Français Italiano Português русский" at bounding box center [859, 27] width 34 height 25
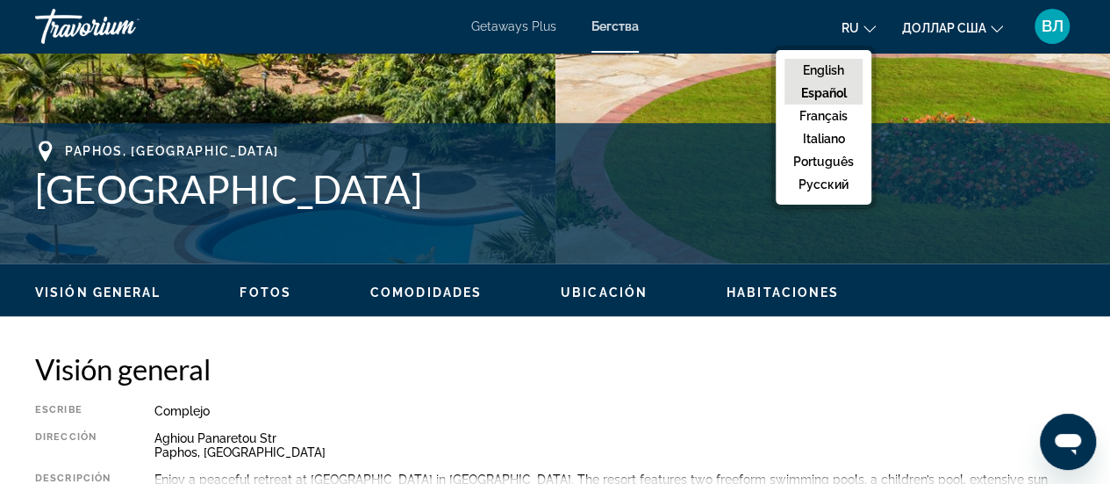
click at [850, 70] on button "English" at bounding box center [824, 70] width 78 height 23
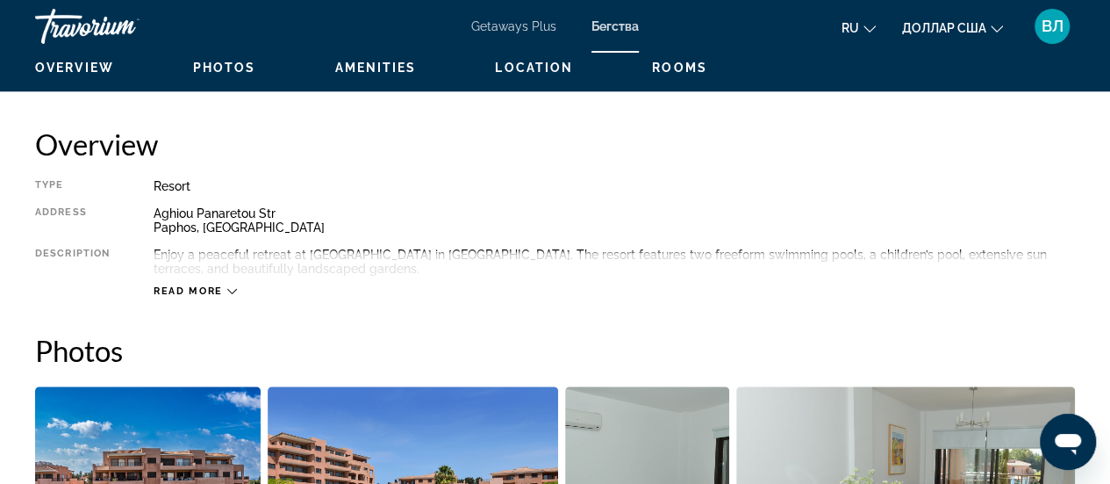
scroll to position [862, 0]
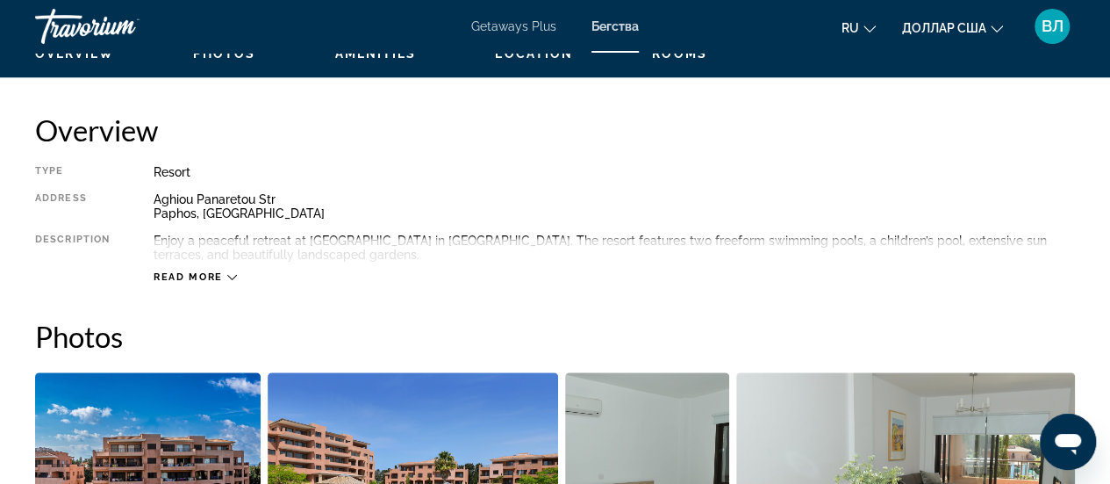
click at [212, 281] on span "Read more" at bounding box center [188, 276] width 69 height 11
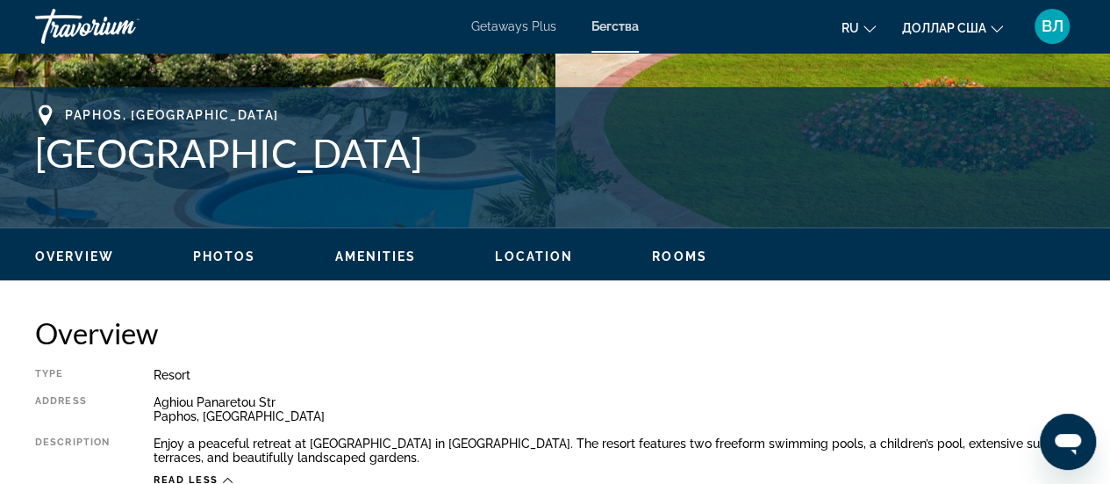
scroll to position [630, 0]
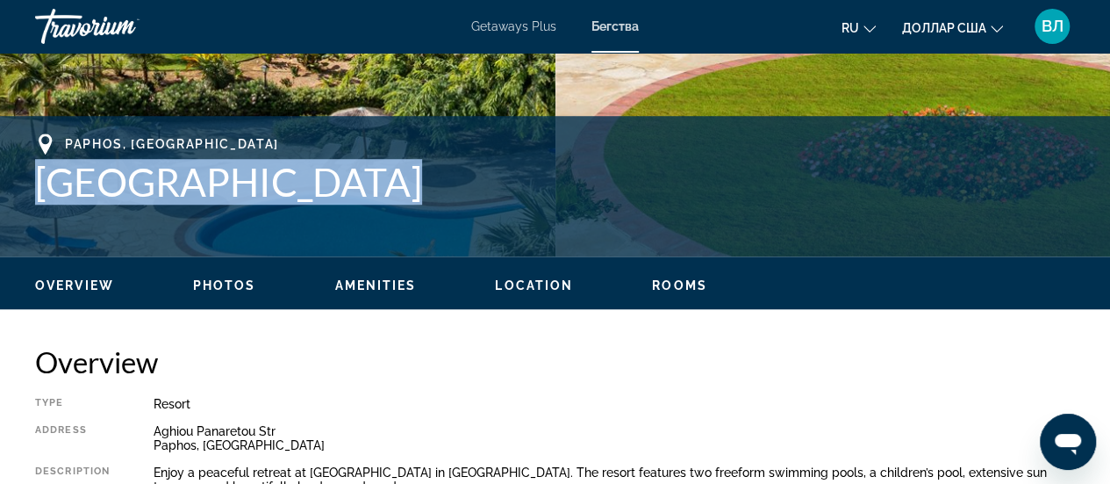
drag, startPoint x: 355, startPoint y: 185, endPoint x: 45, endPoint y: 190, distance: 310.8
click at [45, 190] on h1 "[GEOGRAPHIC_DATA]" at bounding box center [555, 182] width 1040 height 46
copy h1 "[GEOGRAPHIC_DATA]"
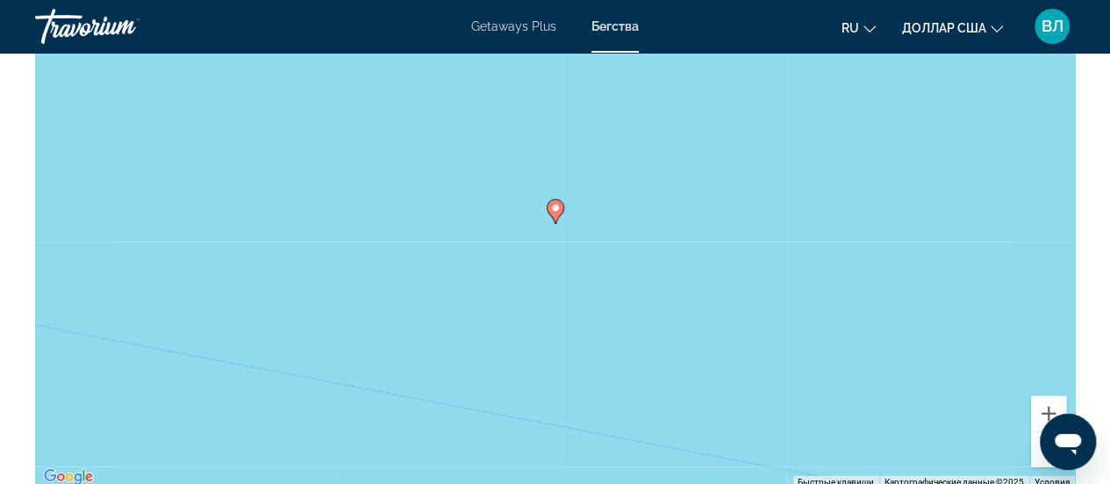
scroll to position [2424, 0]
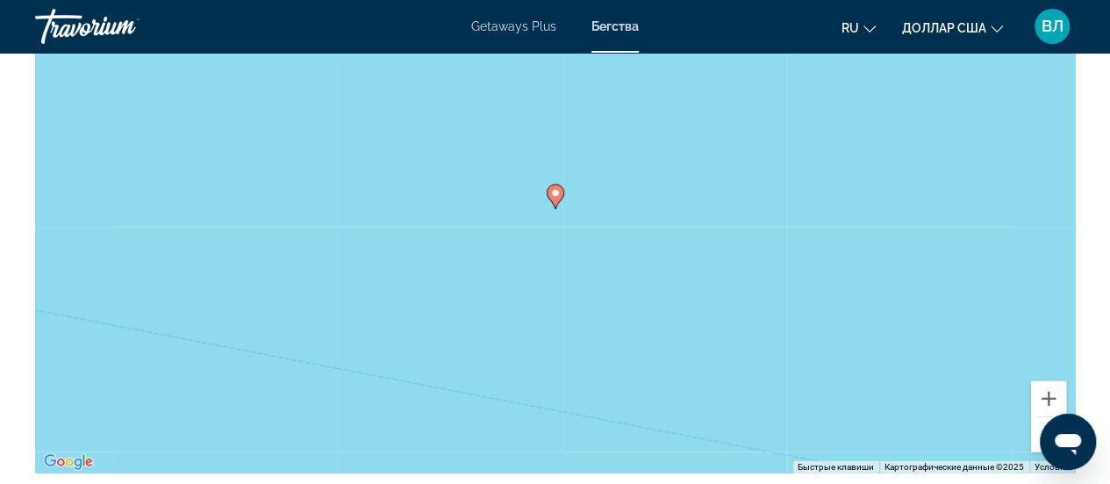
click at [1038, 436] on button "Уменьшить" at bounding box center [1048, 434] width 35 height 35
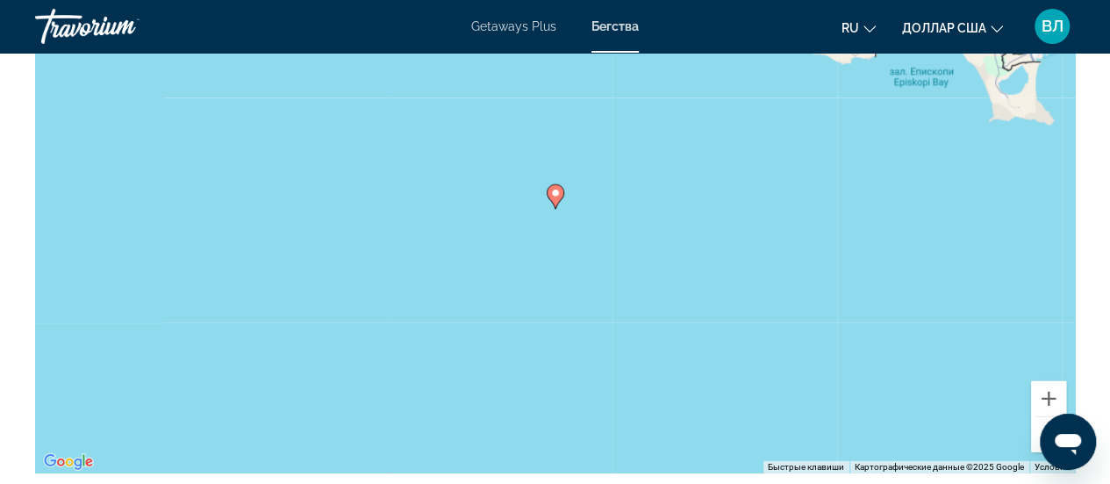
click at [1038, 436] on button "Уменьшить" at bounding box center [1048, 434] width 35 height 35
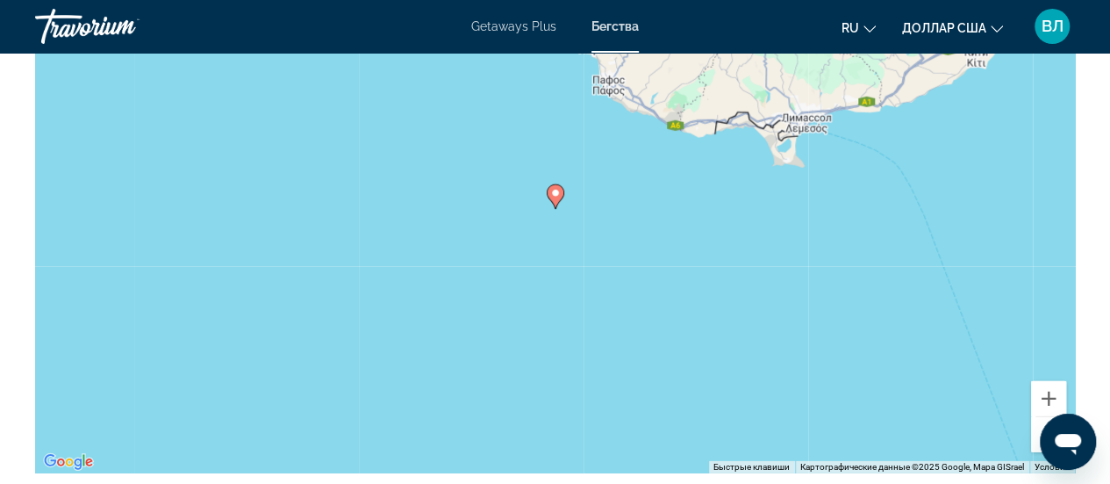
click at [1038, 436] on button "Уменьшить" at bounding box center [1048, 434] width 35 height 35
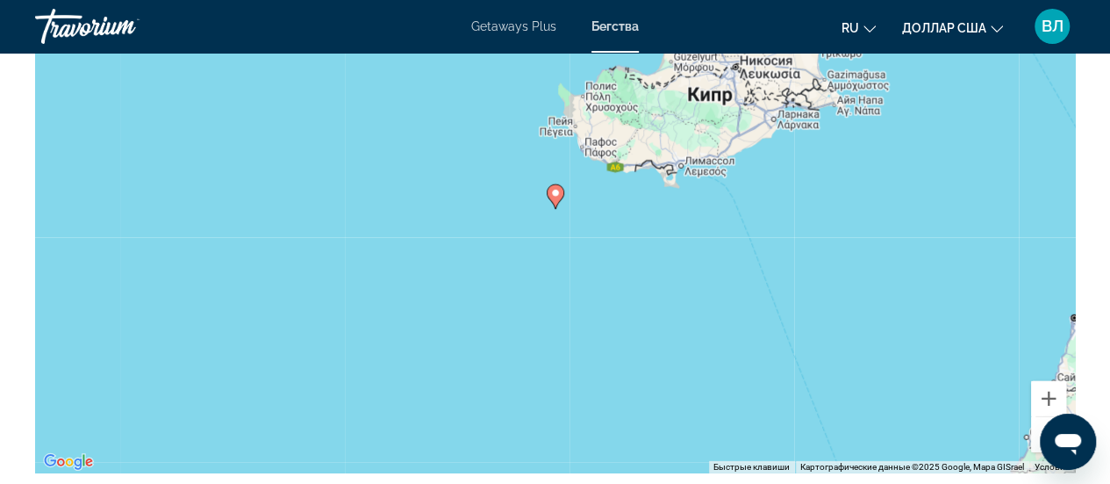
click at [1038, 436] on button "Уменьшить" at bounding box center [1048, 434] width 35 height 35
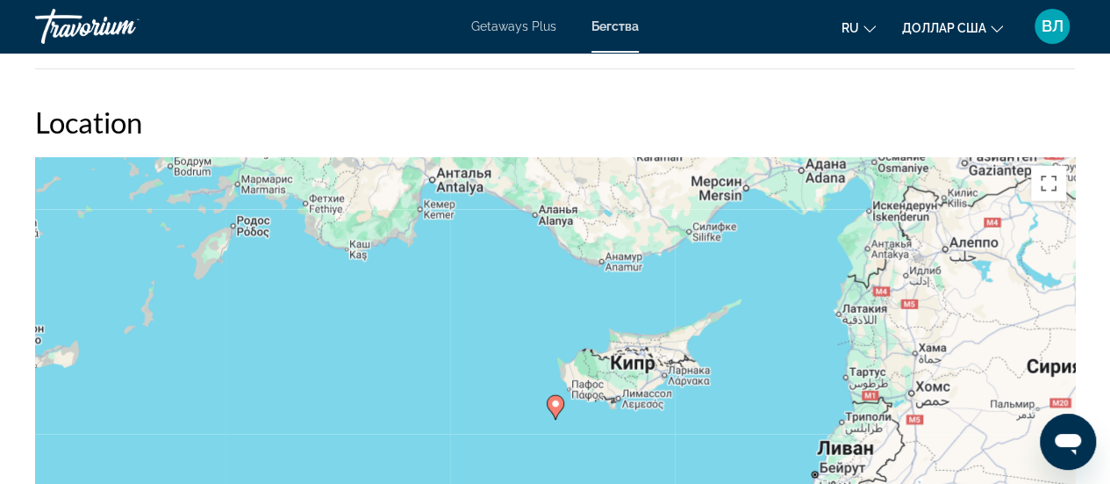
scroll to position [2193, 0]
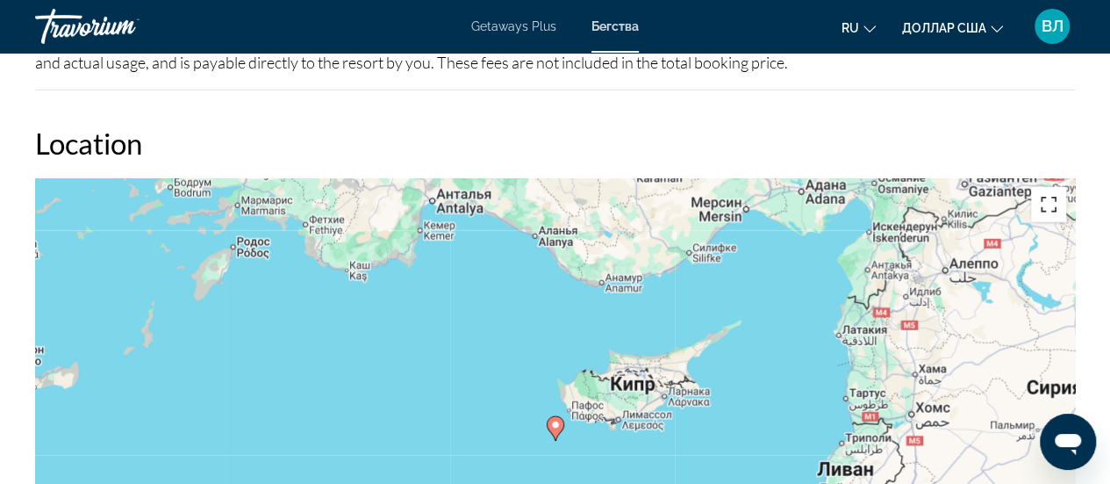
click at [1048, 210] on button "Включить полноэкранный режим" at bounding box center [1048, 204] width 35 height 35
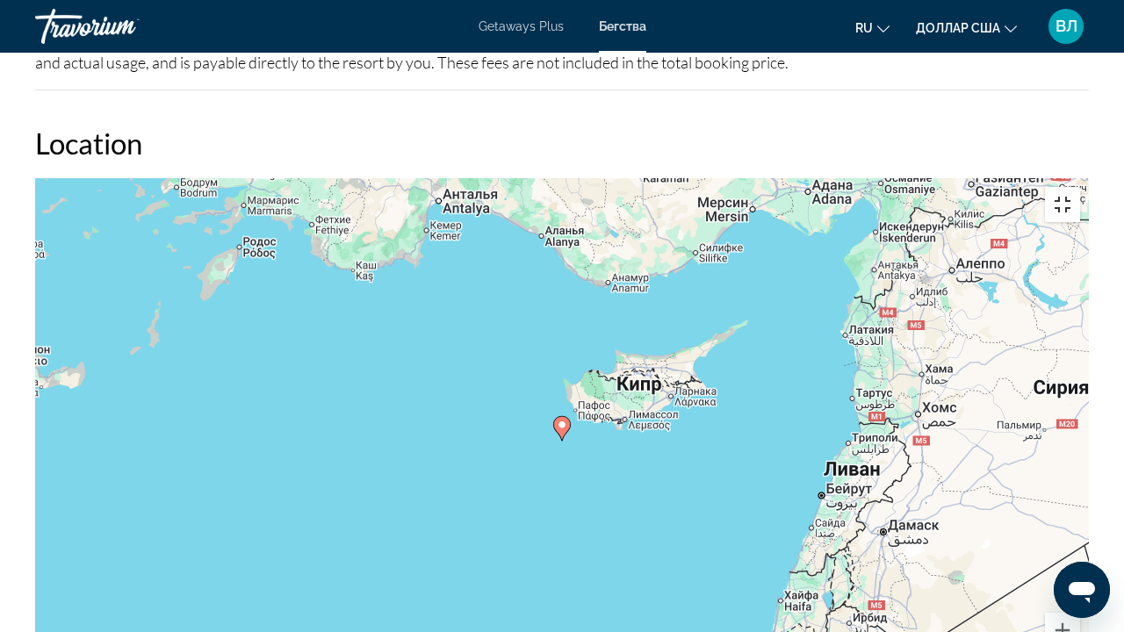
click at [1080, 187] on button "Включить полноэкранный режим" at bounding box center [1062, 204] width 35 height 35
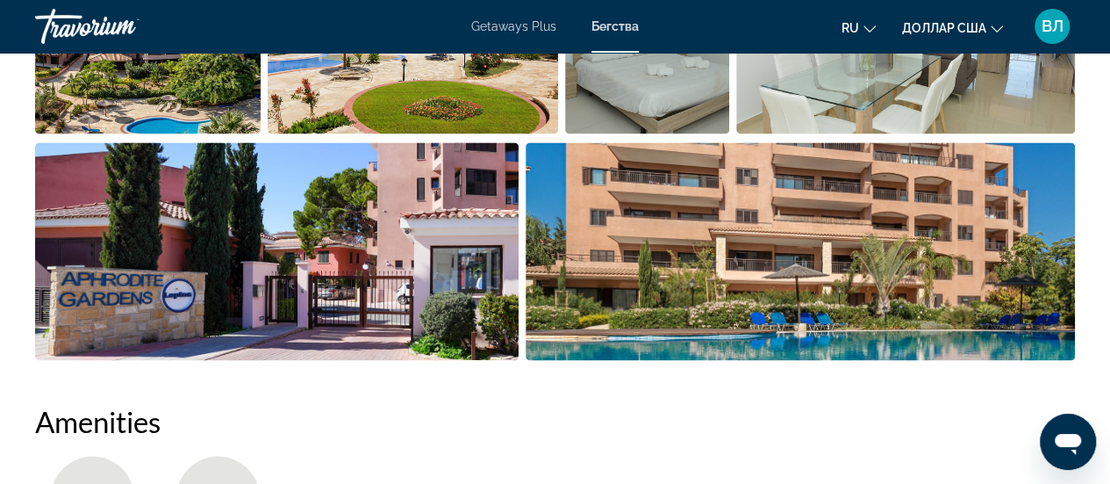
scroll to position [1034, 0]
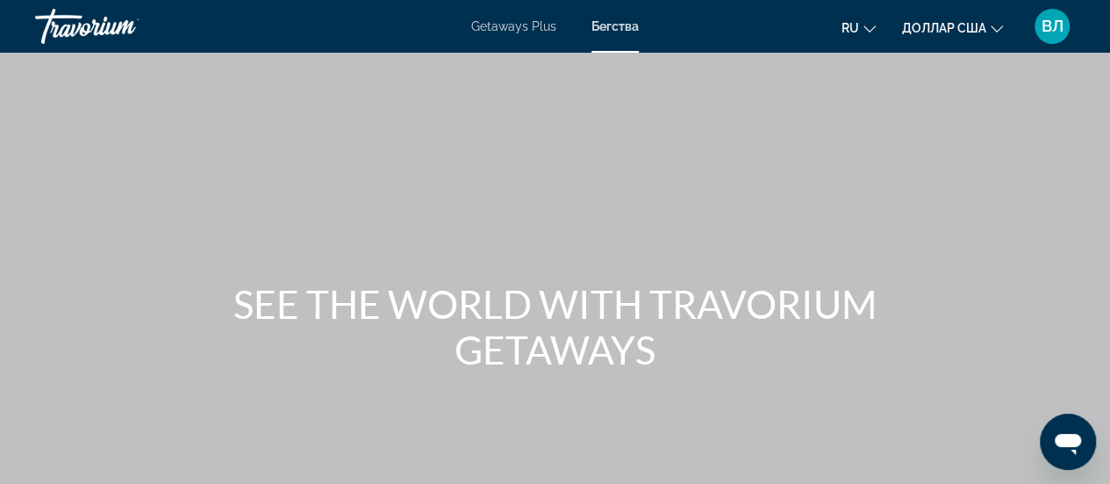
click at [68, 39] on div "Травориум" at bounding box center [123, 27] width 176 height 46
click at [71, 27] on div "Травориум" at bounding box center [123, 27] width 176 height 46
